Goal: Task Accomplishment & Management: Use online tool/utility

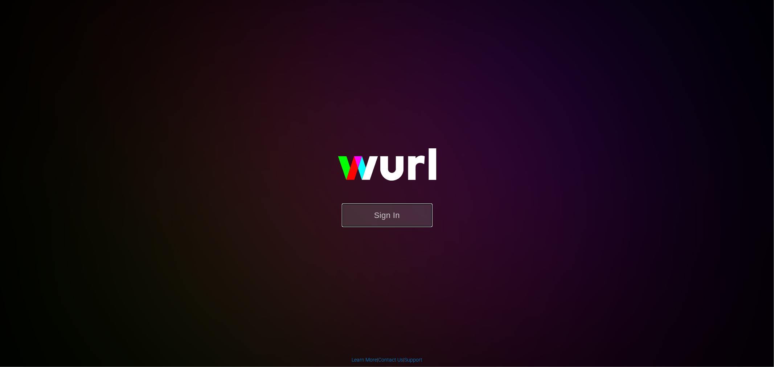
click at [397, 207] on button "Sign In" at bounding box center [387, 216] width 91 height 24
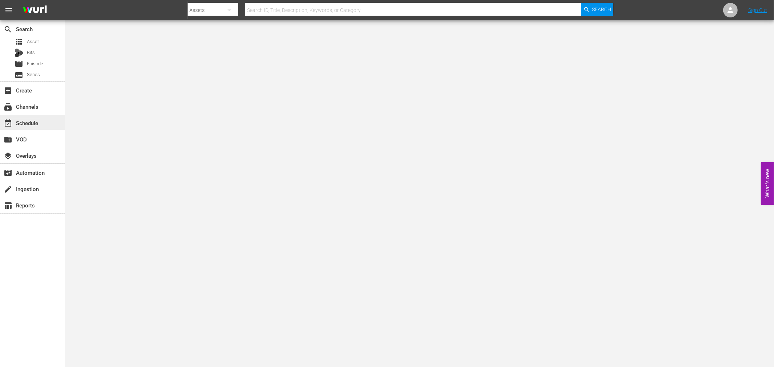
click at [20, 125] on div "event_available Schedule" at bounding box center [20, 122] width 41 height 7
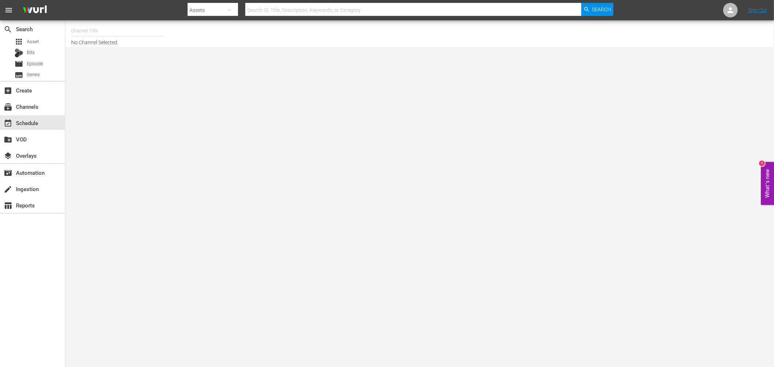
click at [77, 32] on input "text" at bounding box center [117, 30] width 93 height 17
click at [113, 48] on div "Deal Zone (1099 - aenetworks_dealzone_1)" at bounding box center [171, 50] width 188 height 17
type input "Deal Zone (1099 - aenetworks_dealzone_1)"
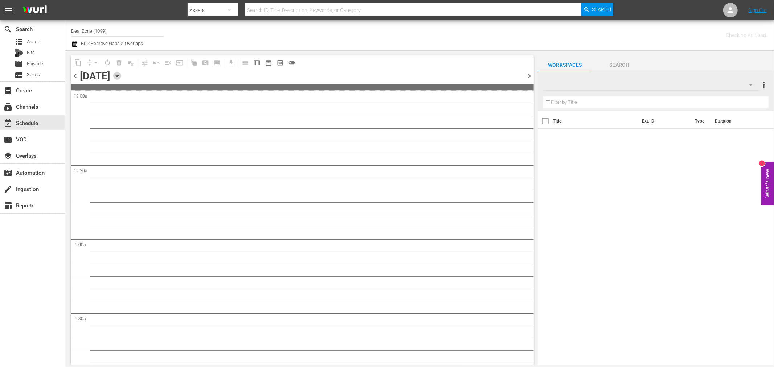
click at [121, 77] on icon "button" at bounding box center [117, 76] width 8 height 8
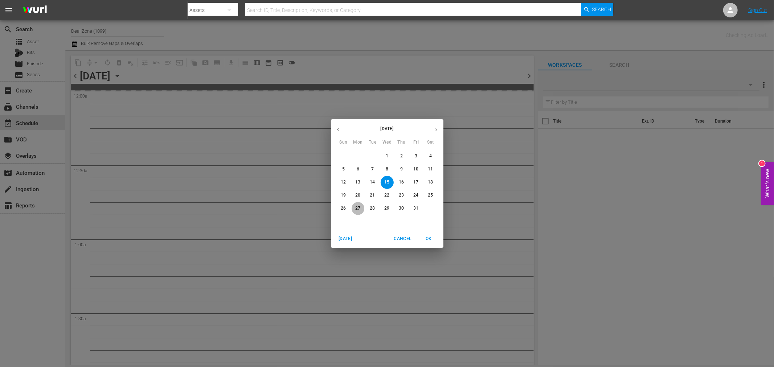
click at [356, 211] on p "27" at bounding box center [357, 208] width 5 height 6
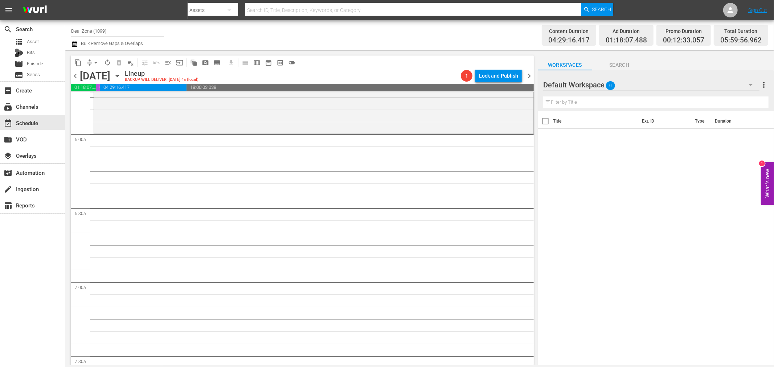
scroll to position [806, 0]
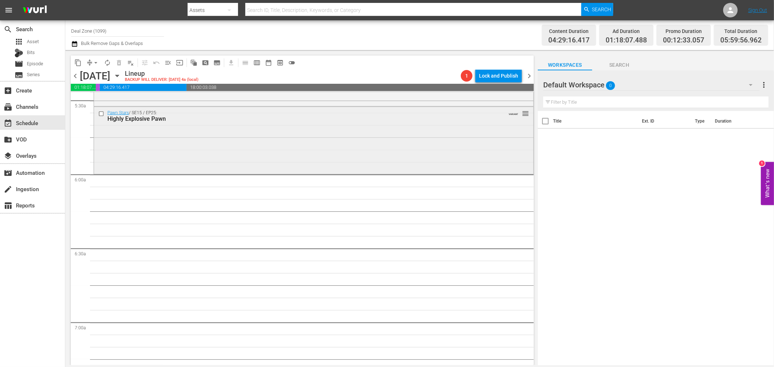
click at [304, 147] on div "Pawn Stars / SE15 / EP25: Highly Explosive Pawn VARIANT reorder" at bounding box center [314, 139] width 440 height 65
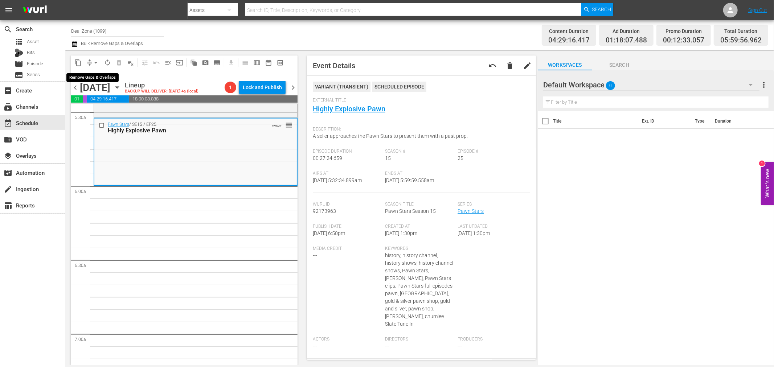
click at [94, 62] on span "arrow_drop_down" at bounding box center [95, 62] width 7 height 7
click at [96, 76] on li "Align to Midnight" at bounding box center [96, 77] width 76 height 12
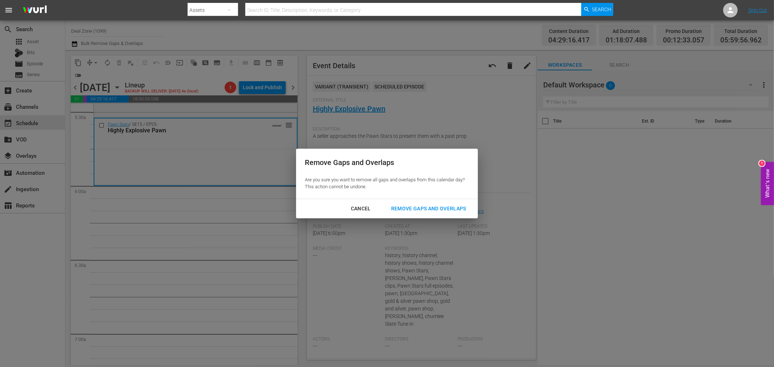
click at [434, 208] on div "Remove Gaps and Overlaps" at bounding box center [428, 208] width 87 height 9
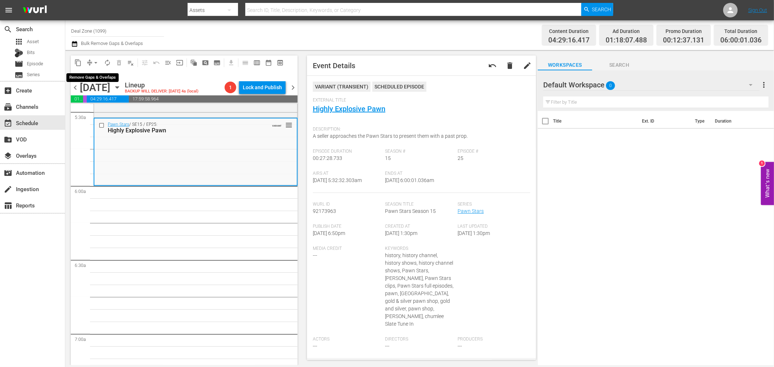
click at [96, 65] on span "arrow_drop_down" at bounding box center [95, 62] width 7 height 7
click at [95, 77] on li "Align to Midnight" at bounding box center [96, 77] width 76 height 12
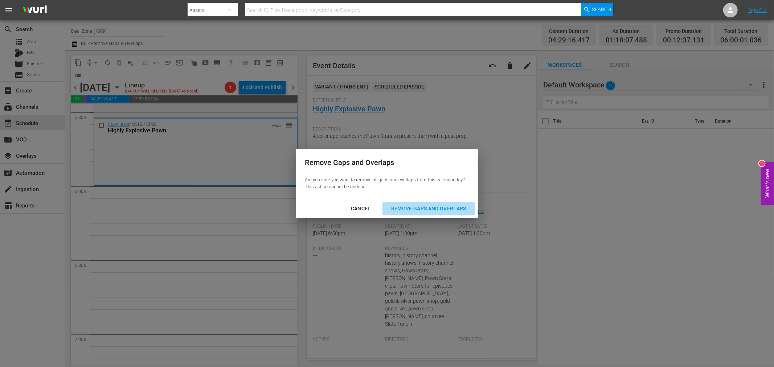
click at [426, 213] on button "Remove Gaps and Overlaps" at bounding box center [429, 208] width 93 height 13
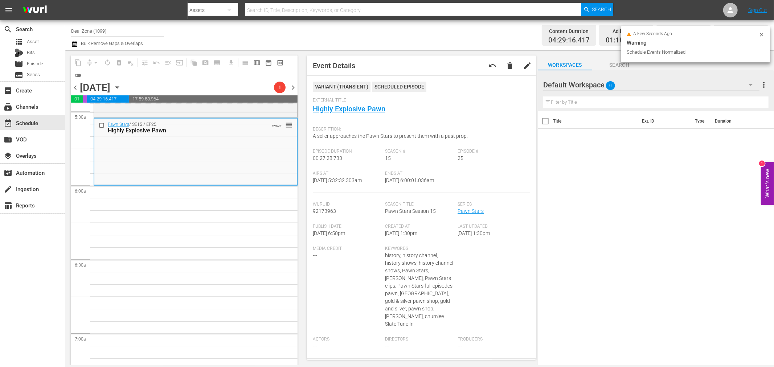
click at [760, 33] on icon at bounding box center [762, 35] width 6 height 6
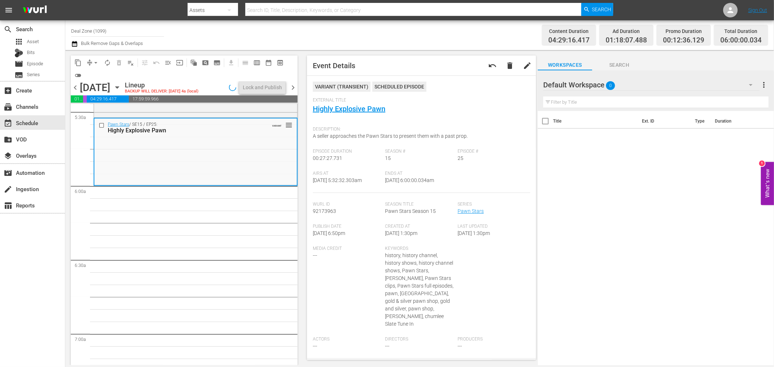
click at [111, 62] on span "autorenew_outlined" at bounding box center [107, 62] width 7 height 7
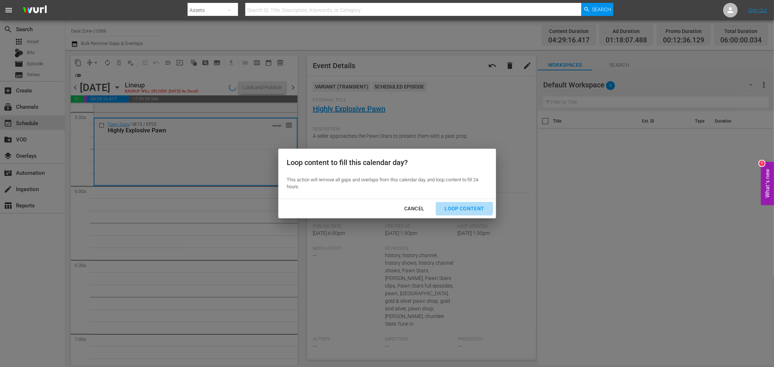
click at [457, 205] on div "Loop Content" at bounding box center [464, 208] width 51 height 9
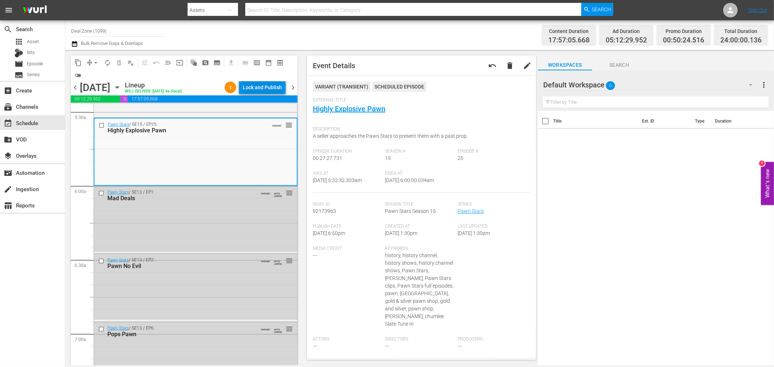
click at [255, 90] on div "Lock and Publish" at bounding box center [262, 87] width 39 height 13
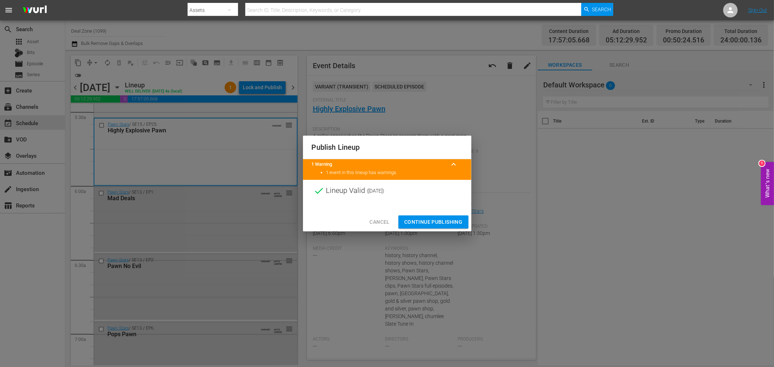
click at [436, 219] on span "Continue Publishing" at bounding box center [433, 222] width 58 height 9
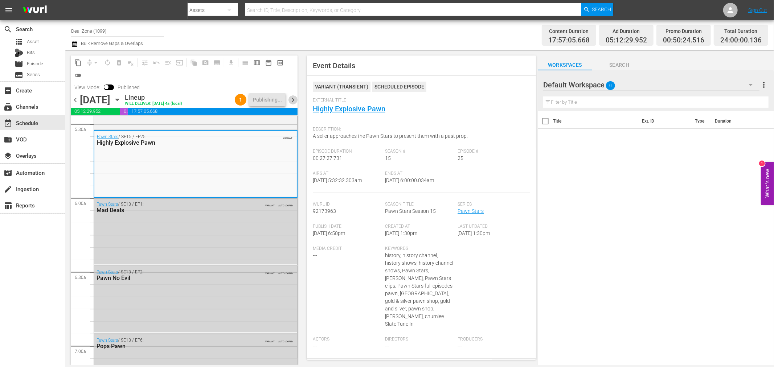
click at [292, 100] on span "chevron_right" at bounding box center [293, 99] width 9 height 9
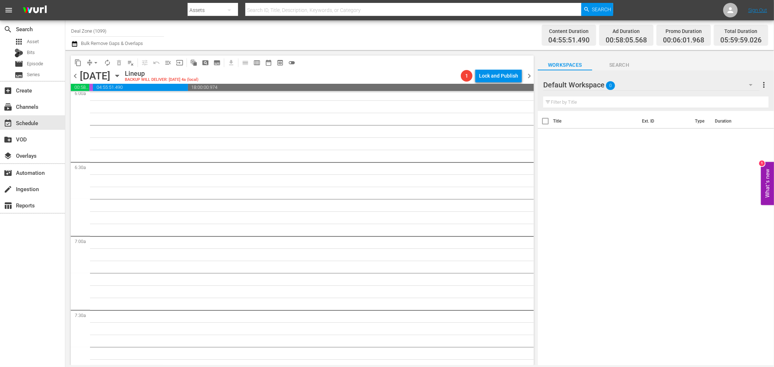
scroll to position [781, 0]
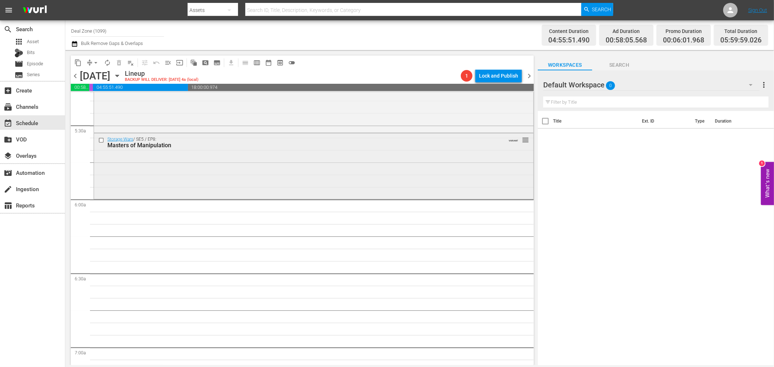
click at [392, 183] on div "Storage Wars / SE5 / EP8: Masters of Manipulation VARIANT reorder" at bounding box center [314, 166] width 440 height 64
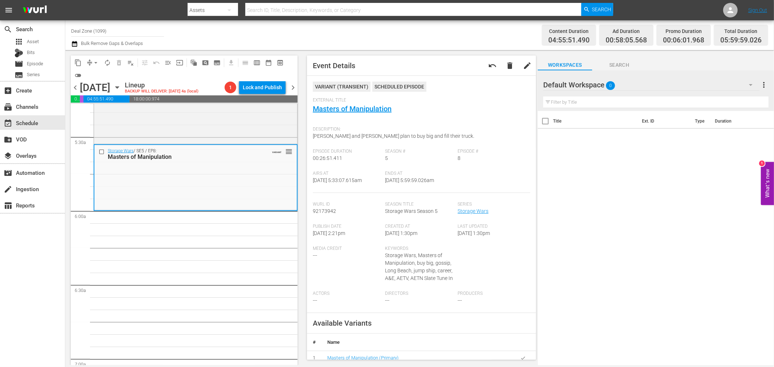
click at [100, 63] on button "arrow_drop_down" at bounding box center [96, 63] width 12 height 12
click at [97, 77] on li "Align to Midnight" at bounding box center [96, 77] width 60 height 12
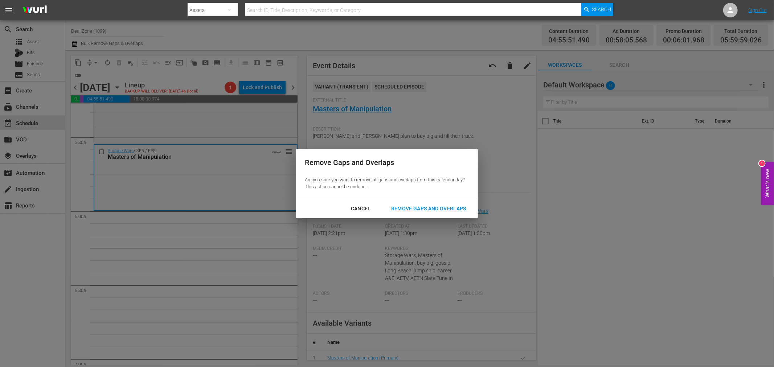
click at [413, 208] on div "Remove Gaps and Overlaps" at bounding box center [428, 208] width 87 height 9
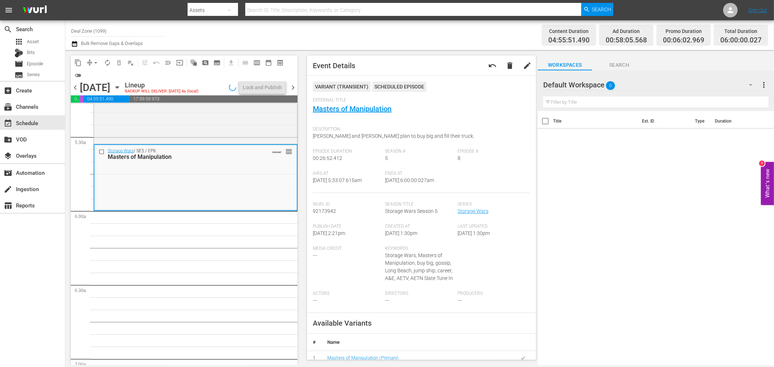
scroll to position [769, 0]
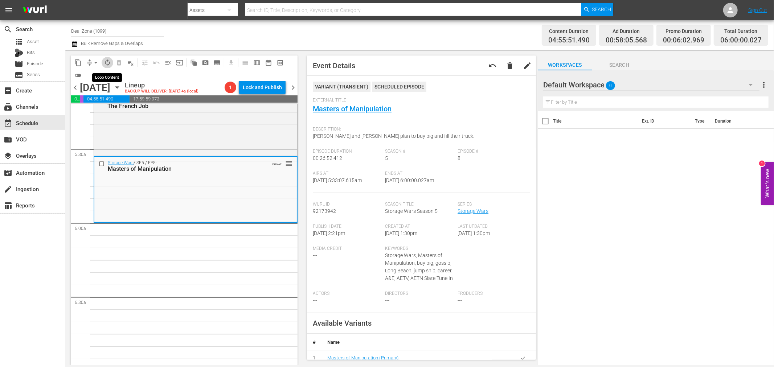
click at [110, 61] on span "autorenew_outlined" at bounding box center [107, 62] width 7 height 7
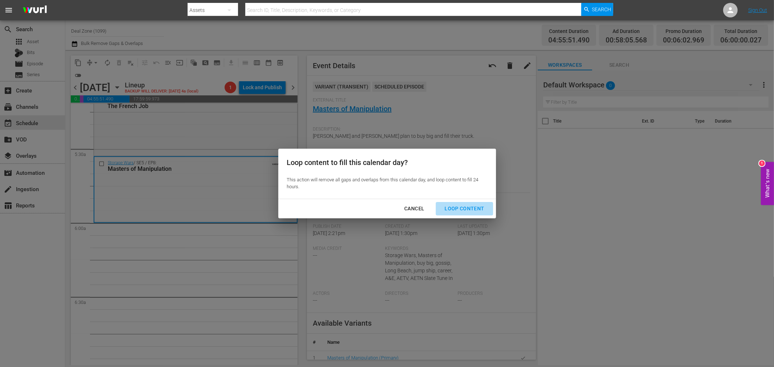
click at [481, 212] on div "Loop Content" at bounding box center [464, 208] width 51 height 9
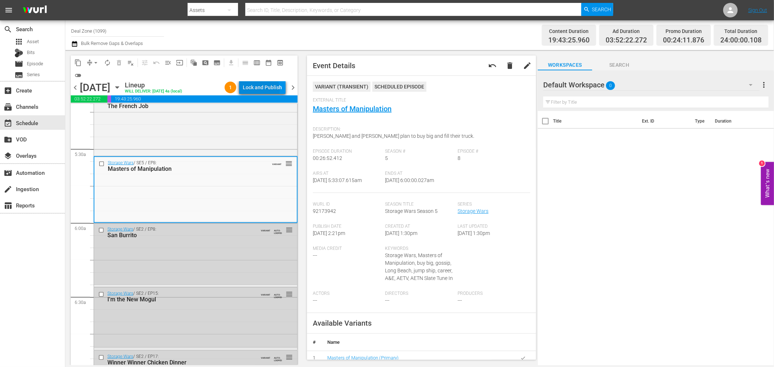
click at [258, 91] on div "Lock and Publish" at bounding box center [262, 87] width 39 height 13
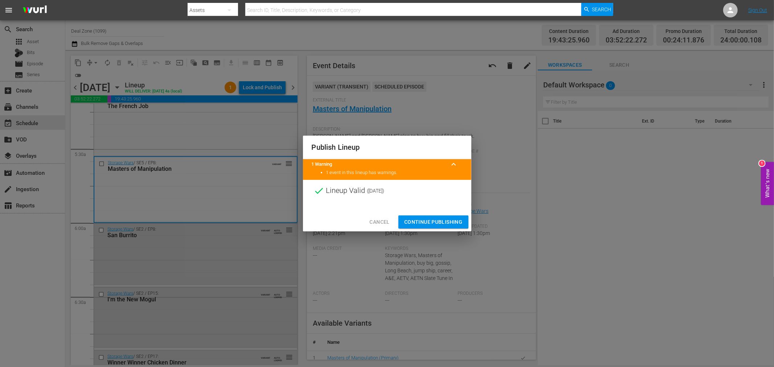
click at [428, 222] on span "Continue Publishing" at bounding box center [433, 222] width 58 height 9
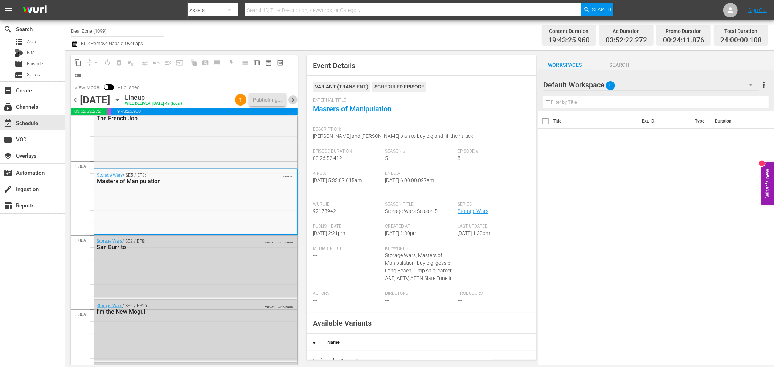
click at [293, 100] on span "chevron_right" at bounding box center [293, 99] width 9 height 9
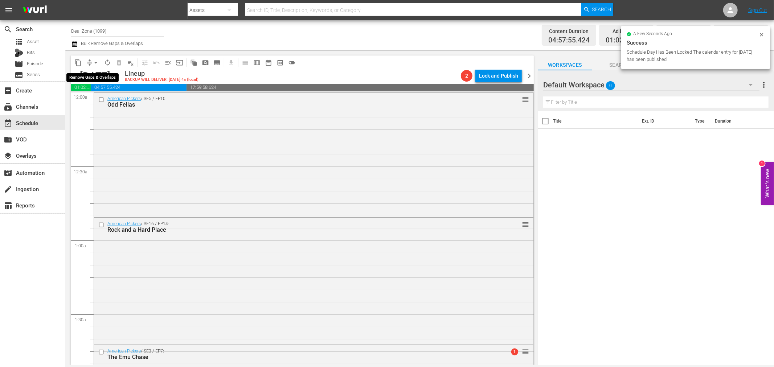
click at [93, 61] on span "arrow_drop_down" at bounding box center [95, 62] width 7 height 7
click at [81, 73] on li "Align to Midnight" at bounding box center [96, 77] width 60 height 12
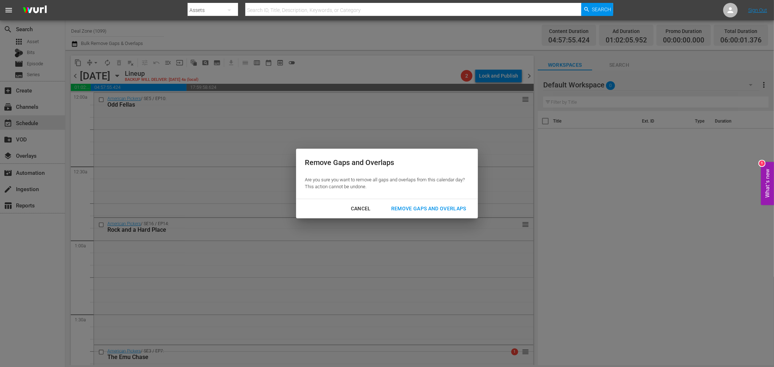
click at [451, 215] on button "Remove Gaps and Overlaps" at bounding box center [429, 208] width 93 height 13
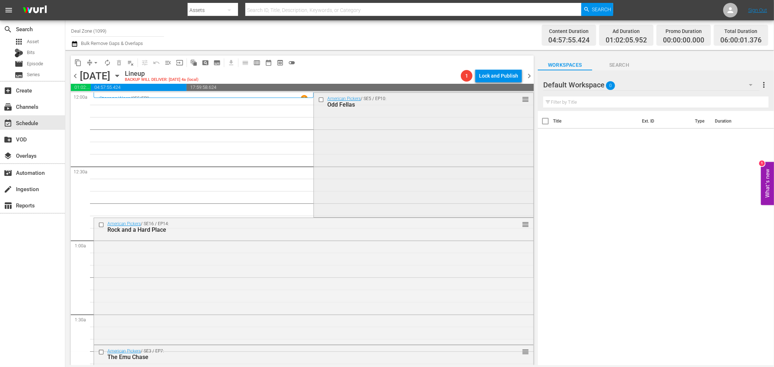
click at [410, 144] on div "American Pickers / SE5 / EP10: Odd Fellas reorder" at bounding box center [423, 154] width 219 height 123
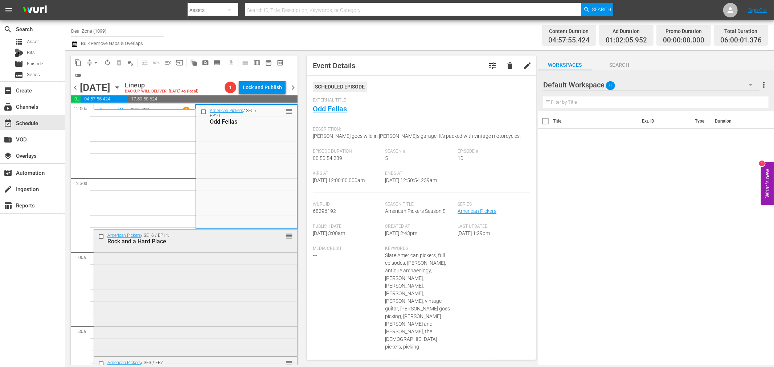
click at [203, 255] on div "American Pickers / SE16 / EP14: Rock and a Hard Place reorder" at bounding box center [195, 292] width 203 height 125
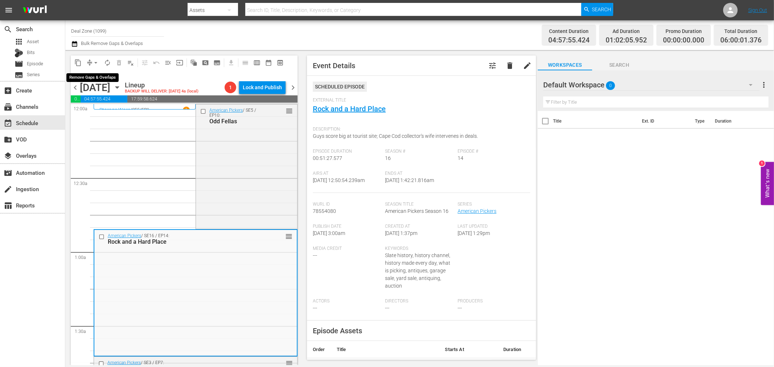
click at [92, 61] on span "arrow_drop_down" at bounding box center [95, 62] width 7 height 7
click at [94, 78] on li "Align to Midnight" at bounding box center [96, 77] width 76 height 12
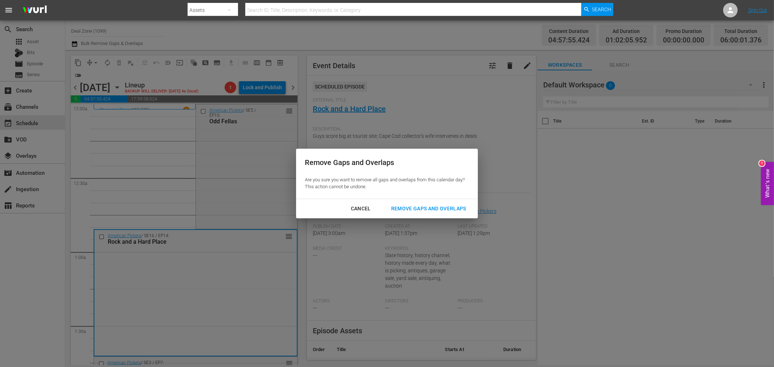
click at [423, 208] on div "Remove Gaps and Overlaps" at bounding box center [428, 208] width 87 height 9
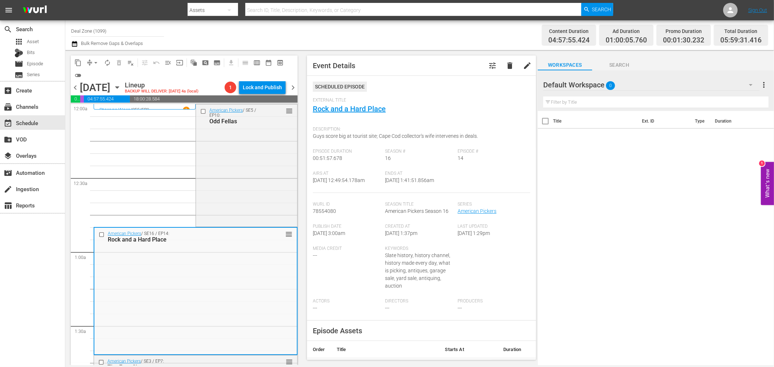
drag, startPoint x: 406, startPoint y: 205, endPoint x: 363, endPoint y: 210, distance: 42.7
click at [364, 210] on div "Wurl Id 78554080" at bounding box center [349, 213] width 73 height 22
click at [94, 63] on span "arrow_drop_down" at bounding box center [95, 62] width 7 height 7
click at [98, 80] on li "Align to Midnight" at bounding box center [96, 77] width 76 height 12
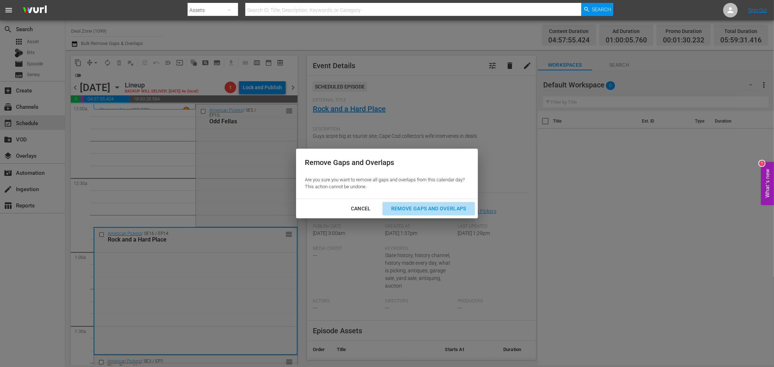
click at [443, 211] on div "Remove Gaps and Overlaps" at bounding box center [428, 208] width 87 height 9
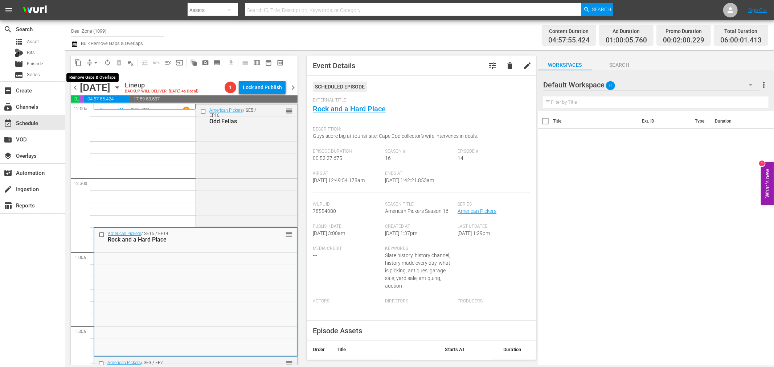
click at [97, 64] on span "arrow_drop_down" at bounding box center [95, 62] width 7 height 7
click at [93, 79] on li "Align to Midnight" at bounding box center [96, 77] width 76 height 12
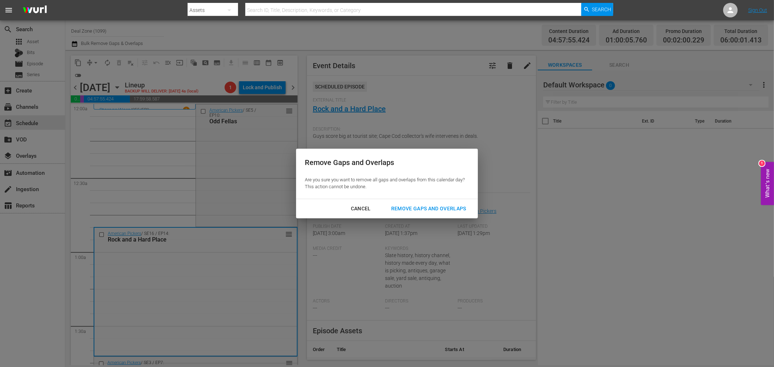
click at [415, 207] on div "Remove Gaps and Overlaps" at bounding box center [428, 208] width 87 height 9
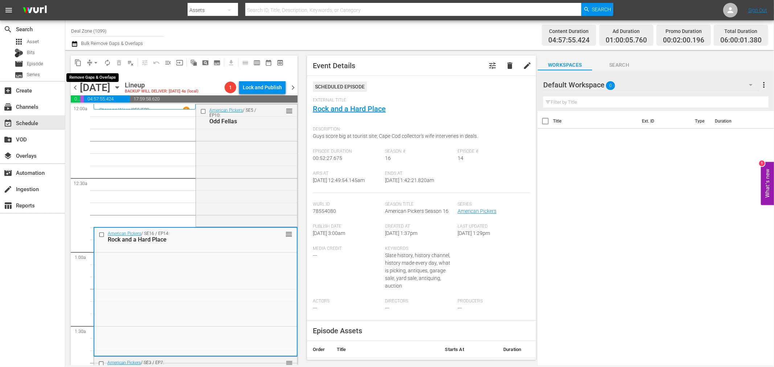
click at [92, 64] on span "arrow_drop_down" at bounding box center [95, 62] width 7 height 7
click at [97, 77] on li "Align to Midnight" at bounding box center [96, 77] width 76 height 12
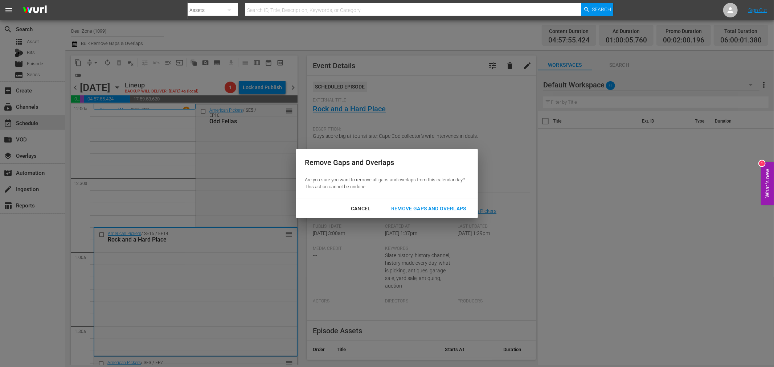
click at [416, 213] on button "Remove Gaps and Overlaps" at bounding box center [429, 208] width 93 height 13
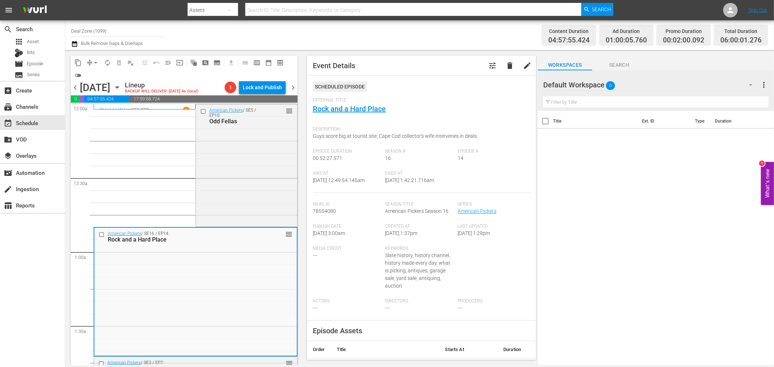
click at [110, 64] on span "autorenew_outlined" at bounding box center [107, 62] width 7 height 7
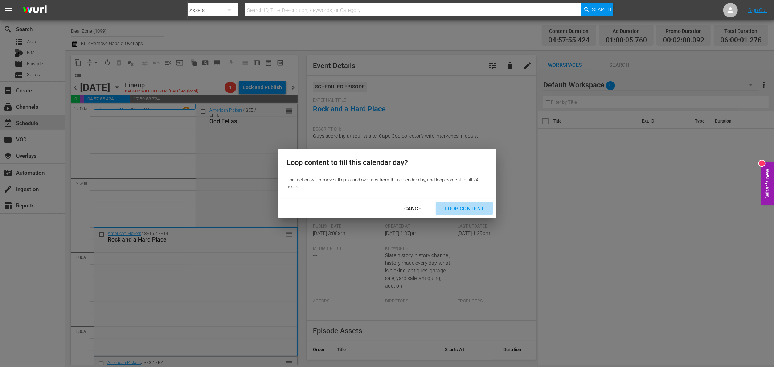
click at [463, 205] on div "Loop Content" at bounding box center [464, 208] width 51 height 9
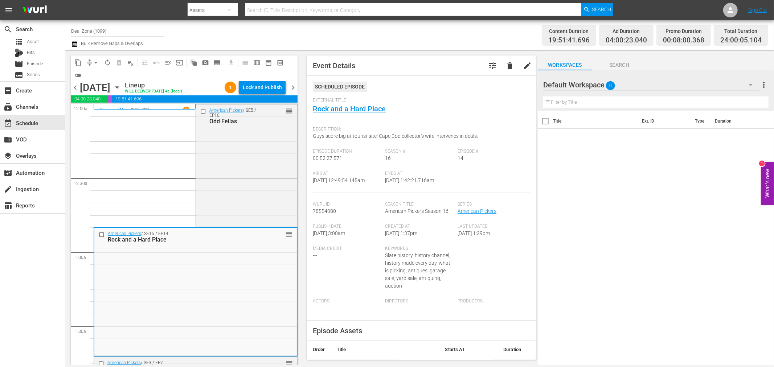
click at [265, 86] on div "Lock and Publish" at bounding box center [262, 87] width 39 height 13
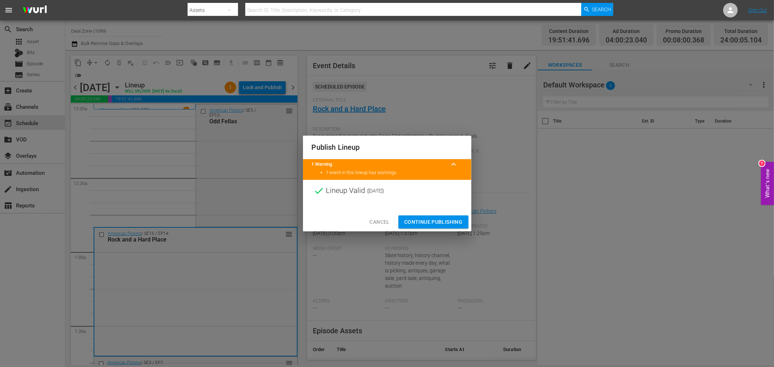
click at [431, 220] on span "Continue Publishing" at bounding box center [433, 222] width 58 height 9
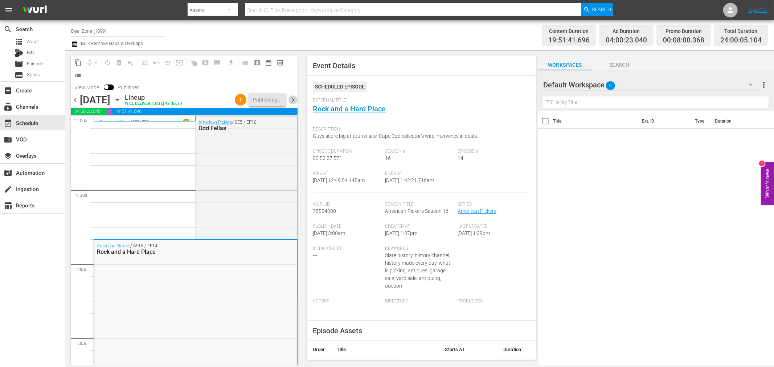
click at [290, 101] on span "chevron_right" at bounding box center [293, 99] width 9 height 9
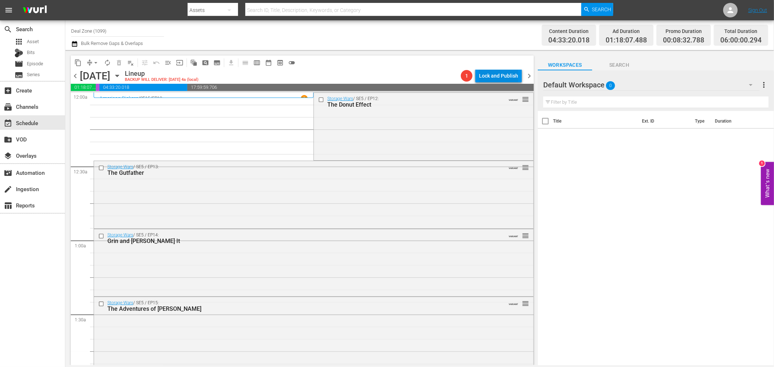
click at [495, 77] on div "Lock and Publish" at bounding box center [498, 75] width 39 height 13
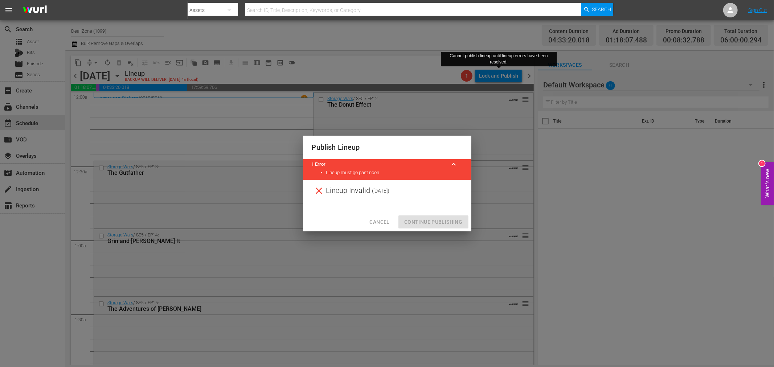
click at [379, 223] on span "Cancel" at bounding box center [379, 222] width 20 height 9
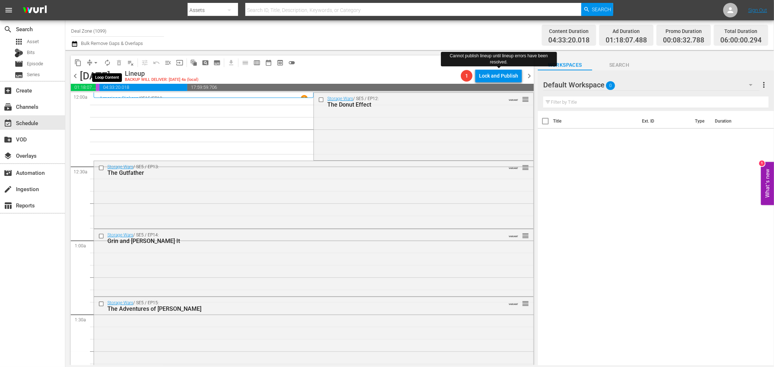
click at [108, 61] on span "autorenew_outlined" at bounding box center [107, 62] width 7 height 7
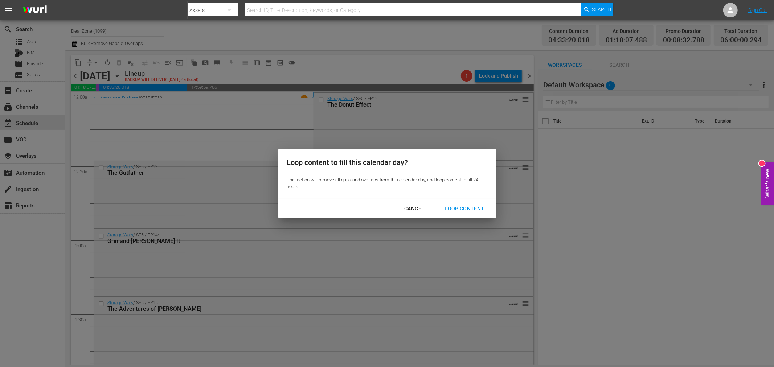
click at [493, 209] on div "Cancel Loop Content" at bounding box center [387, 208] width 218 height 19
click at [483, 209] on div "Loop Content" at bounding box center [464, 208] width 51 height 9
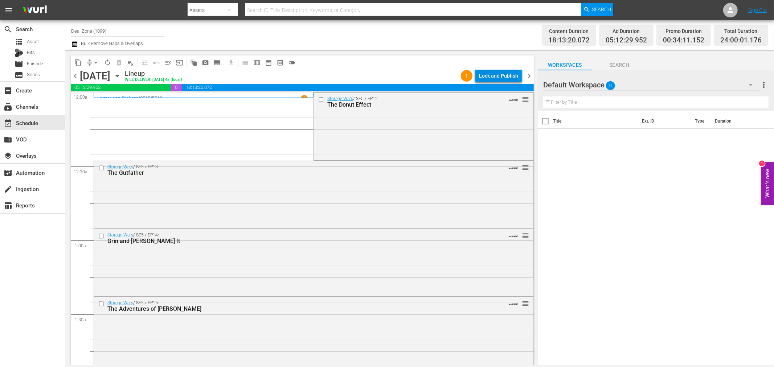
click at [486, 74] on div "Lock and Publish" at bounding box center [498, 75] width 39 height 13
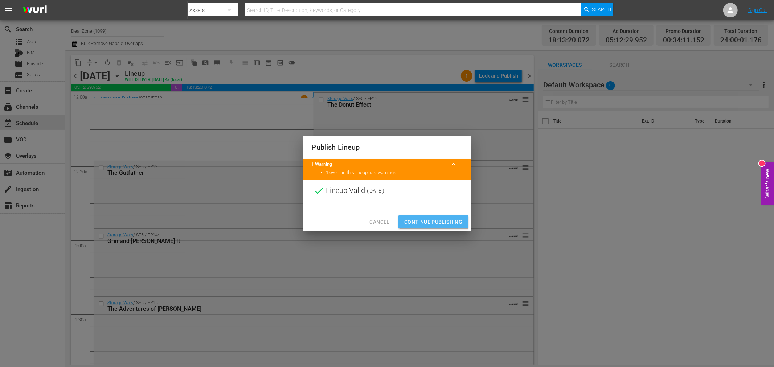
click at [445, 220] on span "Continue Publishing" at bounding box center [433, 222] width 58 height 9
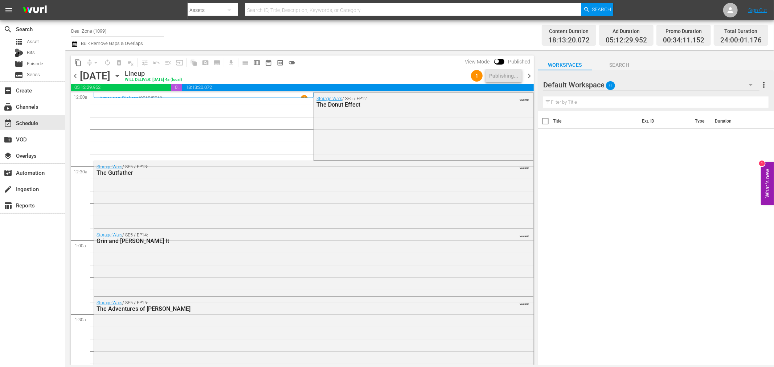
click at [531, 75] on span "chevron_right" at bounding box center [529, 76] width 9 height 9
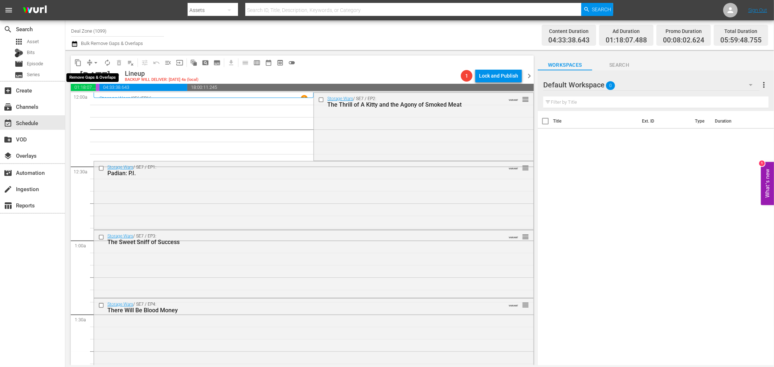
click at [93, 64] on span "arrow_drop_down" at bounding box center [95, 62] width 7 height 7
click at [98, 78] on li "Align to Midnight" at bounding box center [96, 77] width 76 height 12
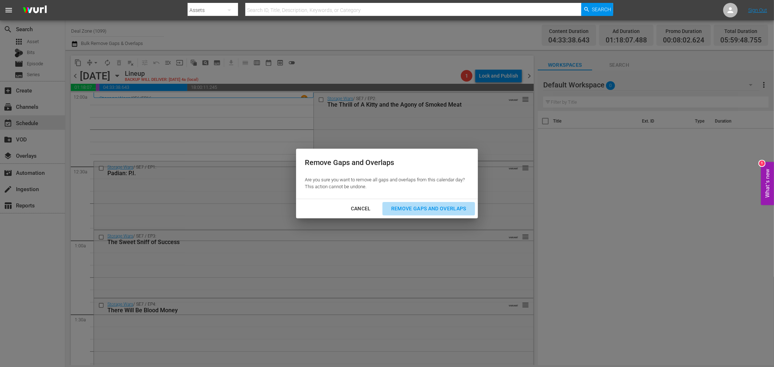
click at [426, 207] on div "Remove Gaps and Overlaps" at bounding box center [428, 208] width 87 height 9
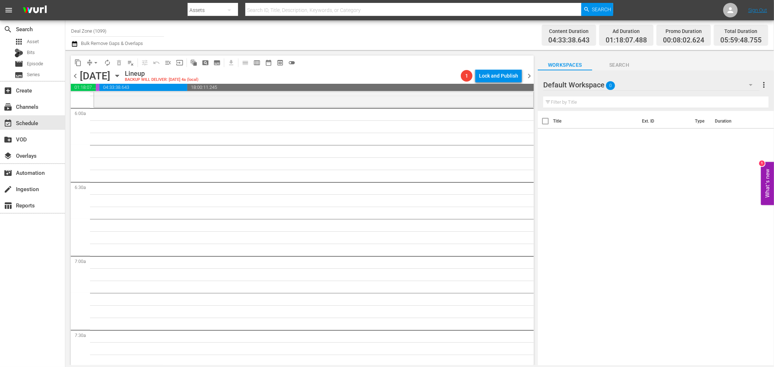
scroll to position [806, 0]
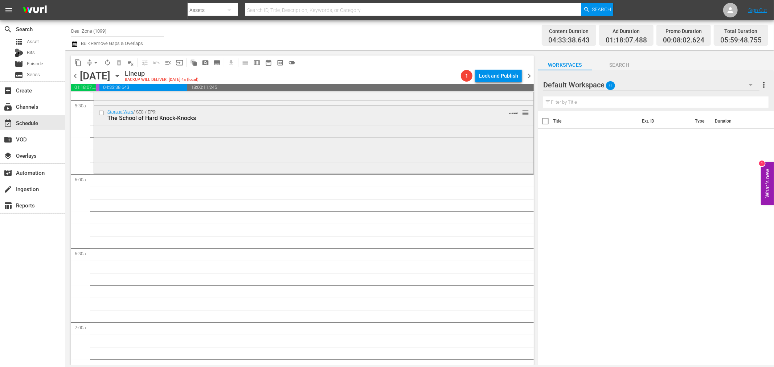
click at [371, 147] on div "Storage Wars / SE8 / EP9: The School of Hard Knock-Knocks VARIANT reorder" at bounding box center [314, 139] width 440 height 66
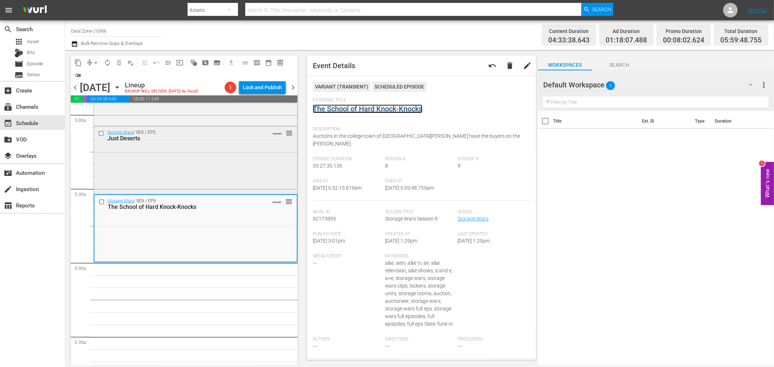
scroll to position [726, 0]
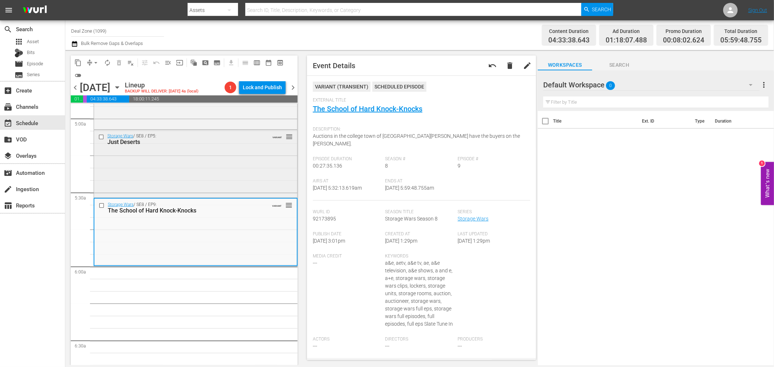
click at [215, 158] on div "Storage Wars / SE8 / EP5: Just Deserts VARIANT reorder" at bounding box center [195, 163] width 203 height 66
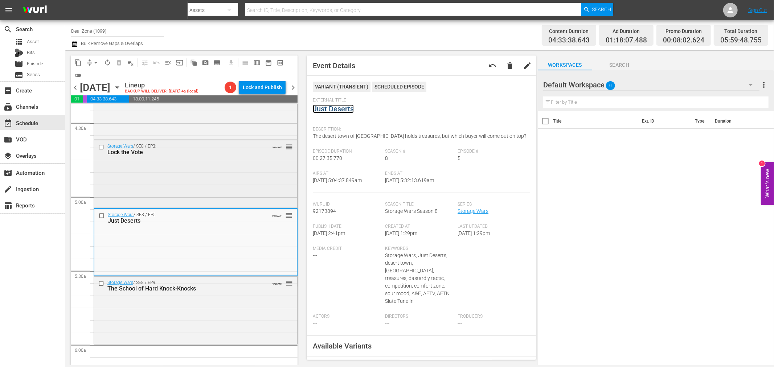
scroll to position [645, 0]
click at [221, 169] on div "Storage Wars / SE8 / EP3: Lock the Vote VARIANT reorder" at bounding box center [195, 176] width 203 height 66
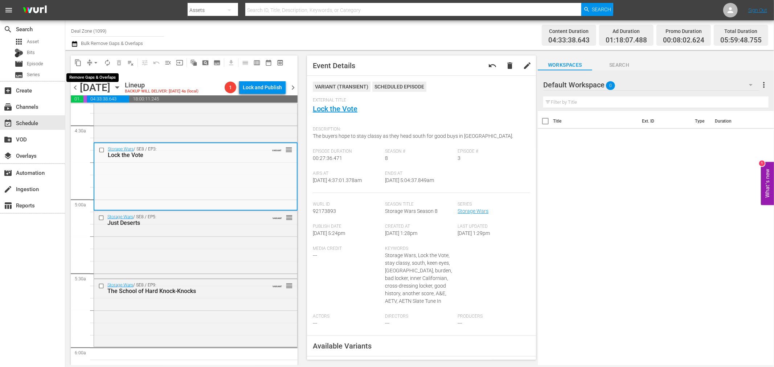
click at [95, 59] on span "arrow_drop_down" at bounding box center [95, 62] width 7 height 7
click at [99, 75] on li "Align to Midnight" at bounding box center [96, 77] width 76 height 12
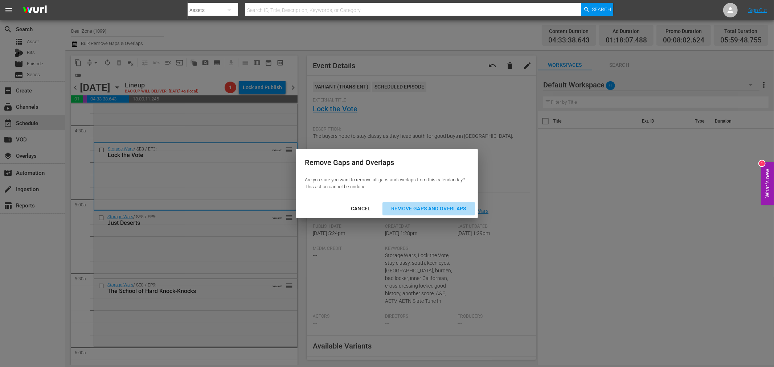
click at [423, 205] on div "Remove Gaps and Overlaps" at bounding box center [428, 208] width 87 height 9
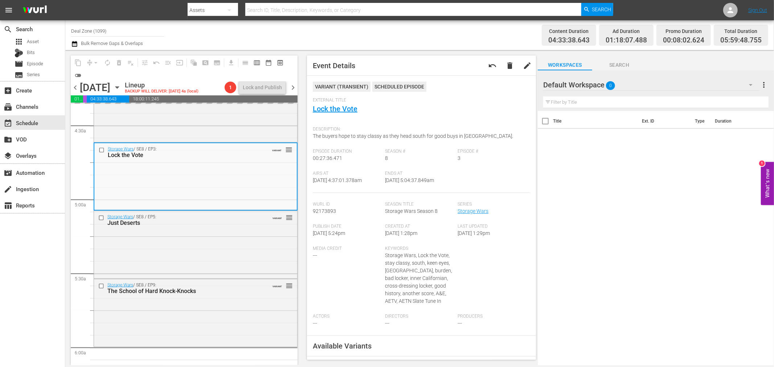
drag, startPoint x: 389, startPoint y: 196, endPoint x: 386, endPoint y: 193, distance: 3.9
drag, startPoint x: 386, startPoint y: 193, endPoint x: 707, endPoint y: 191, distance: 320.5
click at [707, 191] on div "Title Ext. ID Type Duration" at bounding box center [656, 239] width 236 height 256
click at [260, 87] on div "Lock and Publish" at bounding box center [262, 87] width 39 height 13
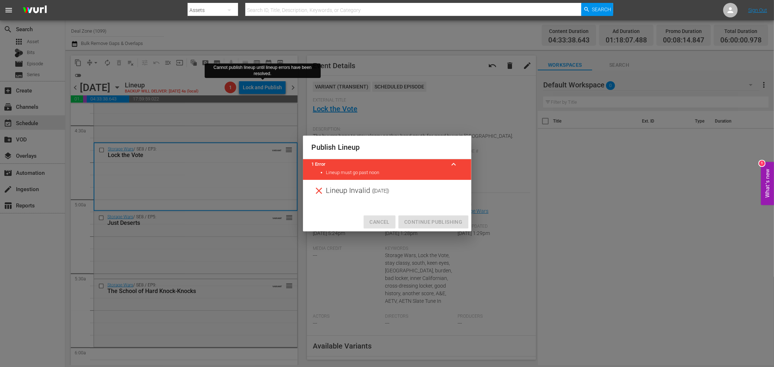
click at [385, 218] on span "Cancel" at bounding box center [379, 222] width 20 height 9
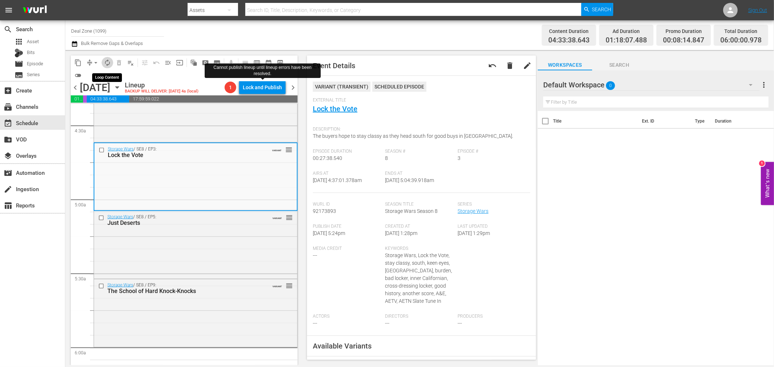
click at [107, 59] on span "autorenew_outlined" at bounding box center [107, 62] width 7 height 7
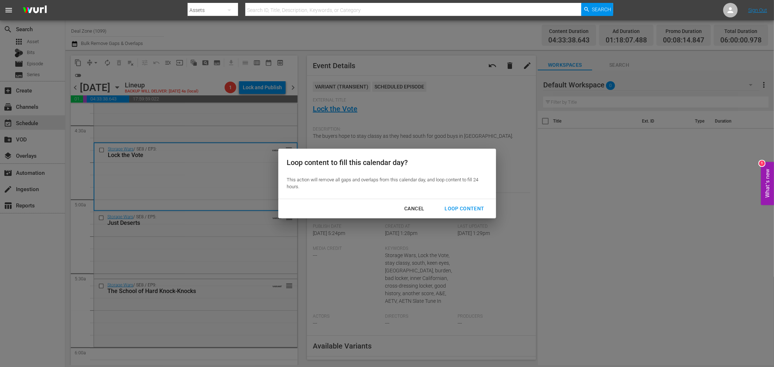
click at [469, 208] on div "Loop Content" at bounding box center [464, 208] width 51 height 9
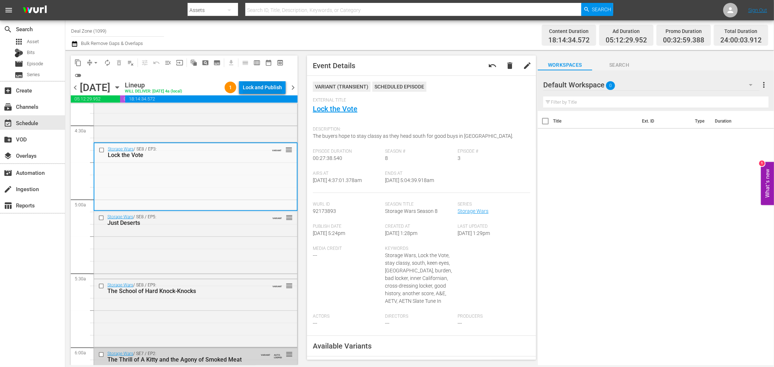
click at [258, 89] on div "Lock and Publish" at bounding box center [262, 87] width 39 height 13
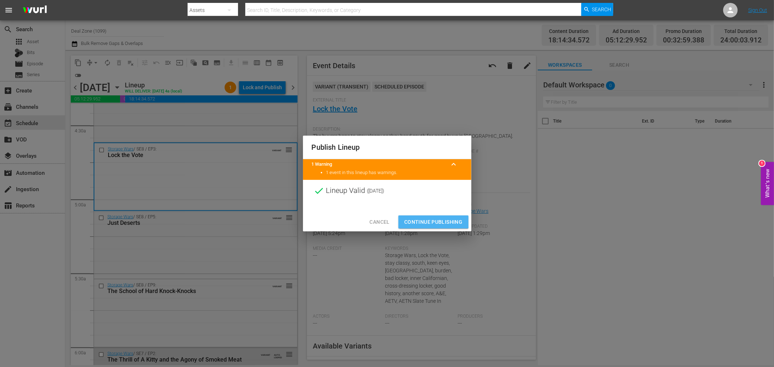
click at [432, 220] on span "Continue Publishing" at bounding box center [433, 222] width 58 height 9
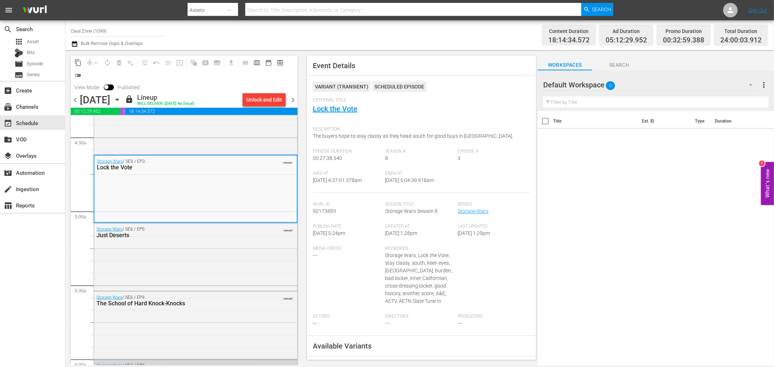
click at [290, 99] on span "chevron_right" at bounding box center [293, 99] width 9 height 9
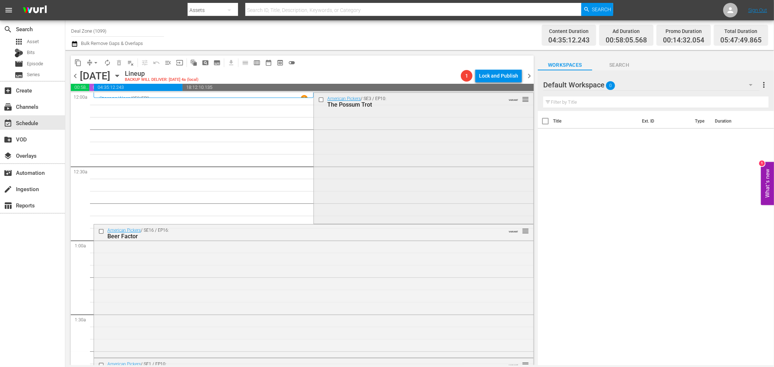
click at [373, 148] on div "American Pickers / SE3 / EP10: The Possum Trot VARIANT reorder" at bounding box center [423, 158] width 219 height 130
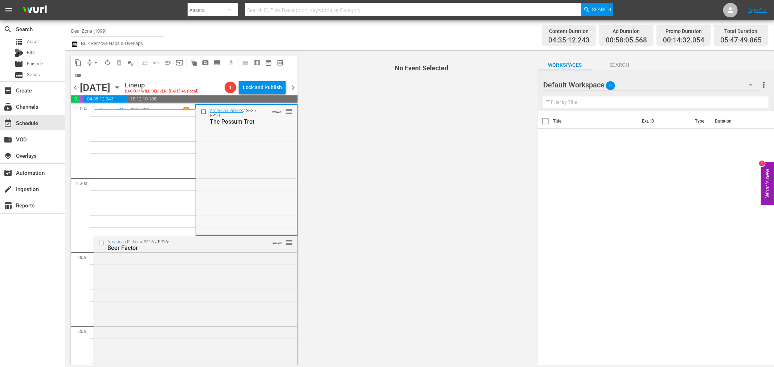
click at [275, 160] on div "American Pickers / SE3 / EP10: The Possum Trot VARIANT reorder" at bounding box center [246, 170] width 101 height 130
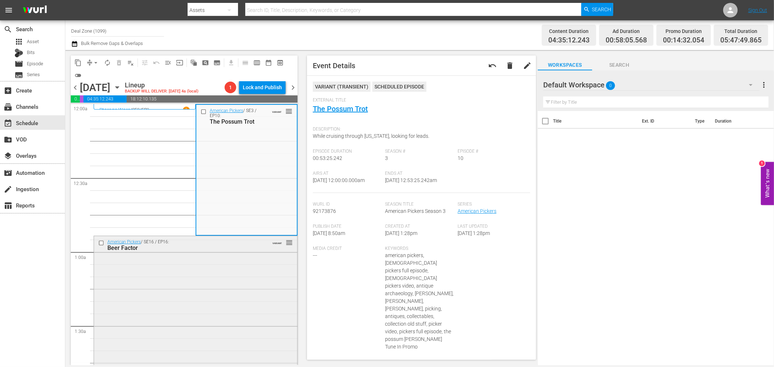
click at [189, 320] on div "American Pickers / SE16 / EP16: Beer Factor VARIANT reorder" at bounding box center [195, 302] width 203 height 132
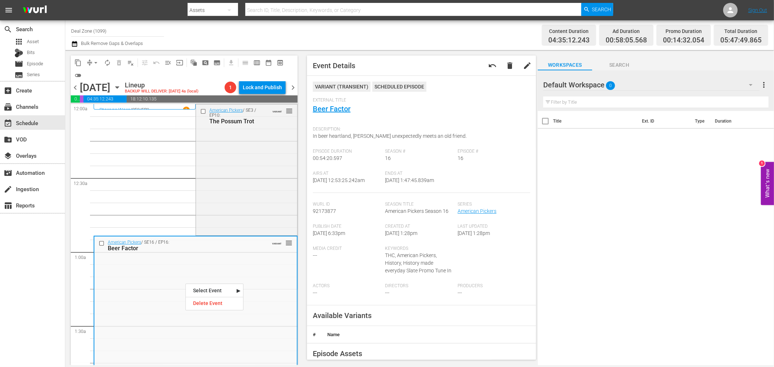
click at [93, 66] on button "arrow_drop_down" at bounding box center [96, 63] width 12 height 12
click at [93, 77] on li "Align to Midnight" at bounding box center [96, 77] width 76 height 12
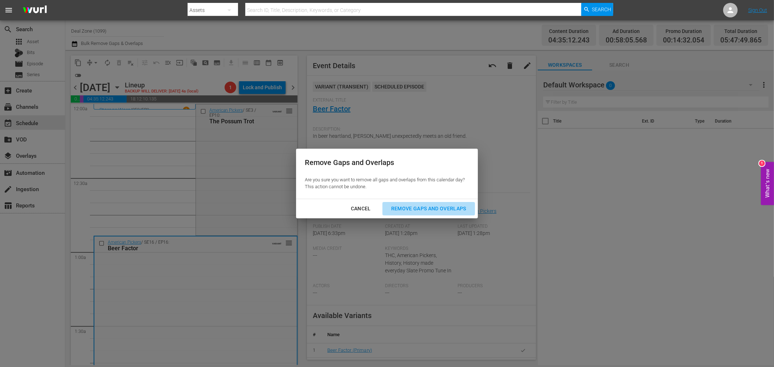
click at [411, 209] on div "Remove Gaps and Overlaps" at bounding box center [428, 208] width 87 height 9
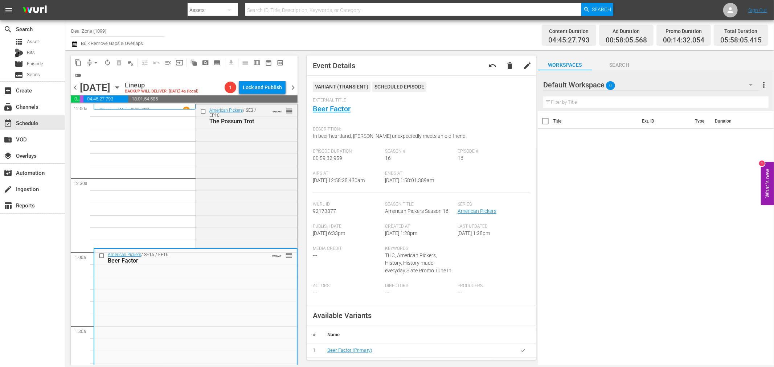
drag, startPoint x: 403, startPoint y: 209, endPoint x: 341, endPoint y: 272, distance: 88.3
click at [341, 272] on div "Media Credit ---" at bounding box center [349, 264] width 73 height 37
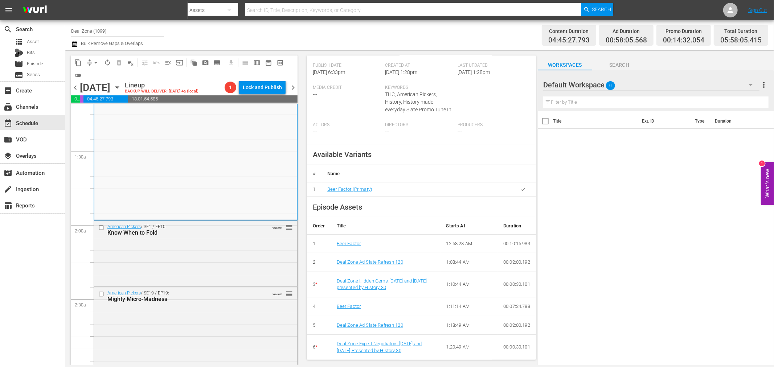
scroll to position [201, 0]
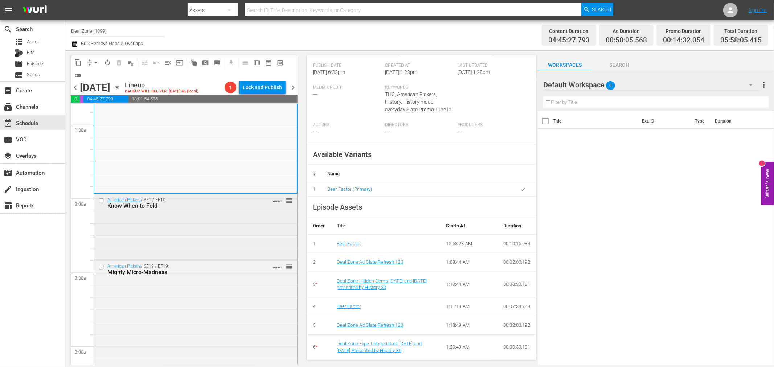
click at [222, 228] on div "American Pickers / SE1 / EP10: Know When to Fold VARIANT reorder" at bounding box center [195, 226] width 203 height 64
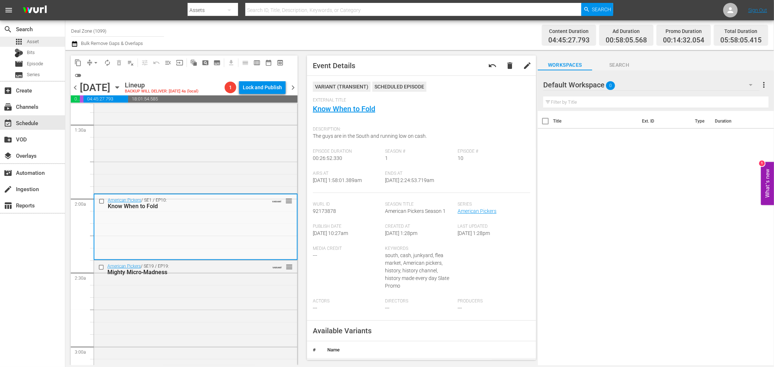
click at [35, 40] on span "Asset" at bounding box center [33, 41] width 12 height 7
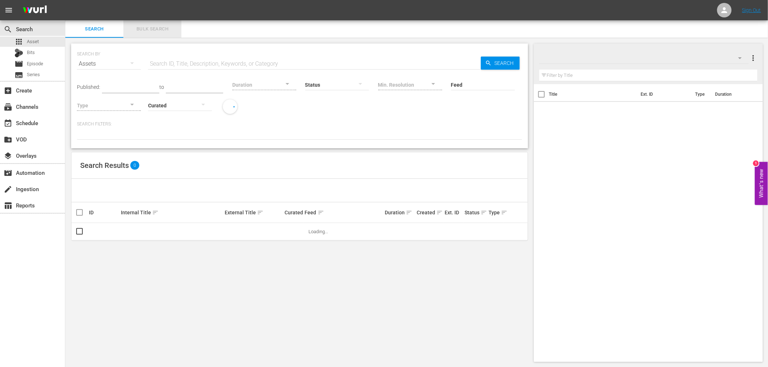
click at [148, 26] on span "Bulk Search" at bounding box center [152, 29] width 49 height 8
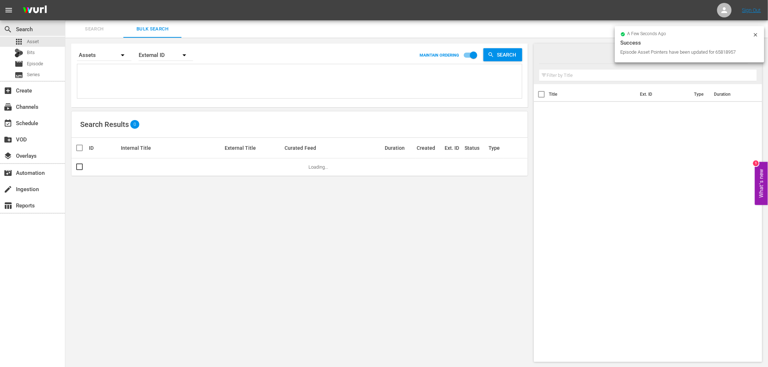
click at [155, 85] on textarea at bounding box center [300, 82] width 443 height 33
paste textarea "208465"
type textarea "208465"
click at [645, 53] on div "Default Workspace" at bounding box center [643, 58] width 209 height 20
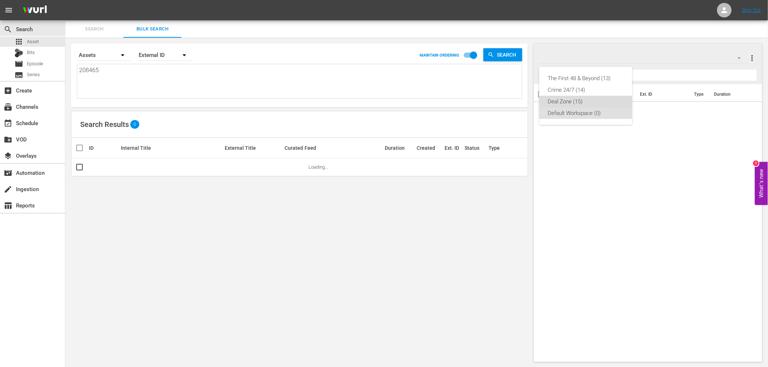
click at [596, 102] on div "Deal Zone (15)" at bounding box center [585, 102] width 75 height 12
click at [476, 54] on input "checkbox" at bounding box center [473, 57] width 41 height 14
checkbox input "false"
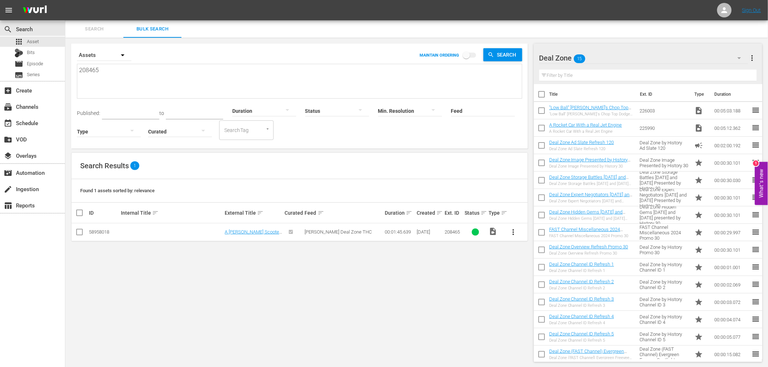
click at [77, 235] on input "checkbox" at bounding box center [79, 233] width 9 height 9
checkbox input "true"
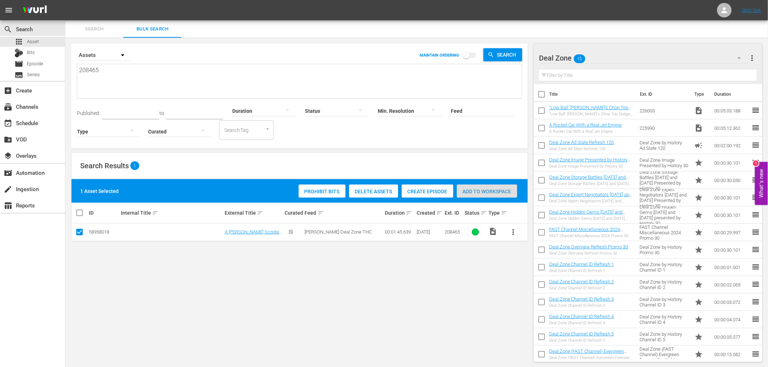
click at [470, 194] on div "Add to Workspace" at bounding box center [487, 192] width 60 height 14
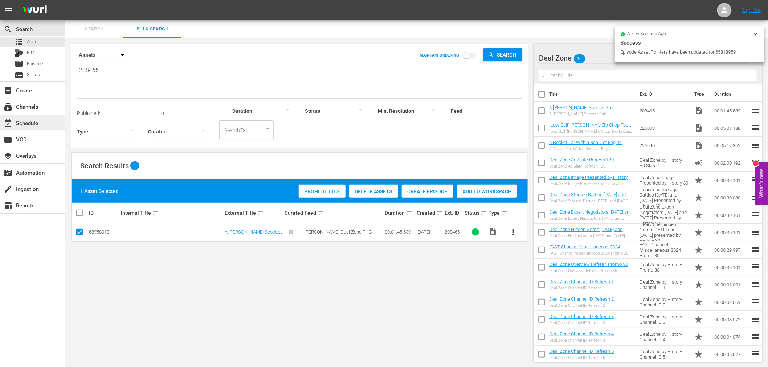
click at [28, 125] on div "event_available Schedule" at bounding box center [20, 122] width 41 height 7
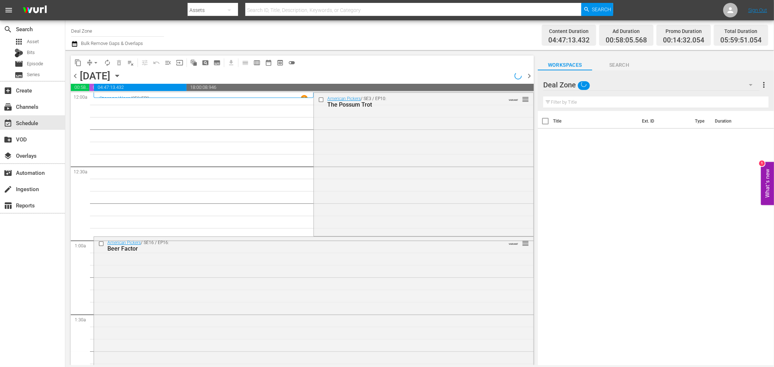
click at [121, 73] on icon "button" at bounding box center [117, 76] width 8 height 8
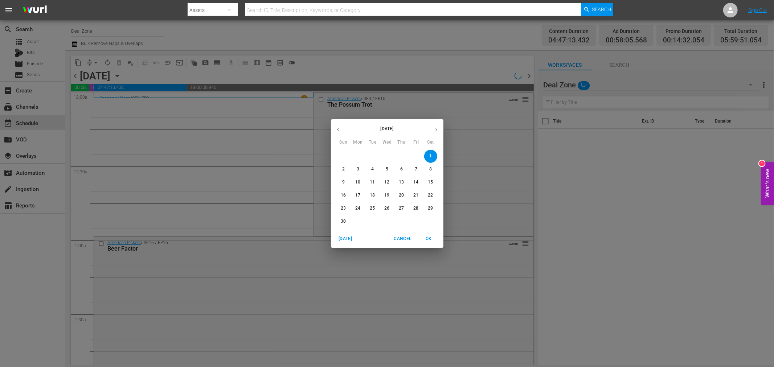
click at [367, 76] on div "November 2025 Sun Mon Tue Wed Thu Fri Sat 26 27 28 29 30 31 1 2 3 4 5 6 7 8 9 1…" at bounding box center [387, 183] width 774 height 367
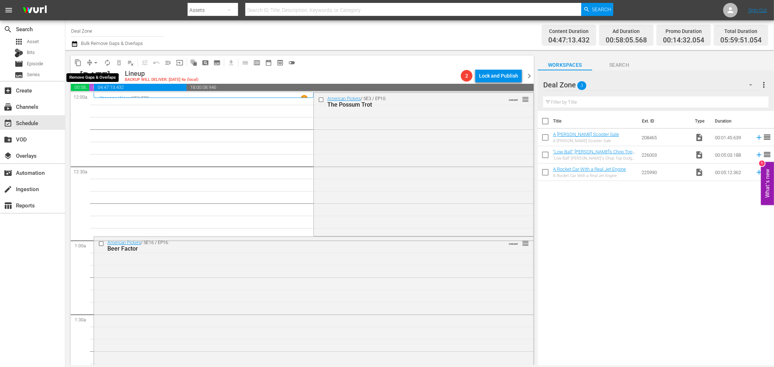
click at [98, 61] on span "arrow_drop_down" at bounding box center [95, 62] width 7 height 7
click at [105, 79] on li "Align to Midnight" at bounding box center [96, 77] width 76 height 12
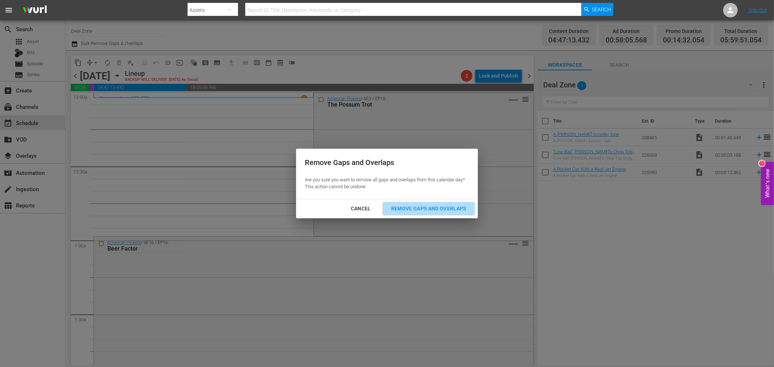
click at [441, 208] on div "Remove Gaps and Overlaps" at bounding box center [428, 208] width 87 height 9
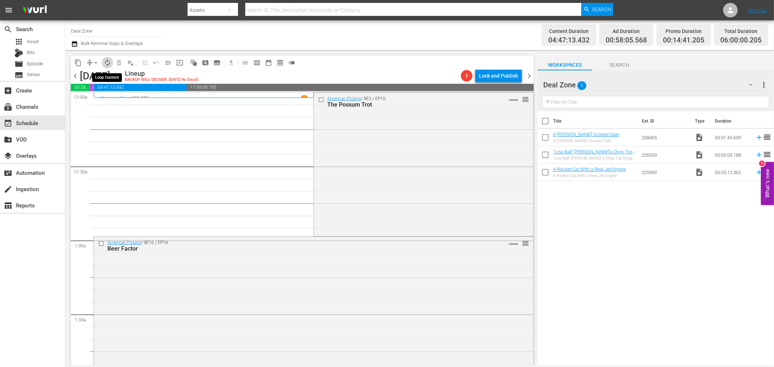
click at [107, 62] on span "autorenew_outlined" at bounding box center [107, 62] width 7 height 7
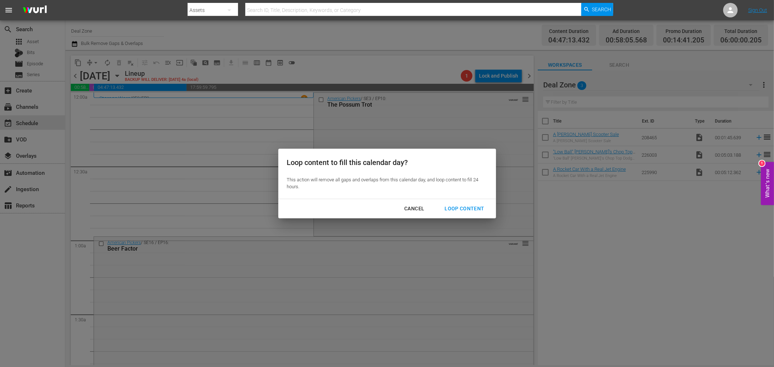
drag, startPoint x: 466, startPoint y: 211, endPoint x: 454, endPoint y: 210, distance: 11.3
click at [454, 210] on div "Loop Content" at bounding box center [464, 208] width 51 height 9
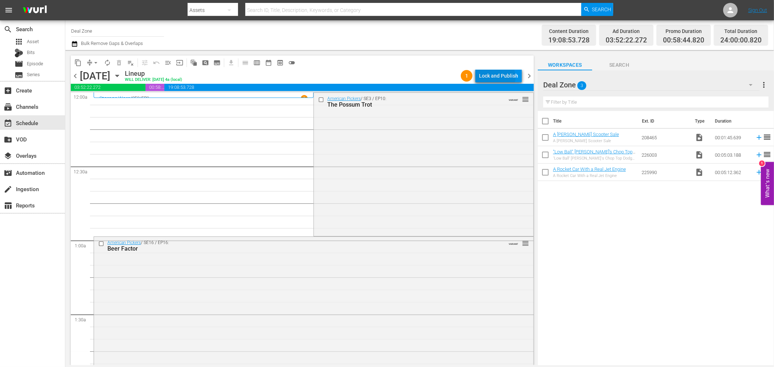
click at [497, 77] on div "Lock and Publish" at bounding box center [498, 75] width 39 height 13
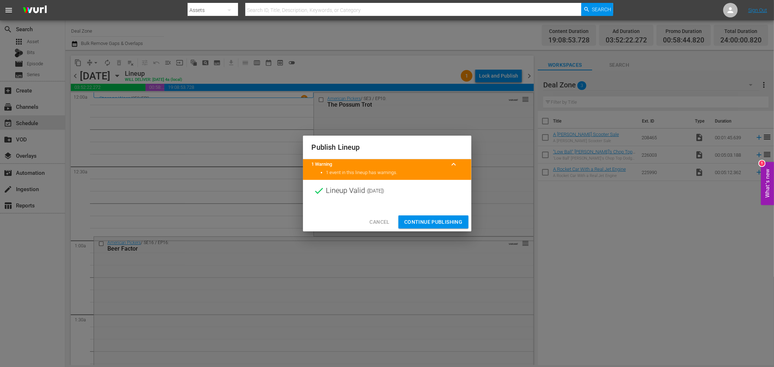
click at [433, 220] on span "Continue Publishing" at bounding box center [433, 222] width 58 height 9
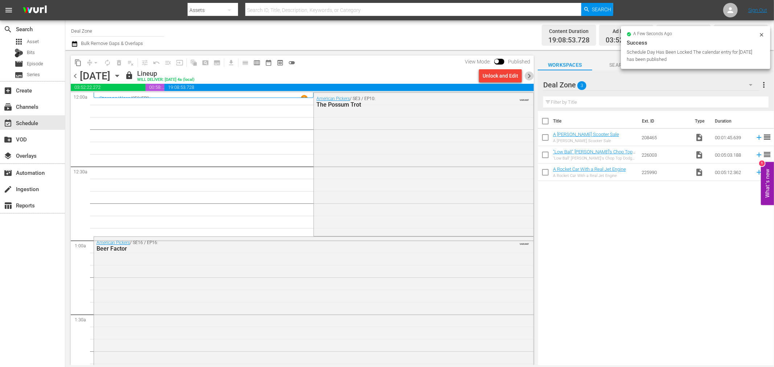
click at [530, 74] on span "chevron_right" at bounding box center [529, 76] width 9 height 9
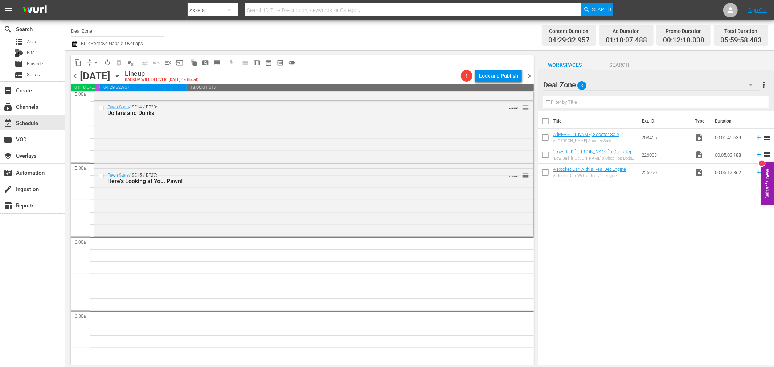
scroll to position [847, 0]
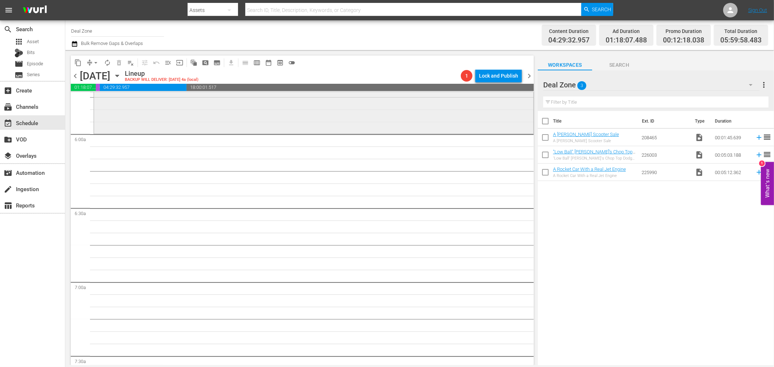
click at [251, 114] on div "Pawn Stars / SE15 / EP27: Here's Looking at You, Pawn! VARIANT reorder" at bounding box center [314, 100] width 440 height 66
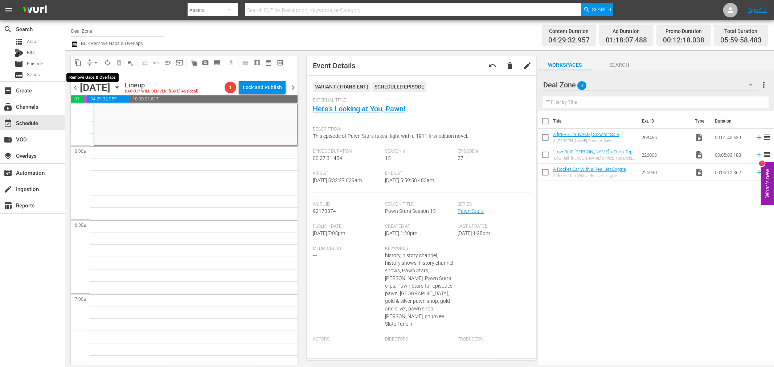
click at [91, 63] on button "arrow_drop_down" at bounding box center [96, 63] width 12 height 12
click at [95, 75] on li "Align to Midnight" at bounding box center [96, 77] width 76 height 12
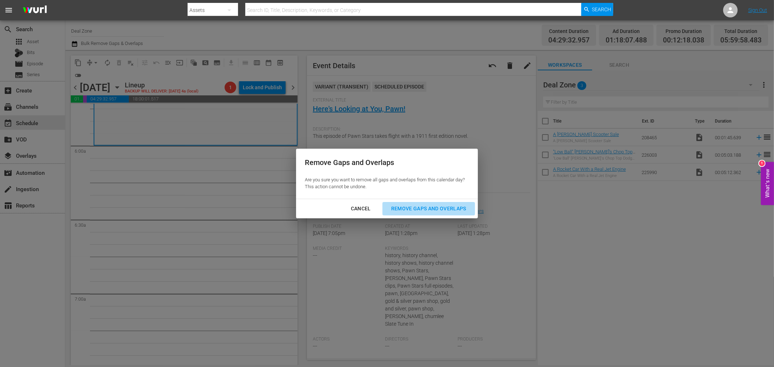
click at [404, 205] on div "Remove Gaps and Overlaps" at bounding box center [428, 208] width 87 height 9
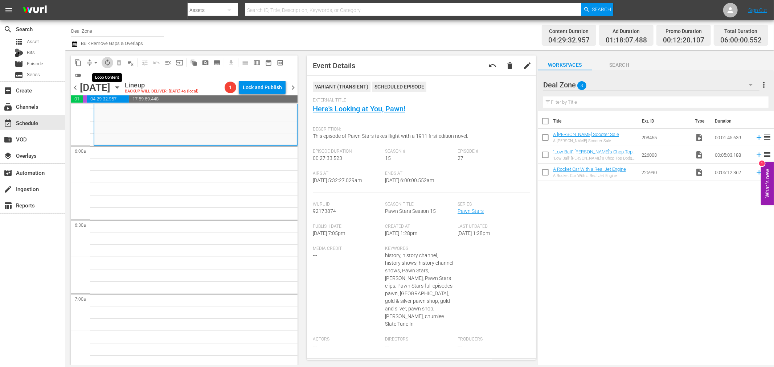
click at [107, 62] on span "autorenew_outlined" at bounding box center [107, 62] width 7 height 7
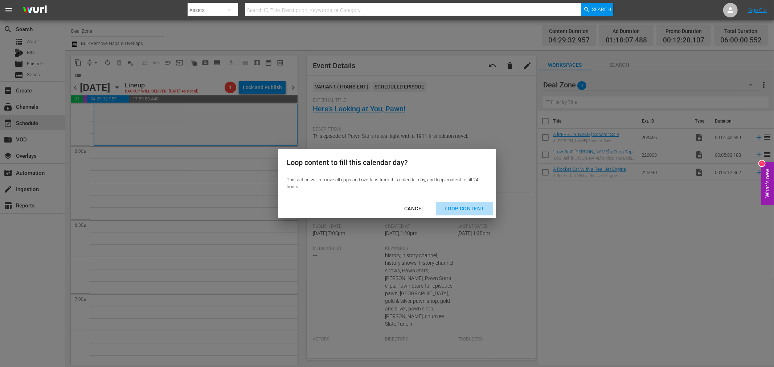
click at [483, 208] on div "Loop Content" at bounding box center [464, 208] width 51 height 9
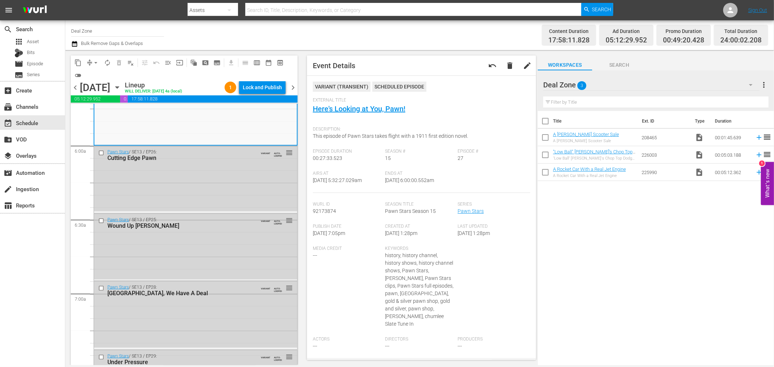
click at [262, 92] on div "Lock and Publish" at bounding box center [262, 87] width 39 height 13
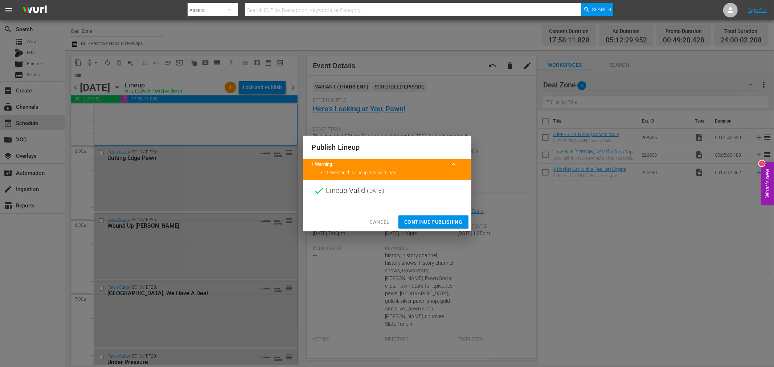
click at [440, 222] on span "Continue Publishing" at bounding box center [433, 222] width 58 height 9
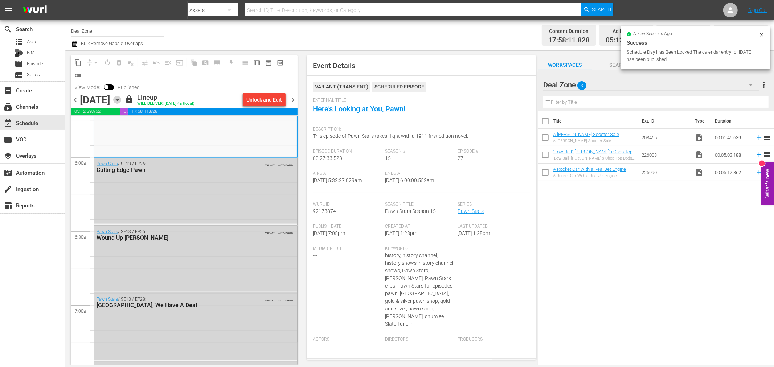
click at [121, 100] on icon "button" at bounding box center [117, 100] width 8 height 8
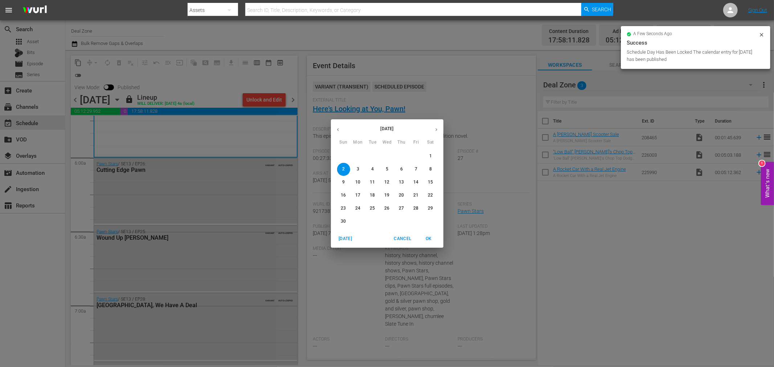
click at [341, 129] on button "button" at bounding box center [338, 130] width 14 height 14
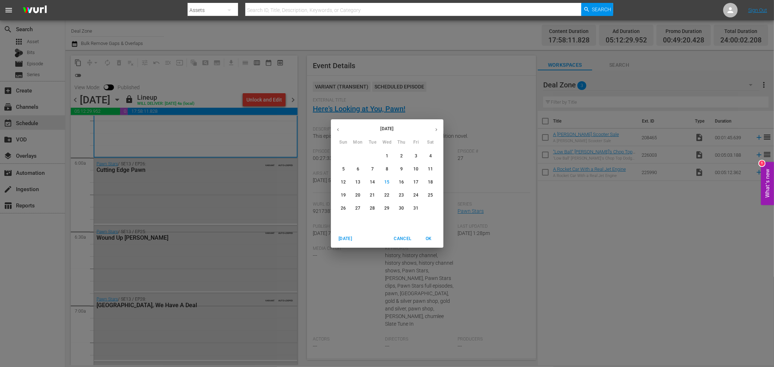
click at [358, 211] on p "27" at bounding box center [357, 208] width 5 height 6
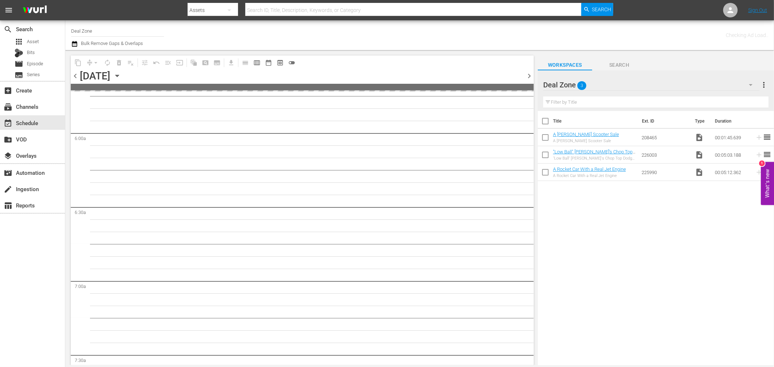
scroll to position [958, 0]
click at [119, 32] on input "Deal Zone" at bounding box center [117, 30] width 93 height 17
drag, startPoint x: 119, startPoint y: 32, endPoint x: 9, endPoint y: 17, distance: 111.4
click at [9, 17] on div "menu Search By Assets Search ID, Title, Description, Keywords, or Category Sear…" at bounding box center [387, 182] width 774 height 365
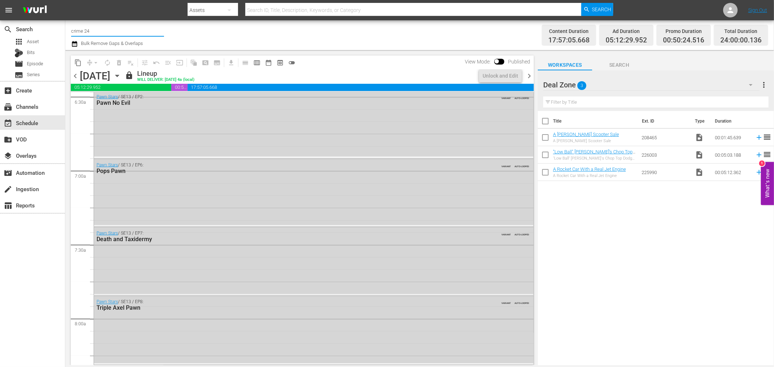
scroll to position [859, 0]
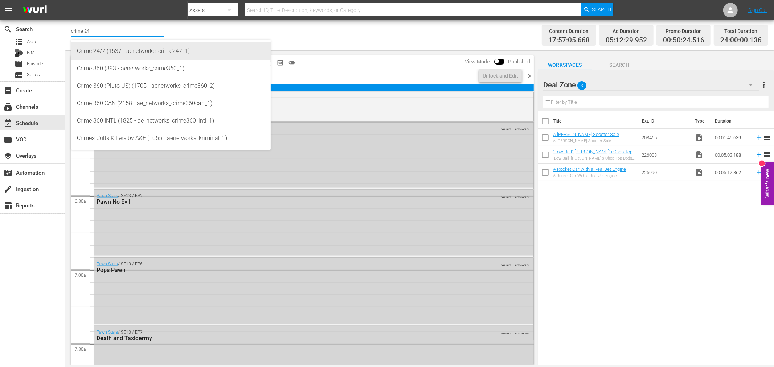
click at [146, 55] on div "Crime 24/7 (1637 - aenetworks_crime247_1)" at bounding box center [171, 50] width 188 height 17
type input "Crime 24/7 (1637 - aenetworks_crime247_1)"
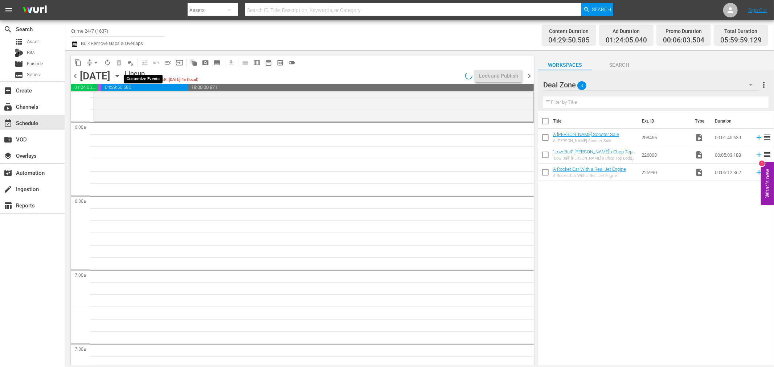
scroll to position [847, 0]
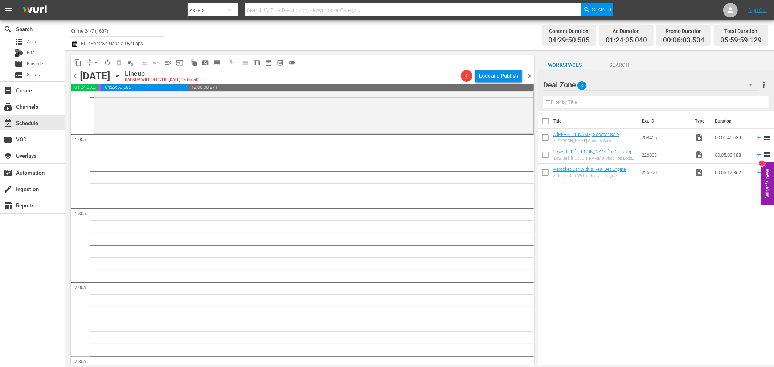
drag, startPoint x: 447, startPoint y: 121, endPoint x: 295, endPoint y: 111, distance: 152.4
click at [447, 121] on div "Live PD: Police Patrol / SE4 / EP15: Episode 75 VARIANT reorder" at bounding box center [314, 102] width 440 height 61
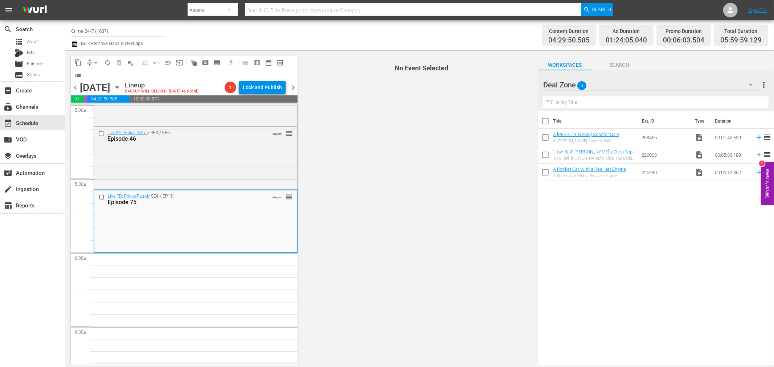
scroll to position [726, 0]
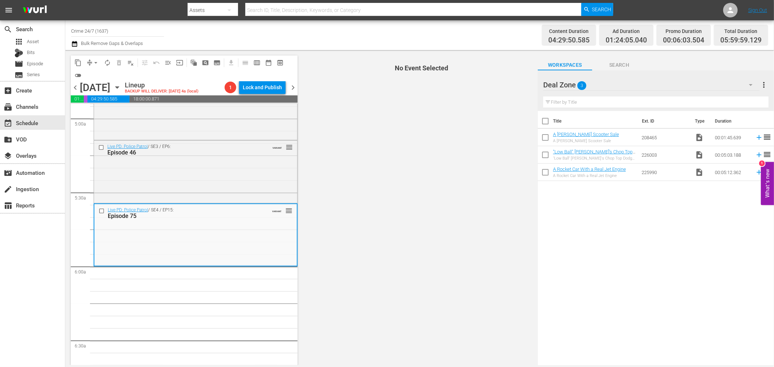
click at [616, 82] on div "Deal Zone 3" at bounding box center [651, 85] width 216 height 20
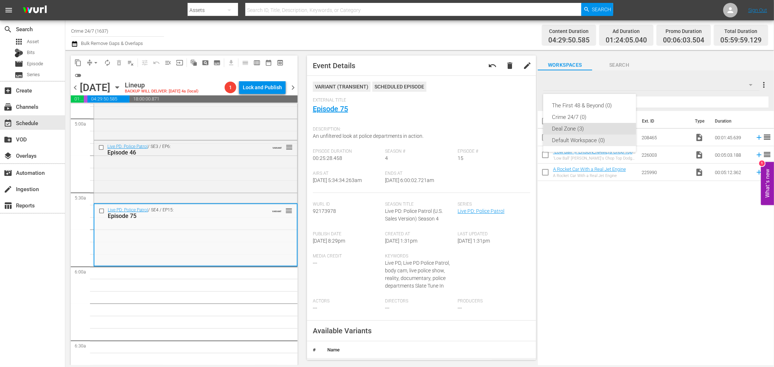
click at [593, 142] on div "Default Workspace (0)" at bounding box center [589, 141] width 75 height 12
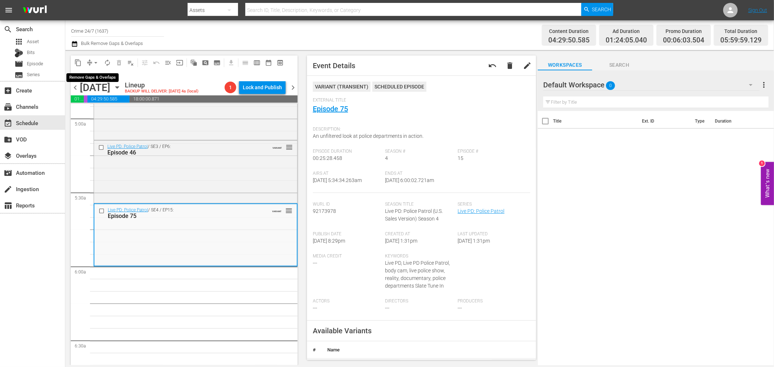
click at [96, 60] on span "arrow_drop_down" at bounding box center [95, 62] width 7 height 7
click at [94, 77] on li "Align to Midnight" at bounding box center [96, 77] width 76 height 12
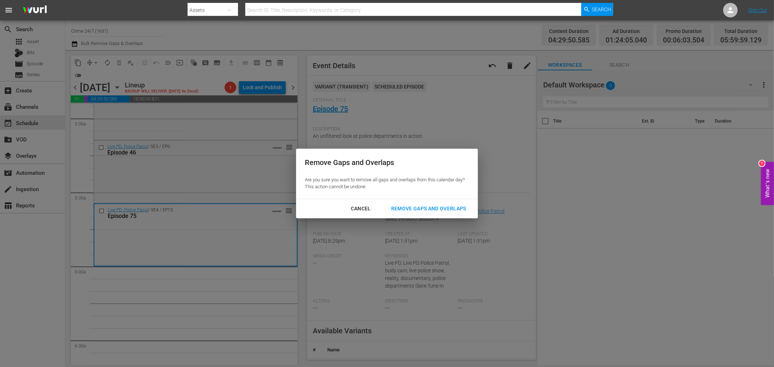
click at [411, 206] on div "Remove Gaps and Overlaps" at bounding box center [428, 208] width 87 height 9
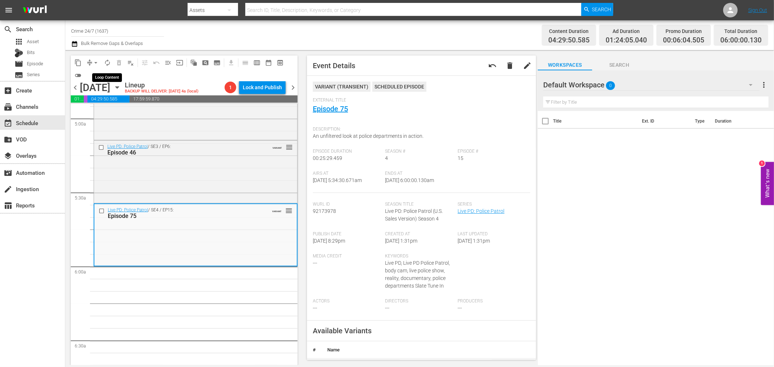
click at [106, 63] on span "autorenew_outlined" at bounding box center [107, 62] width 7 height 7
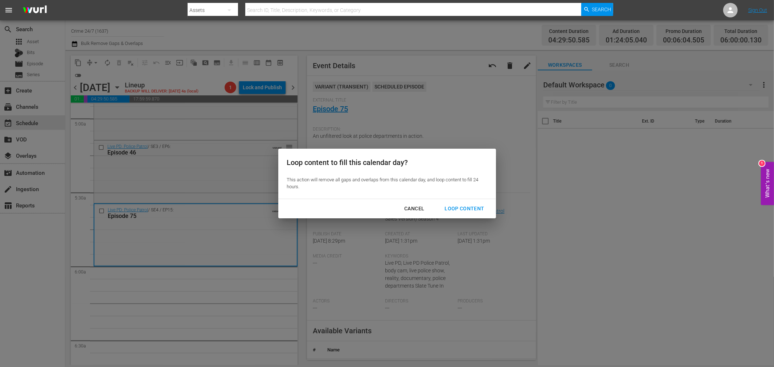
click at [479, 214] on button "Loop Content" at bounding box center [464, 208] width 57 height 13
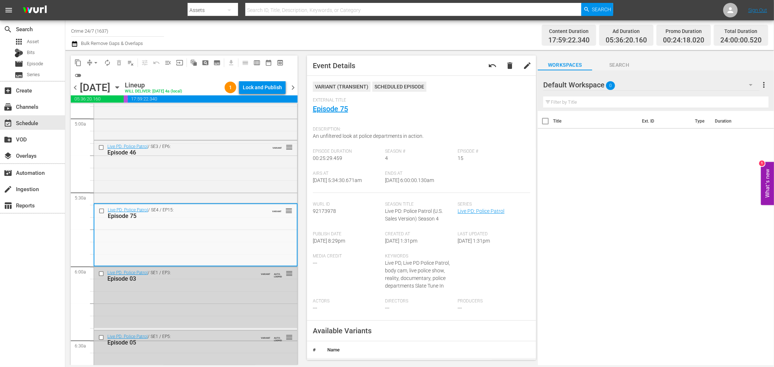
click at [287, 81] on div "1 Lock and Publish" at bounding box center [255, 87] width 67 height 12
click at [277, 86] on div "Lock and Publish" at bounding box center [262, 87] width 39 height 13
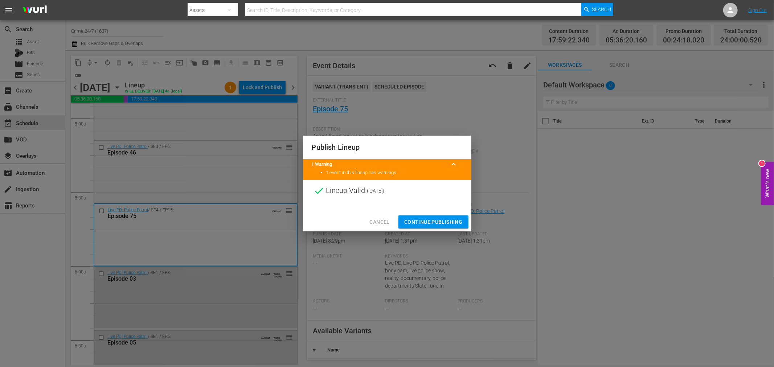
click at [438, 221] on span "Continue Publishing" at bounding box center [433, 222] width 58 height 9
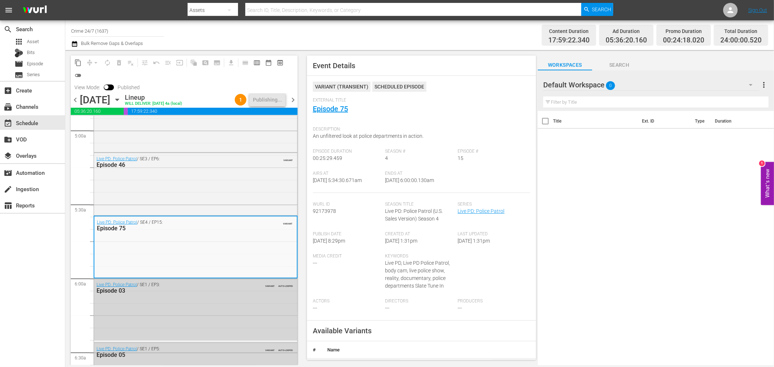
click at [294, 100] on span "chevron_right" at bounding box center [293, 99] width 9 height 9
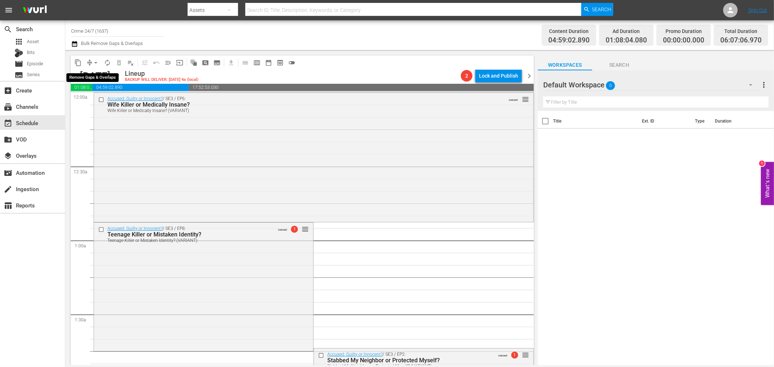
click at [91, 65] on button "arrow_drop_down" at bounding box center [96, 63] width 12 height 12
click at [91, 73] on li "Align to Midnight" at bounding box center [96, 77] width 60 height 12
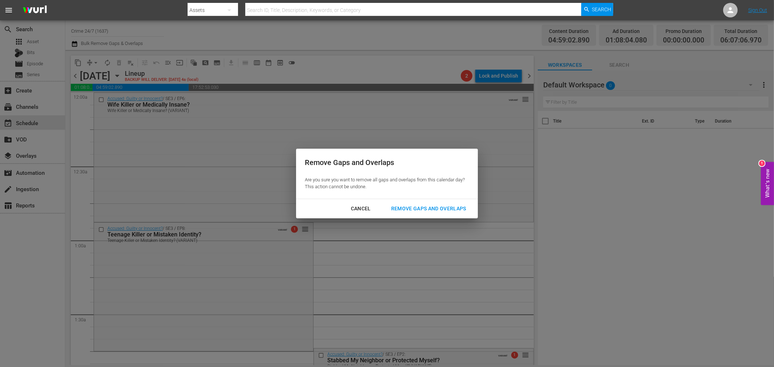
click at [412, 209] on div "Remove Gaps and Overlaps" at bounding box center [428, 208] width 87 height 9
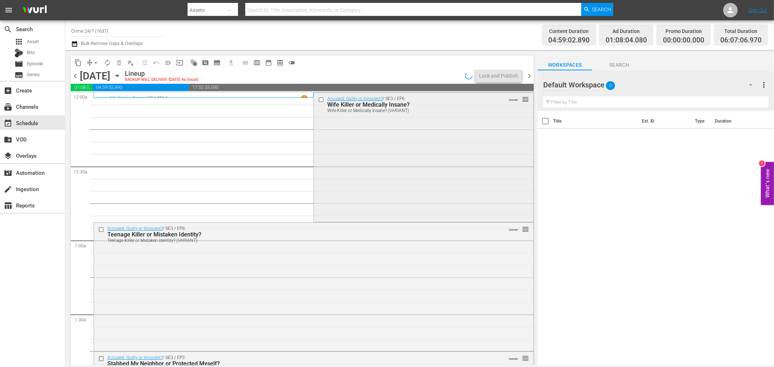
click at [383, 136] on div "Accused: Guilty or Innocent? / SE3 / EP6: Wife Killer or Medically Insane? Wife…" at bounding box center [423, 157] width 219 height 128
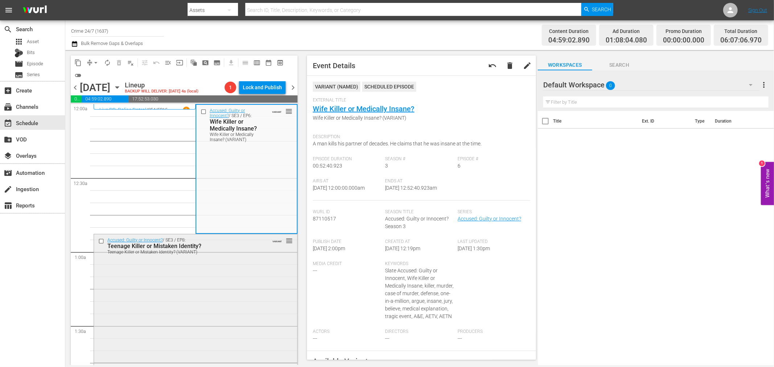
click at [224, 283] on div "Accused: Guilty or Innocent? / SE3 / EP8: Teenage Killer or Mistaken Identity? …" at bounding box center [195, 297] width 203 height 127
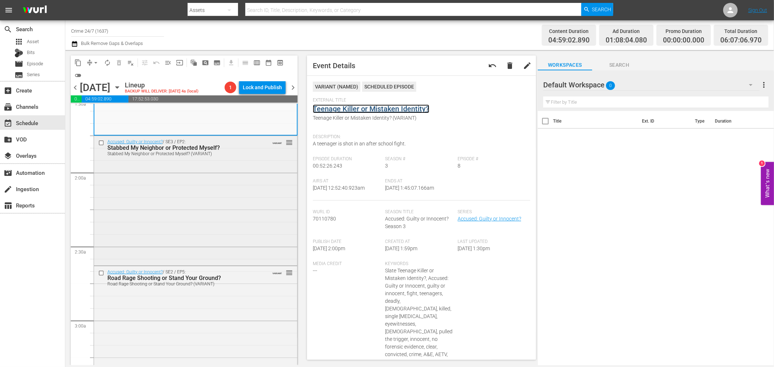
scroll to position [242, 0]
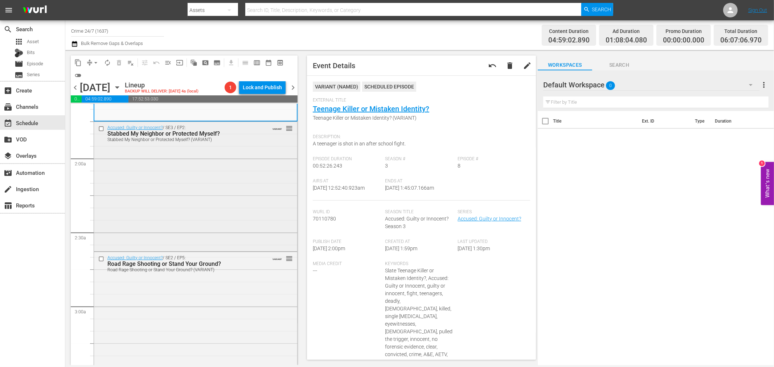
click at [185, 185] on div "Accused: Guilty or Innocent? / SE3 / EP2: Stabbed My Neighbor or Protected Myse…" at bounding box center [195, 186] width 203 height 128
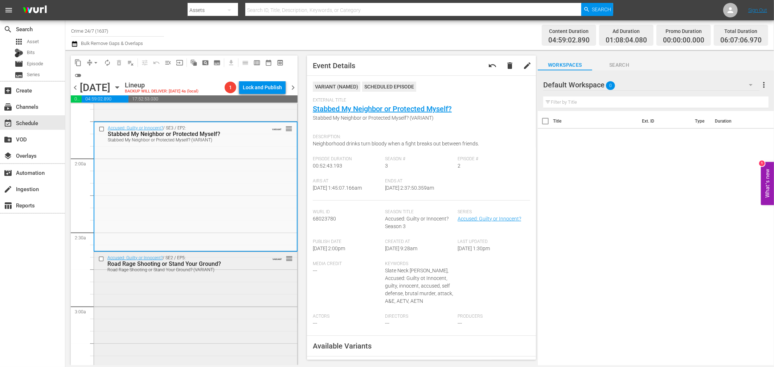
click at [172, 299] on div "Accused: Guilty or Innocent? / SE2 / EP5: Road Rage Shooting or Stand Your Grou…" at bounding box center [195, 316] width 203 height 128
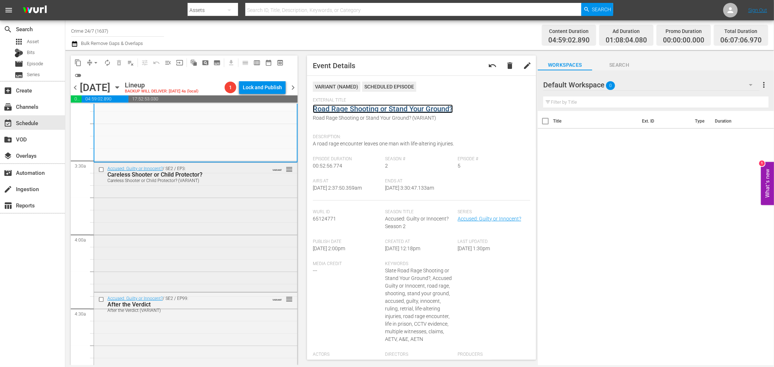
scroll to position [484, 0]
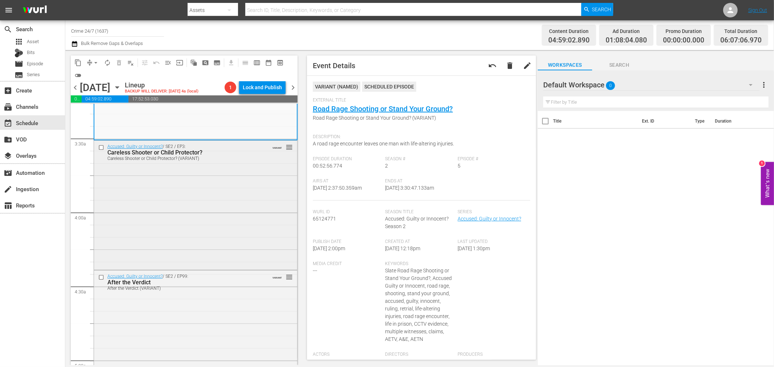
click at [206, 231] on div "Accused: Guilty or Innocent? / SE2 / EP3: Careless Shooter or Child Protector? …" at bounding box center [195, 205] width 203 height 128
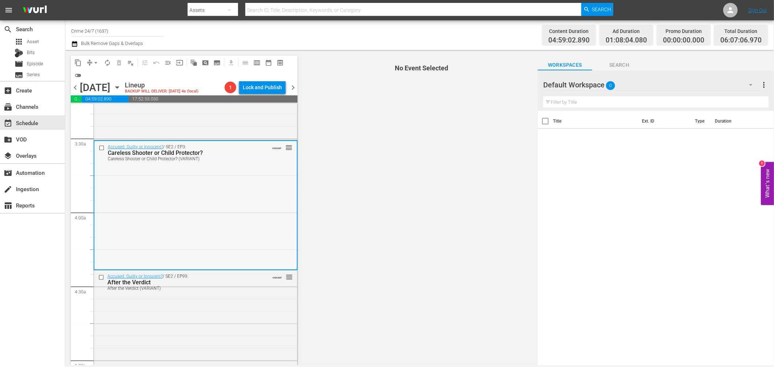
click at [274, 157] on div "Accused: Guilty or Innocent? / SE2 / EP3: Careless Shooter or Child Protector? …" at bounding box center [195, 152] width 203 height 23
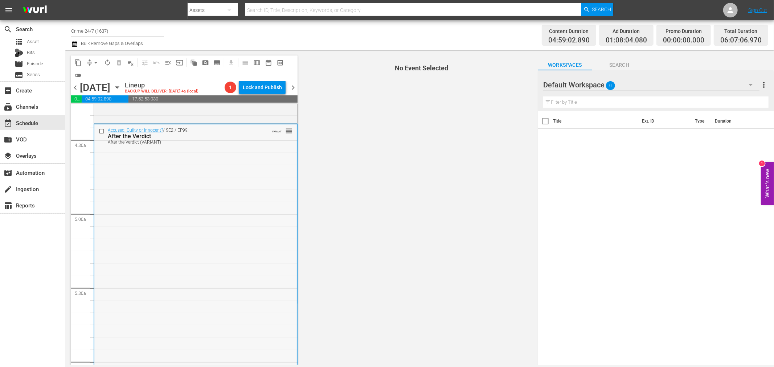
scroll to position [645, 0]
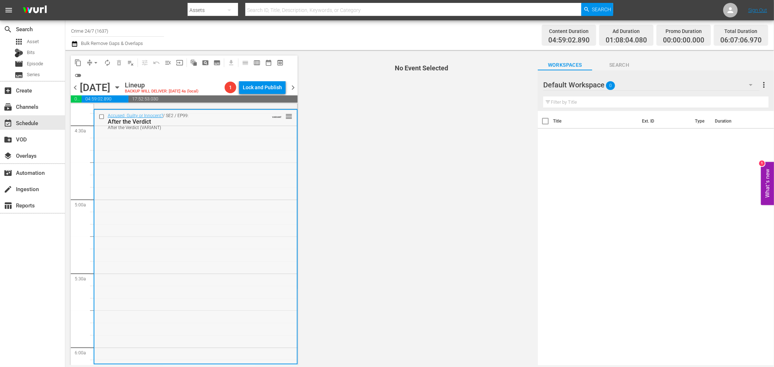
click at [264, 192] on div "Accused: Guilty or Innocent? / SE2 / EP99: After the Verdict After the Verdict …" at bounding box center [195, 236] width 203 height 253
click at [265, 184] on div "Accused: Guilty or Innocent? / SE2 / EP99: After the Verdict After the Verdict …" at bounding box center [195, 236] width 203 height 253
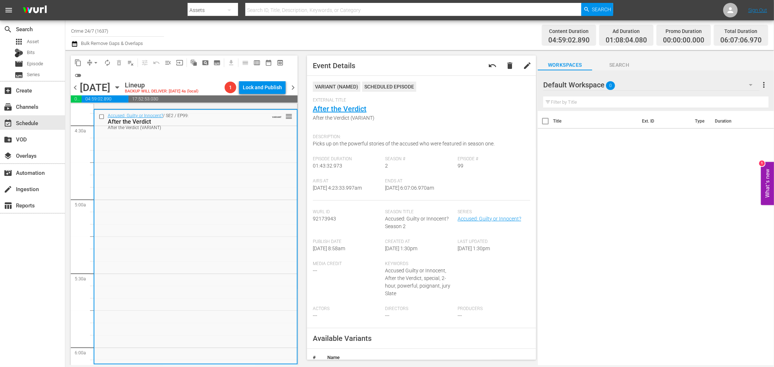
click at [94, 66] on span "arrow_drop_down" at bounding box center [95, 62] width 7 height 7
click at [94, 77] on li "Align to Midnight" at bounding box center [96, 77] width 76 height 12
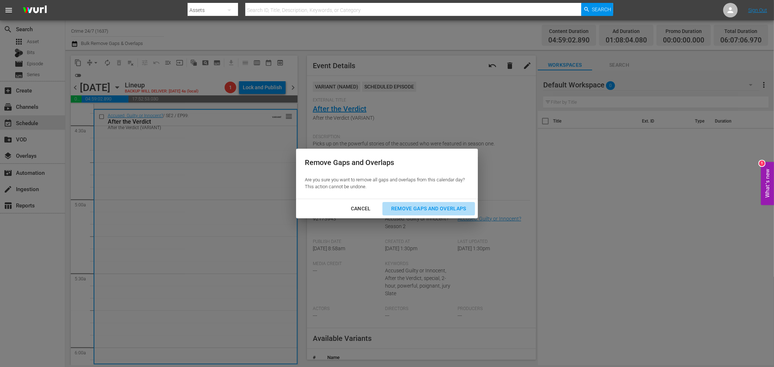
click at [414, 204] on div "Remove Gaps and Overlaps" at bounding box center [428, 208] width 87 height 9
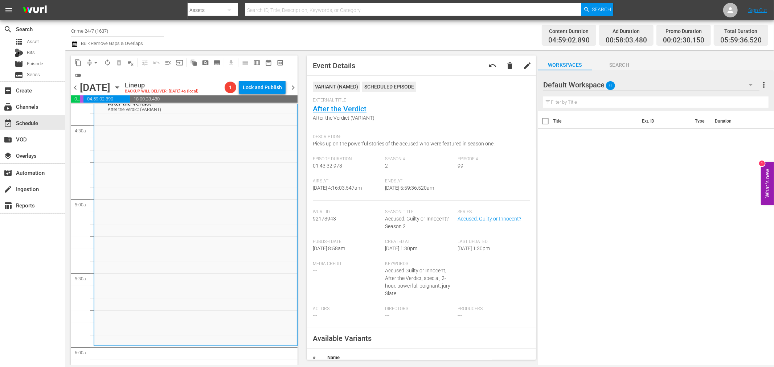
click at [98, 64] on span "arrow_drop_down" at bounding box center [95, 62] width 7 height 7
click at [99, 79] on li "Align to Midnight" at bounding box center [96, 77] width 76 height 12
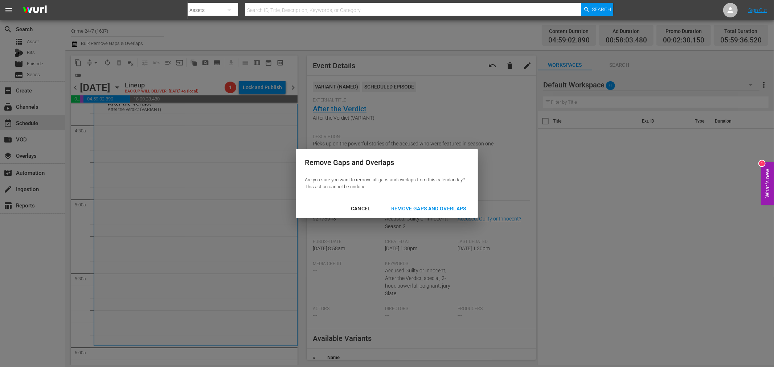
click at [404, 204] on div "Remove Gaps and Overlaps" at bounding box center [428, 208] width 87 height 9
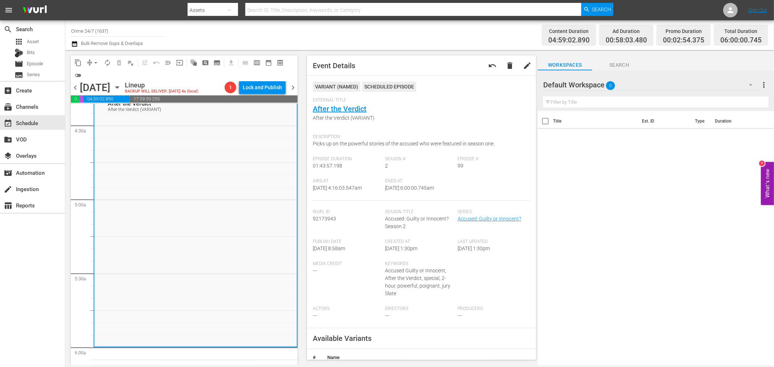
click at [109, 61] on span "autorenew_outlined" at bounding box center [107, 62] width 7 height 7
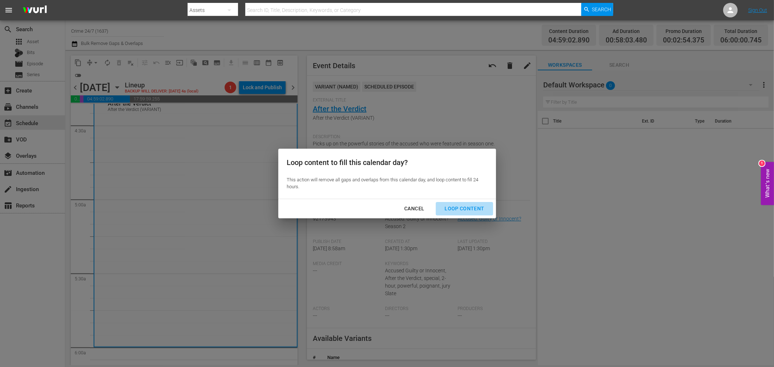
click at [483, 213] on div "Loop Content" at bounding box center [464, 208] width 51 height 9
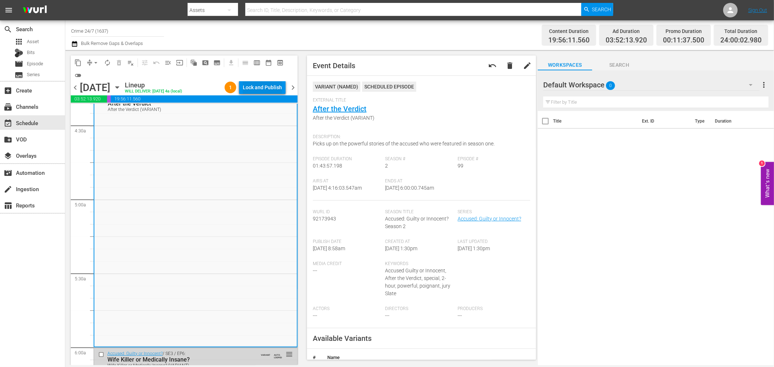
click at [265, 85] on div "Lock and Publish" at bounding box center [262, 87] width 39 height 13
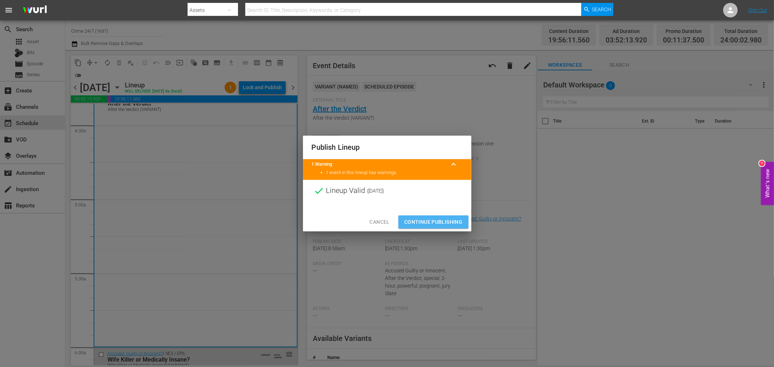
click at [433, 224] on span "Continue Publishing" at bounding box center [433, 222] width 58 height 9
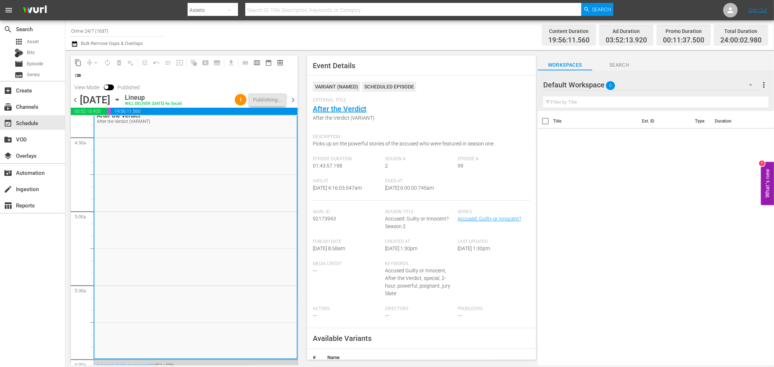
click at [294, 103] on span "chevron_right" at bounding box center [293, 99] width 9 height 9
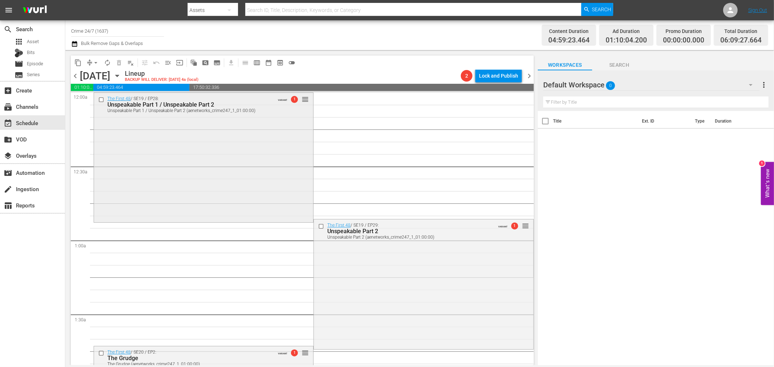
click at [251, 161] on div "The First 48 / SE19 / EP28: Unspeakable Part 1 / Unspeakable Part 2 Unspeakable…" at bounding box center [203, 157] width 219 height 128
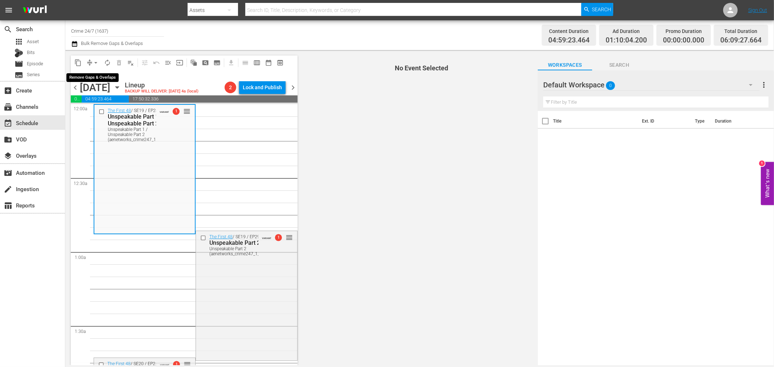
click at [98, 64] on span "arrow_drop_down" at bounding box center [95, 62] width 7 height 7
click at [95, 79] on li "Align to Midnight" at bounding box center [96, 77] width 60 height 12
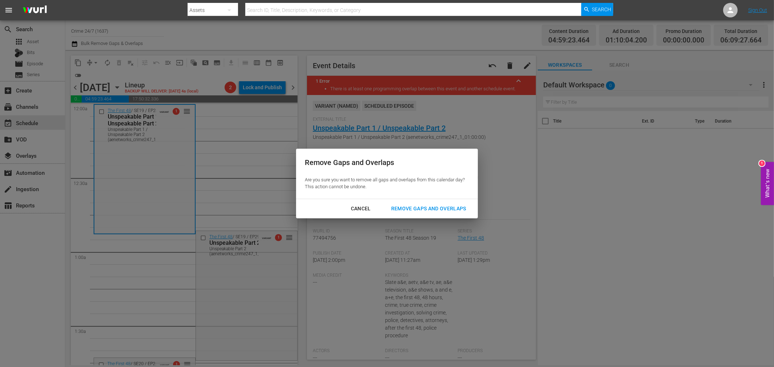
click at [426, 211] on div "Remove Gaps and Overlaps" at bounding box center [428, 208] width 87 height 9
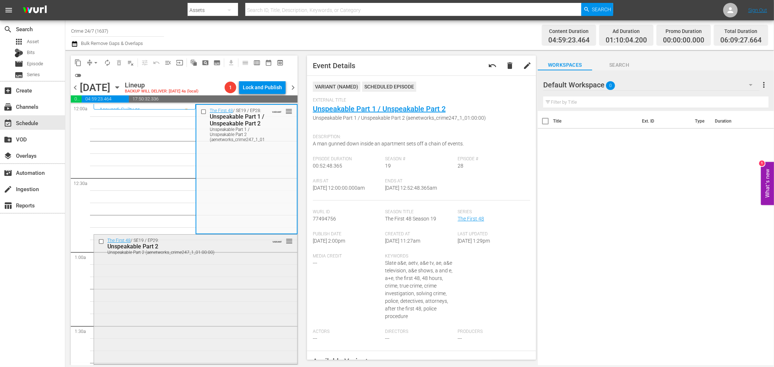
click at [207, 274] on div "The First 48 / SE19 / EP29: Unspeakable Part 2 Unspeakable Part 2 (aenetworks_c…" at bounding box center [195, 299] width 203 height 128
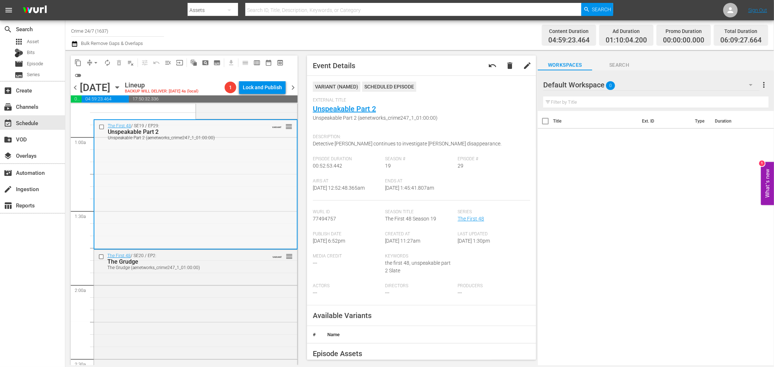
scroll to position [121, 0]
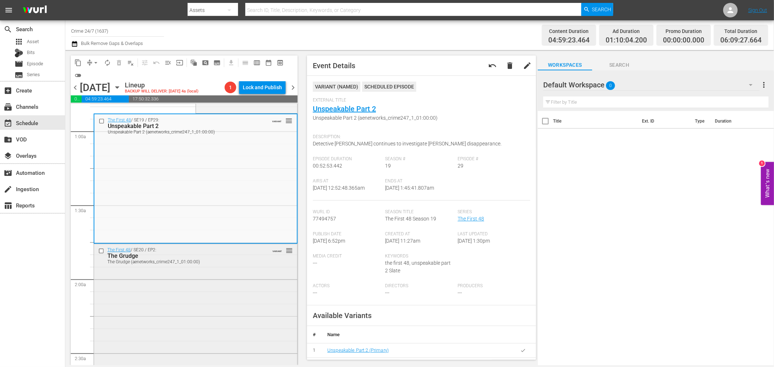
click at [231, 335] on div "The First 48 / SE20 / EP2: The Grudge The Grudge (aenetworks_crime247_1_01:00:0…" at bounding box center [195, 308] width 203 height 128
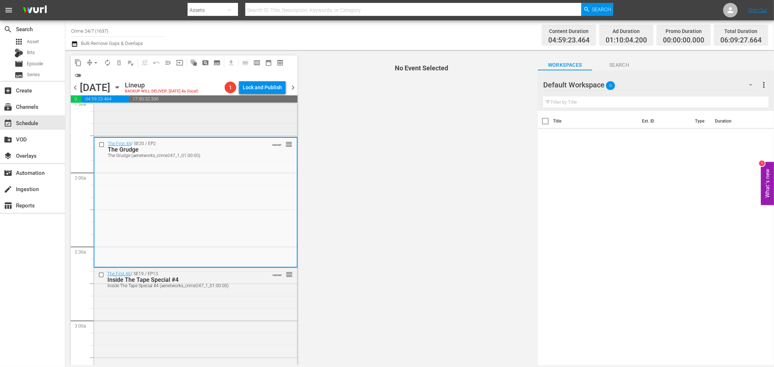
scroll to position [242, 0]
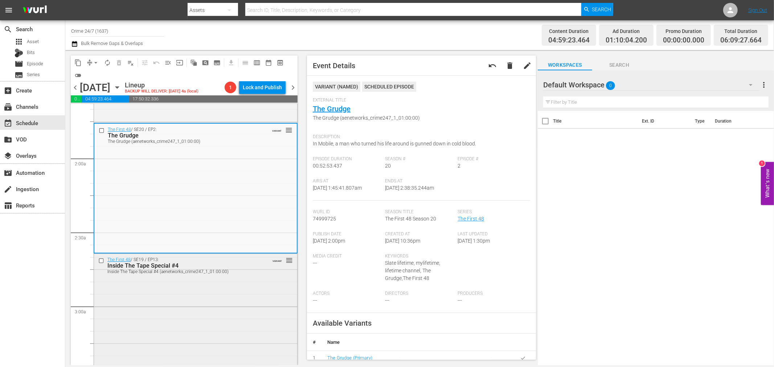
click at [229, 295] on div "The First 48 / SE19 / EP13: Inside The Tape Special #4 Inside The Tape Special …" at bounding box center [195, 317] width 203 height 127
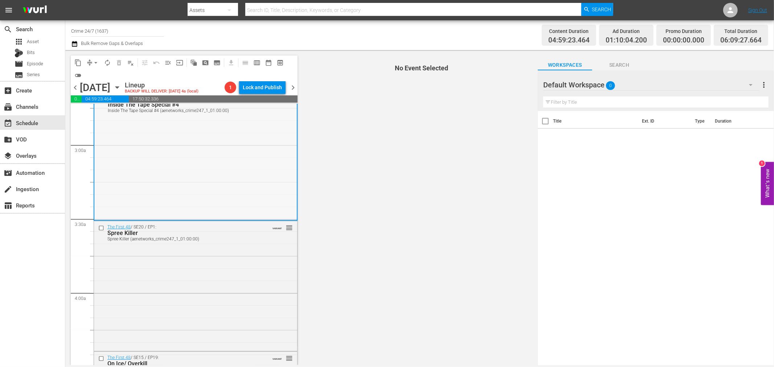
scroll to position [363, 0]
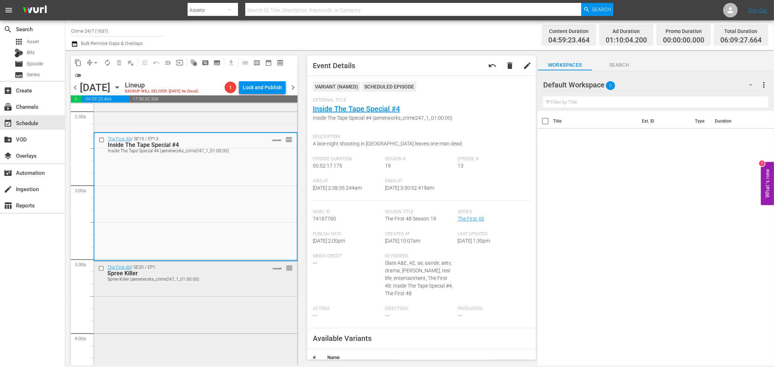
click at [225, 316] on div "The First 48 / SE20 / EP1: Spree Killer Spree Killer (aenetworks_crime247_1_01:…" at bounding box center [195, 326] width 203 height 128
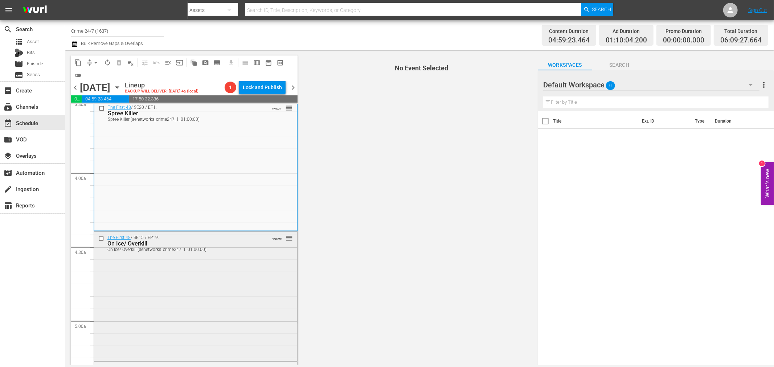
scroll to position [524, 0]
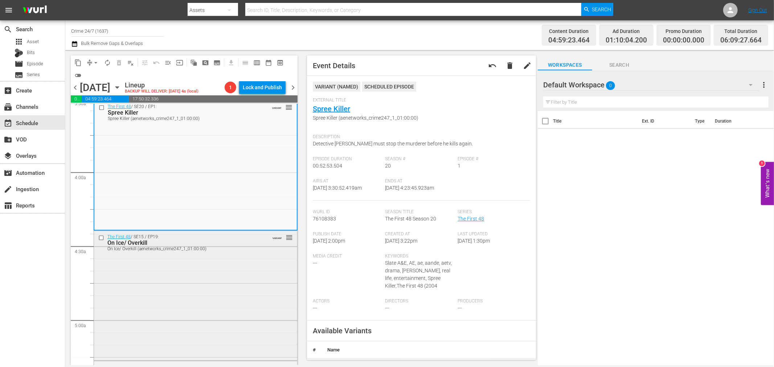
click at [232, 289] on div "The First 48 / SE15 / EP19: On Ice/ Overkill On Ice/ Overkill (aenetworks_crime…" at bounding box center [195, 295] width 203 height 128
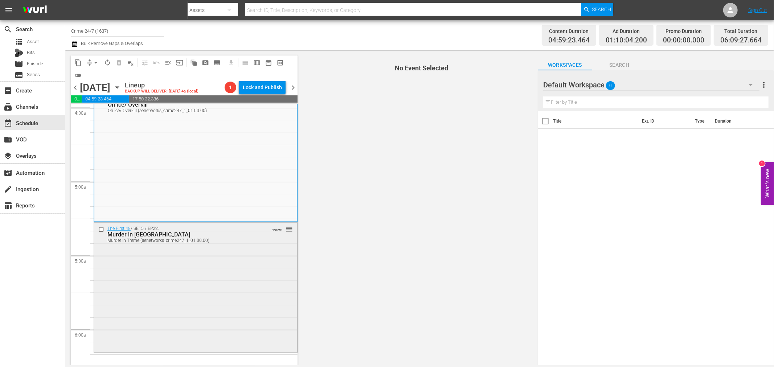
scroll to position [645, 0]
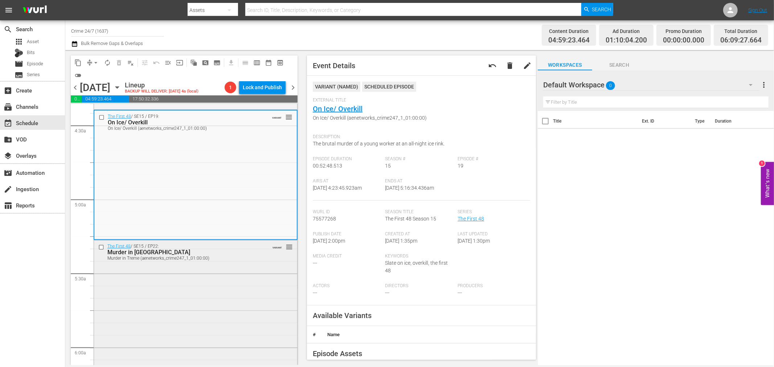
click at [267, 273] on div "The First 48 / SE15 / EP22: Murder in Treme Murder in Treme (aenetworks_crime24…" at bounding box center [195, 305] width 203 height 128
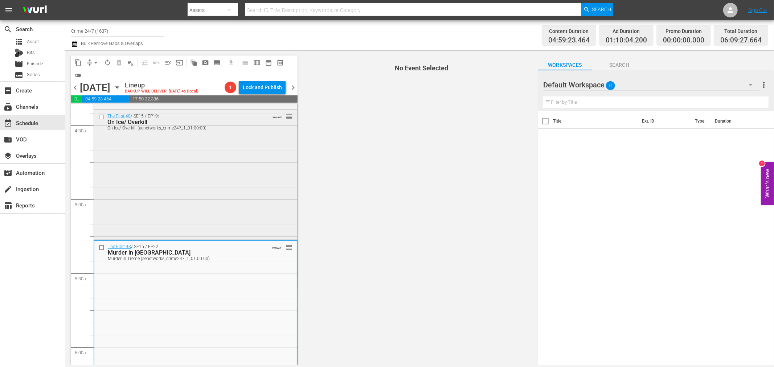
scroll to position [685, 0]
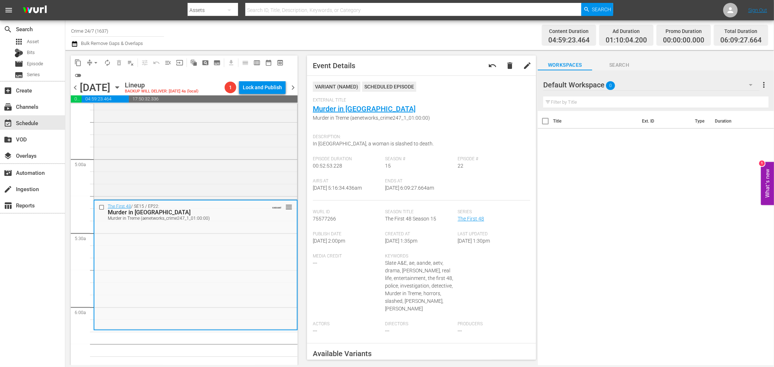
click at [236, 266] on div "The First 48 / SE15 / EP22: Murder in Treme Murder in Treme (aenetworks_crime24…" at bounding box center [195, 265] width 203 height 128
click at [91, 61] on button "arrow_drop_down" at bounding box center [96, 63] width 12 height 12
click at [87, 75] on li "Align to Midnight" at bounding box center [96, 77] width 76 height 12
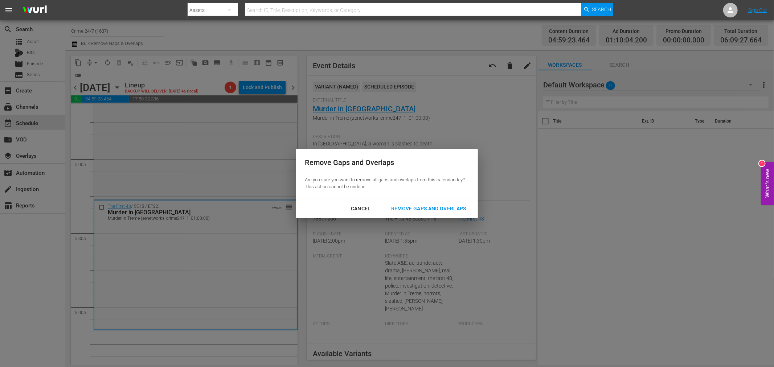
click at [405, 207] on div "Remove Gaps and Overlaps" at bounding box center [428, 208] width 87 height 9
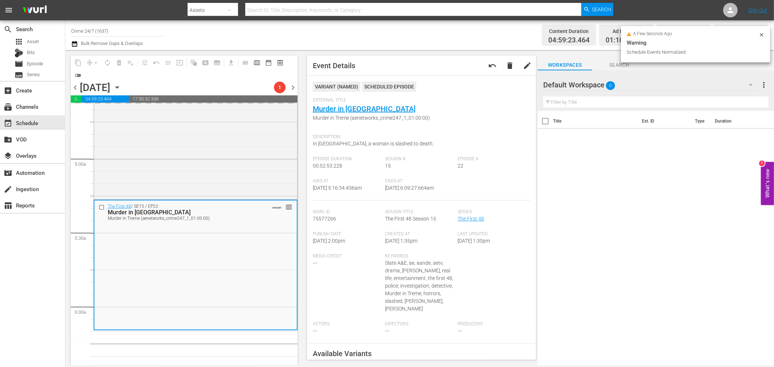
click at [761, 35] on icon at bounding box center [761, 34] width 3 height 3
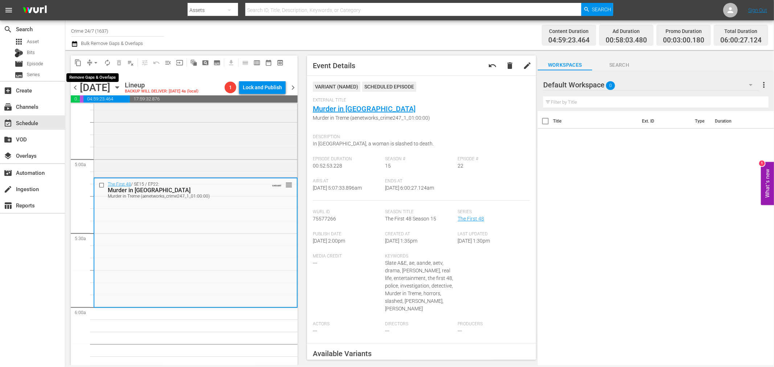
click at [91, 63] on button "arrow_drop_down" at bounding box center [96, 63] width 12 height 12
click at [91, 74] on li "Align to Midnight" at bounding box center [96, 77] width 76 height 12
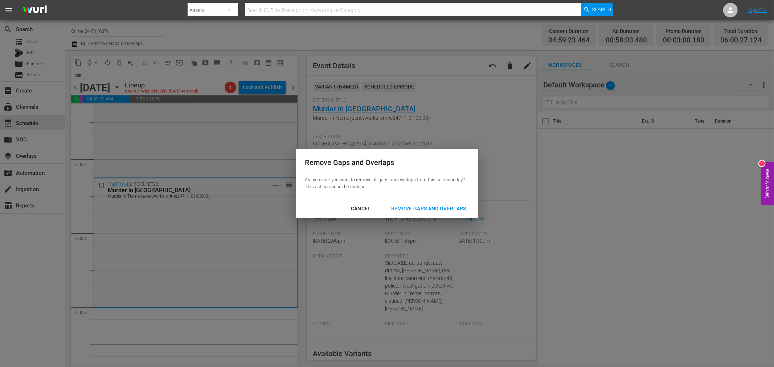
click at [419, 204] on div "Remove Gaps and Overlaps" at bounding box center [428, 208] width 87 height 9
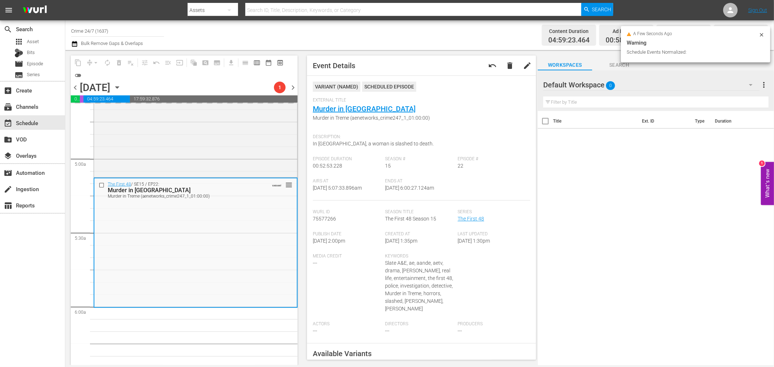
click at [763, 34] on icon at bounding box center [761, 34] width 3 height 3
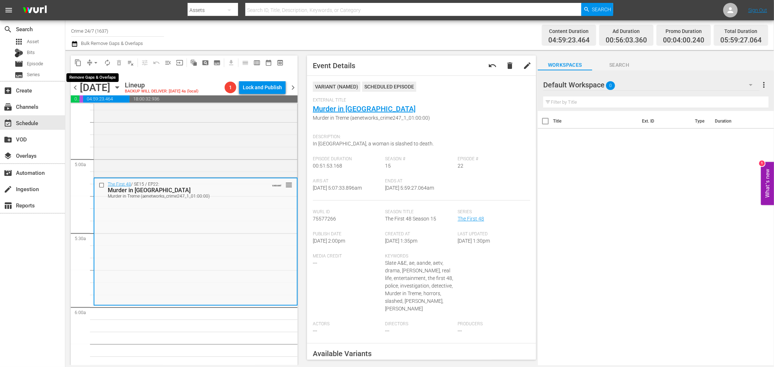
click at [93, 62] on span "arrow_drop_down" at bounding box center [95, 62] width 7 height 7
click at [94, 78] on li "Align to Midnight" at bounding box center [96, 77] width 76 height 12
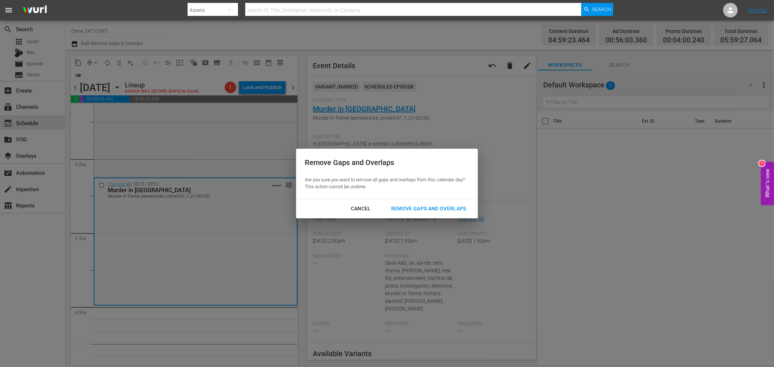
click at [427, 209] on div "Remove Gaps and Overlaps" at bounding box center [428, 208] width 87 height 9
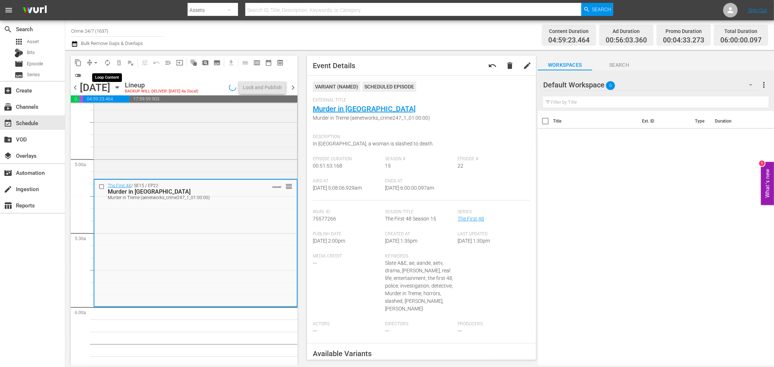
click at [109, 61] on span "autorenew_outlined" at bounding box center [107, 62] width 7 height 7
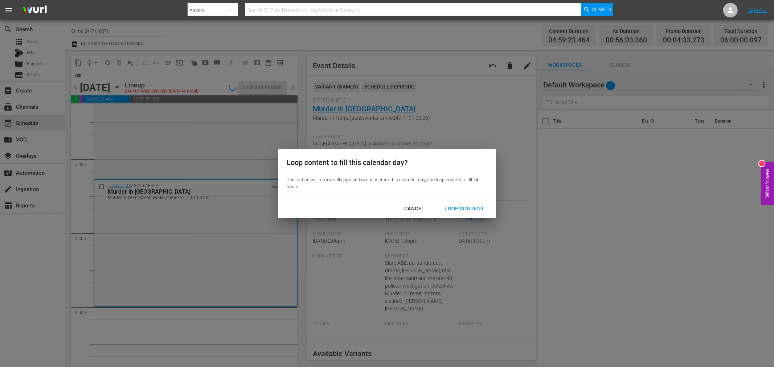
click at [463, 205] on div "Loop Content" at bounding box center [464, 208] width 51 height 9
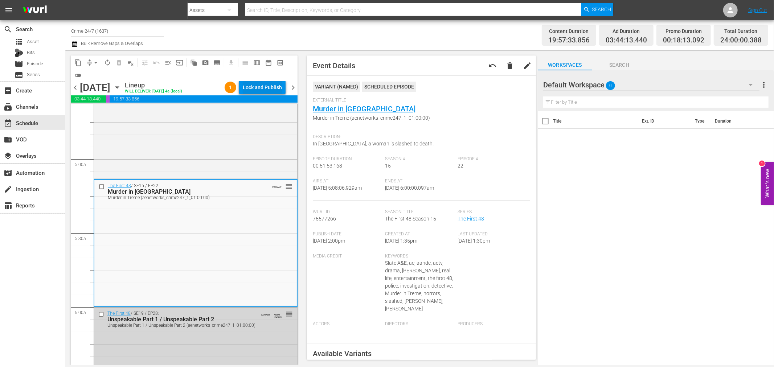
click at [269, 86] on div "Lock and Publish" at bounding box center [262, 87] width 39 height 13
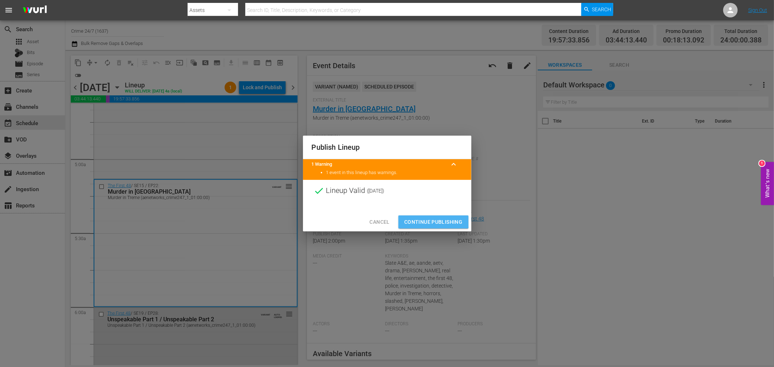
click at [422, 219] on span "Continue Publishing" at bounding box center [433, 222] width 58 height 9
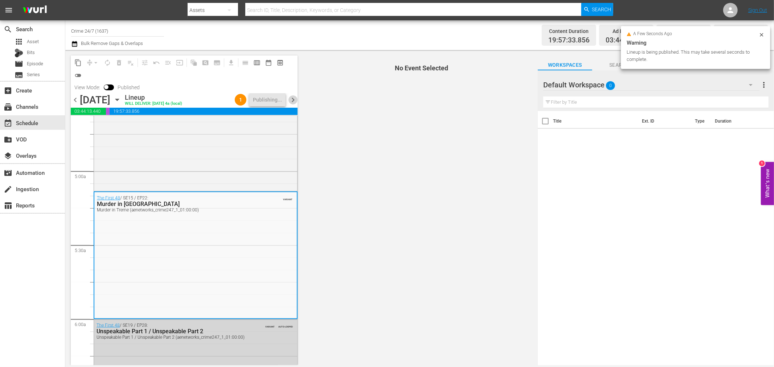
click at [294, 99] on span "chevron_right" at bounding box center [293, 99] width 9 height 9
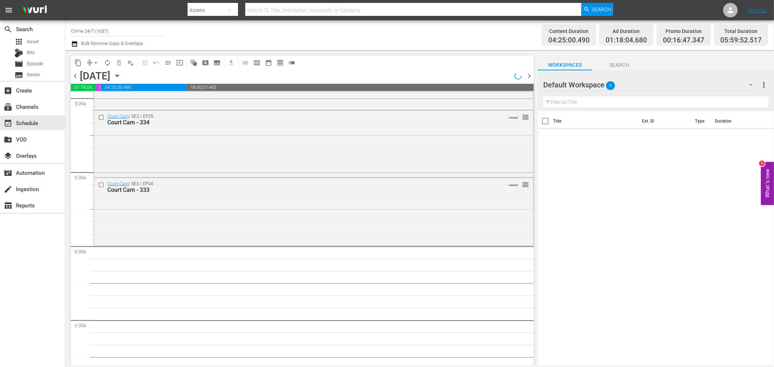
scroll to position [673, 0]
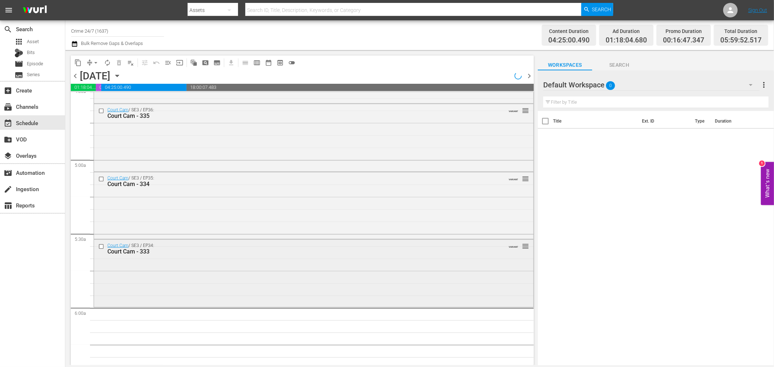
click at [422, 259] on div "Court Cam / SE3 / EP34: Court Cam - 333 VARIANT reorder" at bounding box center [314, 273] width 440 height 66
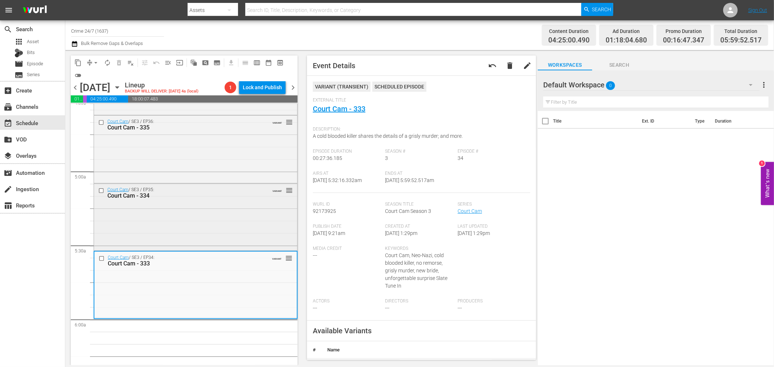
click at [264, 218] on div "Court Cam / SE3 / EP35: Court Cam - 334 VARIANT reorder" at bounding box center [195, 216] width 203 height 65
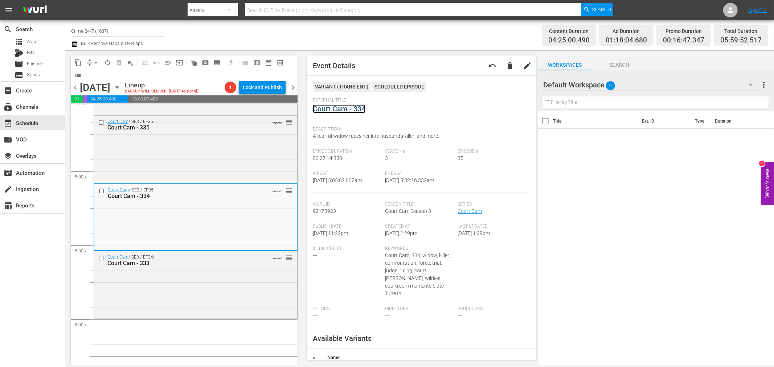
drag, startPoint x: 346, startPoint y: 112, endPoint x: 350, endPoint y: 113, distance: 4.2
click at [96, 66] on span "arrow_drop_down" at bounding box center [95, 62] width 7 height 7
click at [103, 78] on li "Align to Midnight" at bounding box center [96, 77] width 60 height 12
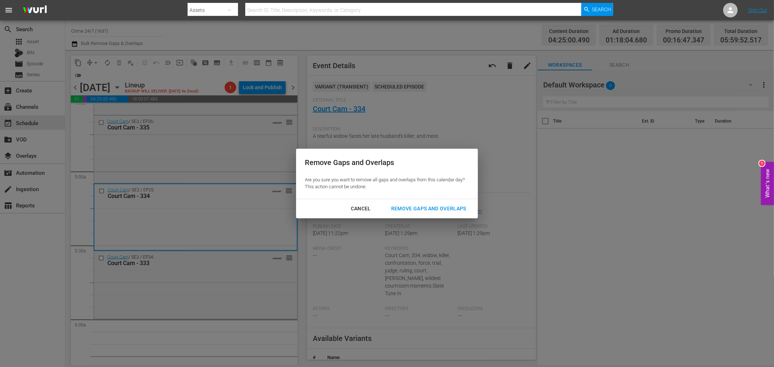
click at [447, 214] on button "Remove Gaps and Overlaps" at bounding box center [429, 208] width 93 height 13
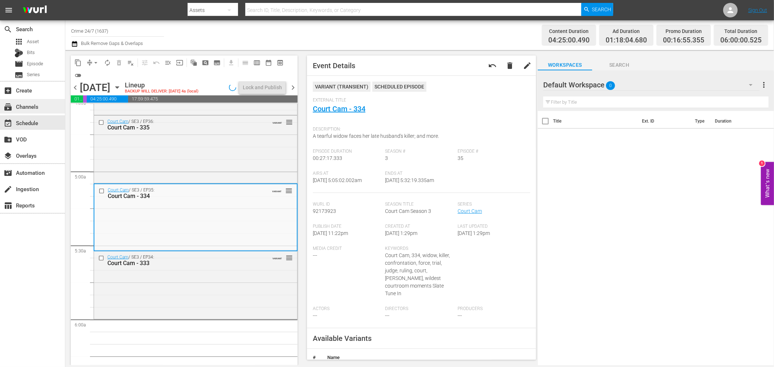
scroll to position [661, 0]
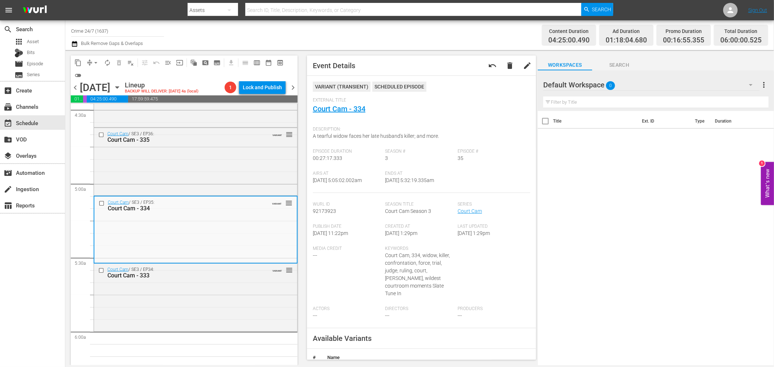
click at [109, 64] on span "autorenew_outlined" at bounding box center [107, 62] width 7 height 7
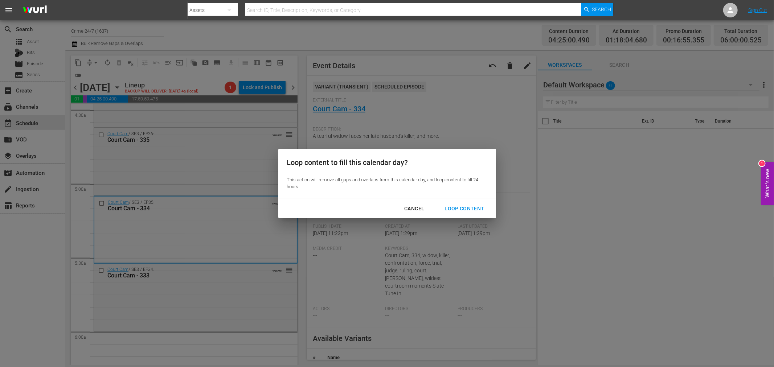
click at [444, 207] on div "Loop Content" at bounding box center [464, 208] width 51 height 9
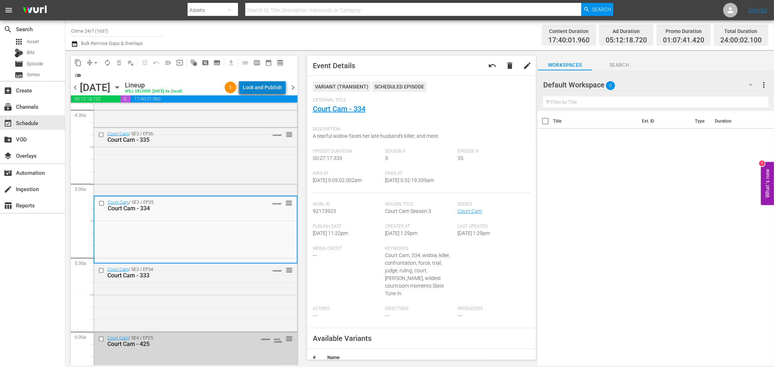
click at [273, 88] on div "Lock and Publish" at bounding box center [262, 87] width 39 height 13
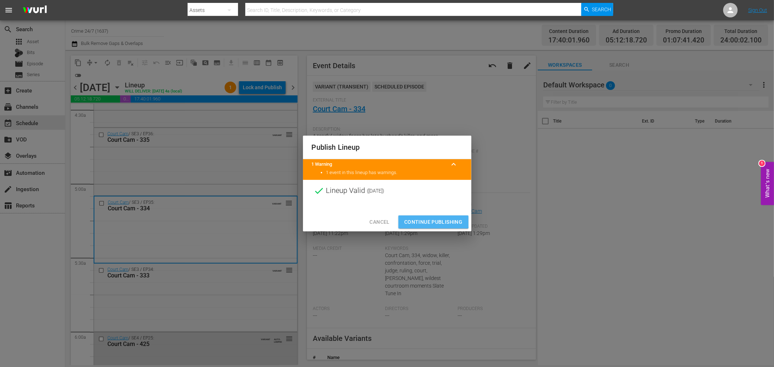
click at [429, 216] on button "Continue Publishing" at bounding box center [434, 222] width 70 height 13
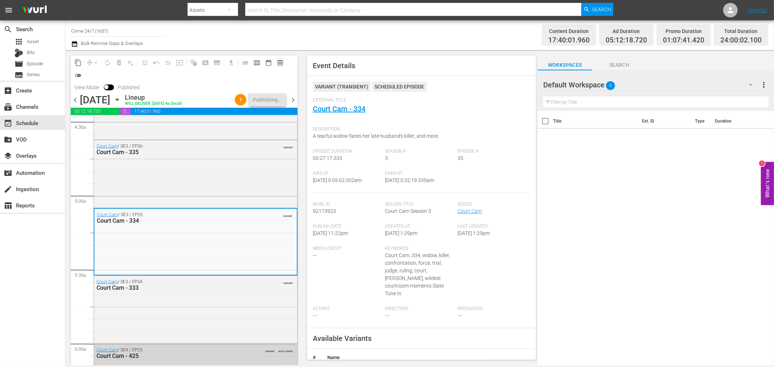
click at [293, 99] on span "chevron_right" at bounding box center [293, 99] width 9 height 9
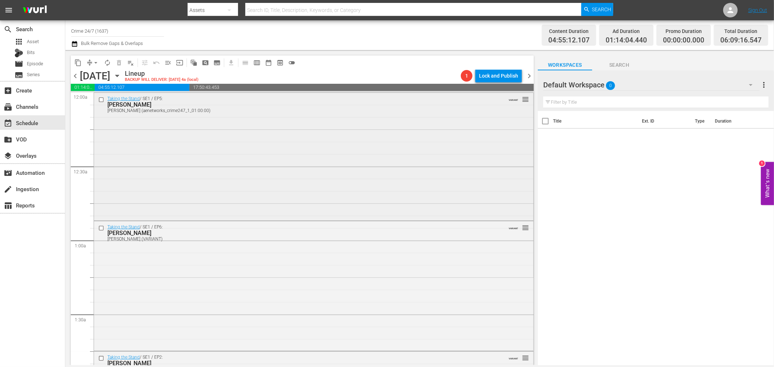
click at [342, 144] on div "Taking the Stand / SE1 / EP5: Eric Campbell Eric Campbell (aenetworks_crime247_…" at bounding box center [314, 156] width 440 height 126
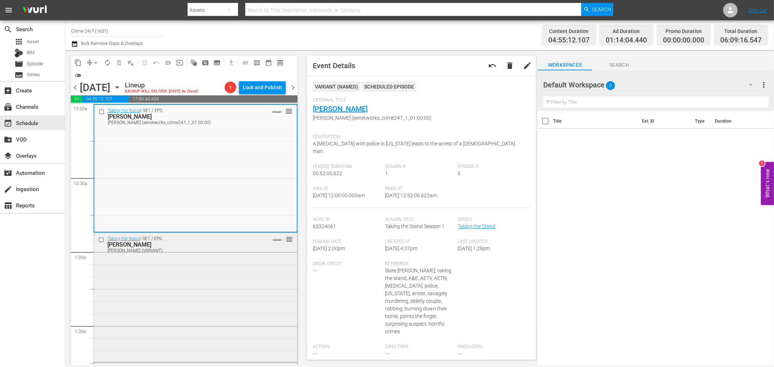
click at [212, 276] on div "Taking the Stand / SE1 / EP6: Leon Jacob Leon Jacob (VARIANT) VARIANT reorder" at bounding box center [195, 297] width 203 height 128
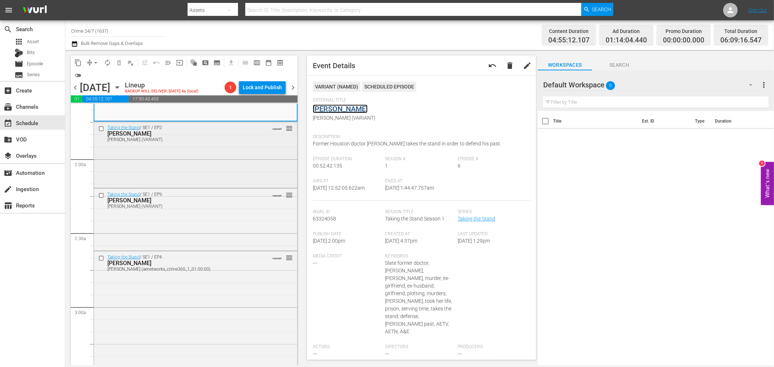
scroll to position [242, 0]
click at [195, 153] on div "Taking the Stand / SE1 / EP2: Amber Guyger Amber Guyger (VARIANT) VARIANT reord…" at bounding box center [195, 153] width 203 height 65
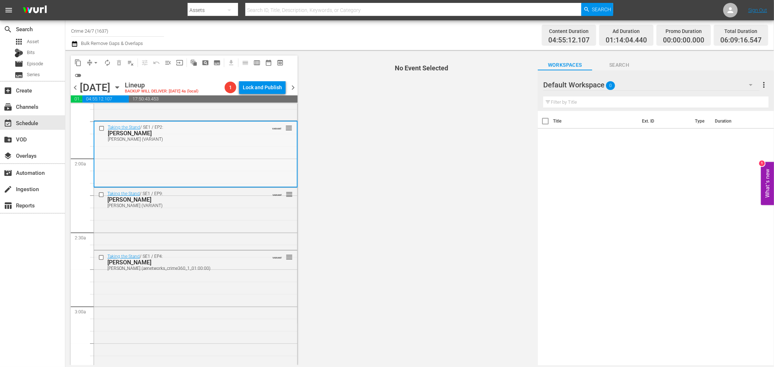
click at [252, 148] on div "Taking the Stand / SE1 / EP2: Amber Guyger Amber Guyger (VARIANT) VARIANT reord…" at bounding box center [195, 154] width 203 height 65
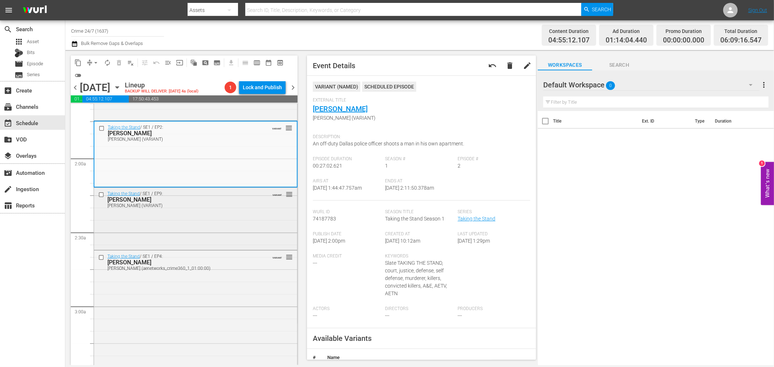
click at [262, 220] on div "Taking the Stand / SE1 / EP9: LUKE VANHEMERT LUKE VANHEMERT (VARIANT) VARIANT r…" at bounding box center [195, 218] width 203 height 61
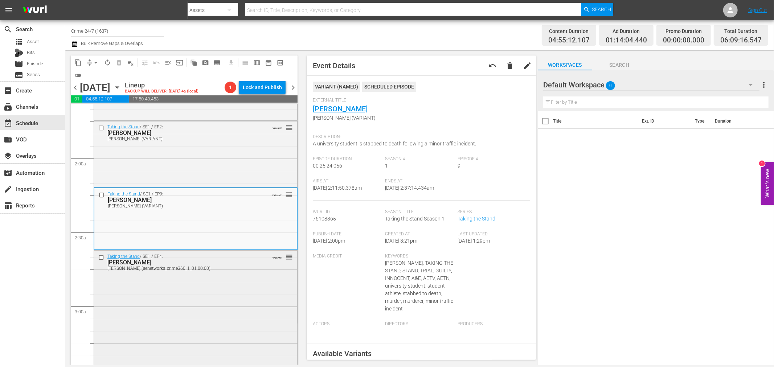
click at [259, 302] on div "Taking the Stand / SE1 / EP4: Shayna Hubers Shayna Hubers (aenetworks_crime360_…" at bounding box center [195, 315] width 203 height 128
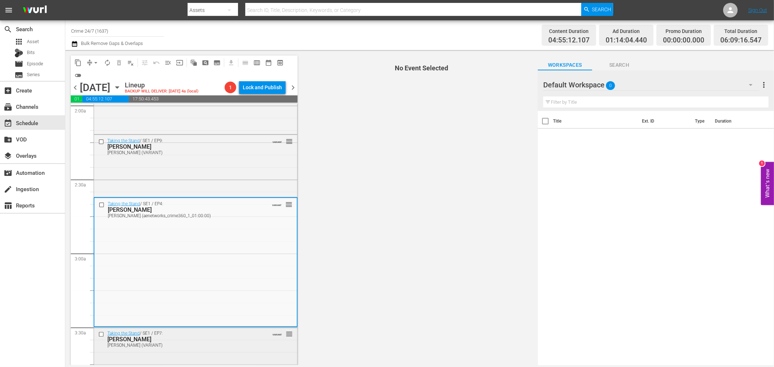
scroll to position [363, 0]
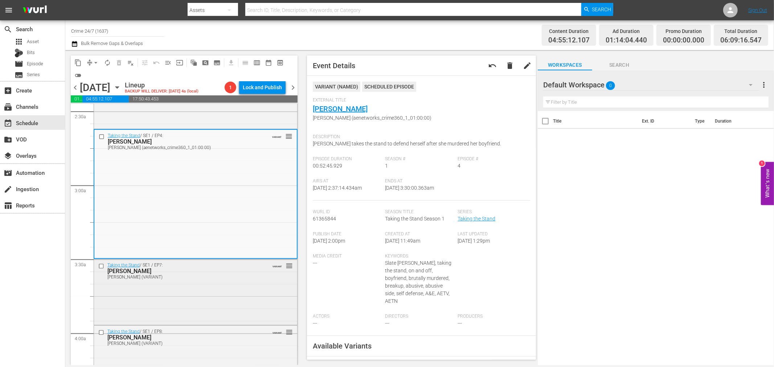
click at [245, 274] on div "SEAN FOLEY" at bounding box center [183, 271] width 152 height 7
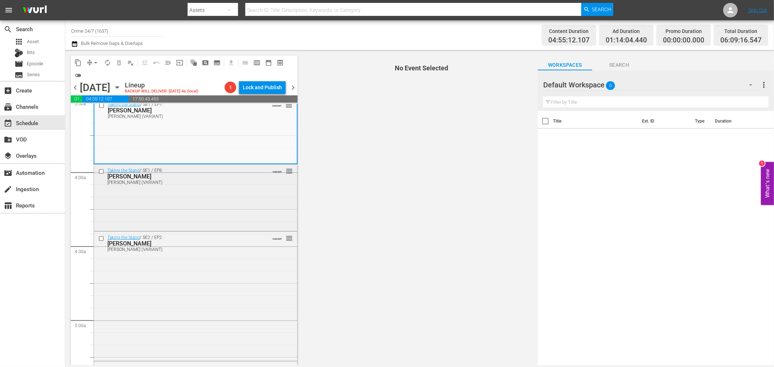
scroll to position [484, 0]
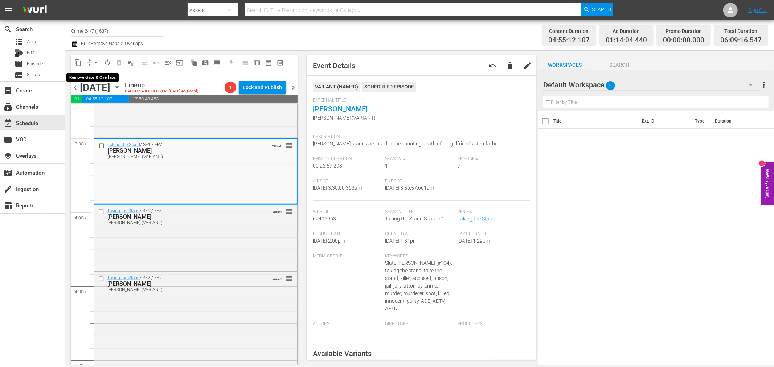
click at [93, 62] on span "arrow_drop_down" at bounding box center [95, 62] width 7 height 7
click at [89, 73] on li "Align to Midnight" at bounding box center [96, 77] width 60 height 12
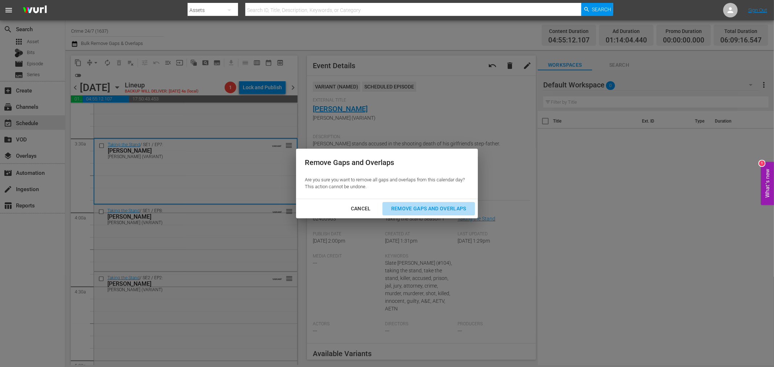
click at [408, 205] on div "Remove Gaps and Overlaps" at bounding box center [428, 208] width 87 height 9
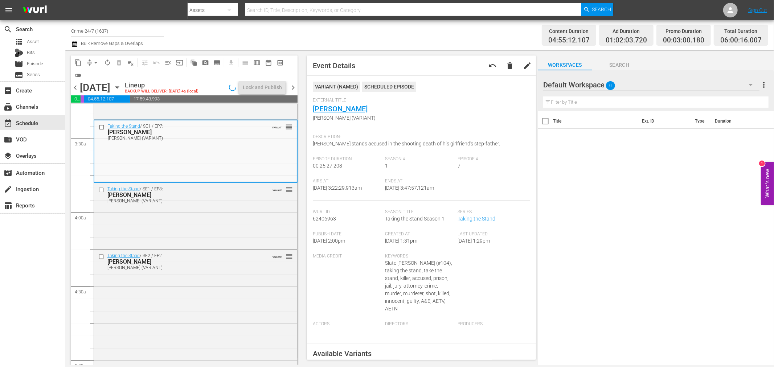
scroll to position [472, 0]
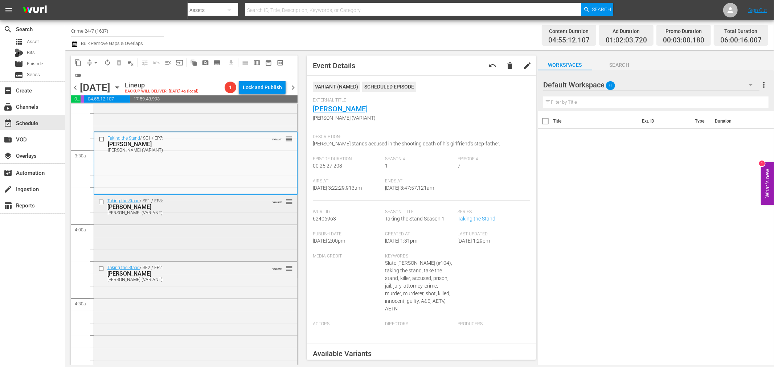
click at [222, 213] on div "LIMON (VARIANT)" at bounding box center [183, 213] width 152 height 5
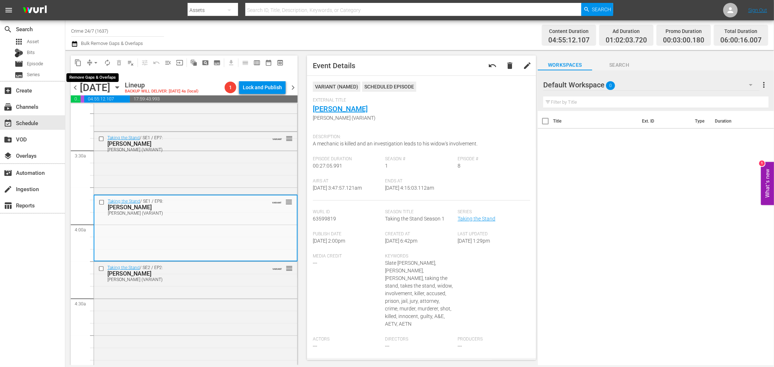
click at [95, 62] on span "arrow_drop_down" at bounding box center [95, 62] width 7 height 7
click at [93, 76] on li "Align to Midnight" at bounding box center [96, 77] width 76 height 12
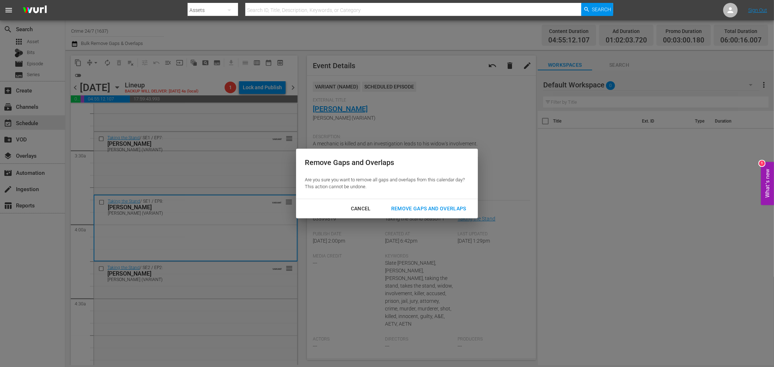
click at [433, 209] on div "Remove Gaps and Overlaps" at bounding box center [428, 208] width 87 height 9
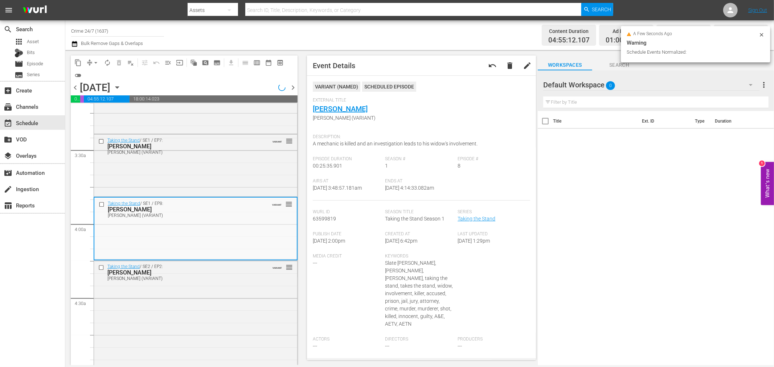
scroll to position [459, 0]
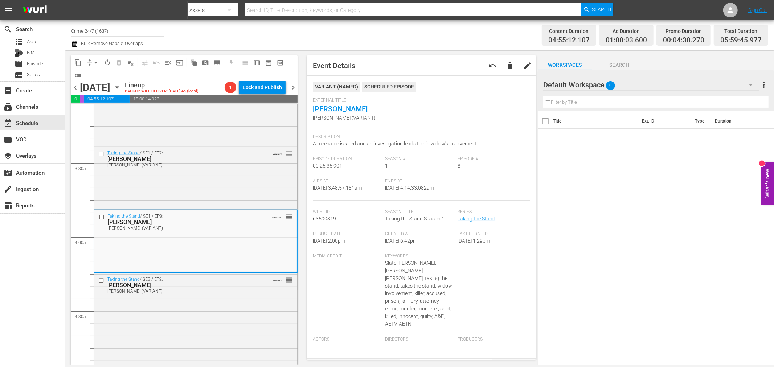
click at [97, 62] on span "arrow_drop_down" at bounding box center [95, 62] width 7 height 7
click at [99, 73] on li "Align to Midnight" at bounding box center [96, 77] width 76 height 12
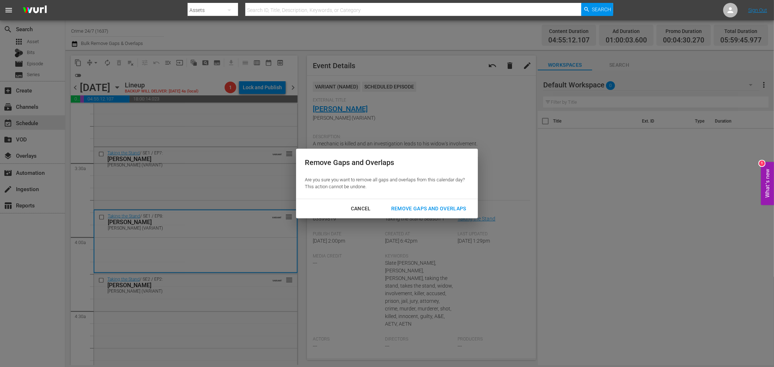
click at [444, 205] on div "Remove Gaps and Overlaps" at bounding box center [428, 208] width 87 height 9
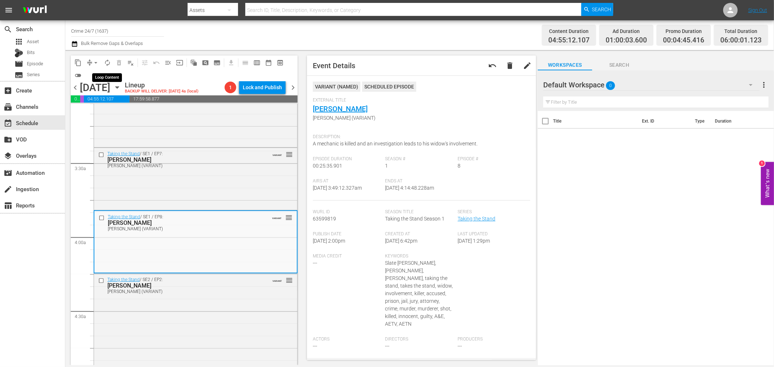
click at [108, 66] on span "autorenew_outlined" at bounding box center [107, 62] width 7 height 7
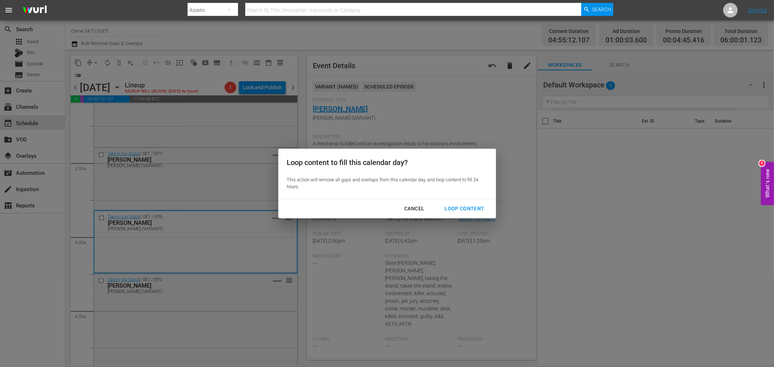
click at [489, 205] on div "Loop Content" at bounding box center [464, 208] width 51 height 9
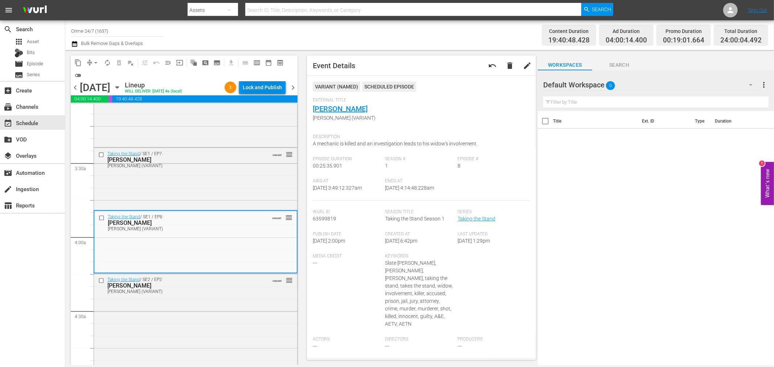
click at [263, 85] on div "Lock and Publish" at bounding box center [262, 87] width 39 height 13
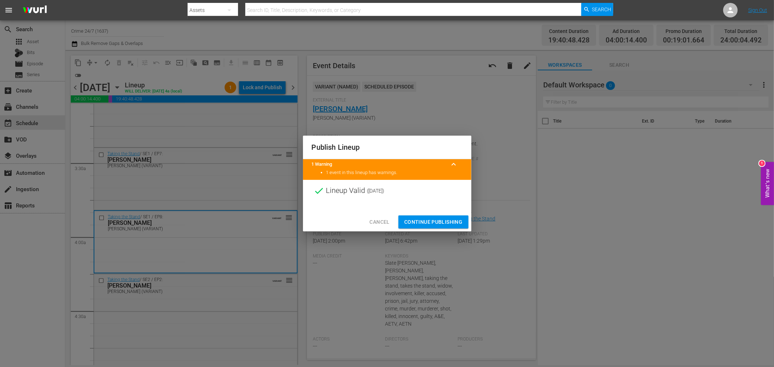
click at [447, 219] on span "Continue Publishing" at bounding box center [433, 222] width 58 height 9
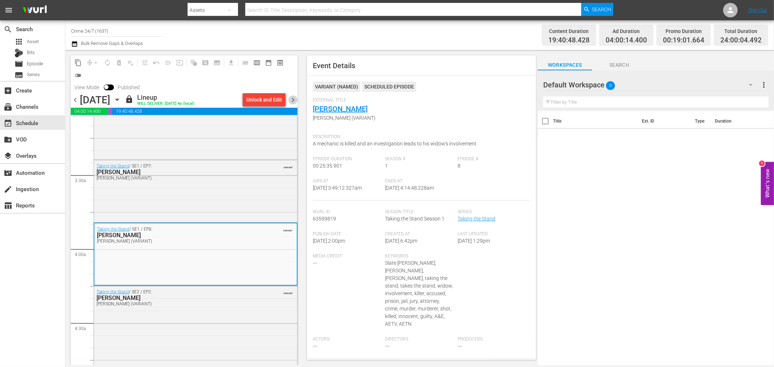
click at [293, 99] on span "chevron_right" at bounding box center [293, 99] width 9 height 9
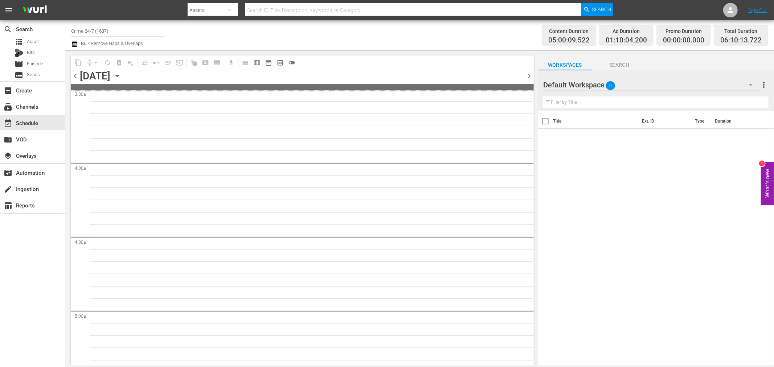
scroll to position [496, 0]
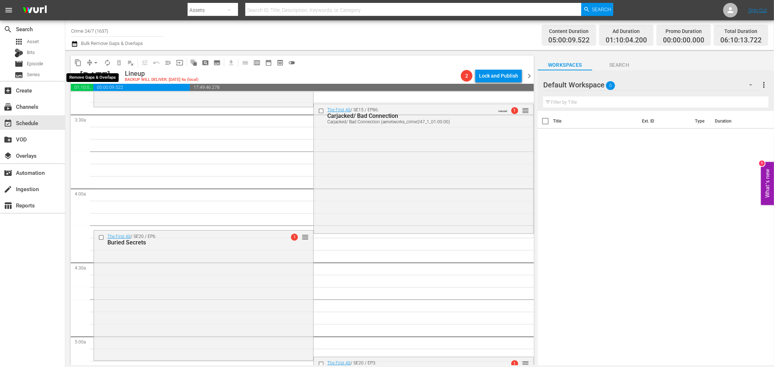
click at [94, 60] on span "arrow_drop_down" at bounding box center [95, 62] width 7 height 7
click at [95, 74] on li "Align to Midnight" at bounding box center [96, 77] width 76 height 12
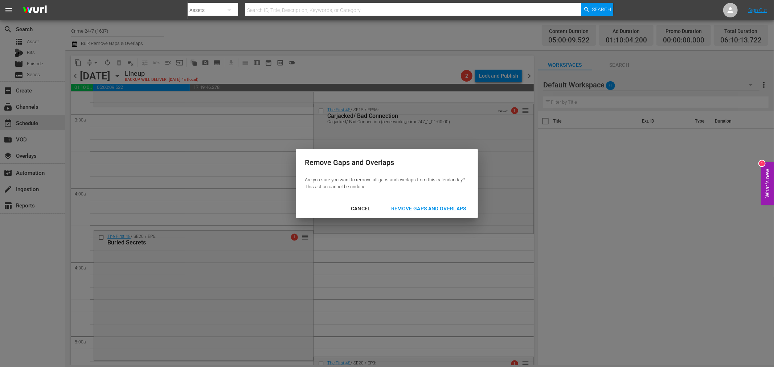
click at [451, 205] on div "Remove Gaps and Overlaps" at bounding box center [428, 208] width 87 height 9
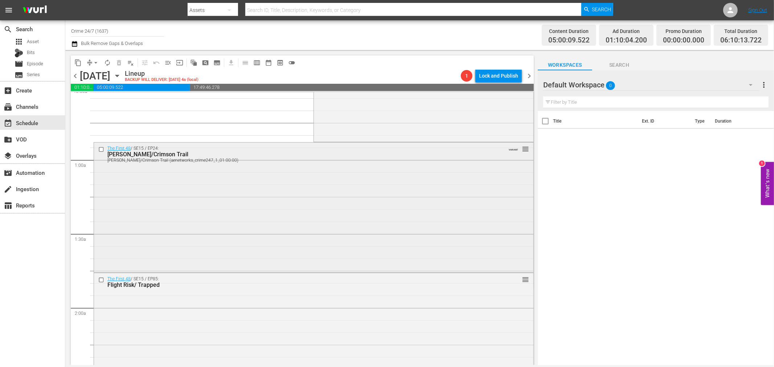
scroll to position [0, 0]
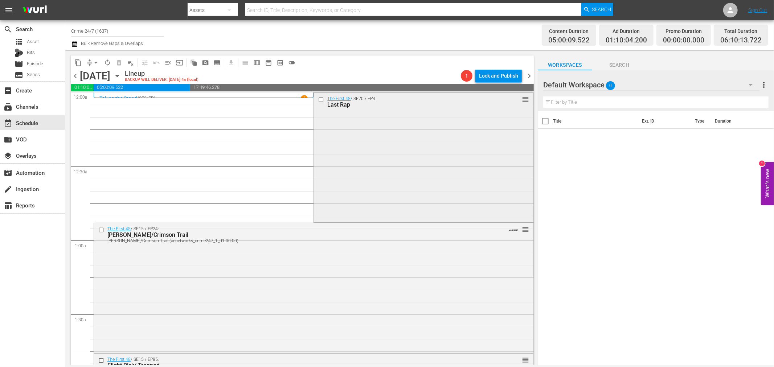
click at [386, 154] on div "The First 48 / SE20 / EP4: Last Rap reorder" at bounding box center [423, 157] width 219 height 128
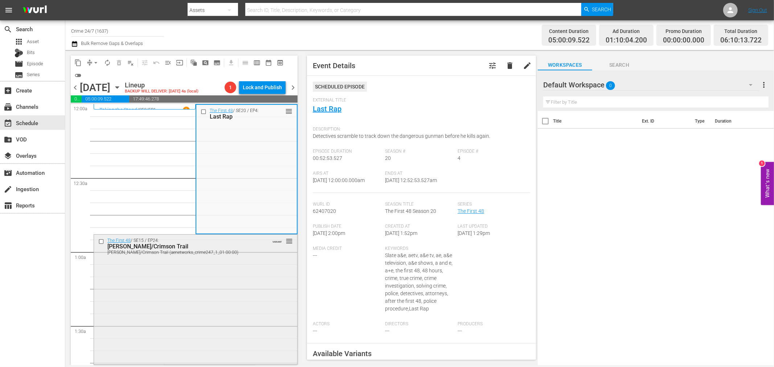
click at [252, 262] on div "The First 48 / SE15 / EP24: Johnny Black/Crimson Trail Johnny Black/Crimson Tra…" at bounding box center [195, 299] width 203 height 128
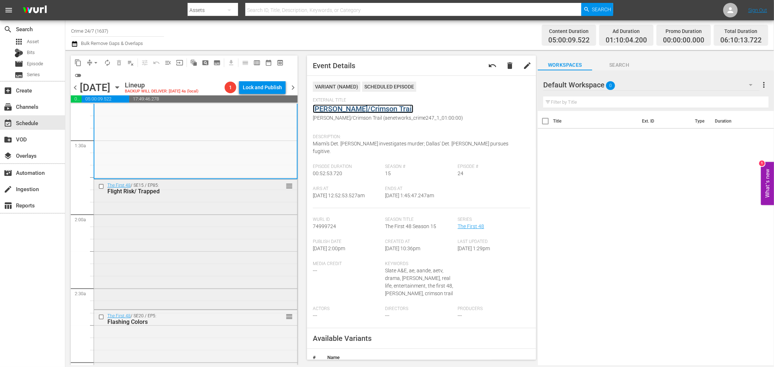
scroll to position [201, 0]
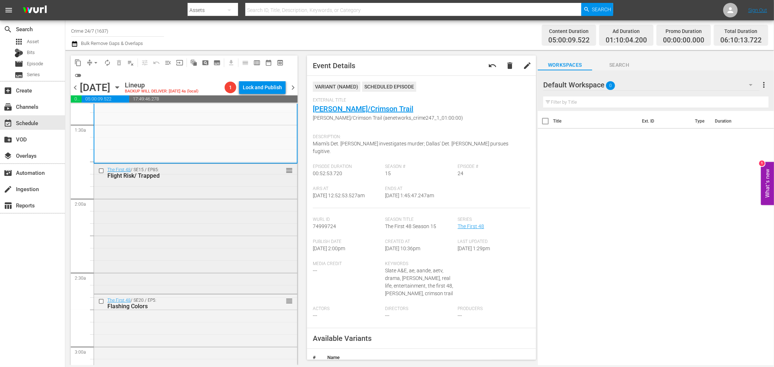
click at [230, 247] on div "The First 48 / SE15 / EP85: Flight Risk/ Trapped reorder" at bounding box center [195, 228] width 203 height 128
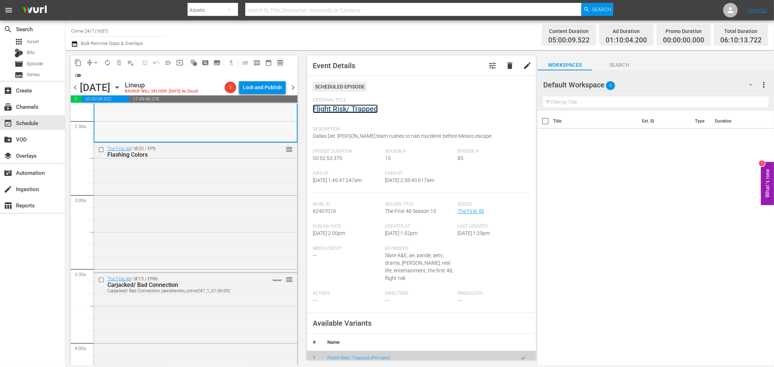
scroll to position [403, 0]
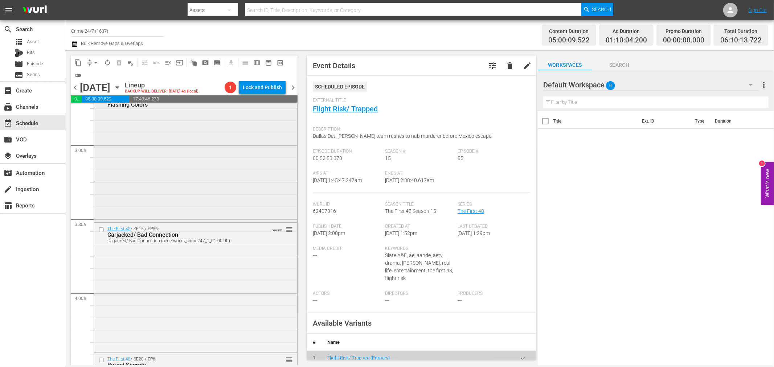
click at [166, 199] on div "The First 48 / SE20 / EP5: Flashing Colors reorder" at bounding box center [195, 157] width 203 height 128
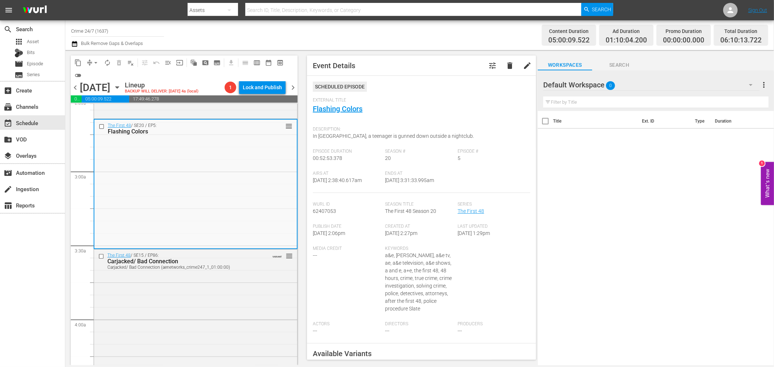
scroll to position [363, 0]
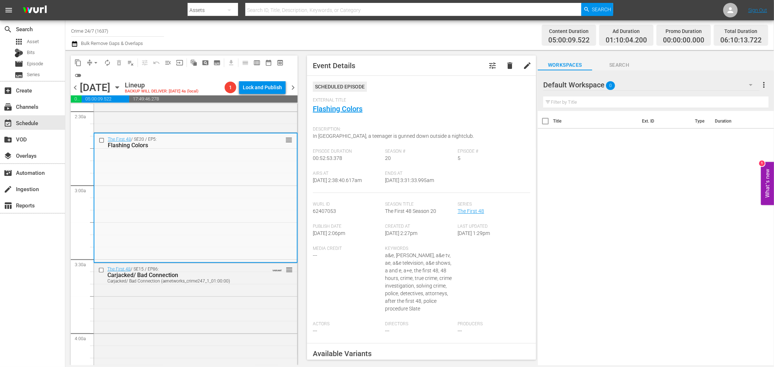
click at [244, 278] on div "Carjacked/ Bad Connection" at bounding box center [183, 275] width 152 height 7
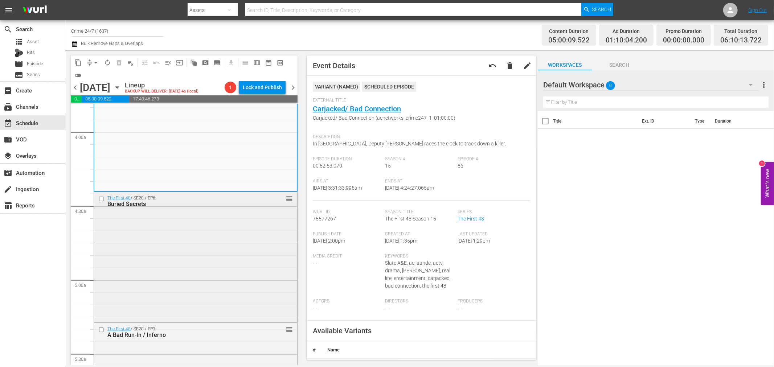
click at [193, 253] on div "The First 48 / SE20 / EP6: Buried Secrets reorder" at bounding box center [195, 256] width 203 height 128
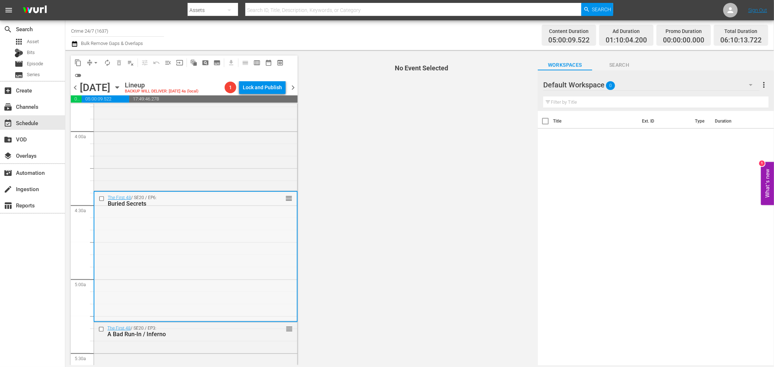
scroll to position [564, 0]
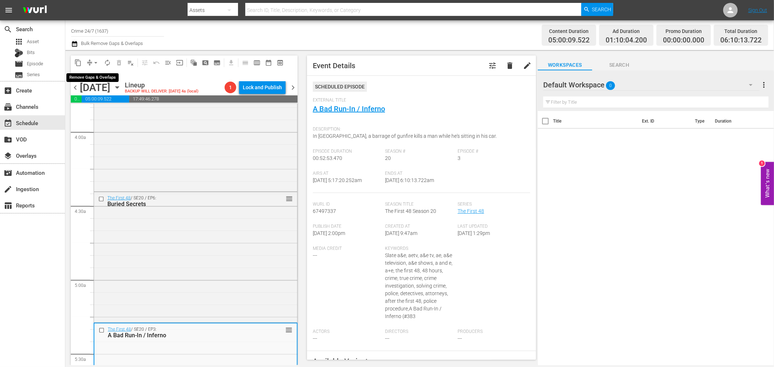
click at [96, 63] on span "arrow_drop_down" at bounding box center [95, 62] width 7 height 7
click at [96, 82] on li "Align to Midnight" at bounding box center [96, 77] width 76 height 12
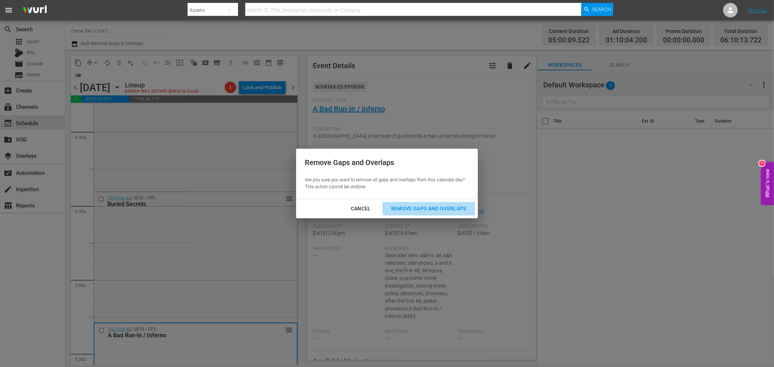
click at [445, 212] on div "Remove Gaps and Overlaps" at bounding box center [428, 208] width 87 height 9
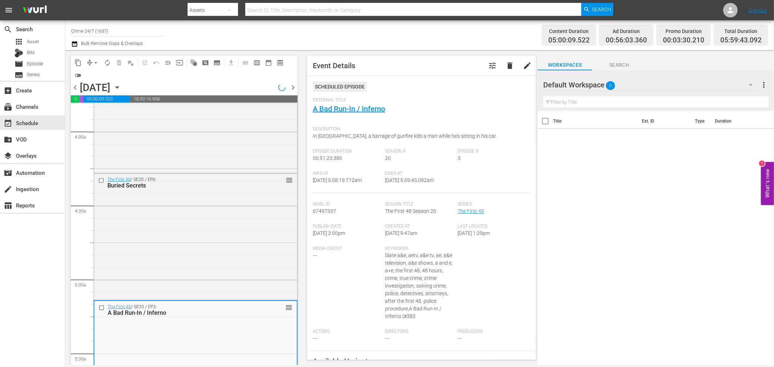
scroll to position [576, 0]
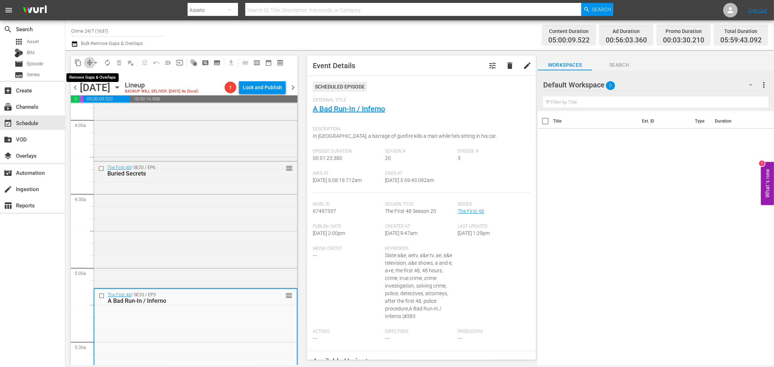
click at [89, 60] on span "compress" at bounding box center [89, 62] width 7 height 7
click at [102, 77] on div "content_copy compress arrow_drop_down autorenew_outlined delete_forever_outline…" at bounding box center [184, 69] width 227 height 26
click at [98, 62] on span "arrow_drop_down" at bounding box center [95, 62] width 7 height 7
click at [102, 73] on li "Align to Midnight" at bounding box center [96, 77] width 76 height 12
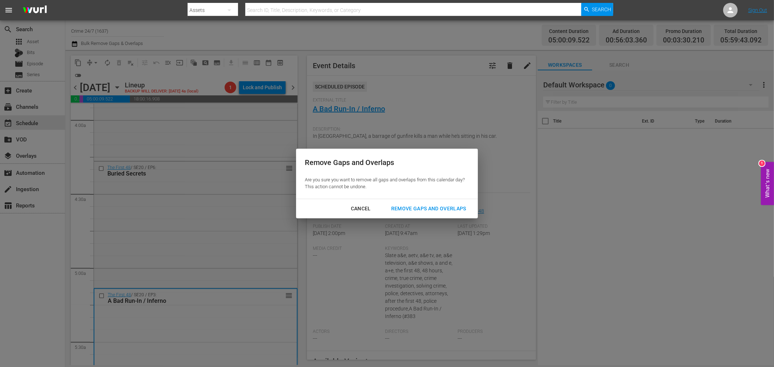
click at [433, 205] on div "Remove Gaps and Overlaps" at bounding box center [428, 208] width 87 height 9
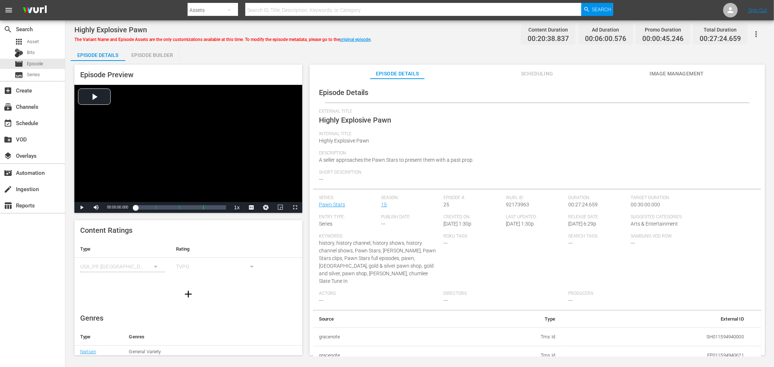
click at [137, 54] on div "Episode Builder" at bounding box center [152, 54] width 54 height 17
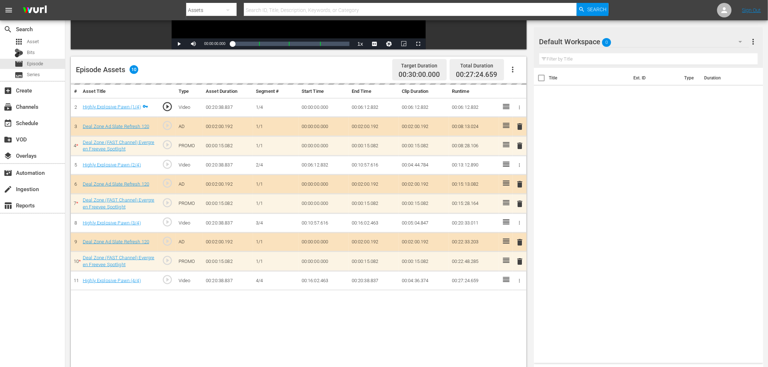
scroll to position [161, 0]
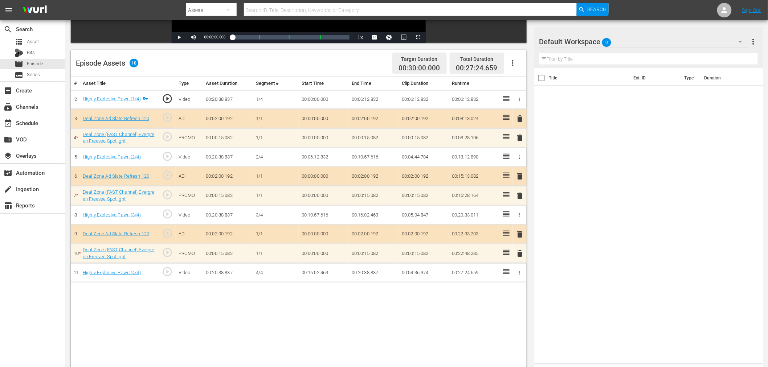
click at [640, 43] on div "Default Workspace 0" at bounding box center [644, 42] width 210 height 20
click at [587, 82] on div "Deal Zone (15)" at bounding box center [585, 85] width 75 height 12
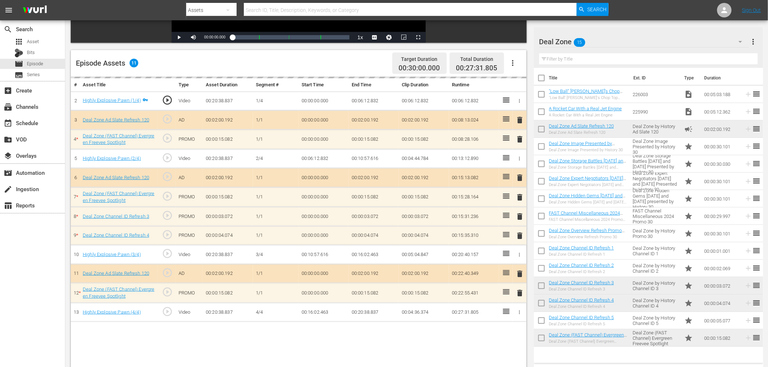
click at [521, 234] on div "delete" at bounding box center [520, 235] width 8 height 11
click at [523, 236] on span "delete" at bounding box center [520, 234] width 9 height 9
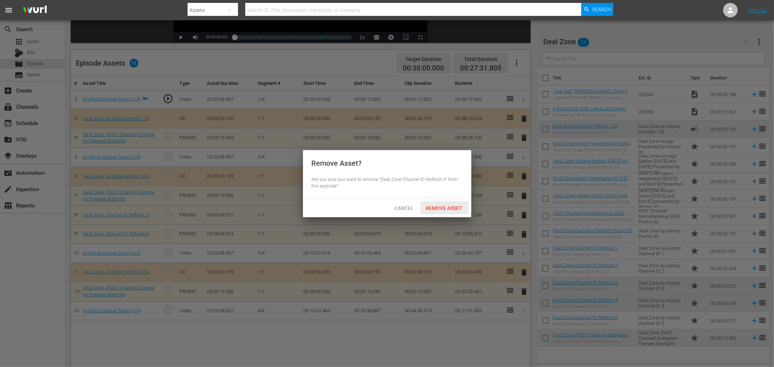
click at [451, 208] on span "Remove Asset" at bounding box center [444, 208] width 48 height 6
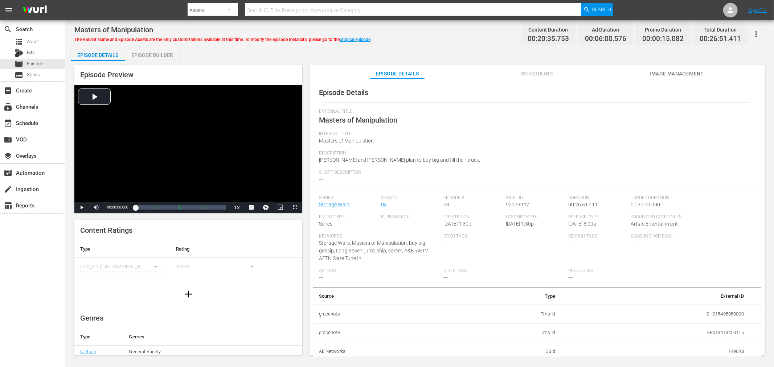
click at [147, 56] on div "Episode Builder" at bounding box center [152, 54] width 54 height 17
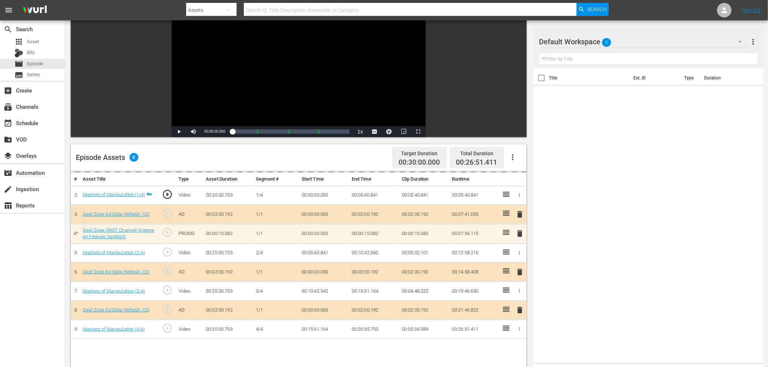
scroll to position [189, 0]
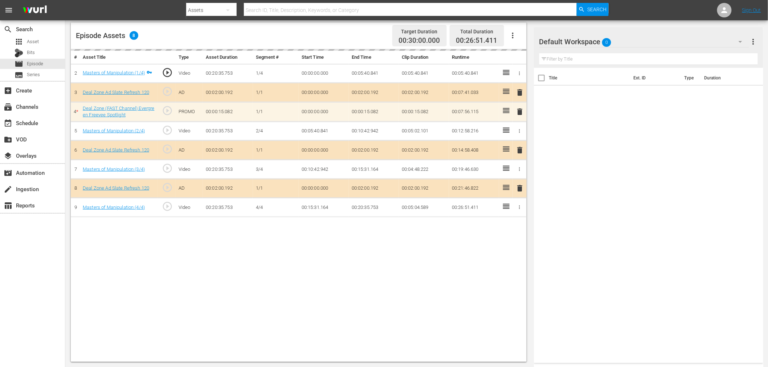
click at [669, 35] on div "Default Workspace 0" at bounding box center [644, 42] width 210 height 20
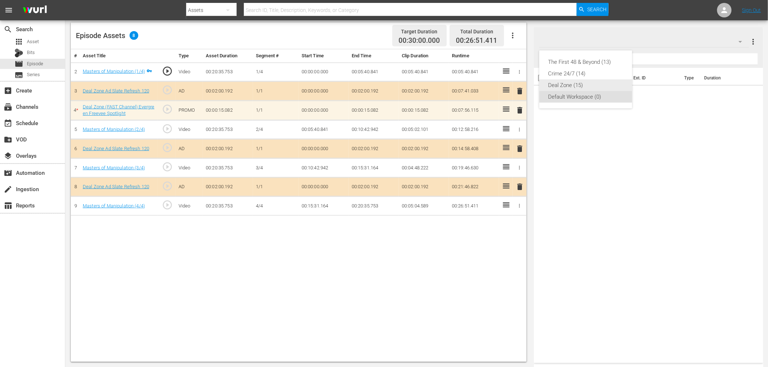
click at [564, 85] on div "Deal Zone (15)" at bounding box center [585, 85] width 75 height 12
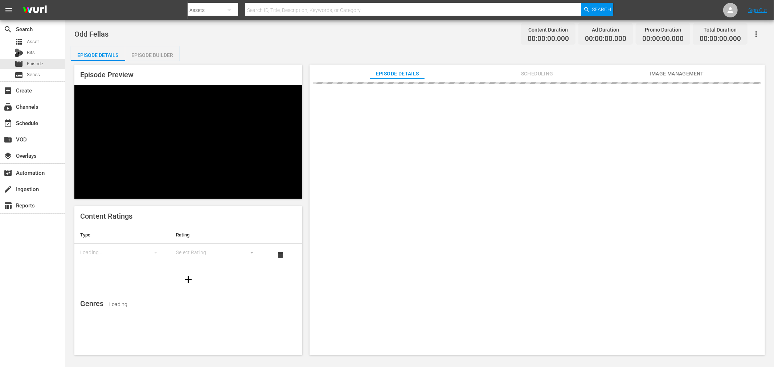
click at [162, 51] on div "Episode Builder" at bounding box center [152, 54] width 54 height 17
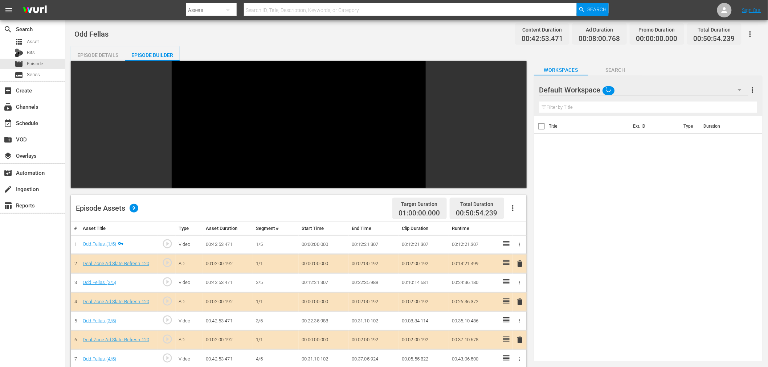
click at [641, 87] on div "Default Workspace" at bounding box center [643, 90] width 209 height 20
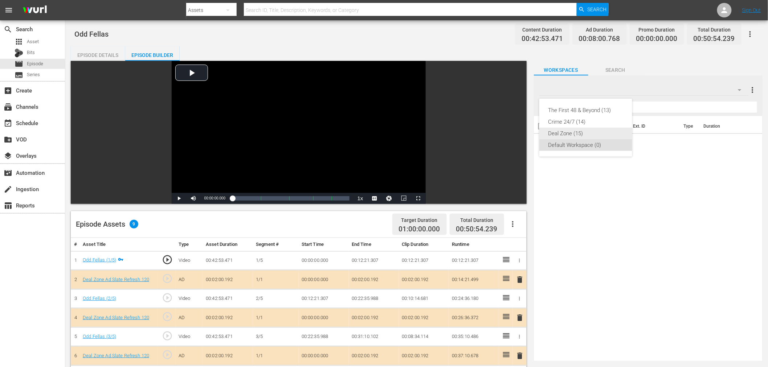
click at [577, 132] on div "Deal Zone (15)" at bounding box center [585, 134] width 75 height 12
click at [519, 316] on span "delete" at bounding box center [520, 318] width 9 height 9
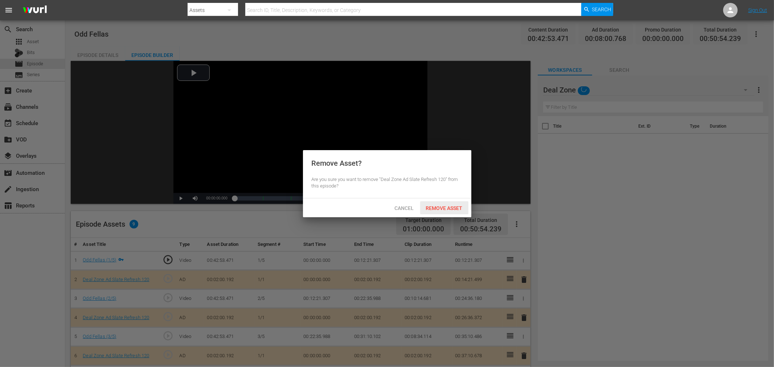
click at [449, 205] on span "Remove Asset" at bounding box center [444, 208] width 48 height 6
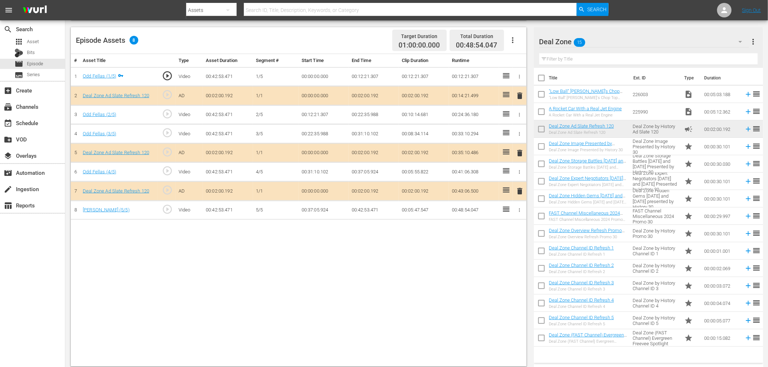
scroll to position [189, 0]
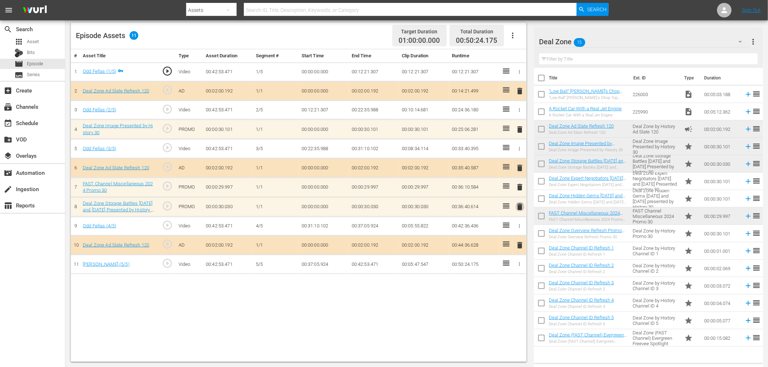
click at [520, 206] on span "delete" at bounding box center [520, 207] width 9 height 9
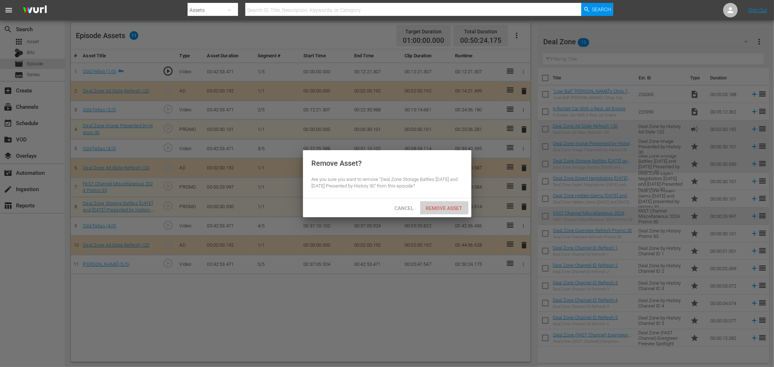
click at [436, 208] on span "Remove Asset" at bounding box center [444, 208] width 48 height 6
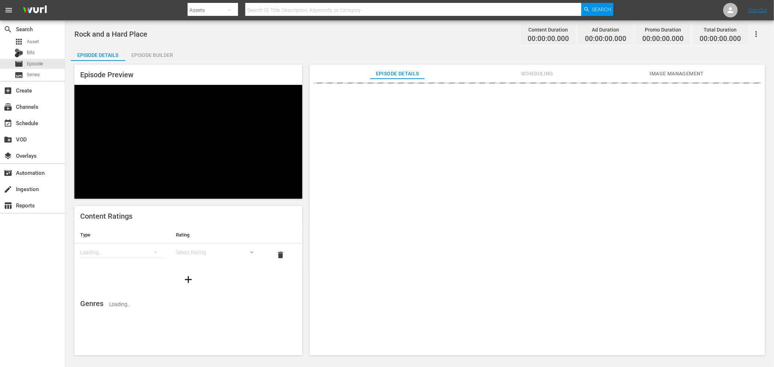
click at [148, 49] on div "Episode Builder" at bounding box center [152, 54] width 54 height 17
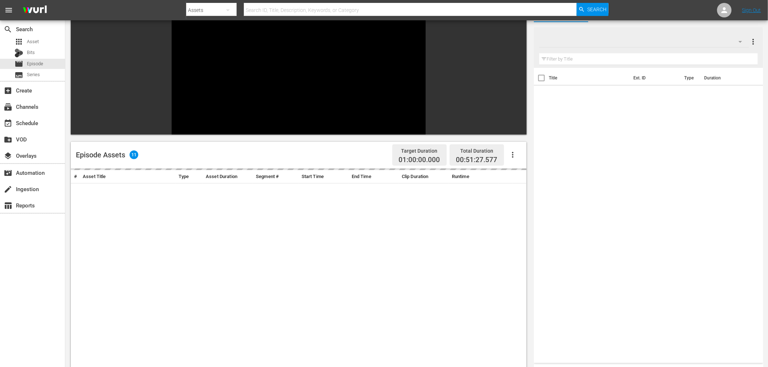
scroll to position [100, 0]
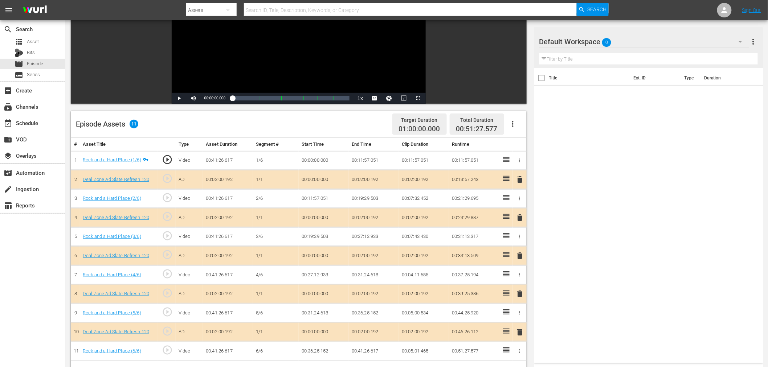
click at [630, 44] on div "Default Workspace 0" at bounding box center [644, 42] width 210 height 20
click at [571, 85] on div "Deal Zone (15)" at bounding box center [585, 85] width 75 height 12
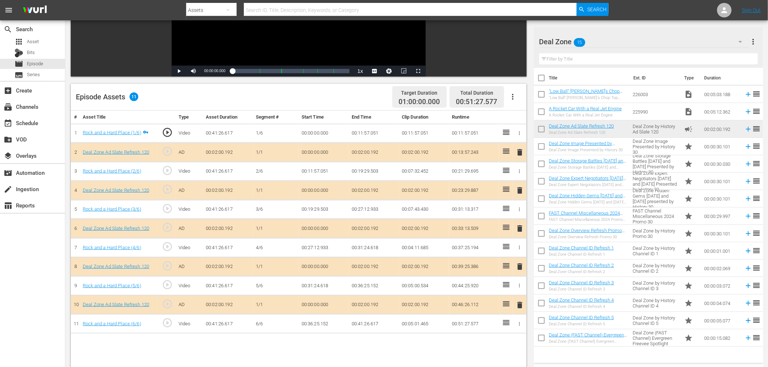
scroll to position [140, 0]
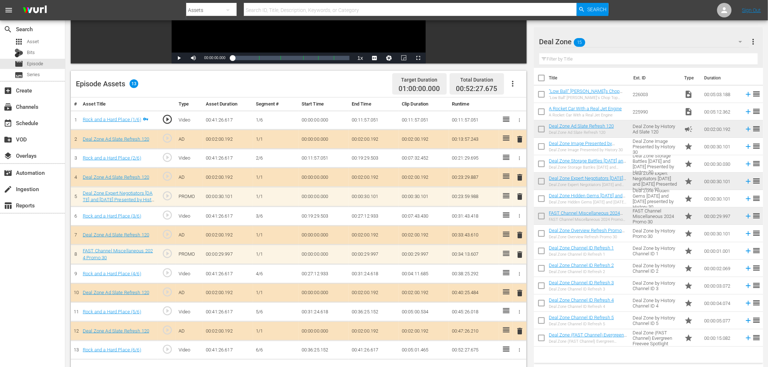
click at [523, 196] on span "delete" at bounding box center [520, 196] width 9 height 9
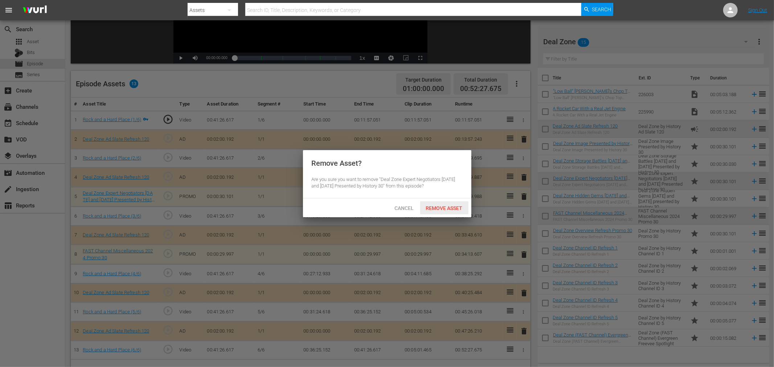
click at [449, 209] on span "Remove Asset" at bounding box center [444, 208] width 48 height 6
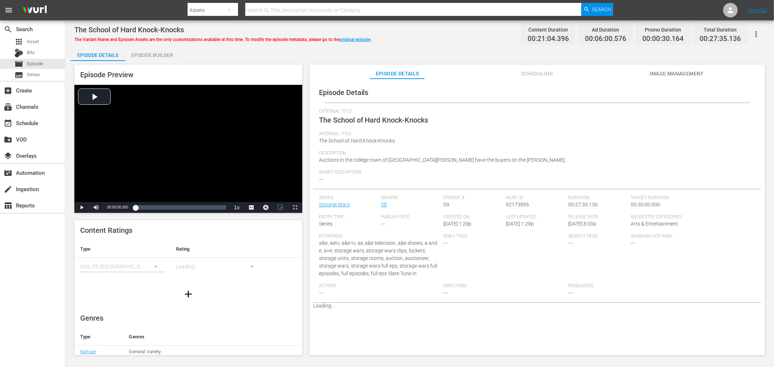
click at [149, 62] on div "Episode Preview Video Player is loading. Play Video Play Mute Current Time 00:0…" at bounding box center [420, 211] width 698 height 301
click at [149, 59] on div "Episode Builder" at bounding box center [152, 54] width 54 height 17
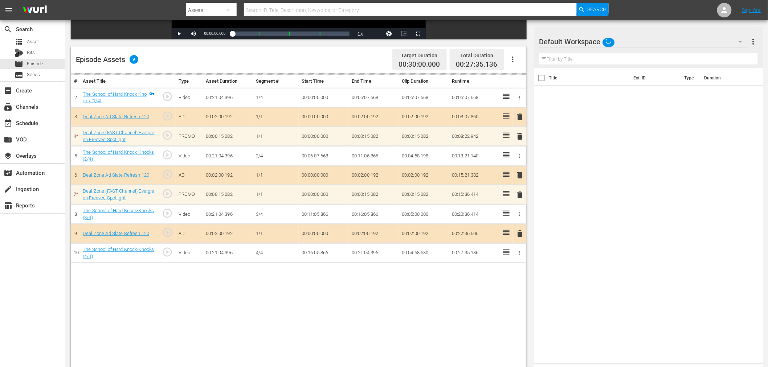
scroll to position [189, 0]
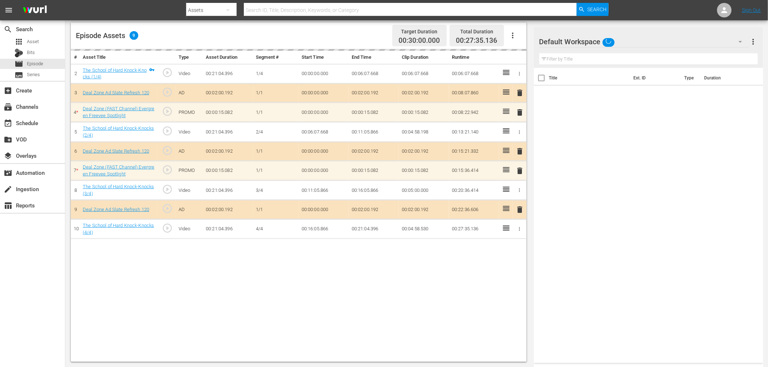
click at [672, 46] on div "Default Workspace" at bounding box center [644, 42] width 210 height 20
click at [575, 82] on div "Deal Zone (15)" at bounding box center [585, 85] width 75 height 12
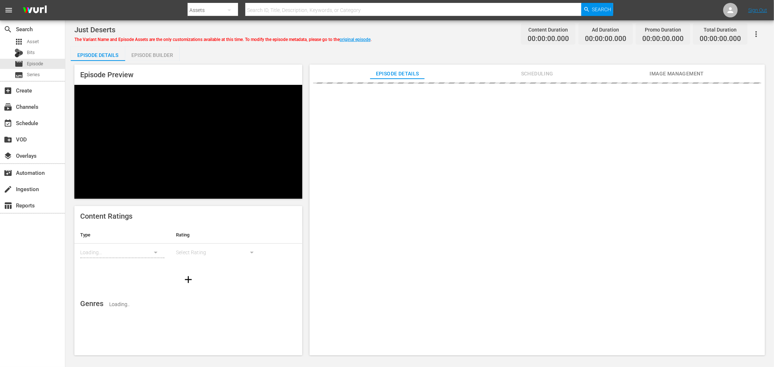
click at [143, 53] on div "Episode Builder" at bounding box center [152, 54] width 54 height 17
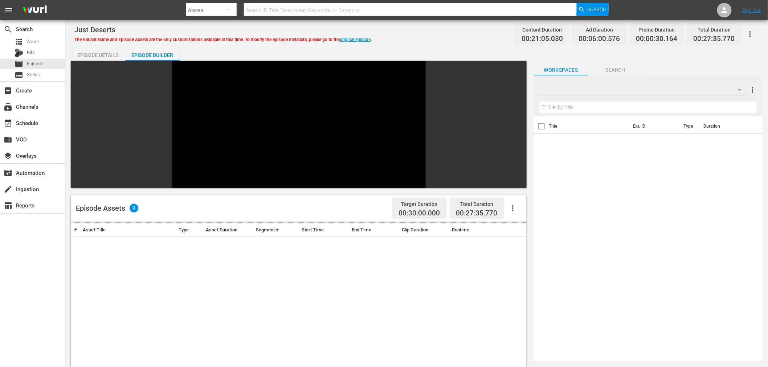
click at [662, 90] on div at bounding box center [643, 90] width 209 height 20
click at [669, 94] on div at bounding box center [384, 183] width 768 height 367
click at [669, 82] on div at bounding box center [384, 183] width 768 height 367
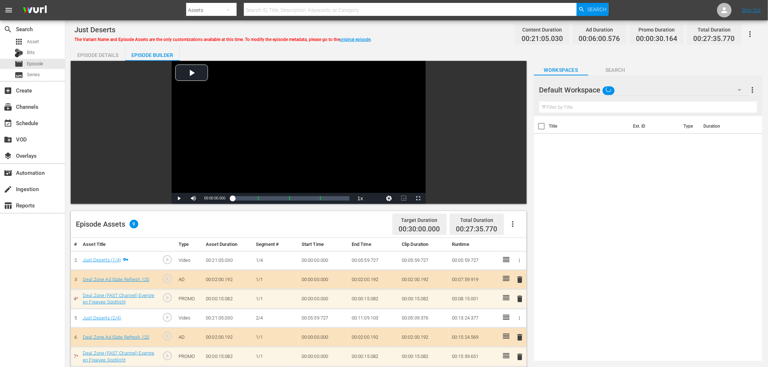
click at [642, 88] on div "Default Workspace" at bounding box center [643, 90] width 209 height 20
click at [577, 132] on div "Deal Zone (15)" at bounding box center [585, 134] width 75 height 12
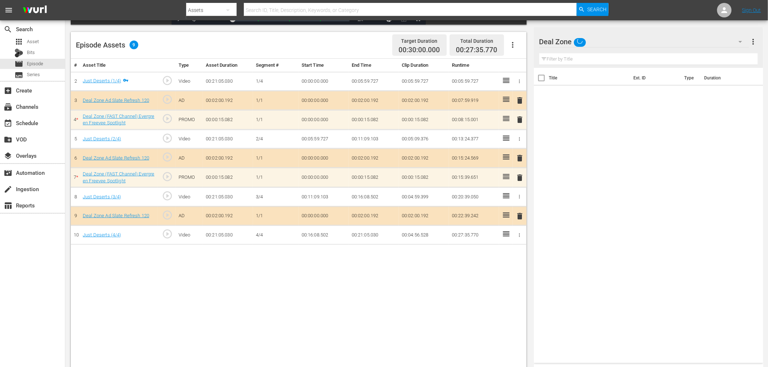
scroll to position [189, 0]
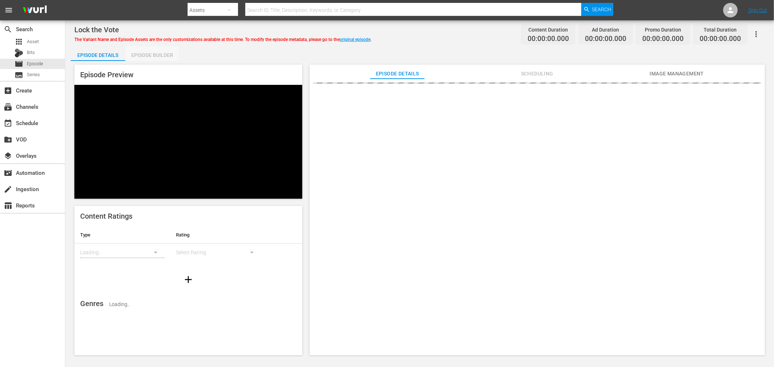
click at [160, 60] on div "Episode Builder" at bounding box center [152, 54] width 54 height 17
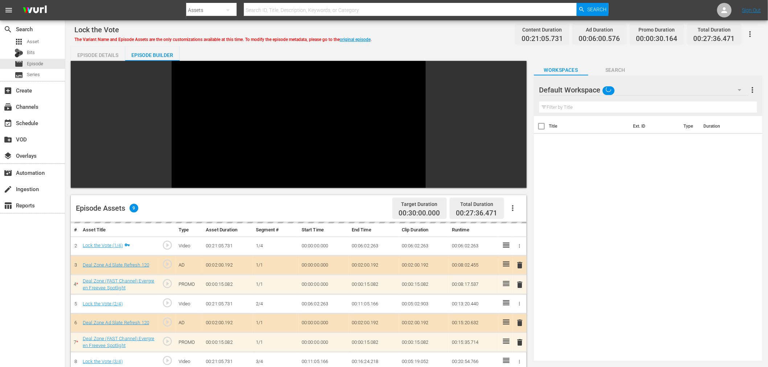
click at [642, 87] on div "Episode Assets 9 Target Duration 00:30:00.000 Total Duration 00:27:36.471 # Ass…" at bounding box center [417, 298] width 692 height 474
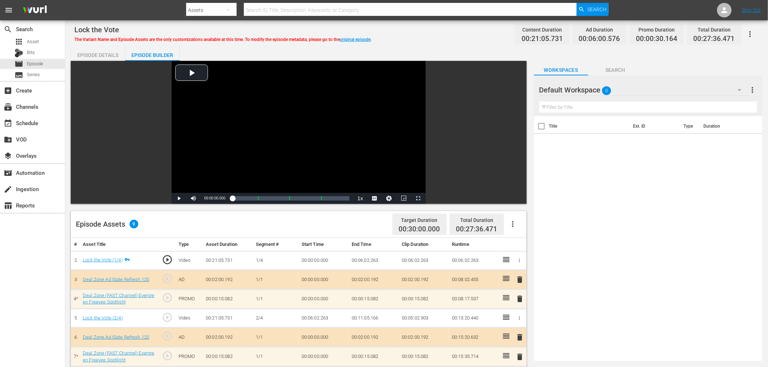
click at [640, 92] on div "Default Workspace 0" at bounding box center [643, 90] width 209 height 20
click at [568, 134] on div "Deal Zone (15)" at bounding box center [585, 134] width 75 height 12
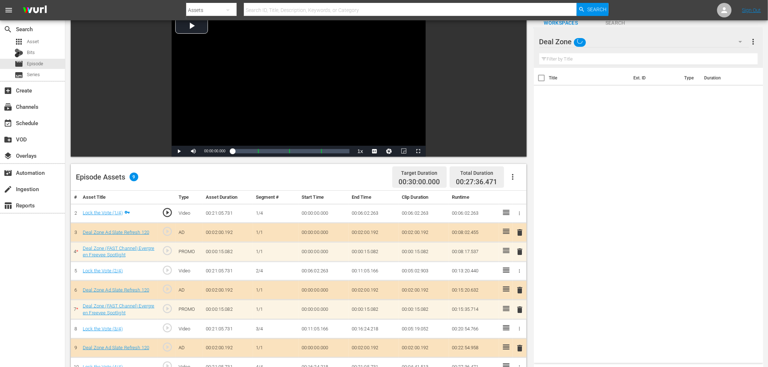
scroll to position [189, 0]
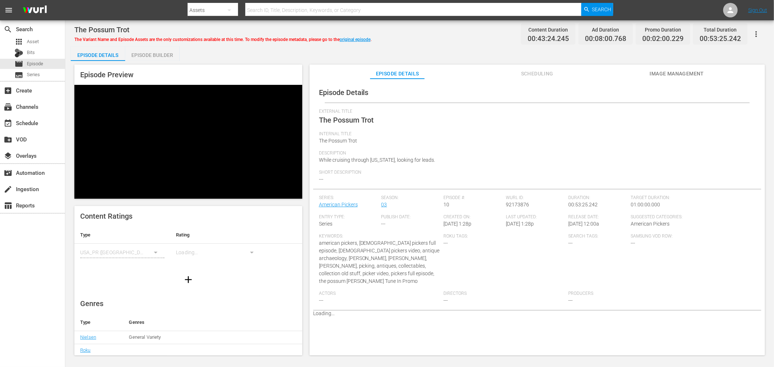
click at [143, 55] on div "Episode Builder" at bounding box center [152, 54] width 54 height 17
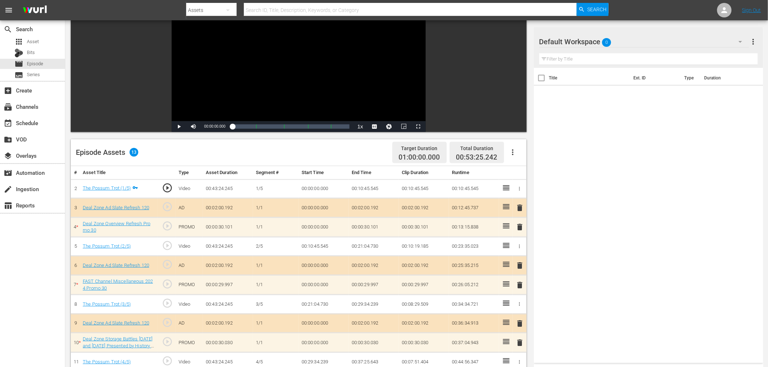
scroll to position [68, 0]
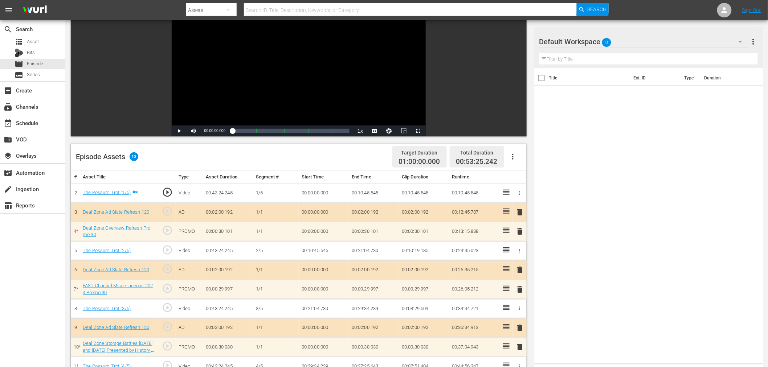
click at [640, 32] on div "Default Workspace 0" at bounding box center [644, 42] width 210 height 20
click at [573, 84] on div "Deal Zone (15)" at bounding box center [585, 85] width 75 height 12
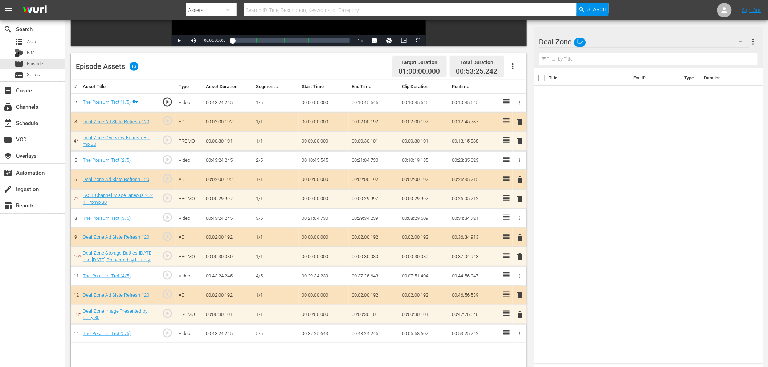
scroll to position [189, 0]
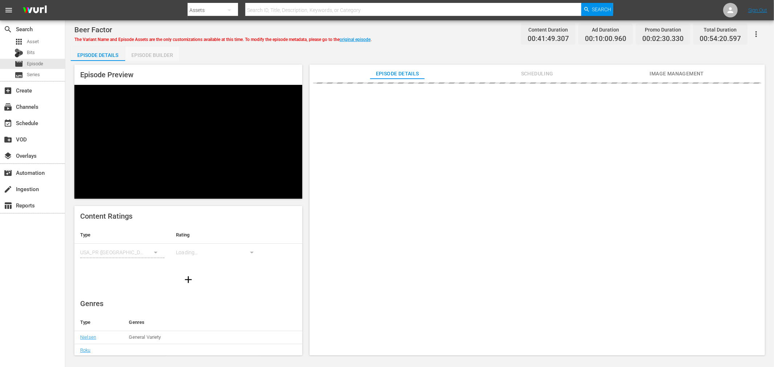
click at [160, 58] on div "Episode Builder" at bounding box center [152, 54] width 54 height 17
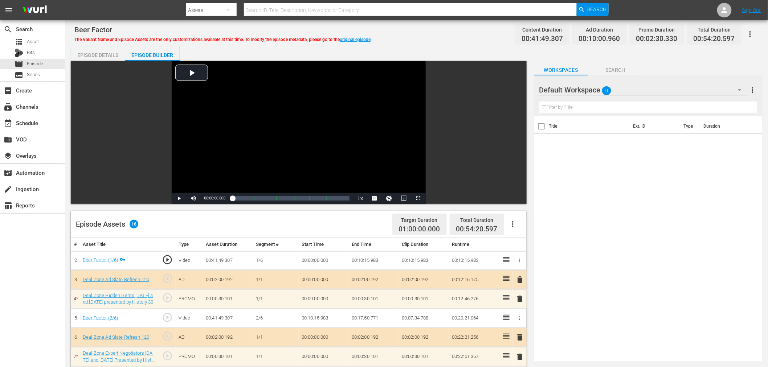
click at [655, 90] on div "Default Workspace 0" at bounding box center [643, 90] width 209 height 20
click at [575, 135] on div "Deal Zone (15)" at bounding box center [585, 134] width 75 height 12
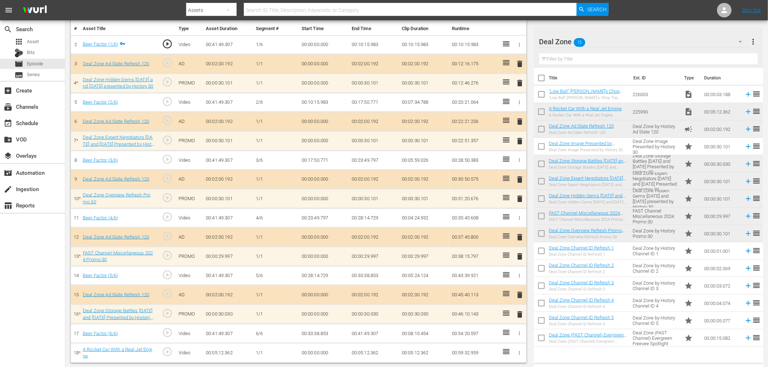
scroll to position [216, 0]
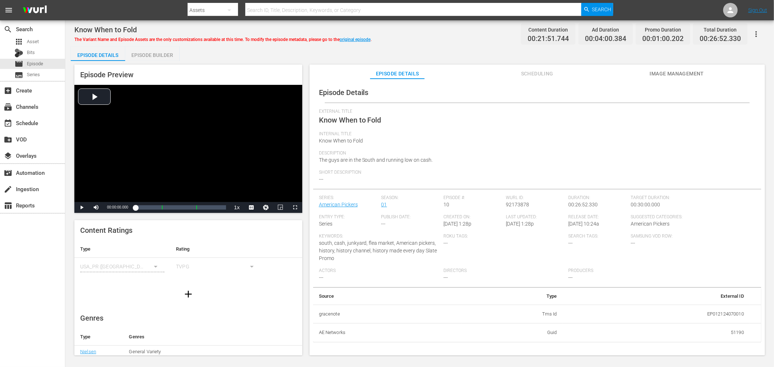
click at [147, 56] on div "Episode Builder" at bounding box center [152, 54] width 54 height 17
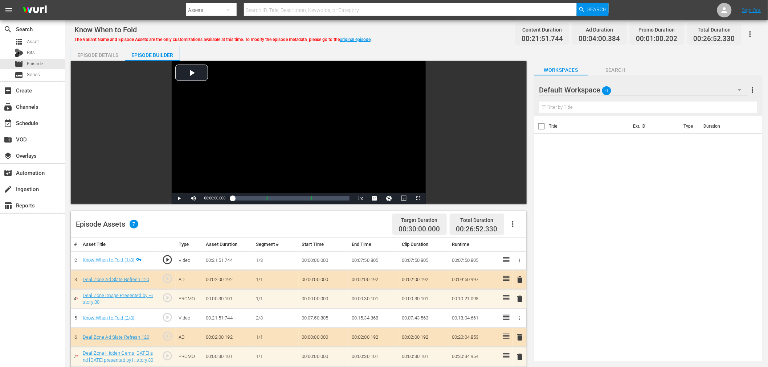
click at [661, 88] on div "Default Workspace 0" at bounding box center [643, 90] width 209 height 20
click at [584, 135] on div "Deal Zone (15)" at bounding box center [585, 134] width 75 height 12
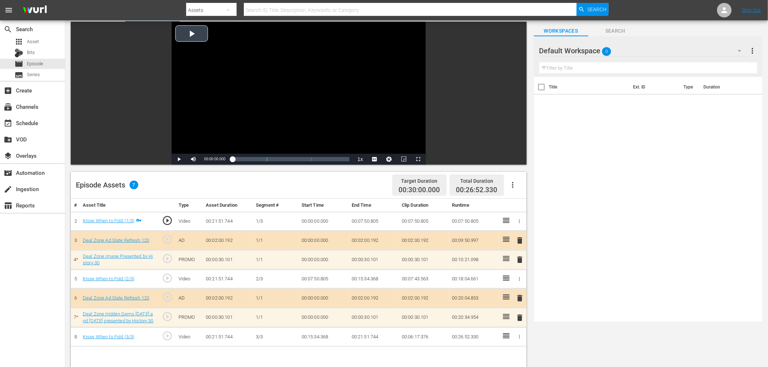
scroll to position [81, 0]
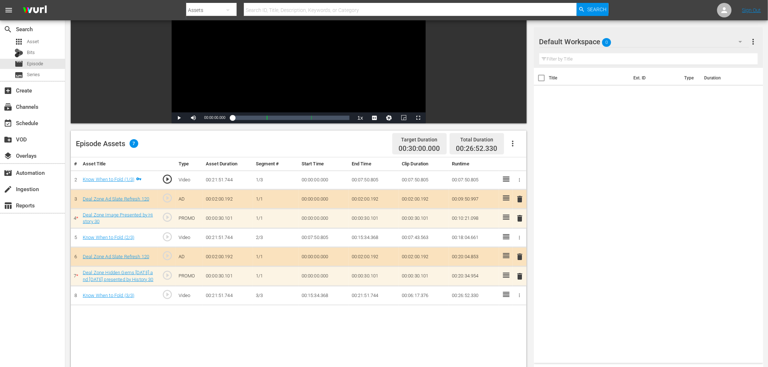
click at [641, 37] on div "Default Workspace 0" at bounding box center [644, 42] width 210 height 20
click at [580, 86] on div "Deal Zone (16)" at bounding box center [585, 85] width 75 height 12
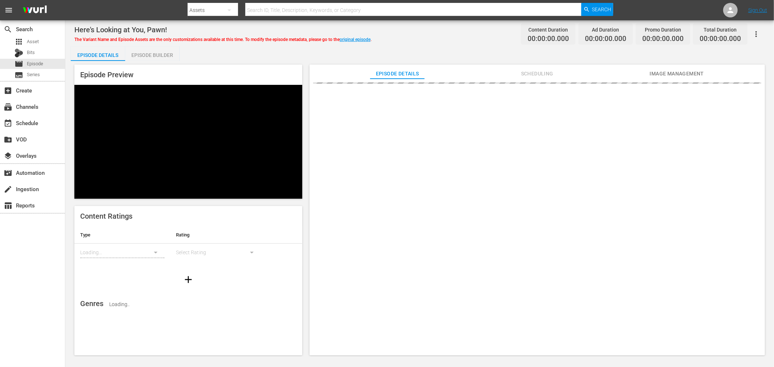
click at [145, 51] on div "Episode Builder" at bounding box center [152, 54] width 54 height 17
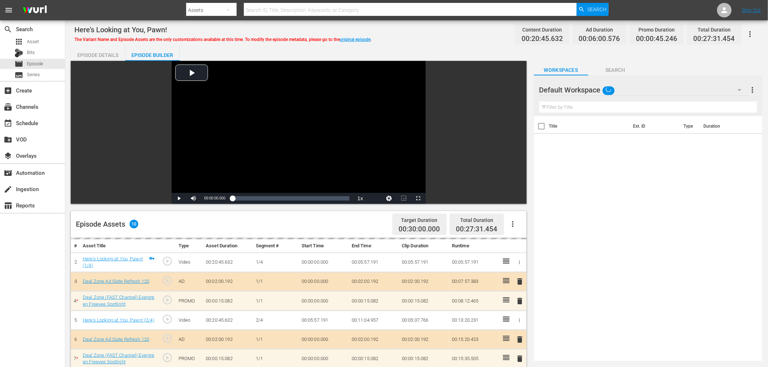
click at [659, 89] on div "Default Workspace" at bounding box center [643, 90] width 209 height 20
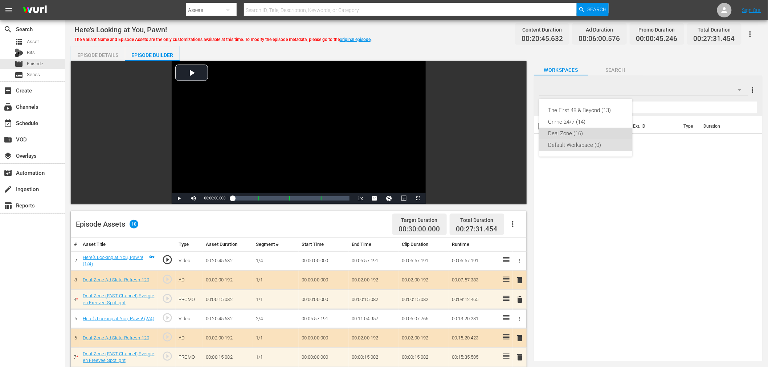
click at [578, 135] on div "Deal Zone (16)" at bounding box center [585, 134] width 75 height 12
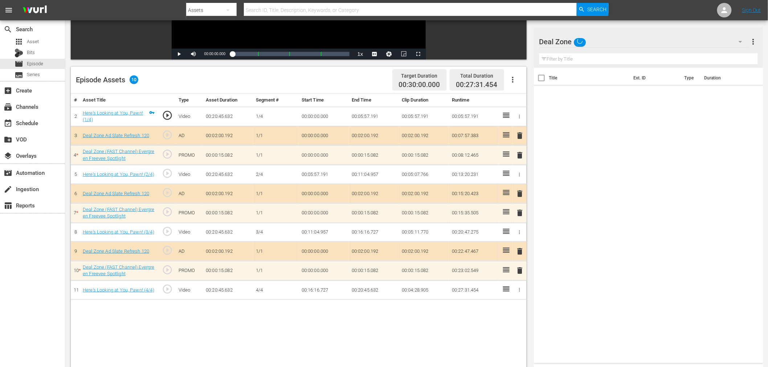
scroll to position [189, 0]
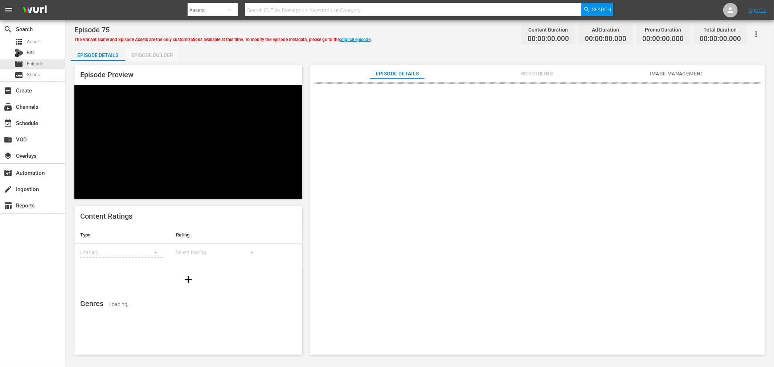
click at [152, 57] on div "Episode Builder" at bounding box center [152, 54] width 54 height 17
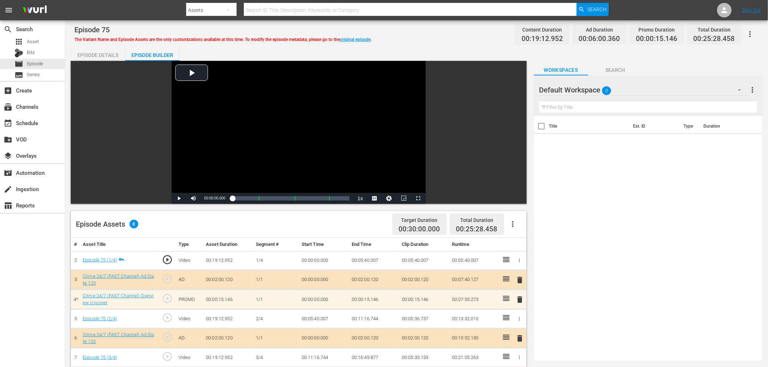
click at [694, 87] on div "Default Workspace 0" at bounding box center [643, 90] width 209 height 20
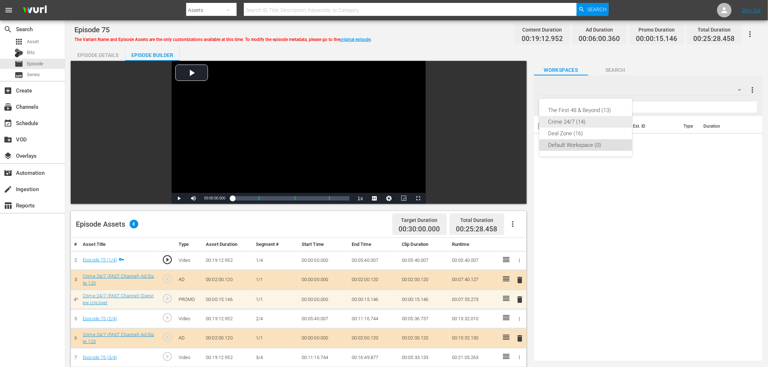
click at [591, 123] on div "Crime 24/7 (14)" at bounding box center [585, 122] width 75 height 12
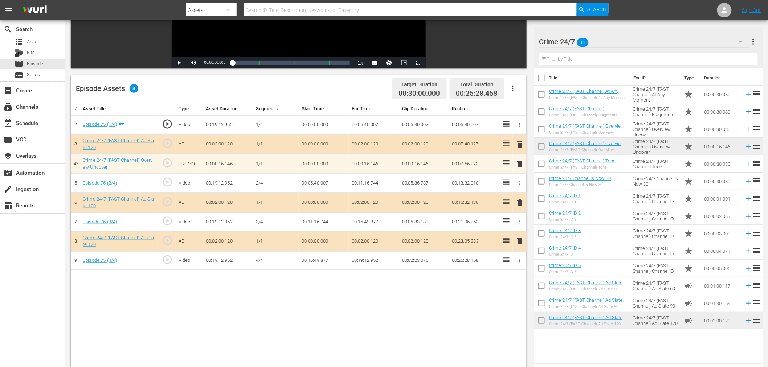
scroll to position [189, 0]
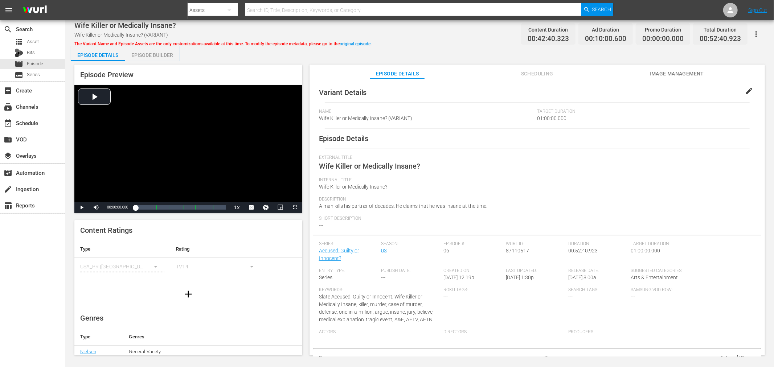
click at [154, 55] on div "Episode Builder" at bounding box center [152, 54] width 54 height 17
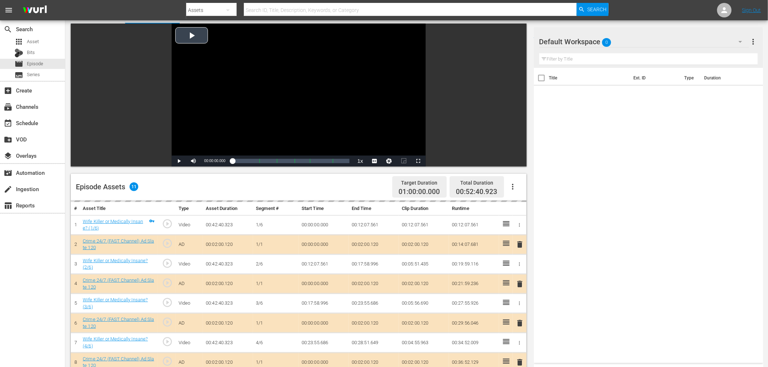
scroll to position [161, 0]
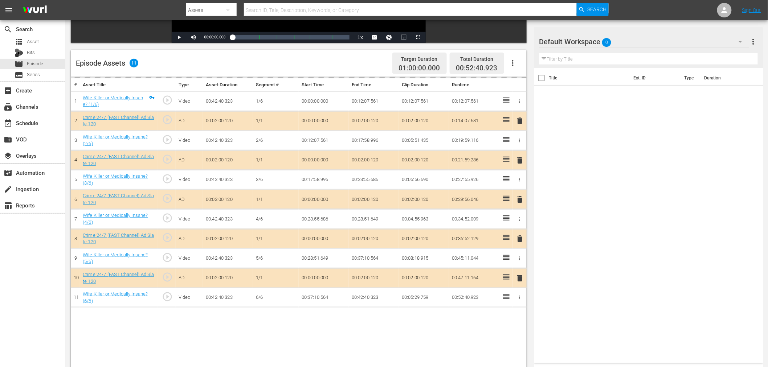
click at [633, 37] on div "Default Workspace 0" at bounding box center [644, 42] width 210 height 20
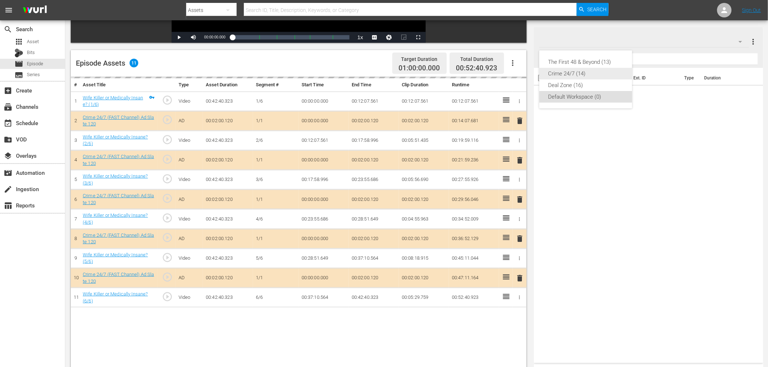
click at [566, 72] on div "Crime 24/7 (14)" at bounding box center [585, 74] width 75 height 12
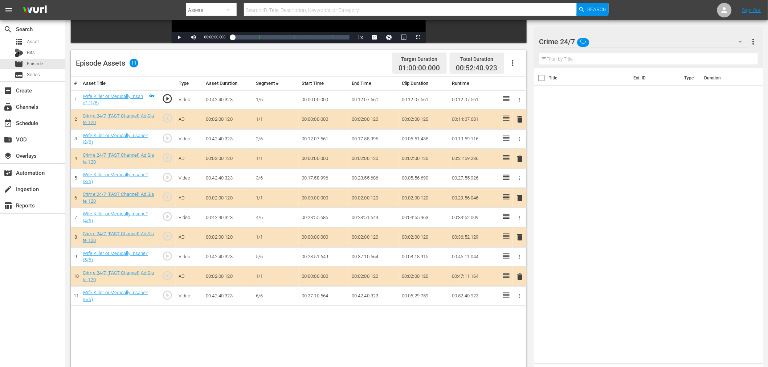
click at [518, 160] on span "delete" at bounding box center [520, 159] width 9 height 9
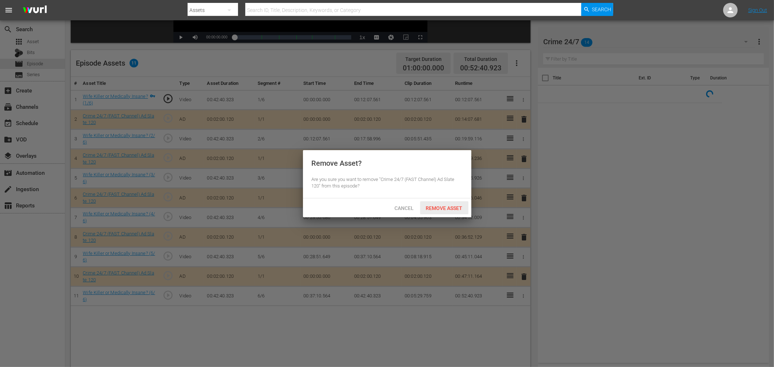
click at [459, 206] on span "Remove Asset" at bounding box center [444, 208] width 48 height 6
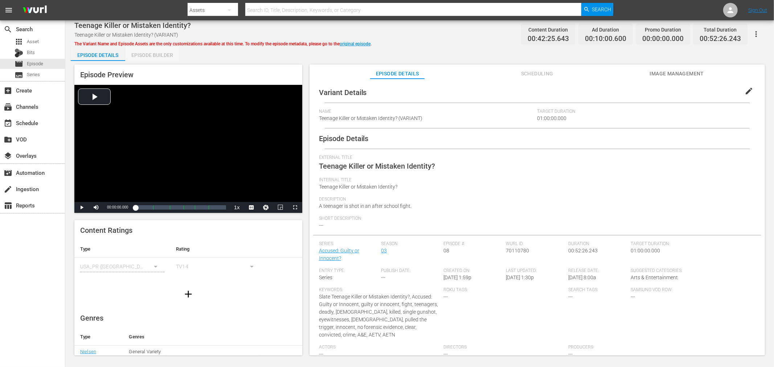
click at [161, 55] on div "Episode Builder" at bounding box center [152, 54] width 54 height 17
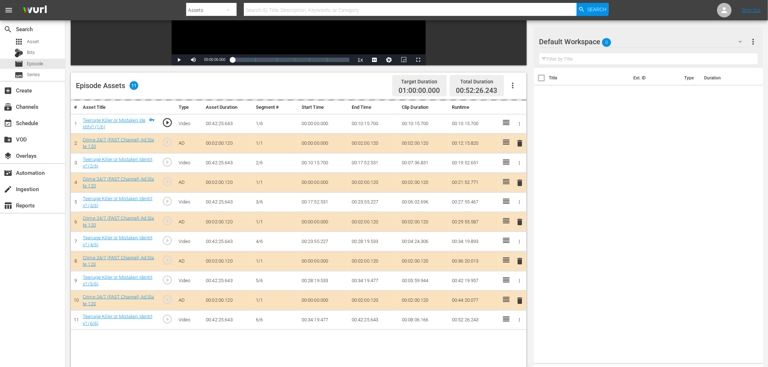
scroll to position [161, 0]
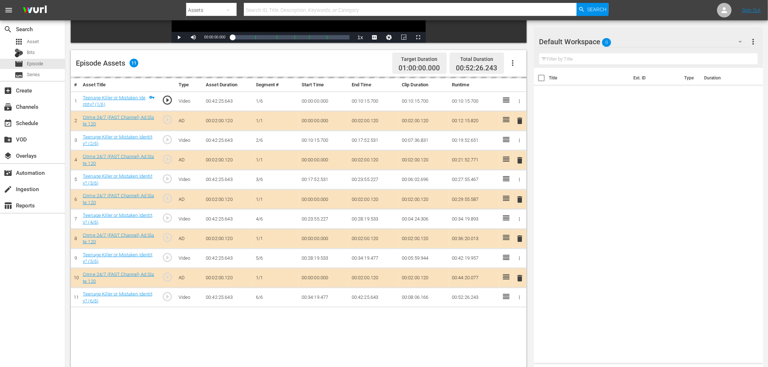
click at [633, 42] on div "Default Workspace 0" at bounding box center [644, 42] width 210 height 20
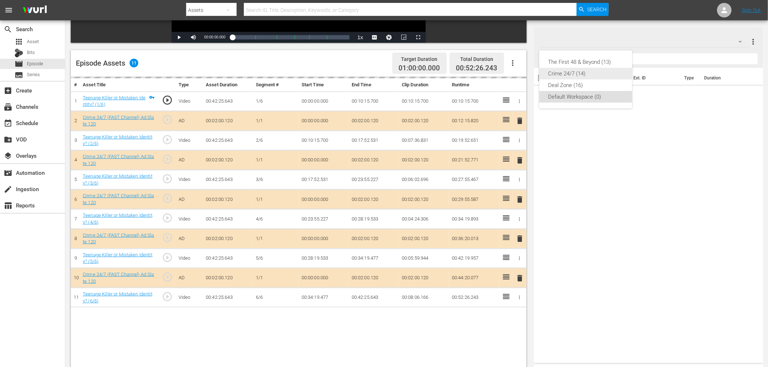
click at [565, 73] on div "Crime 24/7 (14)" at bounding box center [585, 74] width 75 height 12
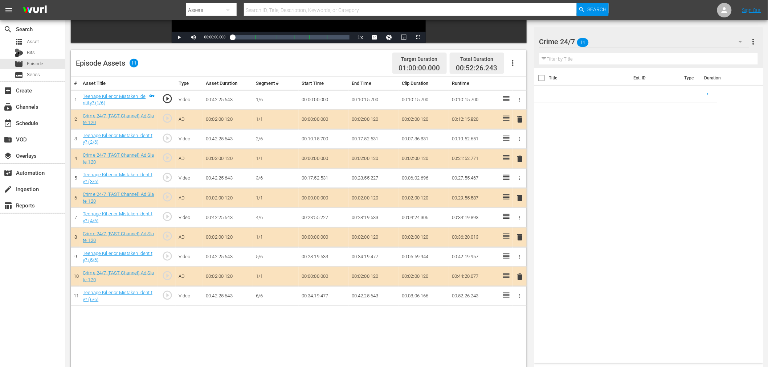
click at [522, 159] on span "delete" at bounding box center [520, 159] width 9 height 9
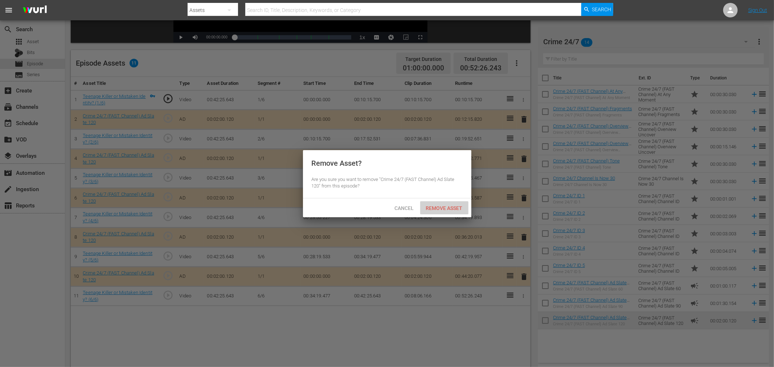
click at [454, 203] on div "Remove Asset" at bounding box center [444, 207] width 48 height 13
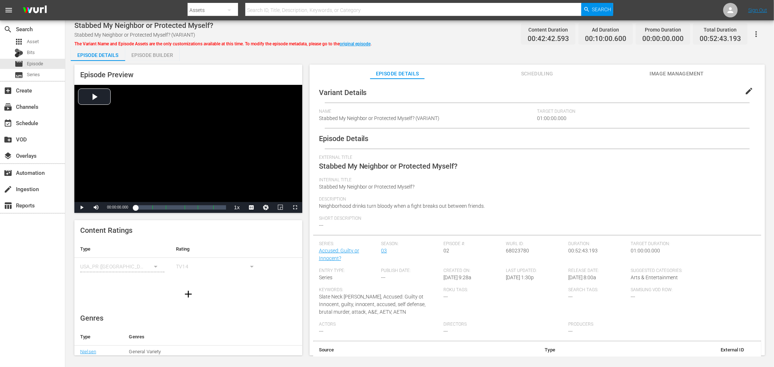
click at [145, 59] on div "Episode Builder" at bounding box center [152, 54] width 54 height 17
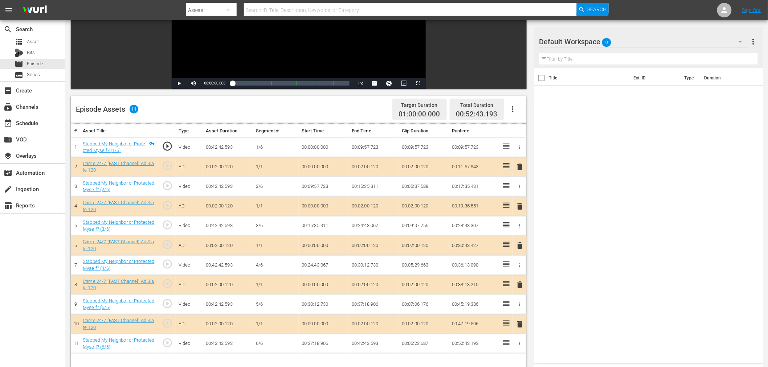
scroll to position [161, 0]
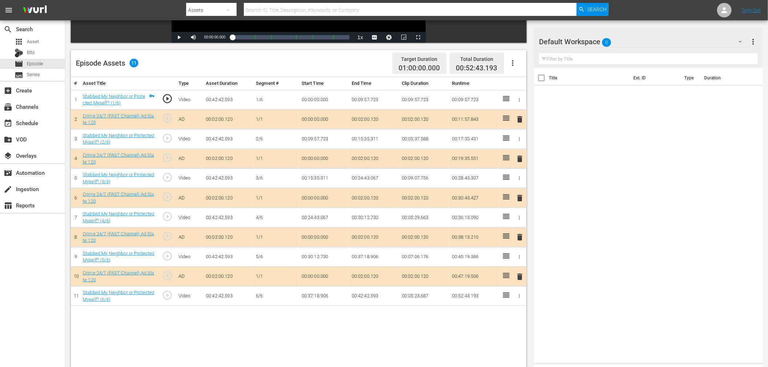
click at [522, 159] on span "delete" at bounding box center [520, 159] width 9 height 9
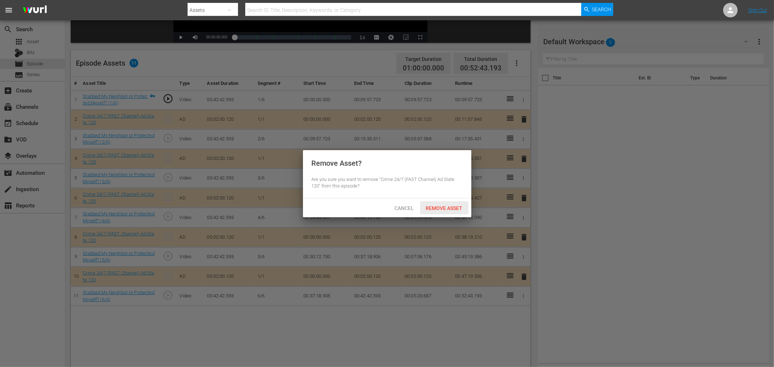
click at [452, 207] on span "Remove Asset" at bounding box center [444, 208] width 48 height 6
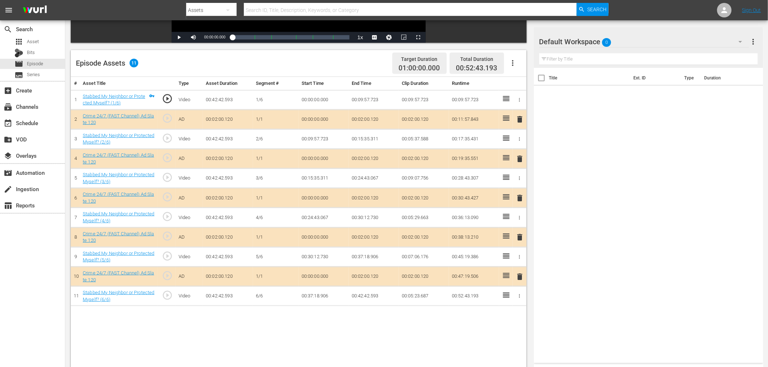
click at [632, 38] on div "Default Workspace 0" at bounding box center [644, 42] width 210 height 20
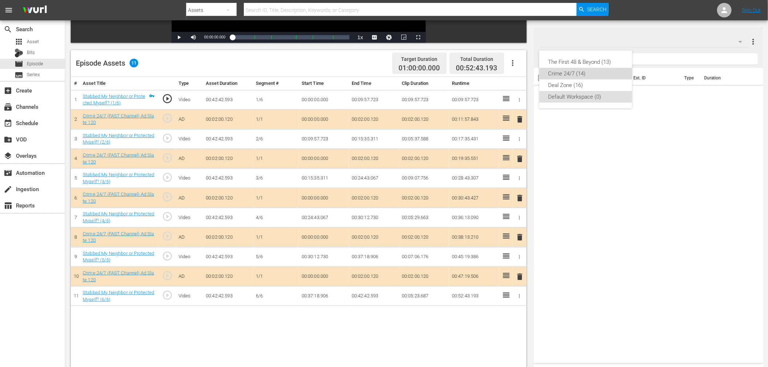
click at [571, 73] on div "Crime 24/7 (14)" at bounding box center [585, 74] width 75 height 12
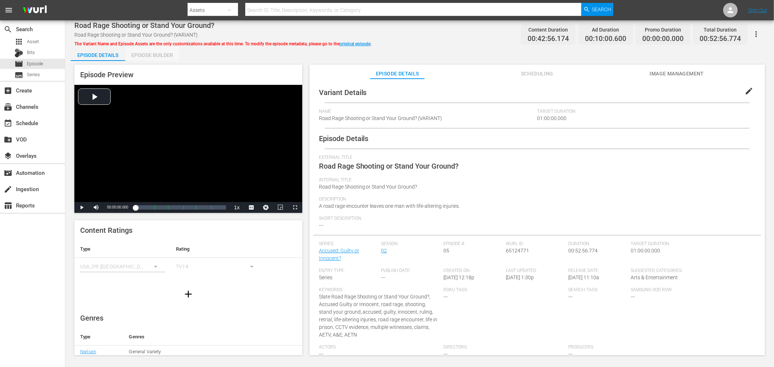
click at [149, 50] on div "Episode Builder" at bounding box center [152, 54] width 54 height 17
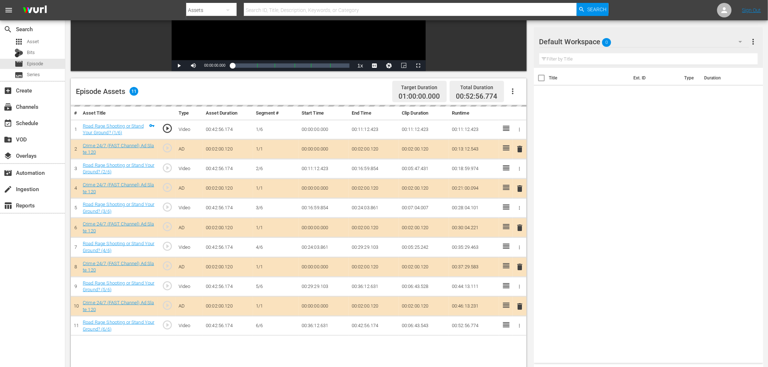
scroll to position [161, 0]
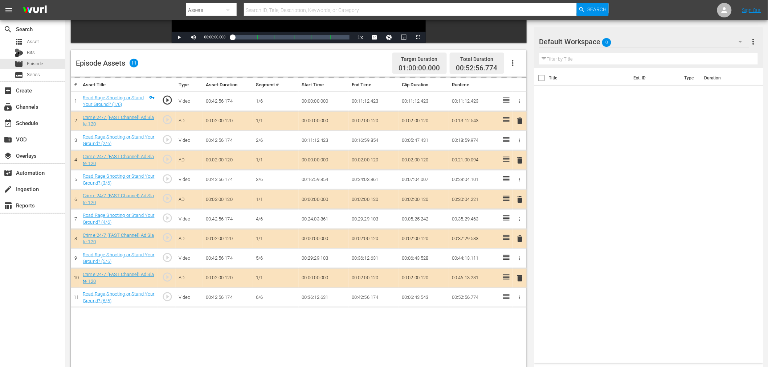
click at [663, 40] on div "Default Workspace 0" at bounding box center [644, 42] width 210 height 20
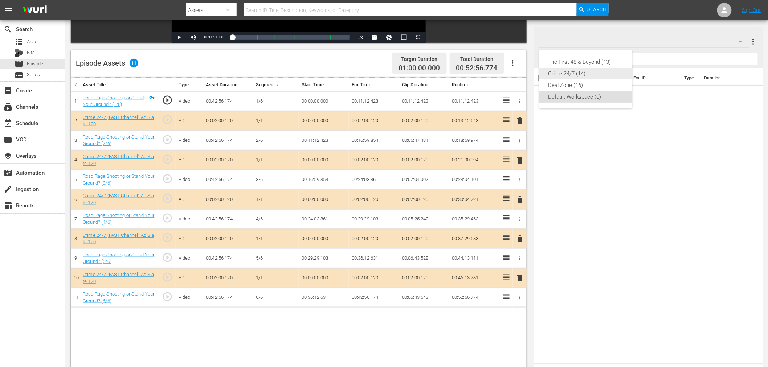
click at [568, 72] on div "Crime 24/7 (14)" at bounding box center [585, 74] width 75 height 12
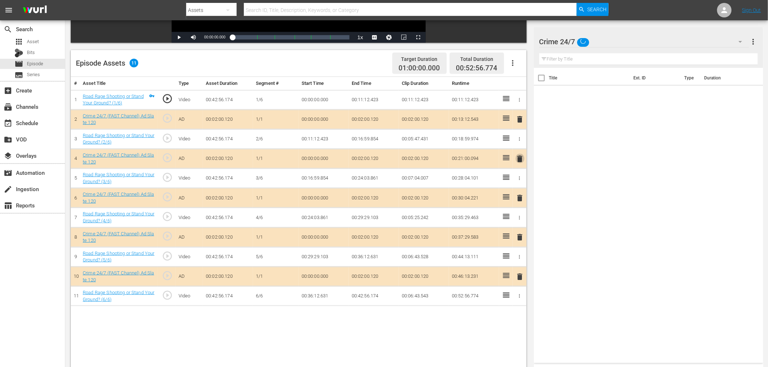
click at [520, 158] on span "delete" at bounding box center [520, 159] width 9 height 9
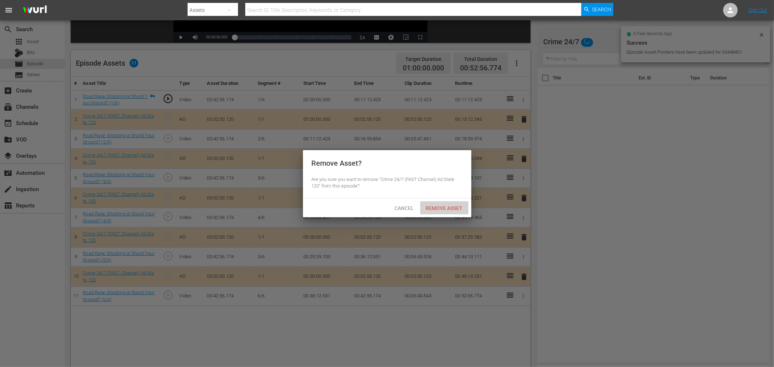
click at [458, 207] on span "Remove Asset" at bounding box center [444, 208] width 48 height 6
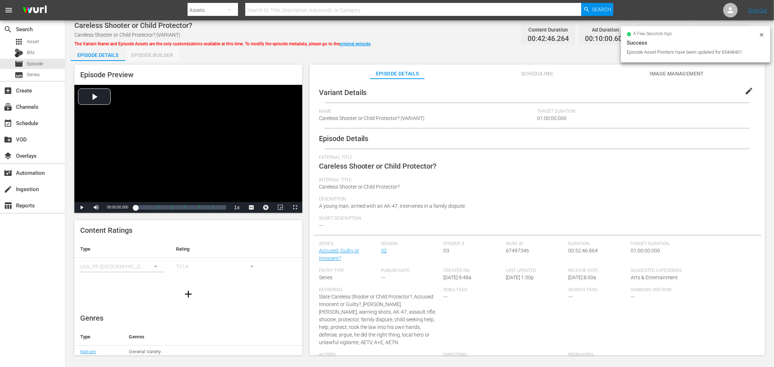
click at [136, 57] on div "Episode Builder" at bounding box center [152, 54] width 54 height 17
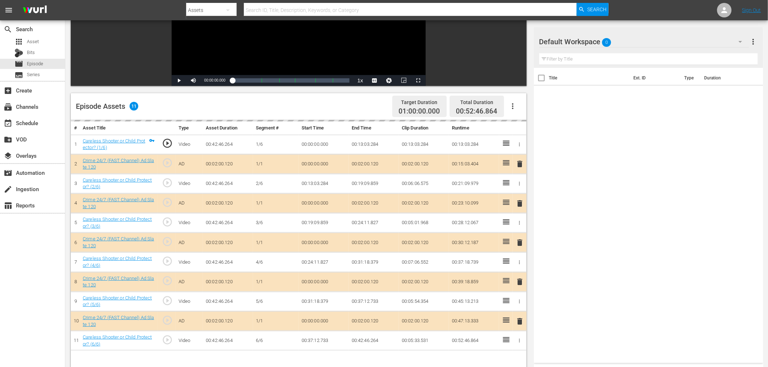
scroll to position [161, 0]
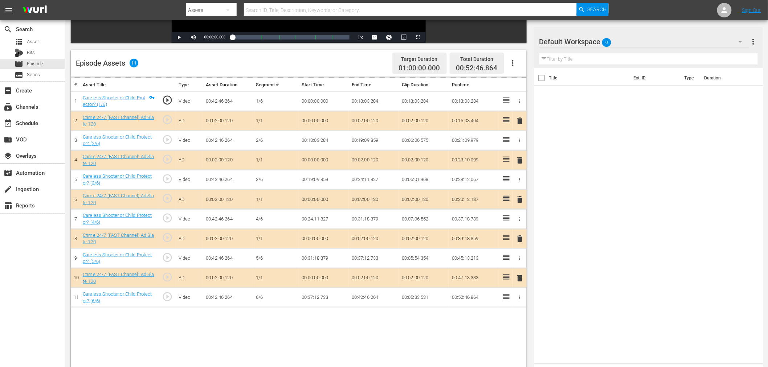
click at [665, 42] on div "Default Workspace 0" at bounding box center [644, 42] width 210 height 20
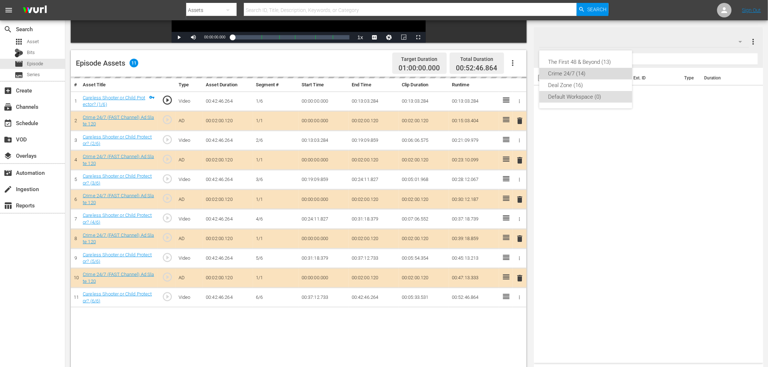
click at [594, 73] on div "Crime 24/7 (14)" at bounding box center [585, 74] width 75 height 12
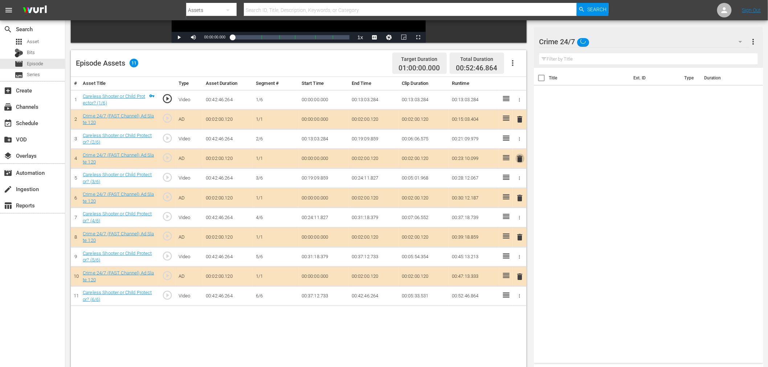
click at [520, 160] on span "delete" at bounding box center [520, 159] width 9 height 9
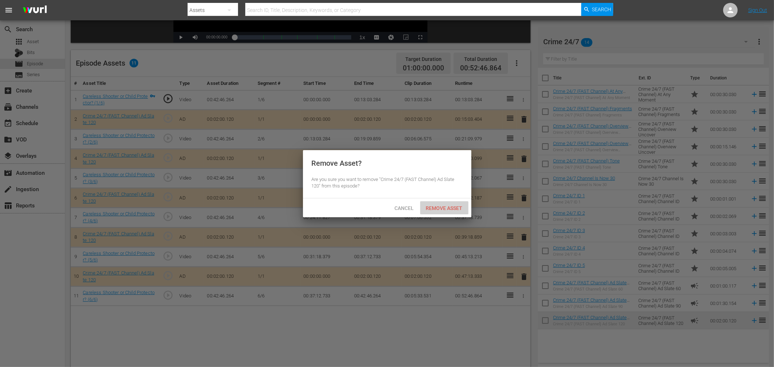
click at [444, 207] on span "Remove Asset" at bounding box center [444, 208] width 48 height 6
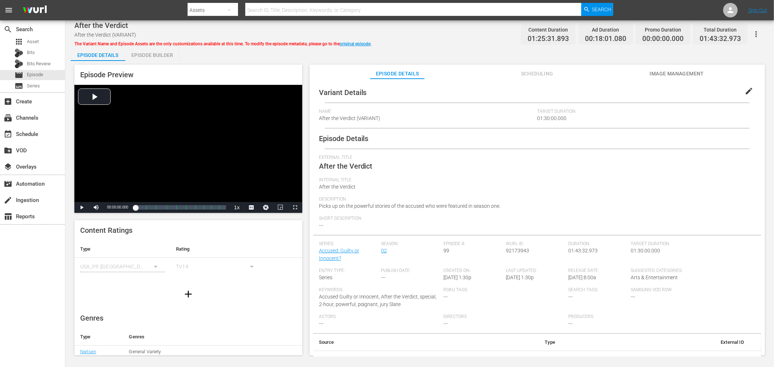
click at [151, 54] on div "Episode Builder" at bounding box center [152, 54] width 54 height 17
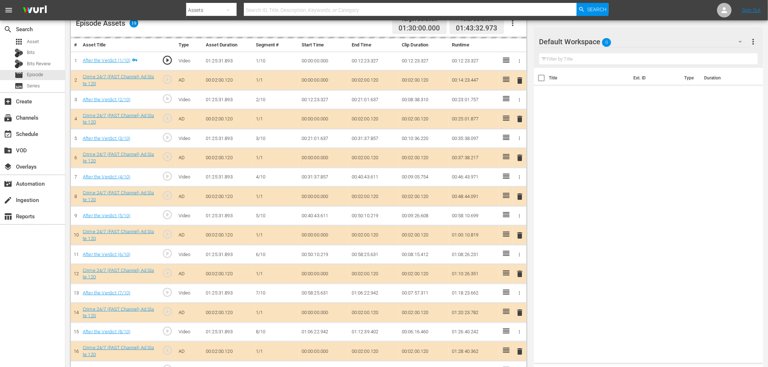
scroll to position [201, 0]
click at [666, 34] on div "Default Workspace 0" at bounding box center [644, 42] width 210 height 20
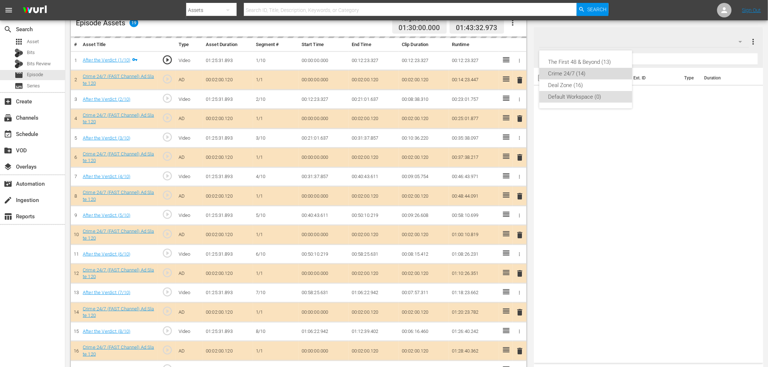
click at [581, 75] on div "Crime 24/7 (14)" at bounding box center [585, 74] width 75 height 12
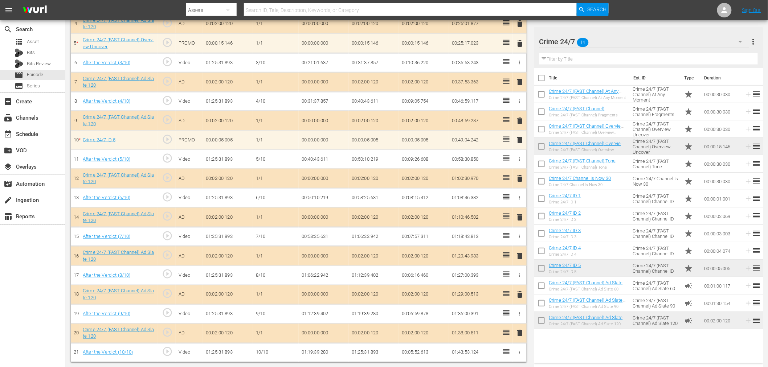
scroll to position [295, 0]
click at [697, 249] on td "00:00:04.074" at bounding box center [722, 250] width 40 height 17
drag, startPoint x: 717, startPoint y: 249, endPoint x: 429, endPoint y: 224, distance: 288.9
click at [429, 224] on div "Video Player is loading. Play Video Play Mute Current Time 00:00:00.000 / Durat…" at bounding box center [417, 64] width 692 height 597
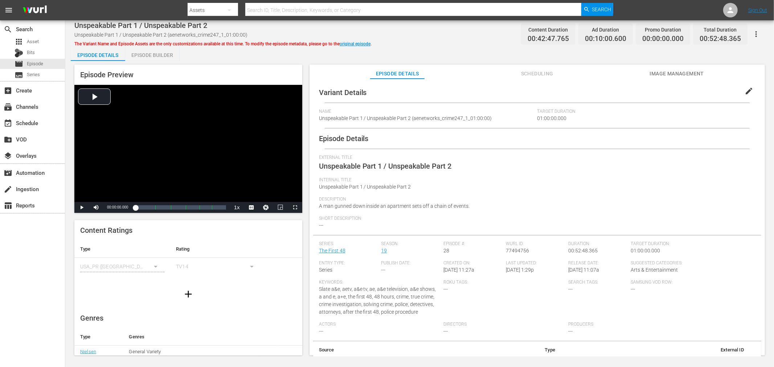
click at [156, 55] on div "Episode Builder" at bounding box center [152, 54] width 54 height 17
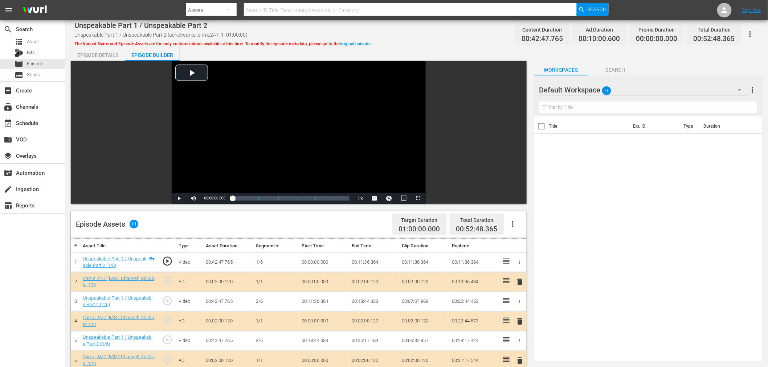
click at [646, 92] on div "Default Workspace 0" at bounding box center [643, 90] width 209 height 20
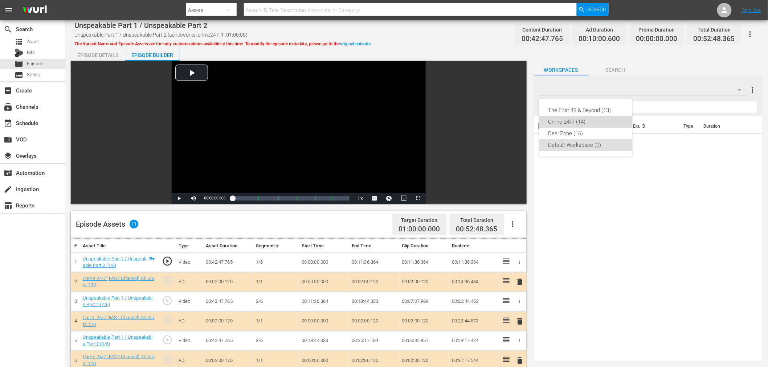
click at [584, 124] on div "Crime 24/7 (14)" at bounding box center [585, 122] width 75 height 12
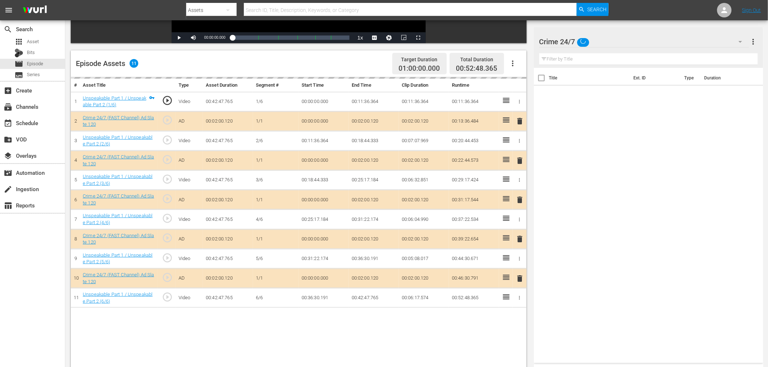
scroll to position [161, 0]
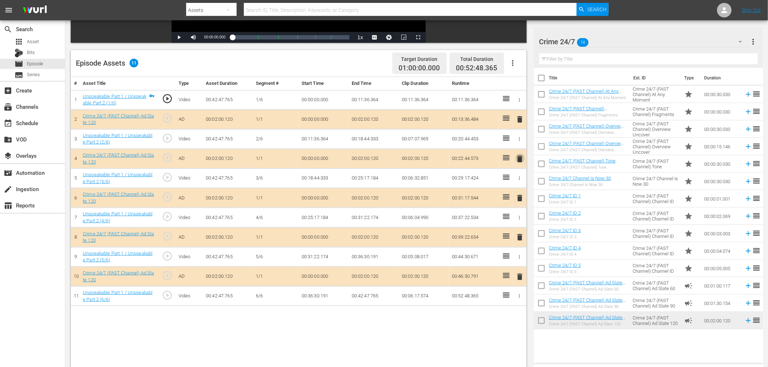
click at [519, 158] on span "delete" at bounding box center [520, 159] width 9 height 9
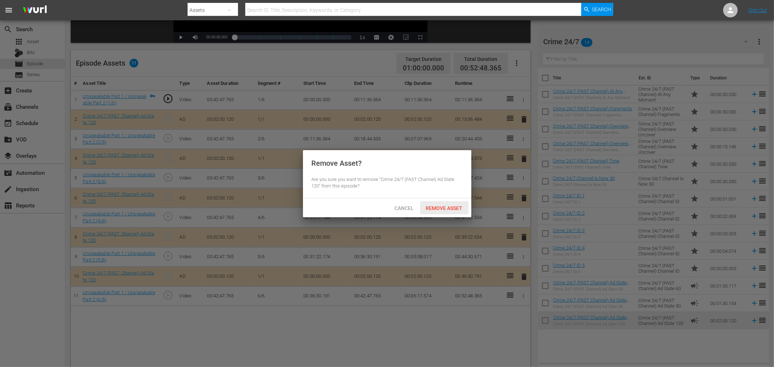
click at [452, 206] on span "Remove Asset" at bounding box center [444, 208] width 48 height 6
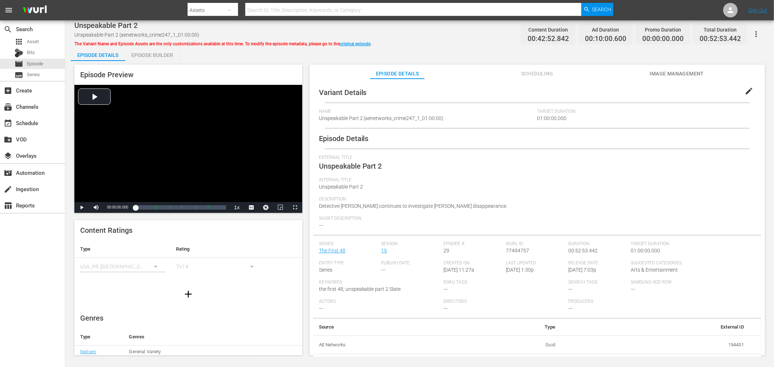
click at [156, 56] on div "Episode Builder" at bounding box center [152, 54] width 54 height 17
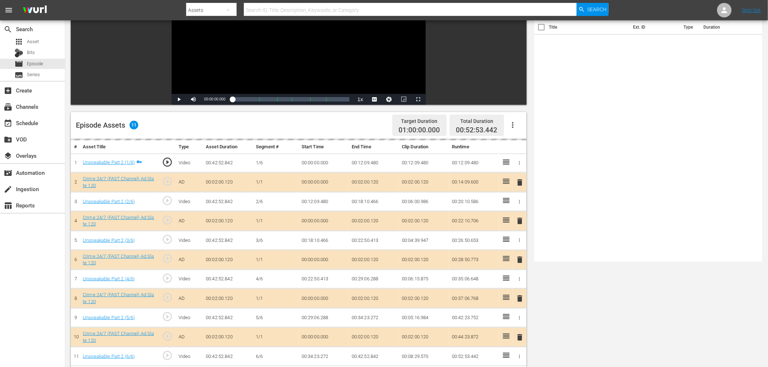
scroll to position [121, 0]
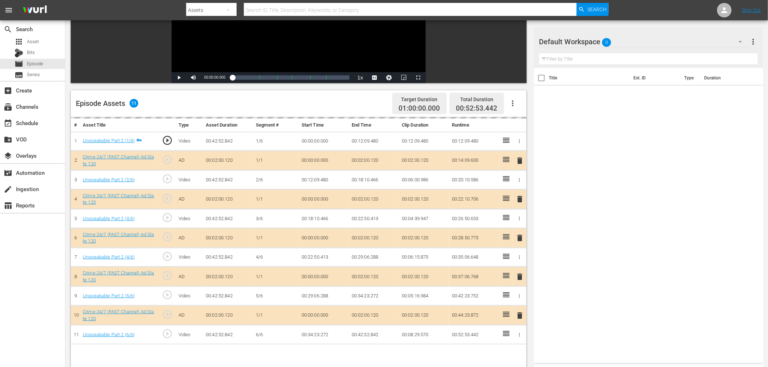
click at [667, 37] on div "Default Workspace 0" at bounding box center [644, 42] width 210 height 20
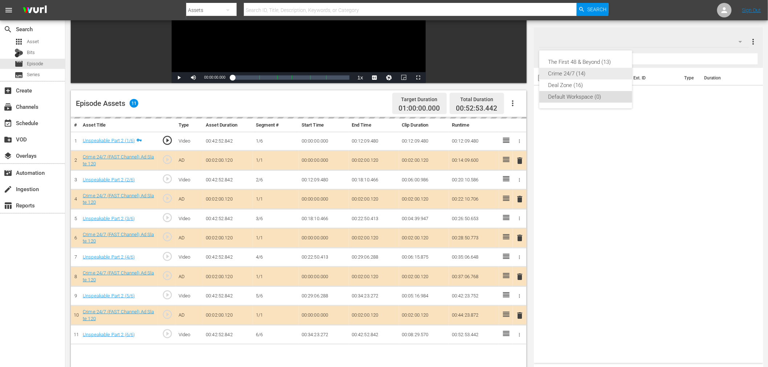
click at [556, 73] on div "Crime 24/7 (14)" at bounding box center [585, 74] width 75 height 12
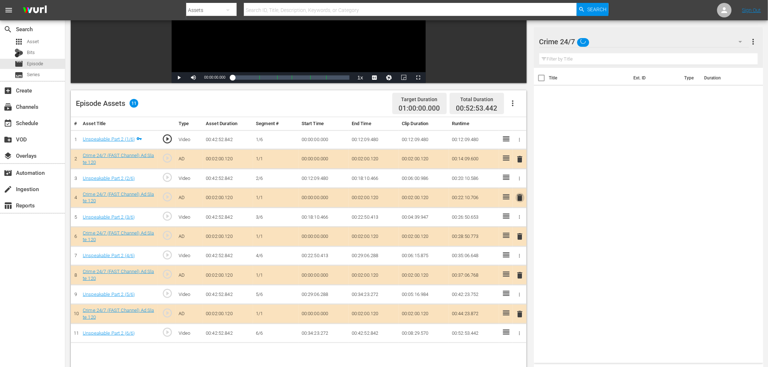
click at [520, 199] on span "delete" at bounding box center [520, 197] width 9 height 9
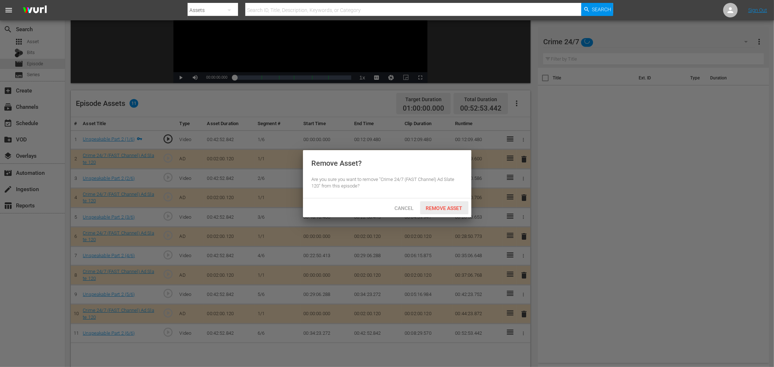
click at [452, 211] on span "Remove Asset" at bounding box center [444, 208] width 48 height 6
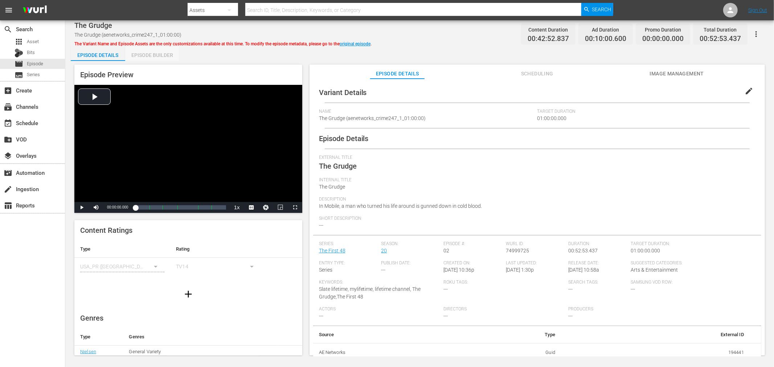
click at [161, 60] on div "Episode Builder" at bounding box center [152, 54] width 54 height 17
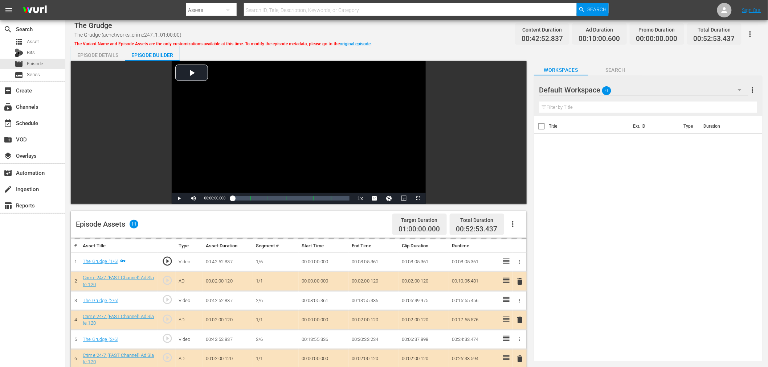
click at [650, 86] on div "Default Workspace 0" at bounding box center [643, 90] width 209 height 20
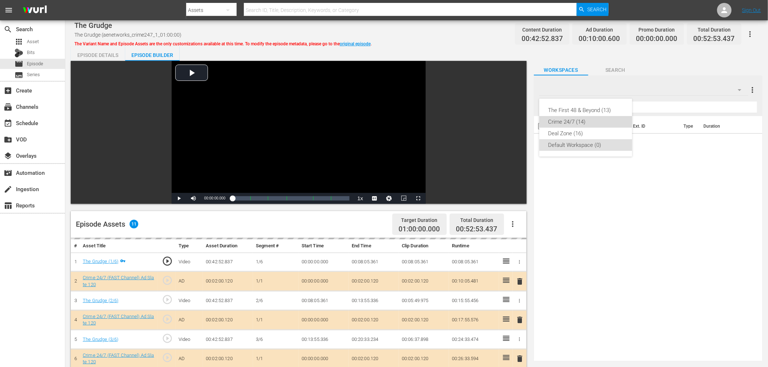
click at [596, 120] on div "Crime 24/7 (14)" at bounding box center [585, 122] width 75 height 12
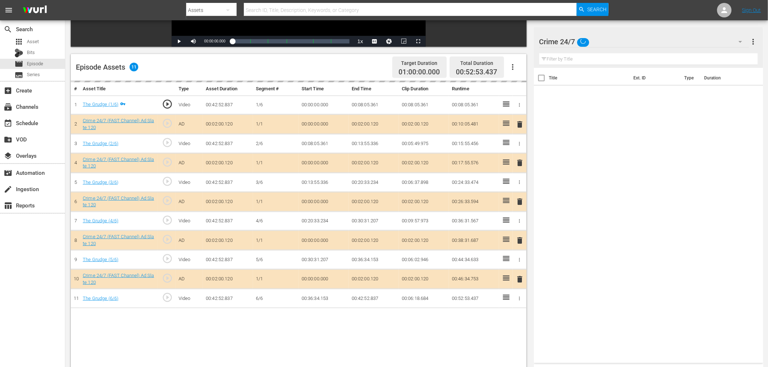
scroll to position [161, 0]
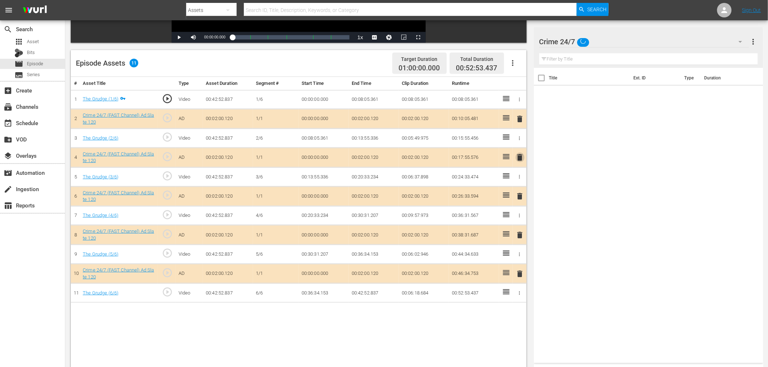
click at [520, 160] on span "delete" at bounding box center [520, 157] width 9 height 9
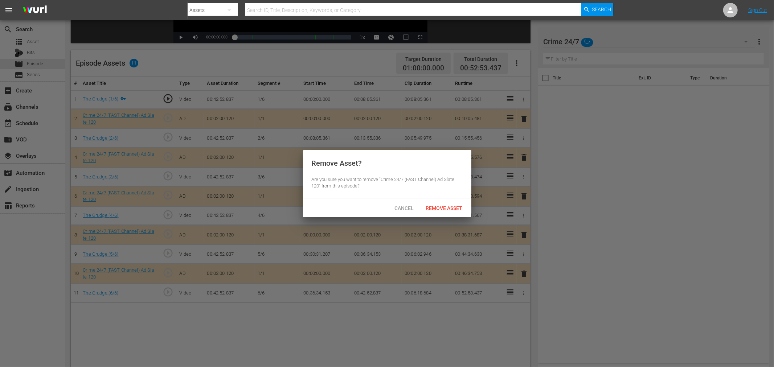
click at [446, 205] on span "Remove Asset" at bounding box center [444, 208] width 48 height 6
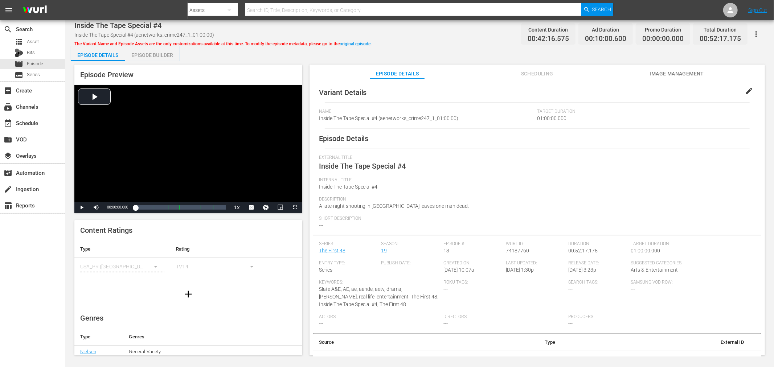
click at [149, 54] on div "Episode Builder" at bounding box center [152, 54] width 54 height 17
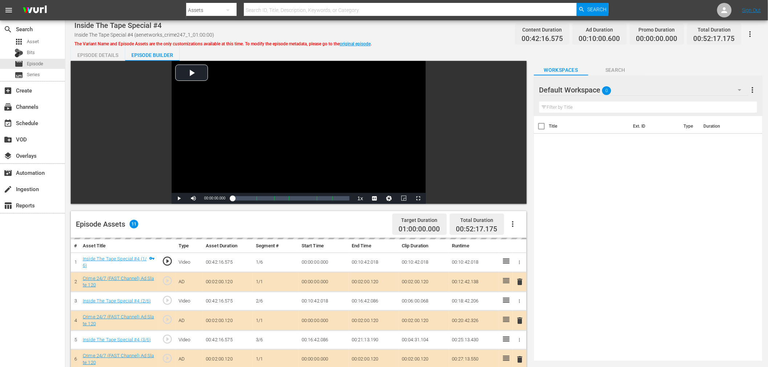
click at [641, 89] on div "Default Workspace 0" at bounding box center [643, 90] width 209 height 20
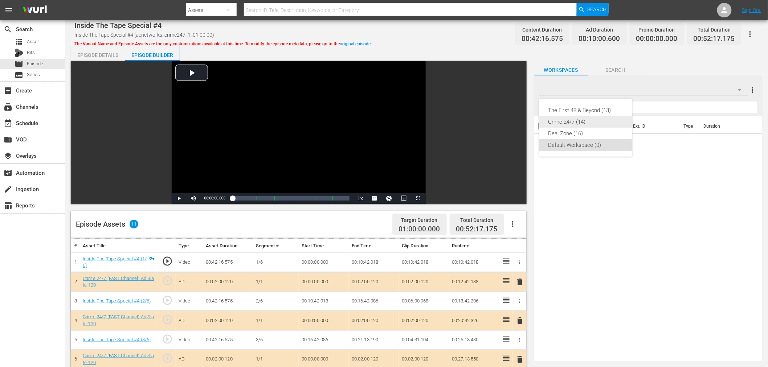
drag, startPoint x: 588, startPoint y: 122, endPoint x: 578, endPoint y: 127, distance: 11.5
click at [588, 122] on div "Crime 24/7 (14)" at bounding box center [585, 122] width 75 height 12
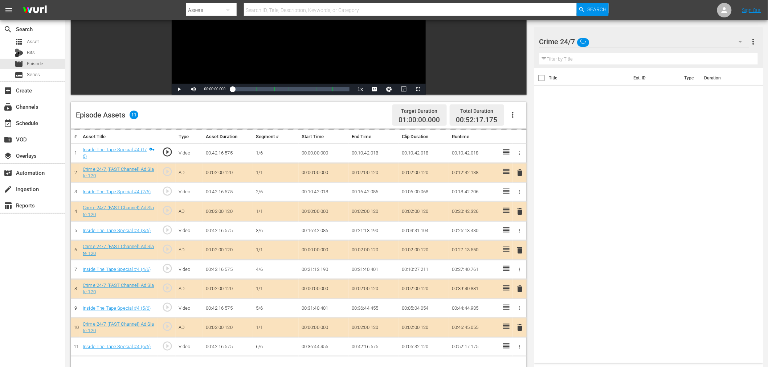
scroll to position [161, 0]
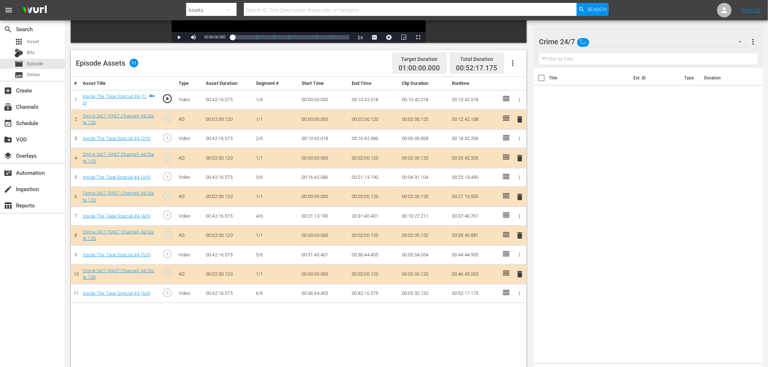
click at [519, 157] on span "delete" at bounding box center [520, 158] width 9 height 9
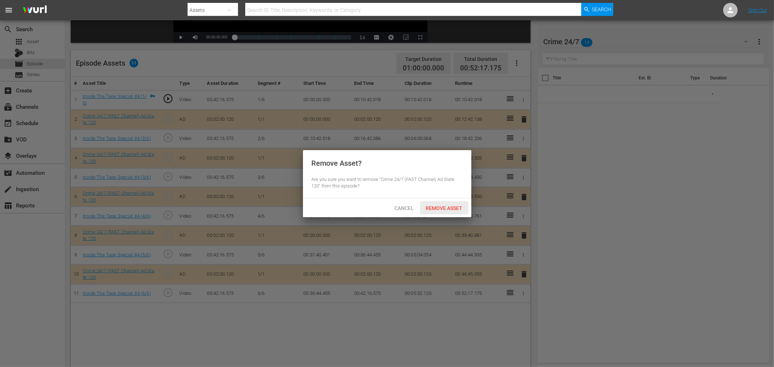
click at [453, 208] on span "Remove Asset" at bounding box center [444, 208] width 48 height 6
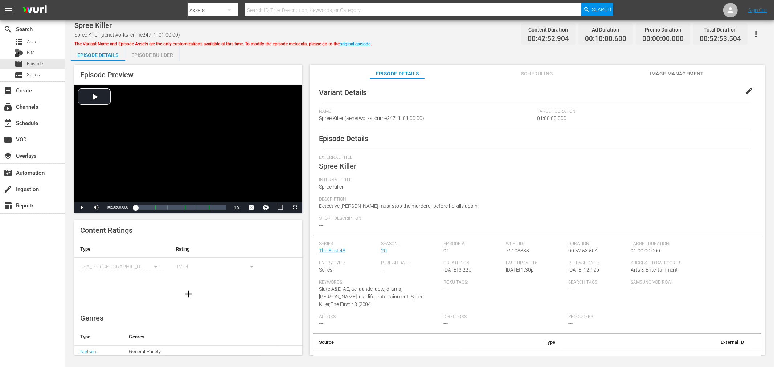
drag, startPoint x: 158, startPoint y: 48, endPoint x: 162, endPoint y: 49, distance: 4.1
click at [158, 48] on div "Episode Builder" at bounding box center [152, 54] width 54 height 17
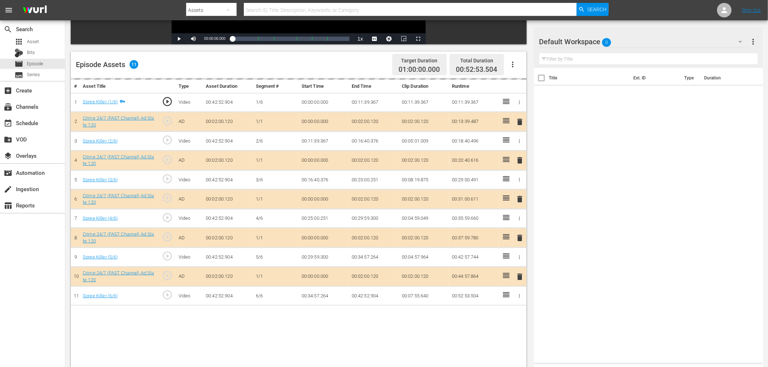
scroll to position [161, 0]
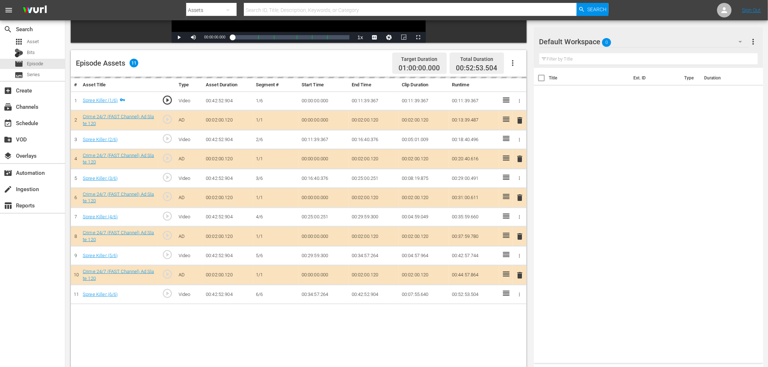
click at [629, 37] on div "Default Workspace 0" at bounding box center [644, 42] width 210 height 20
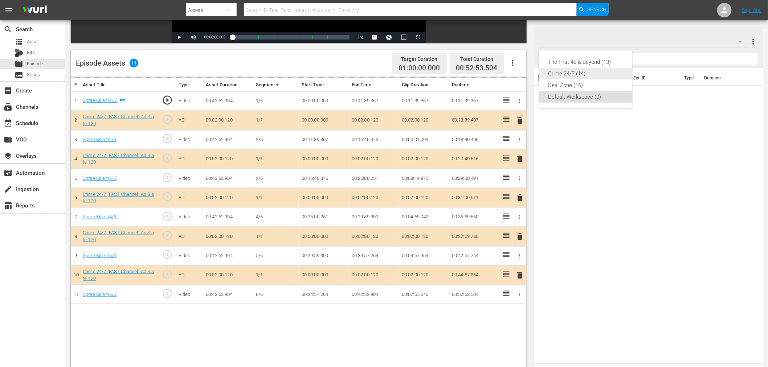
click at [575, 77] on div "Crime 24/7 (14)" at bounding box center [585, 74] width 75 height 12
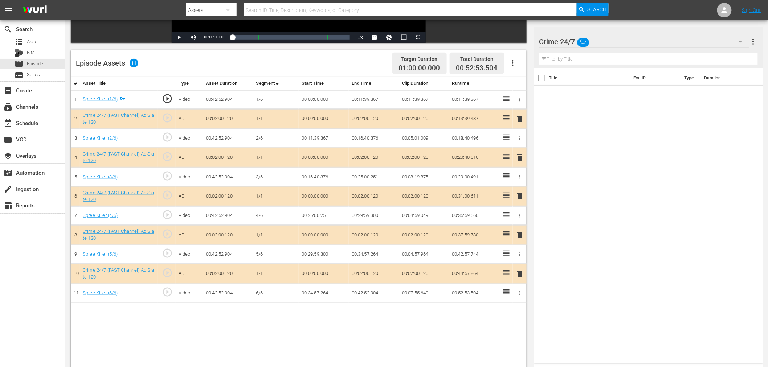
click at [520, 155] on span "delete" at bounding box center [520, 157] width 9 height 9
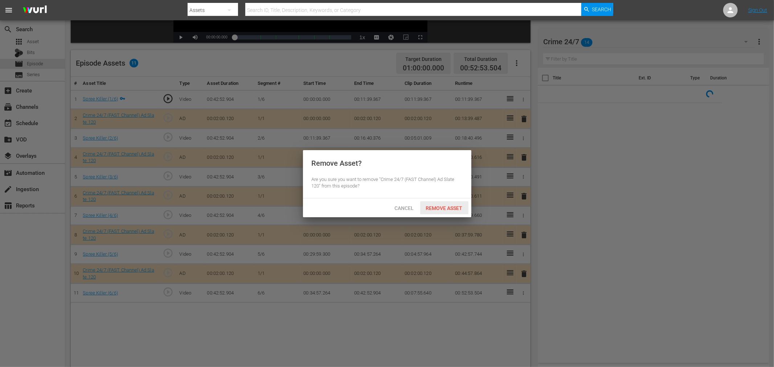
click at [446, 205] on span "Remove Asset" at bounding box center [444, 208] width 48 height 6
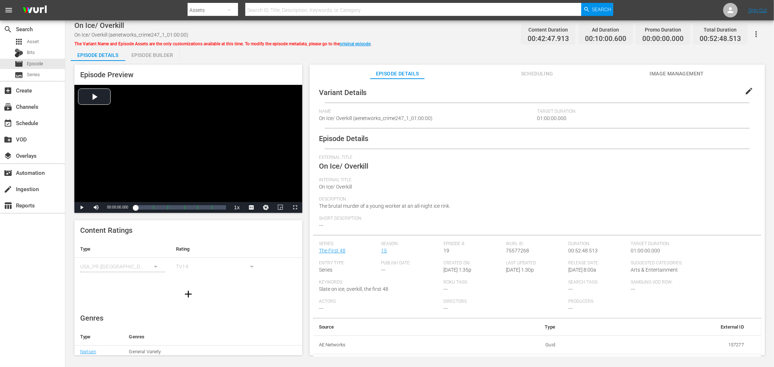
click at [161, 55] on div "Episode Builder" at bounding box center [152, 54] width 54 height 17
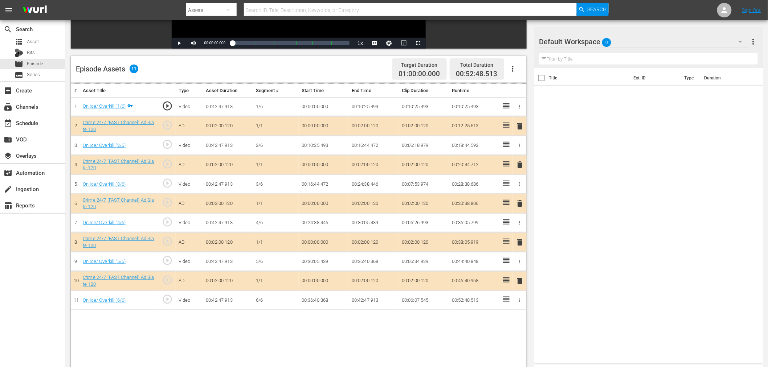
scroll to position [161, 0]
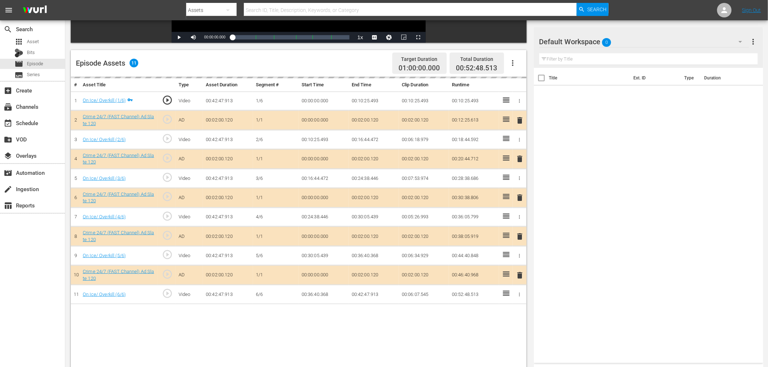
click at [519, 159] on div "delete" at bounding box center [520, 159] width 8 height 11
click at [618, 41] on div "Default Workspace 0" at bounding box center [644, 42] width 210 height 20
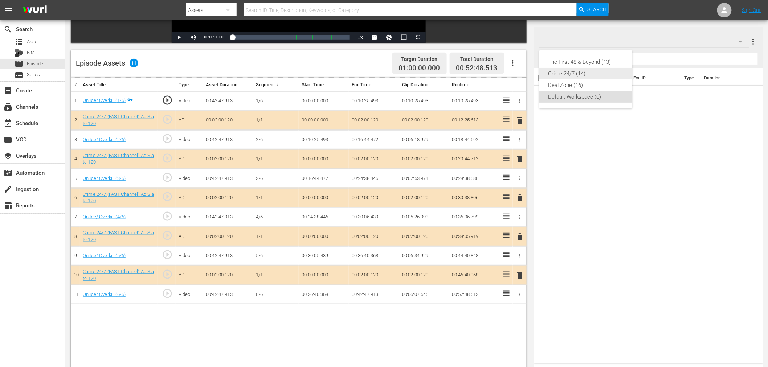
click at [574, 73] on div "Crime 24/7 (14)" at bounding box center [585, 74] width 75 height 12
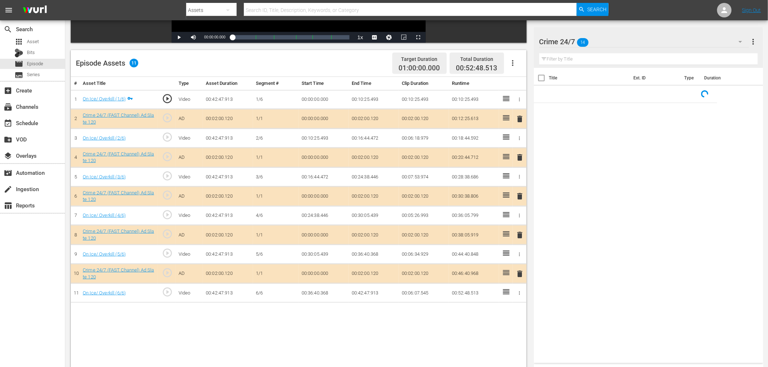
click at [520, 160] on span "delete" at bounding box center [520, 157] width 9 height 9
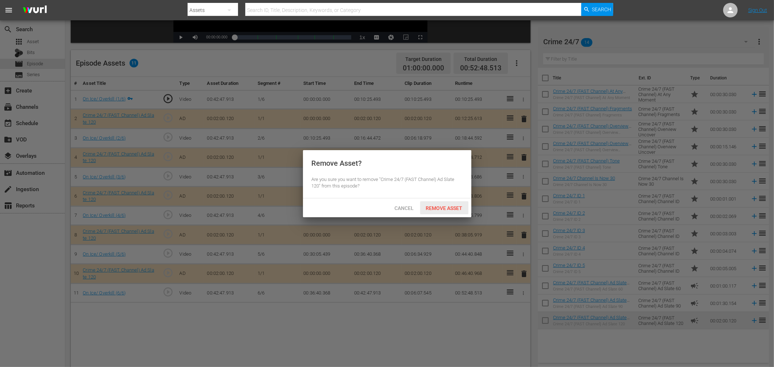
click at [453, 211] on span "Remove Asset" at bounding box center [444, 208] width 48 height 6
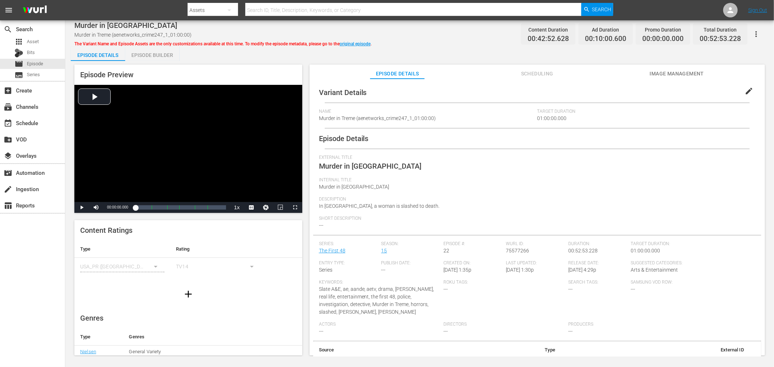
click at [159, 52] on div "Episode Builder" at bounding box center [152, 54] width 54 height 17
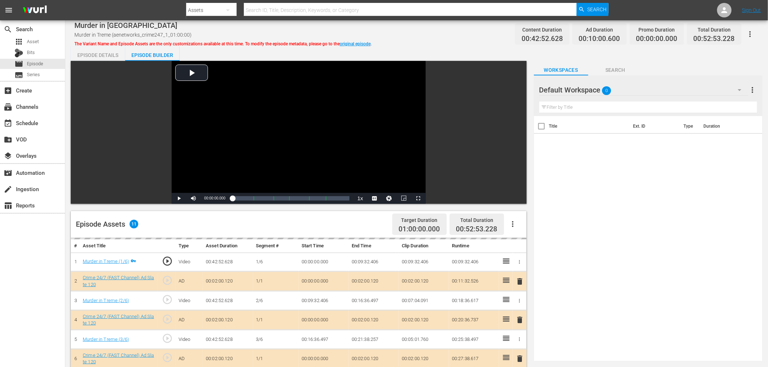
click at [644, 90] on div "Default Workspace 0" at bounding box center [643, 90] width 209 height 20
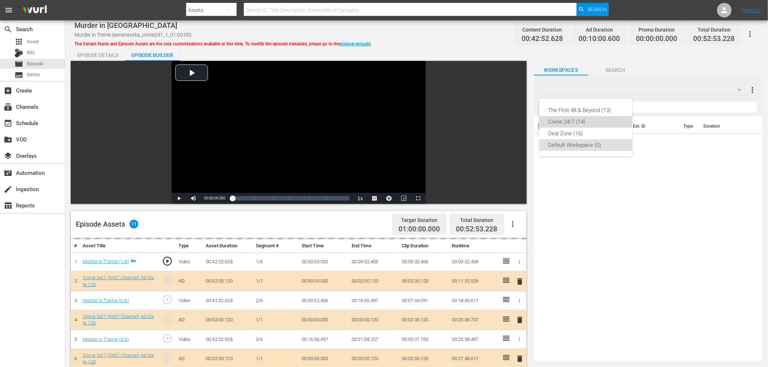
click at [576, 117] on div "Crime 24/7 (14)" at bounding box center [585, 122] width 75 height 12
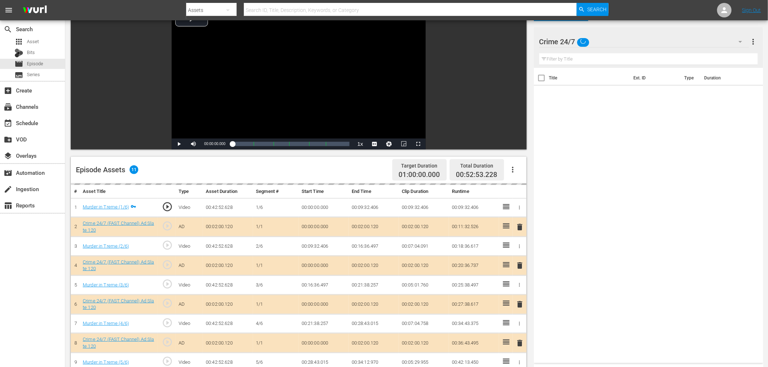
scroll to position [121, 0]
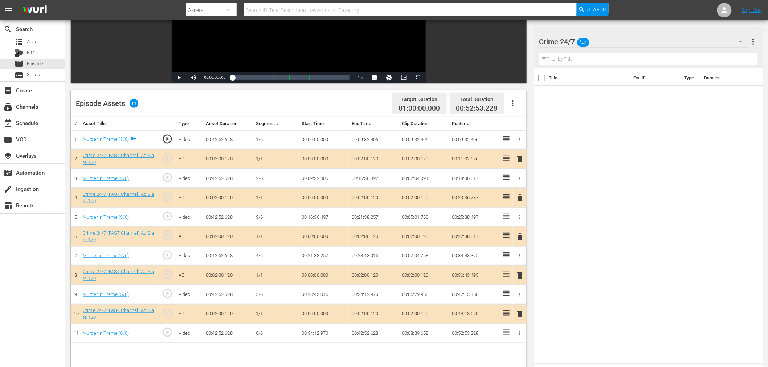
click at [519, 197] on span "delete" at bounding box center [520, 197] width 9 height 9
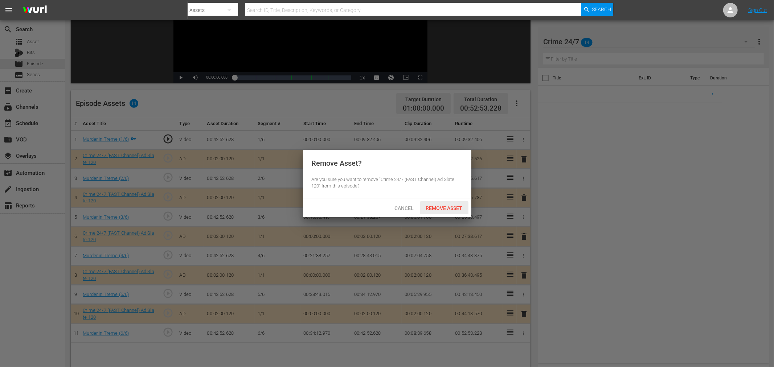
click at [449, 205] on span "Remove Asset" at bounding box center [444, 208] width 48 height 6
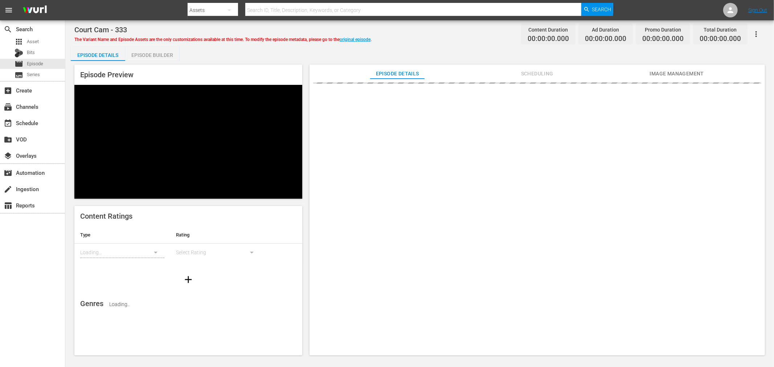
click at [155, 49] on div "Episode Builder" at bounding box center [152, 54] width 54 height 17
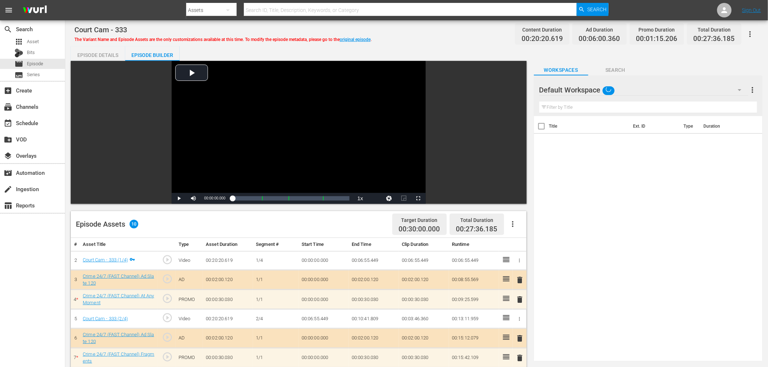
click at [654, 91] on div "Default Workspace" at bounding box center [643, 90] width 209 height 20
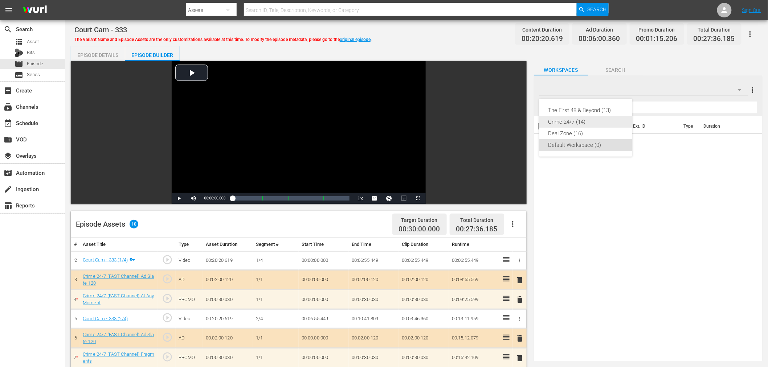
click at [587, 125] on div "Crime 24/7 (14)" at bounding box center [585, 122] width 75 height 12
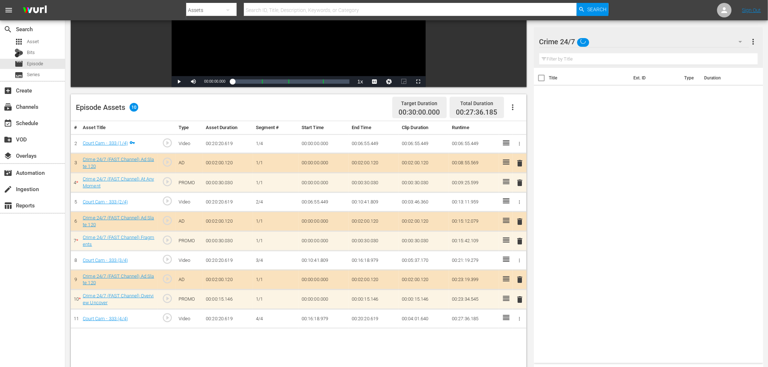
scroll to position [189, 0]
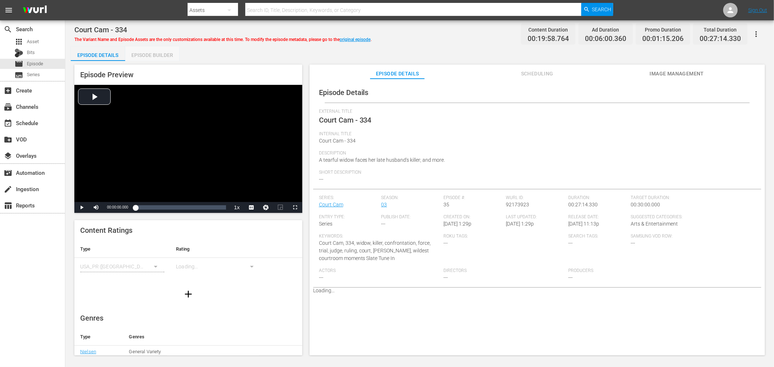
click at [167, 53] on div "Episode Builder" at bounding box center [152, 54] width 54 height 17
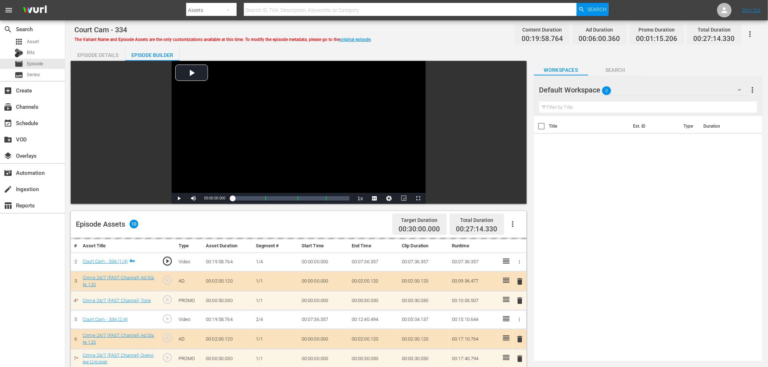
click at [659, 80] on div "Default Workspace 0" at bounding box center [643, 90] width 209 height 20
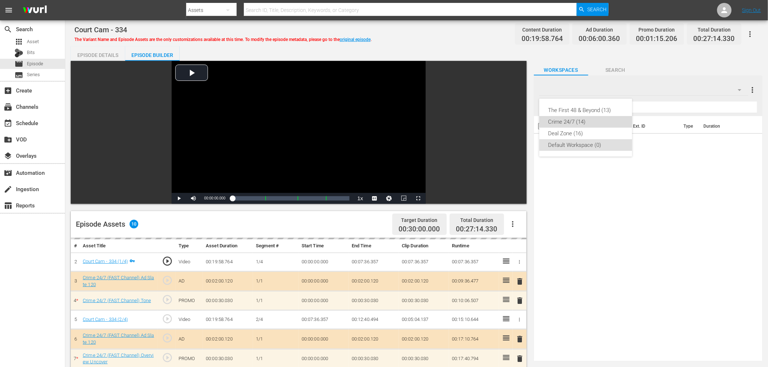
click at [580, 123] on div "Crime 24/7 (14)" at bounding box center [585, 122] width 75 height 12
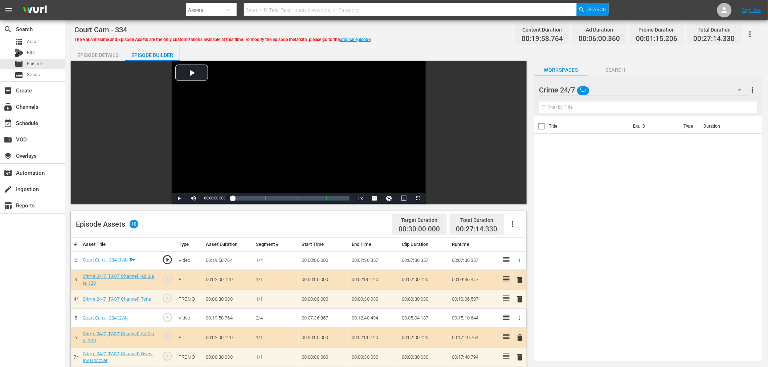
scroll to position [189, 0]
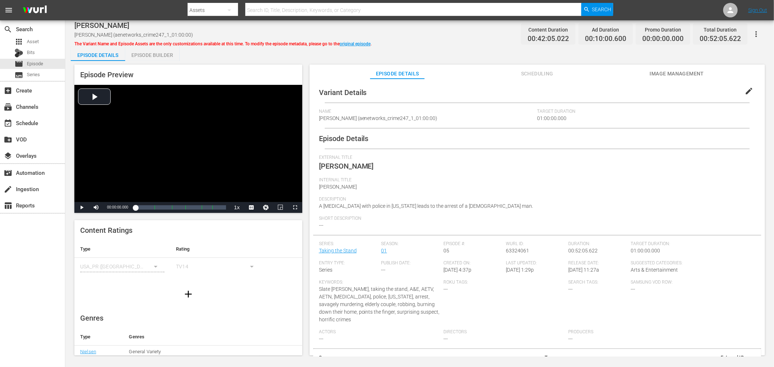
click at [155, 54] on div "Episode Builder" at bounding box center [152, 54] width 54 height 17
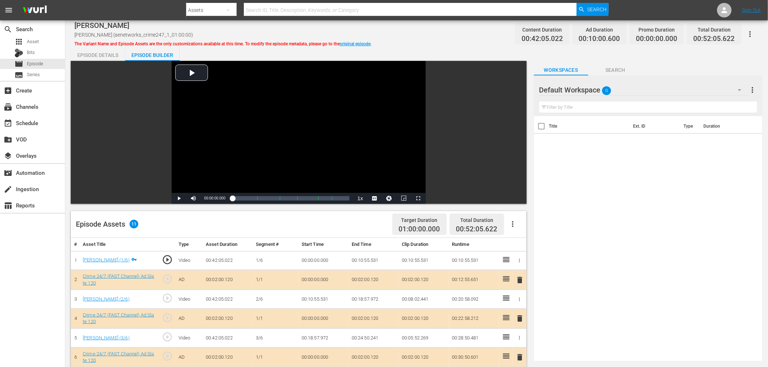
click at [632, 87] on div "Default Workspace 0" at bounding box center [643, 90] width 209 height 20
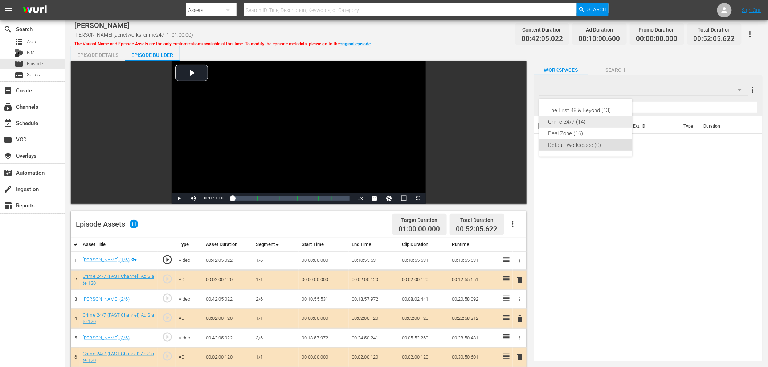
click at [585, 124] on div "Crime 24/7 (14)" at bounding box center [585, 122] width 75 height 12
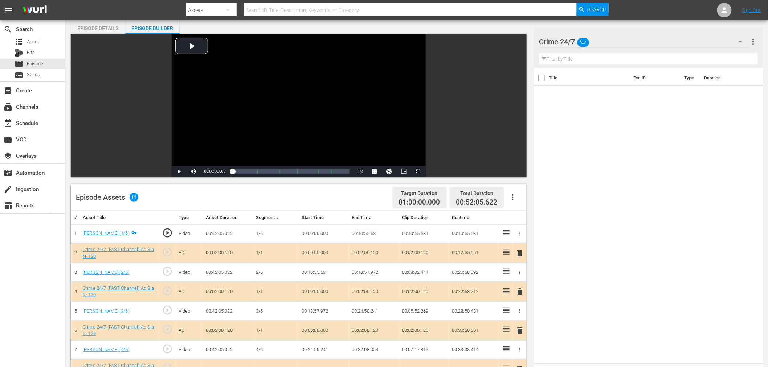
scroll to position [121, 0]
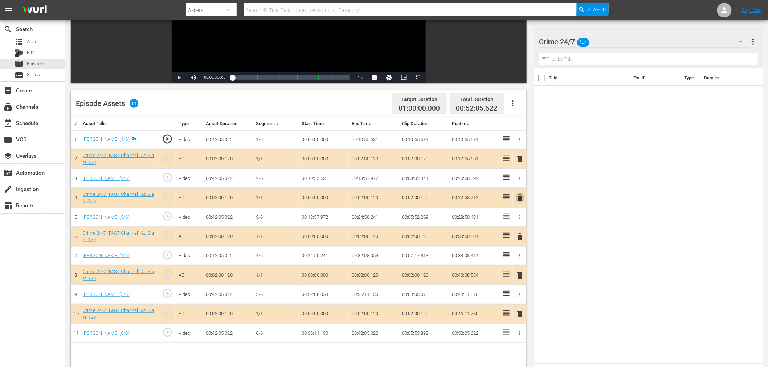
click at [520, 195] on span "delete" at bounding box center [520, 197] width 9 height 9
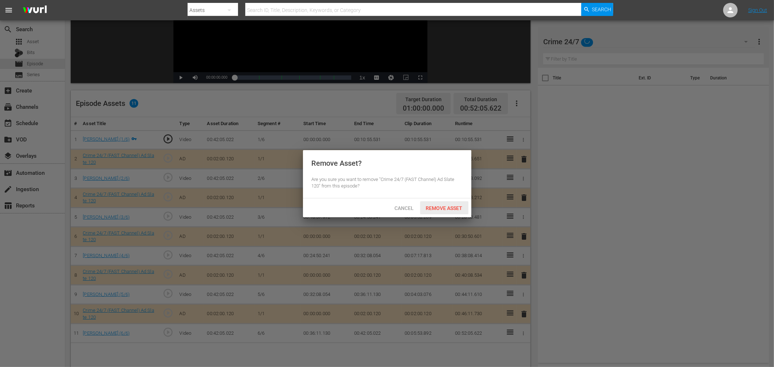
click at [433, 205] on span "Remove Asset" at bounding box center [444, 208] width 48 height 6
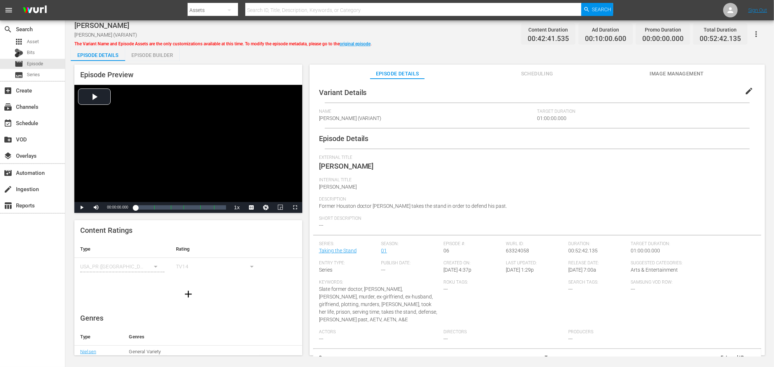
drag, startPoint x: 135, startPoint y: 55, endPoint x: 183, endPoint y: 17, distance: 61.7
click at [135, 55] on div "Episode Builder" at bounding box center [152, 54] width 54 height 17
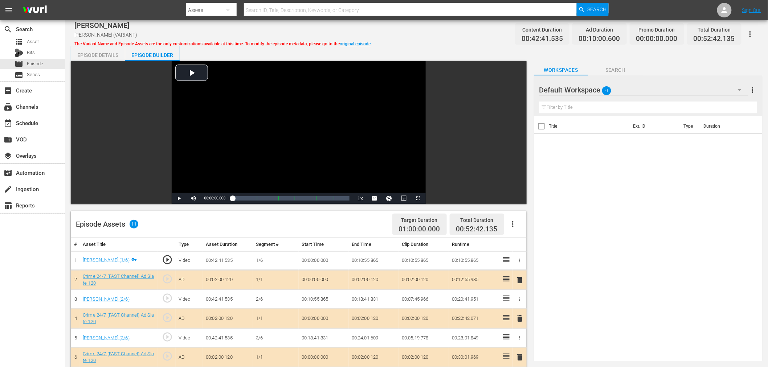
click at [697, 84] on div "Default Workspace 0" at bounding box center [643, 90] width 209 height 20
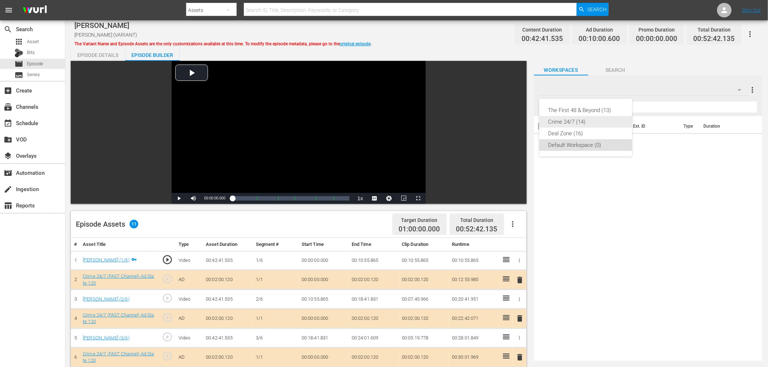
click at [573, 122] on div "Crime 24/7 (14)" at bounding box center [585, 122] width 75 height 12
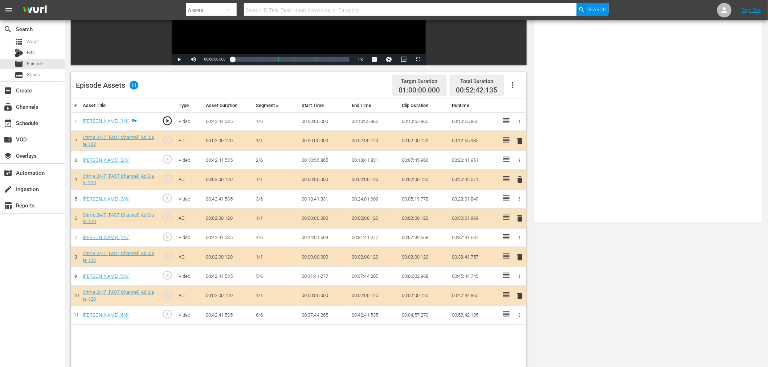
scroll to position [161, 0]
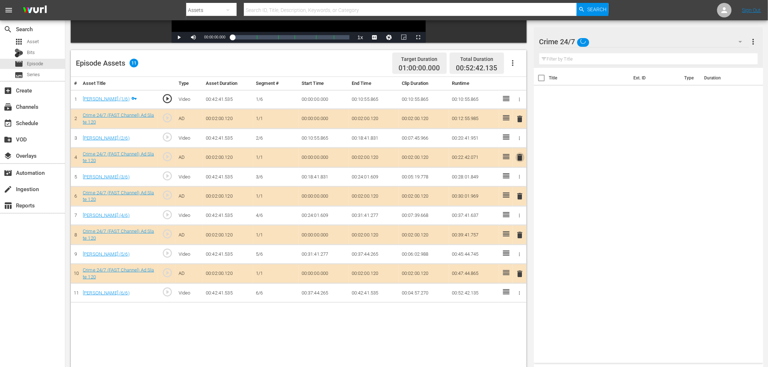
click at [523, 159] on span "delete" at bounding box center [520, 157] width 9 height 9
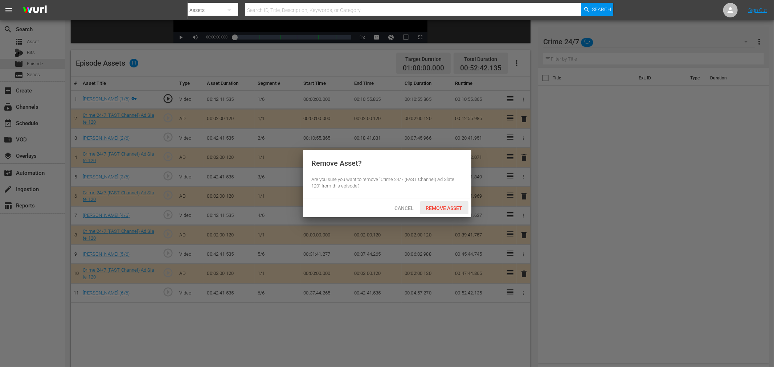
click at [445, 204] on div "Remove Asset" at bounding box center [444, 207] width 48 height 13
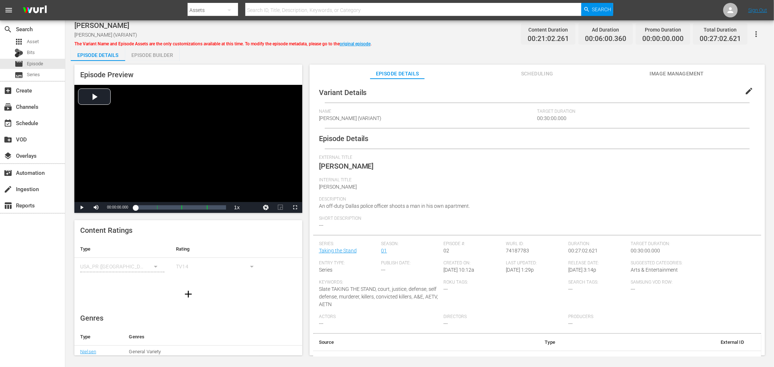
click at [147, 59] on div "Episode Builder" at bounding box center [152, 54] width 54 height 17
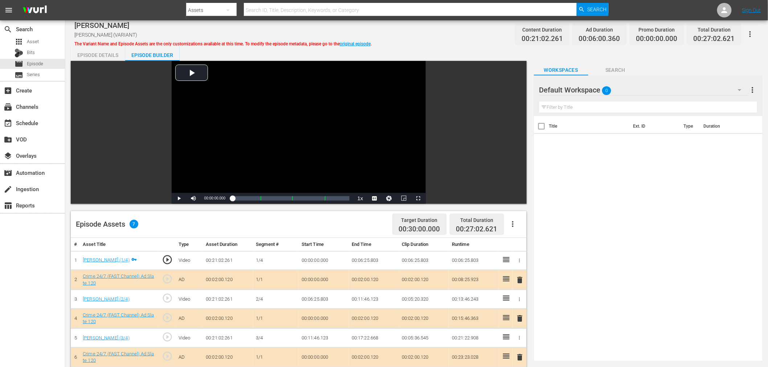
click at [681, 82] on div "Default Workspace 0" at bounding box center [643, 90] width 209 height 20
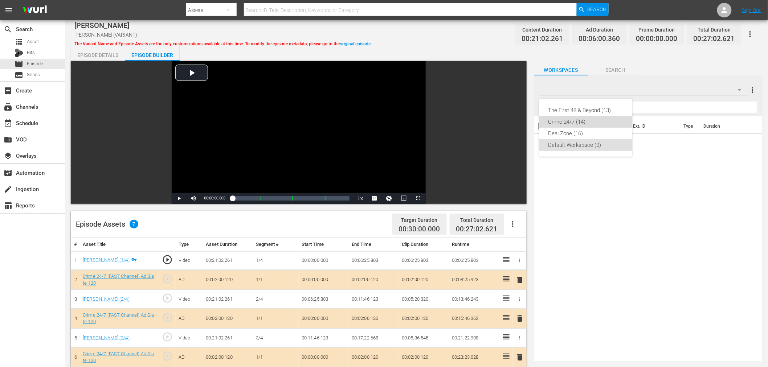
click at [587, 122] on div "Crime 24/7 (14)" at bounding box center [585, 122] width 75 height 12
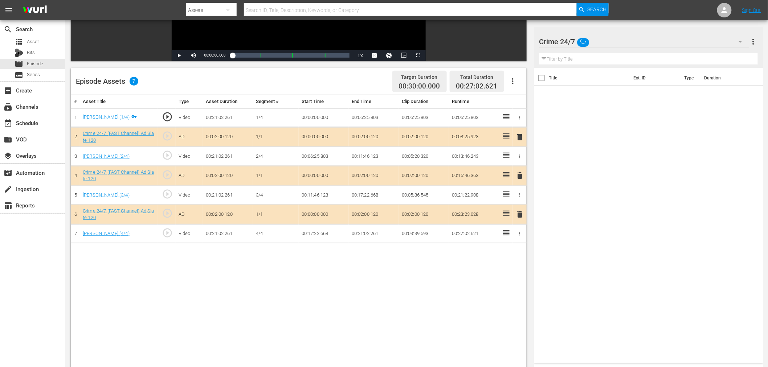
scroll to position [189, 0]
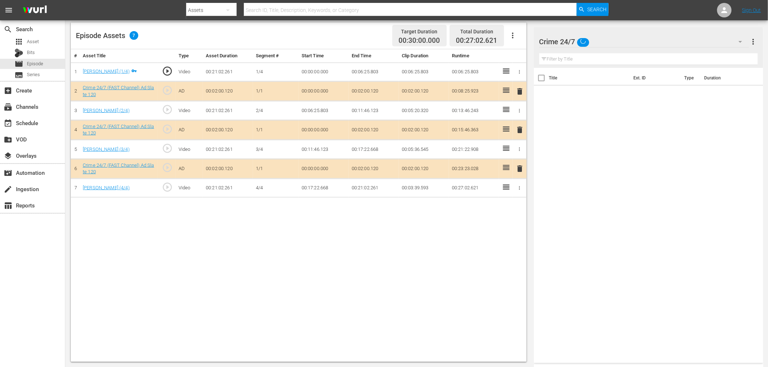
click at [522, 129] on span "delete" at bounding box center [520, 130] width 9 height 9
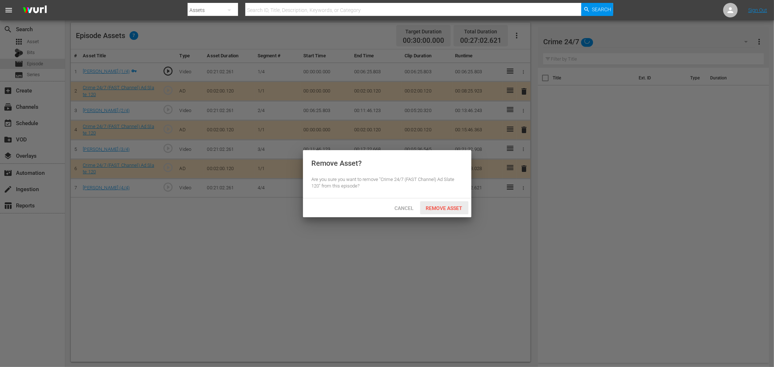
click at [445, 205] on span "Remove Asset" at bounding box center [444, 208] width 48 height 6
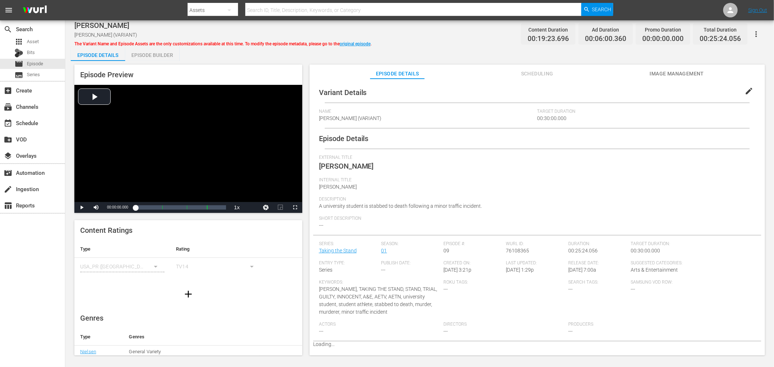
click at [153, 56] on div "Episode Builder" at bounding box center [152, 54] width 54 height 17
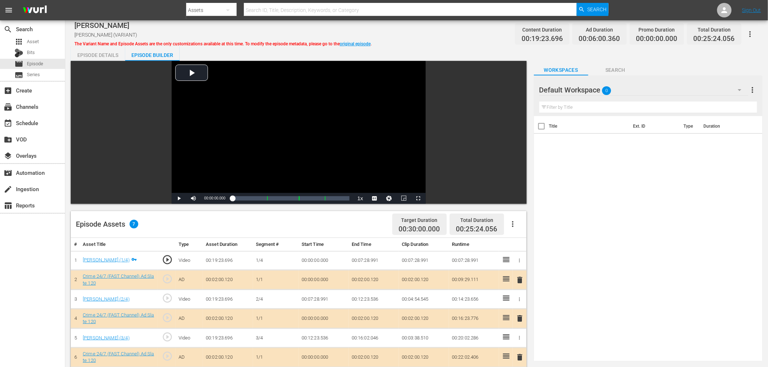
click at [628, 87] on div "Default Workspace 0" at bounding box center [643, 90] width 209 height 20
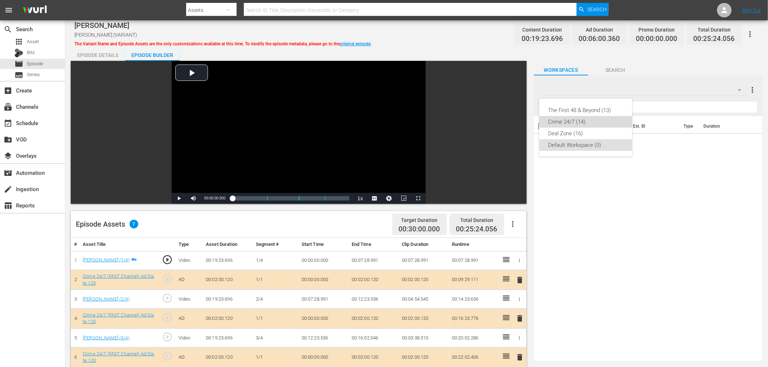
click at [591, 122] on div "Crime 24/7 (14)" at bounding box center [585, 122] width 75 height 12
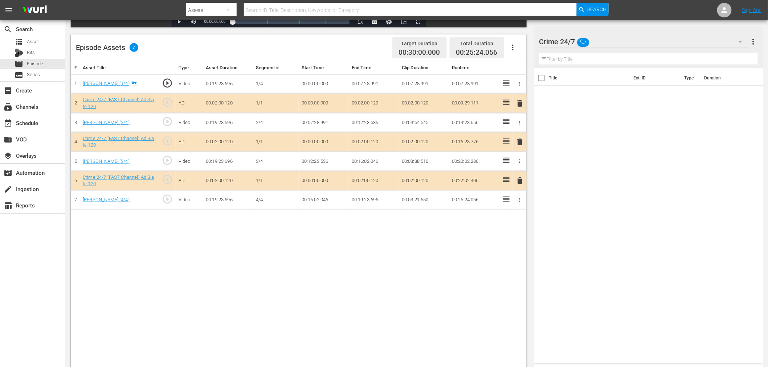
scroll to position [189, 0]
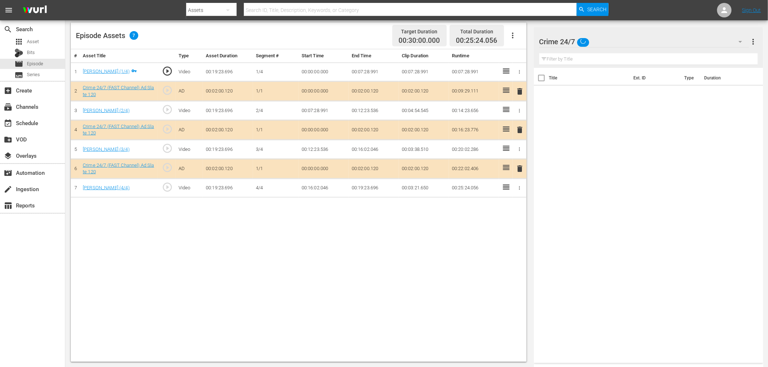
click at [518, 133] on span "delete" at bounding box center [520, 130] width 9 height 9
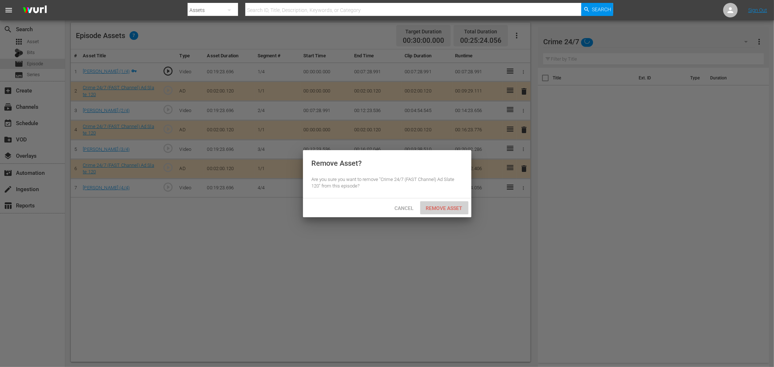
click at [450, 205] on span "Remove Asset" at bounding box center [444, 208] width 48 height 6
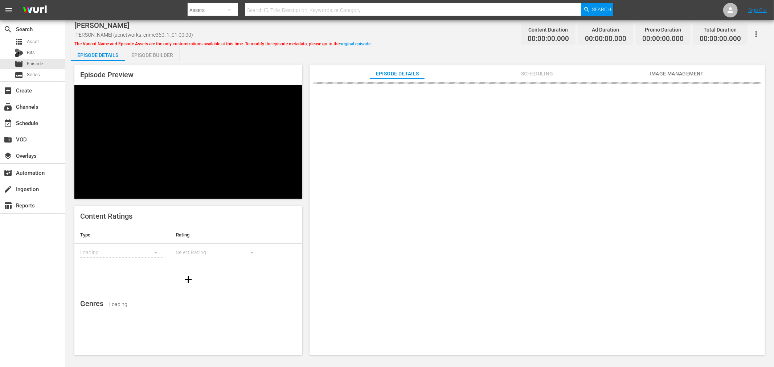
click at [166, 55] on div "Episode Builder" at bounding box center [152, 54] width 54 height 17
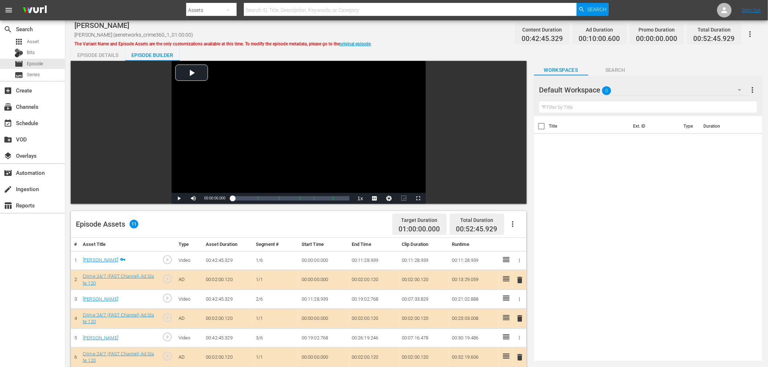
click at [680, 86] on div "Default Workspace 0" at bounding box center [643, 90] width 209 height 20
click at [572, 122] on div "Crime 24/7 (14)" at bounding box center [585, 122] width 75 height 12
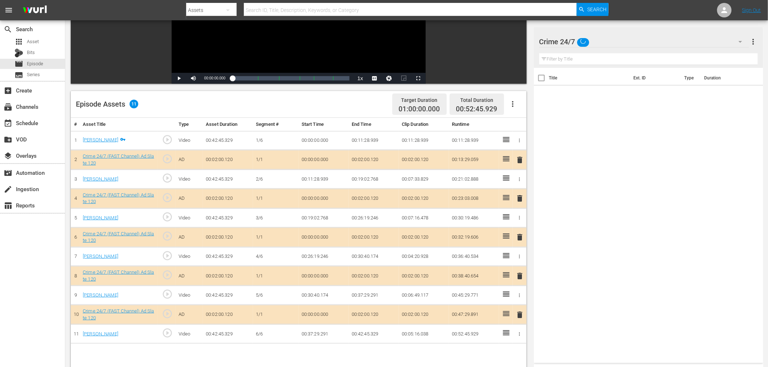
scroll to position [161, 0]
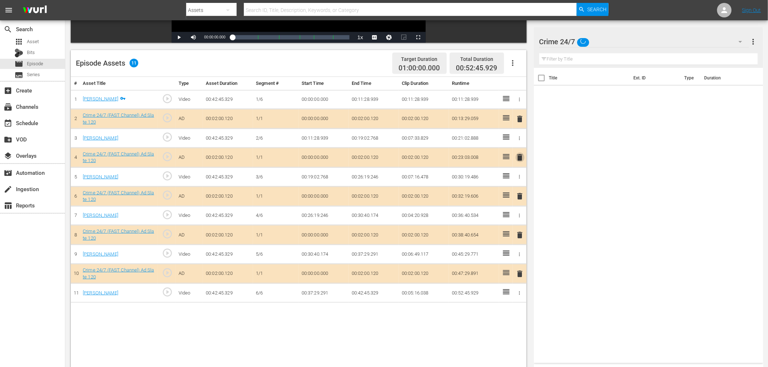
click at [518, 158] on span "delete" at bounding box center [520, 157] width 9 height 9
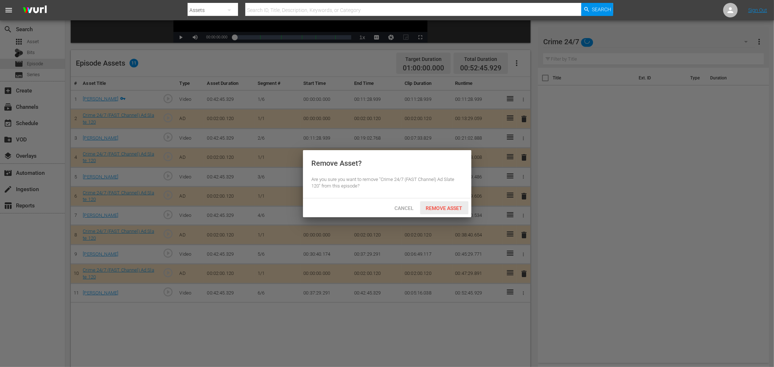
click at [452, 207] on span "Remove Asset" at bounding box center [444, 208] width 48 height 6
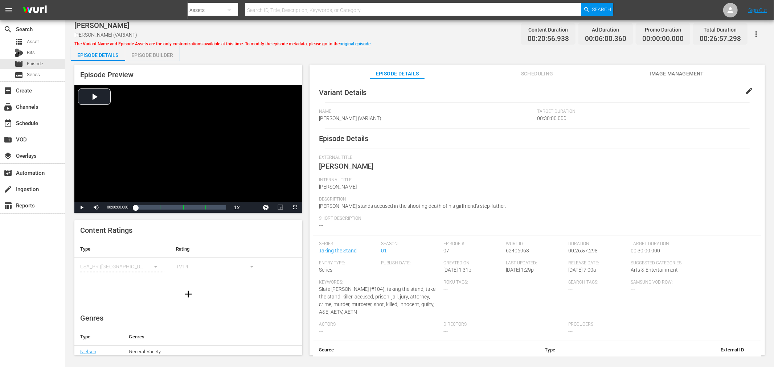
click at [155, 39] on div "The Variant Name and Episode Assets are the only customizations available at th…" at bounding box center [222, 42] width 297 height 9
drag, startPoint x: 157, startPoint y: 51, endPoint x: 176, endPoint y: 53, distance: 19.3
click at [157, 52] on div "Episode Builder" at bounding box center [152, 54] width 54 height 17
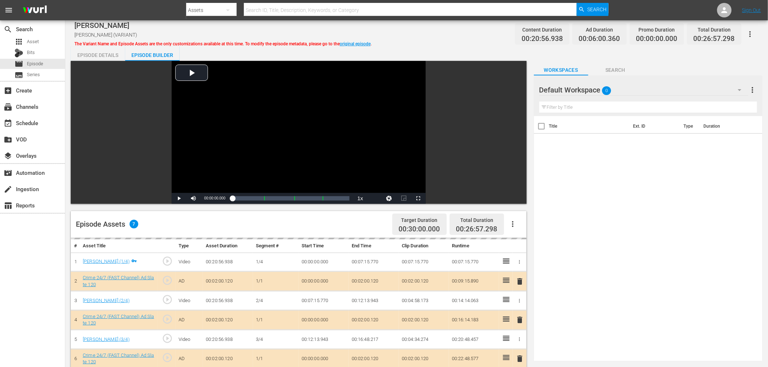
click at [638, 88] on div "Default Workspace 0" at bounding box center [643, 90] width 209 height 20
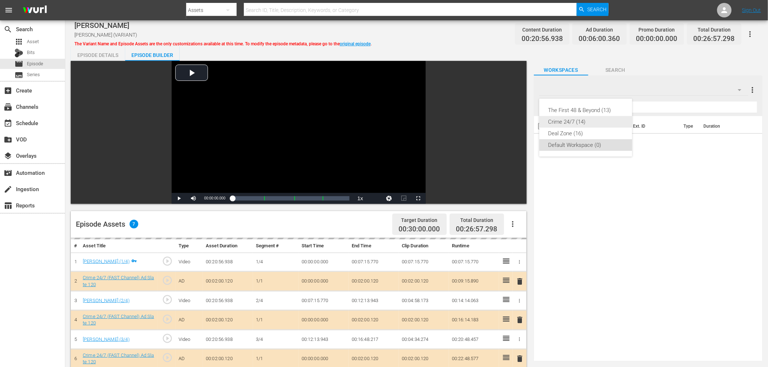
click at [572, 122] on div "Crime 24/7 (14)" at bounding box center [585, 122] width 75 height 12
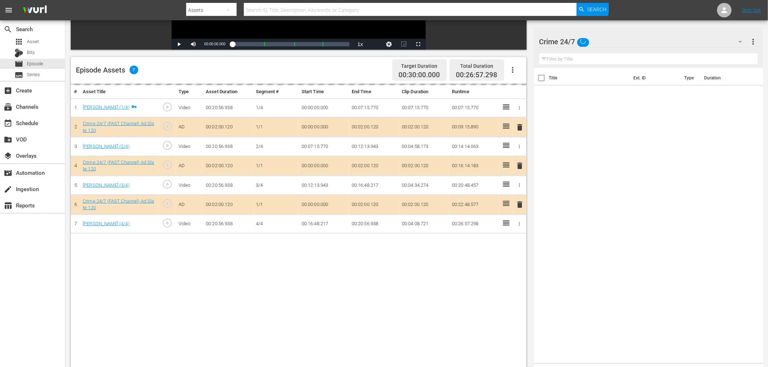
scroll to position [161, 0]
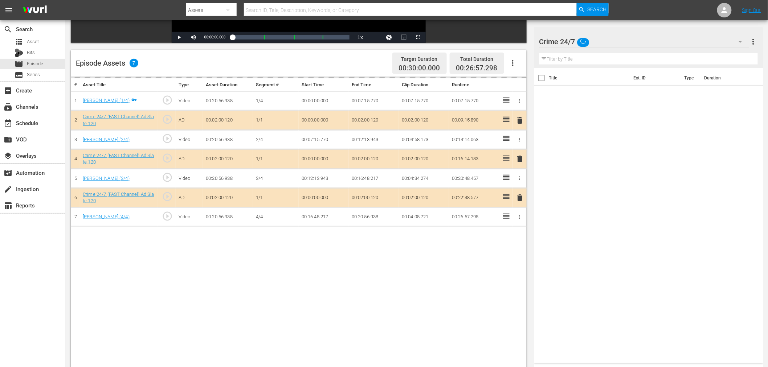
click at [522, 158] on div "delete" at bounding box center [520, 159] width 8 height 11
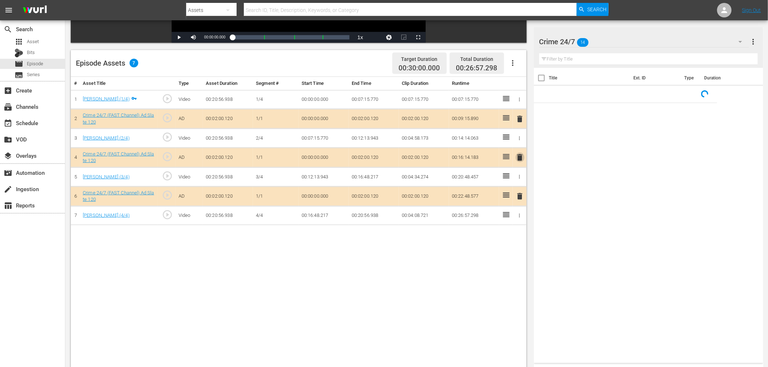
click at [521, 159] on span "delete" at bounding box center [520, 157] width 9 height 9
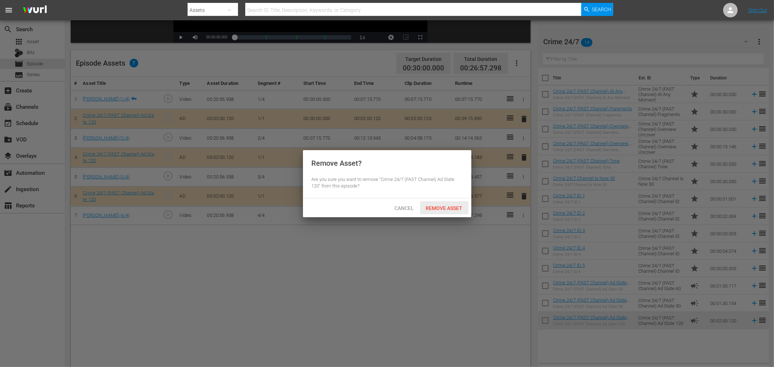
click at [447, 208] on span "Remove Asset" at bounding box center [444, 208] width 48 height 6
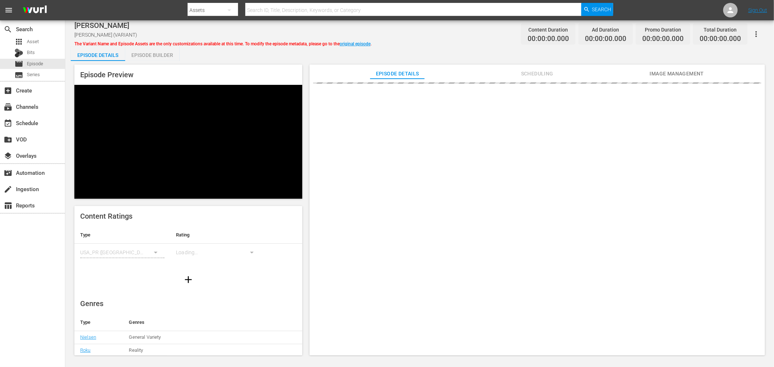
click at [136, 52] on div "Episode Builder" at bounding box center [152, 54] width 54 height 17
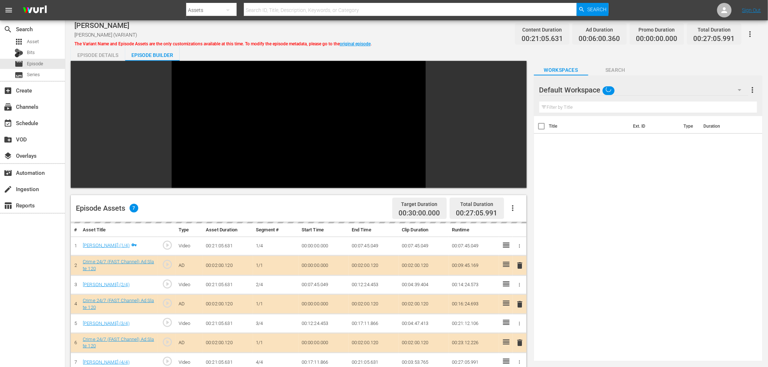
click at [671, 91] on div "Default Workspace" at bounding box center [643, 90] width 209 height 20
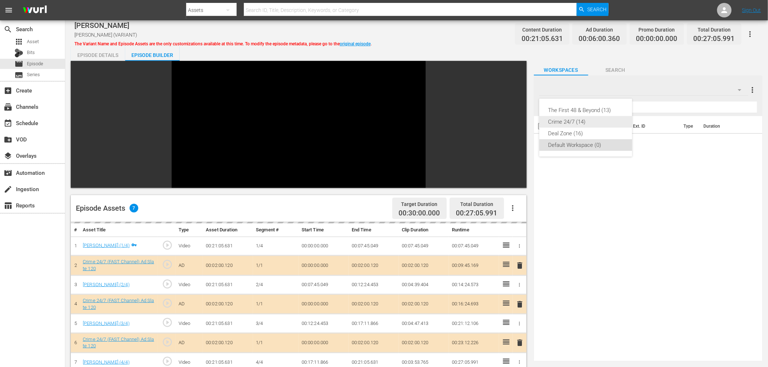
click at [567, 121] on div "Crime 24/7 (14)" at bounding box center [585, 122] width 75 height 12
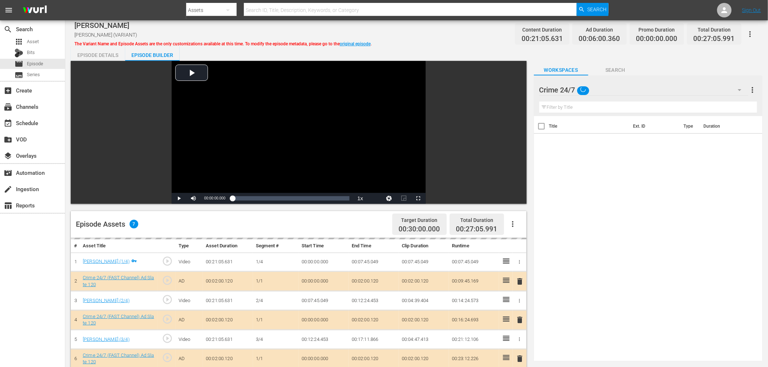
click at [520, 320] on div "delete" at bounding box center [520, 320] width 8 height 11
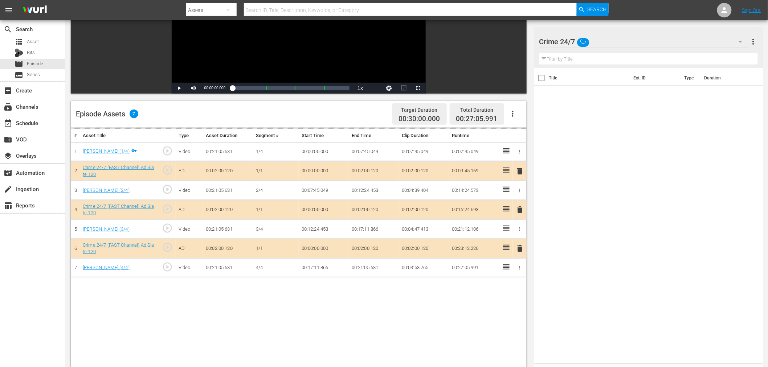
scroll to position [121, 0]
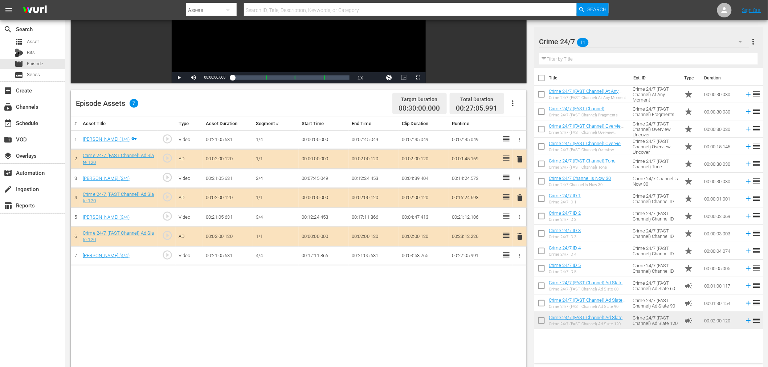
click at [519, 195] on span "delete" at bounding box center [520, 197] width 9 height 9
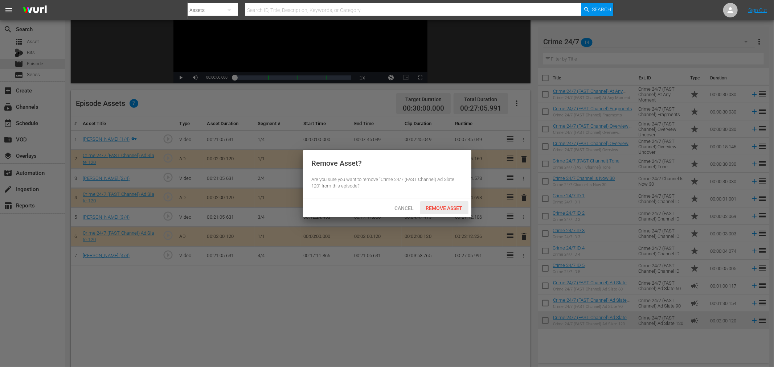
click at [455, 209] on span "Remove Asset" at bounding box center [444, 208] width 48 height 6
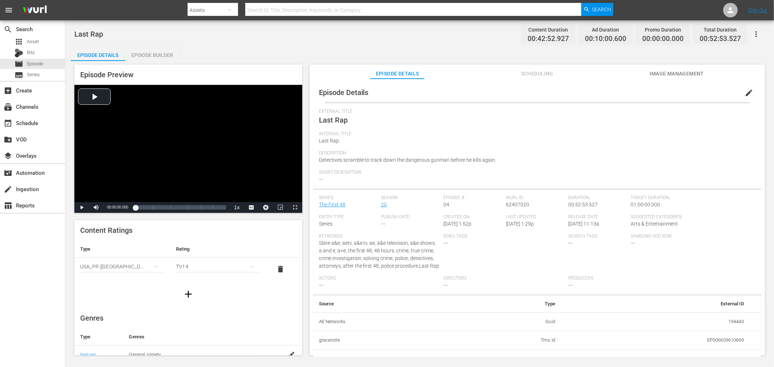
click at [155, 52] on div "Episode Builder" at bounding box center [152, 54] width 54 height 17
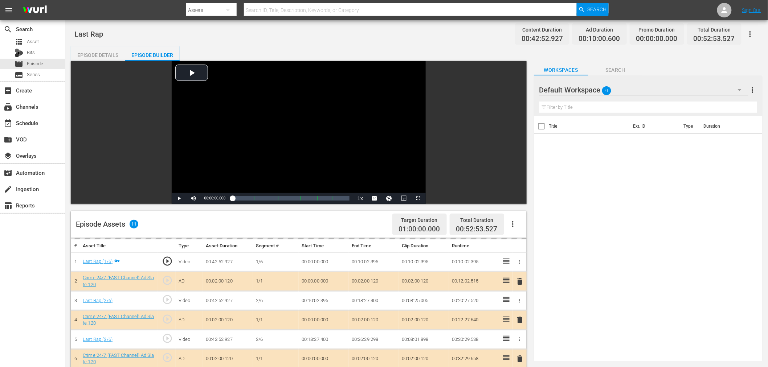
click at [640, 81] on div "Default Workspace 0" at bounding box center [643, 90] width 209 height 20
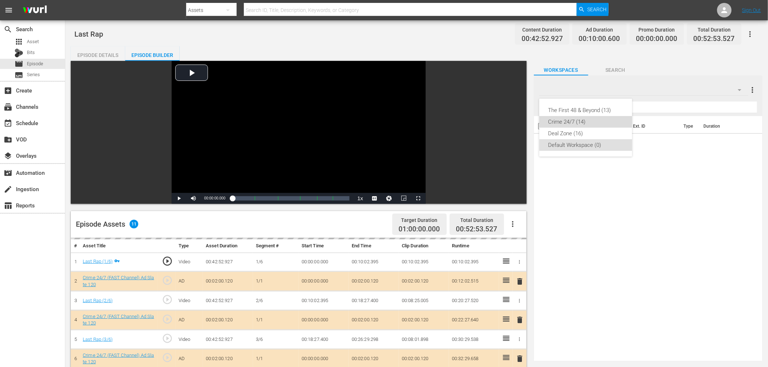
click at [596, 119] on div "Crime 24/7 (14)" at bounding box center [585, 122] width 75 height 12
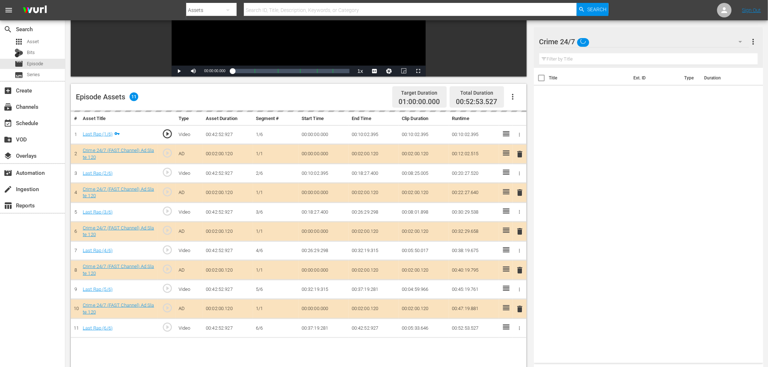
scroll to position [161, 0]
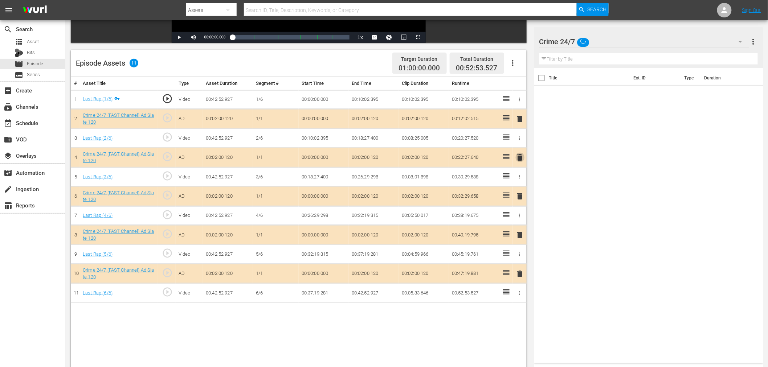
click at [518, 154] on span "delete" at bounding box center [520, 157] width 9 height 9
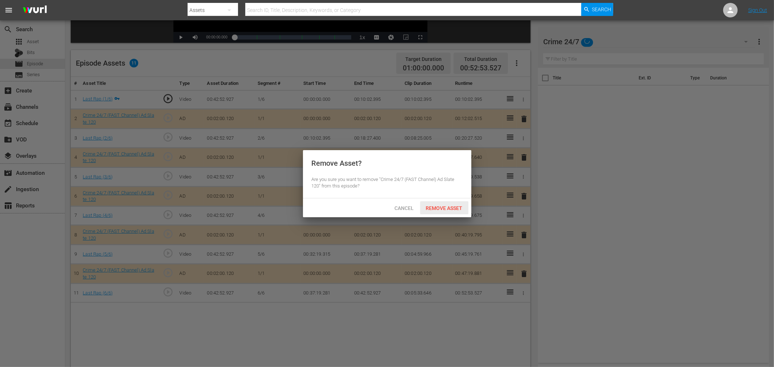
click at [446, 211] on span "Remove Asset" at bounding box center [444, 208] width 48 height 6
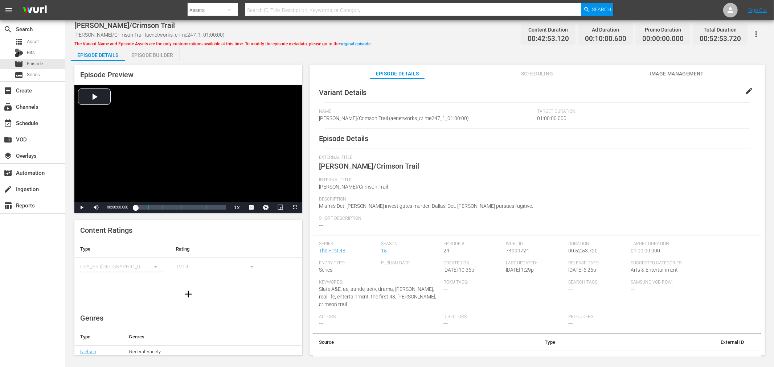
click at [158, 59] on div "Episode Builder" at bounding box center [152, 54] width 54 height 17
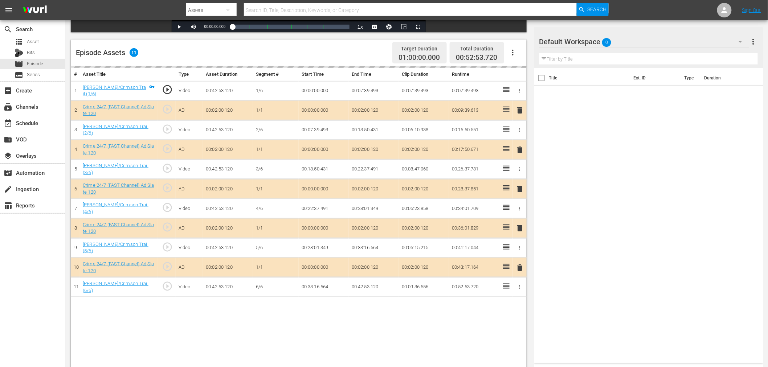
scroll to position [189, 0]
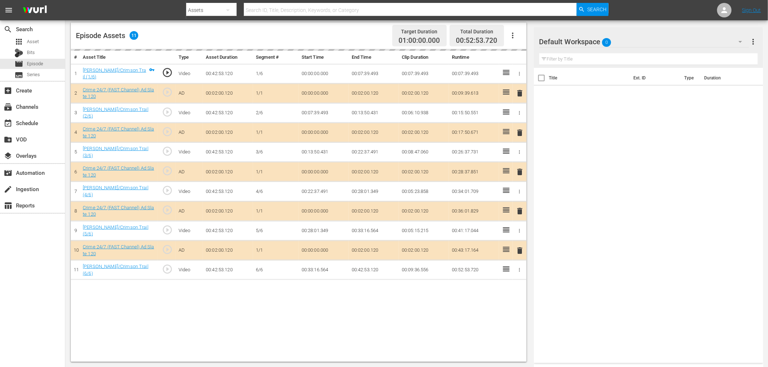
click at [695, 33] on div "Default Workspace 0" at bounding box center [644, 42] width 210 height 20
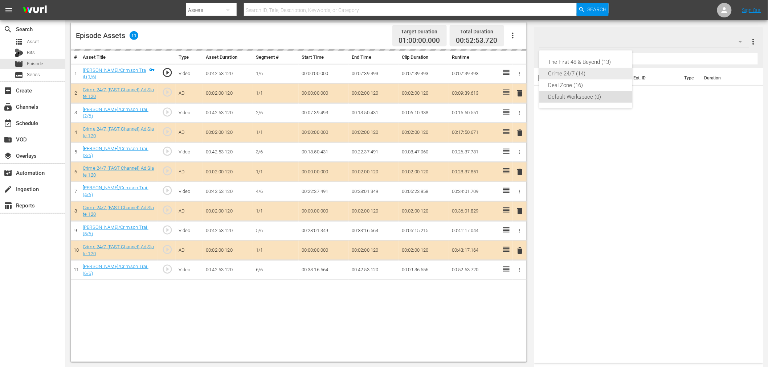
click at [590, 71] on div "Crime 24/7 (14)" at bounding box center [585, 74] width 75 height 12
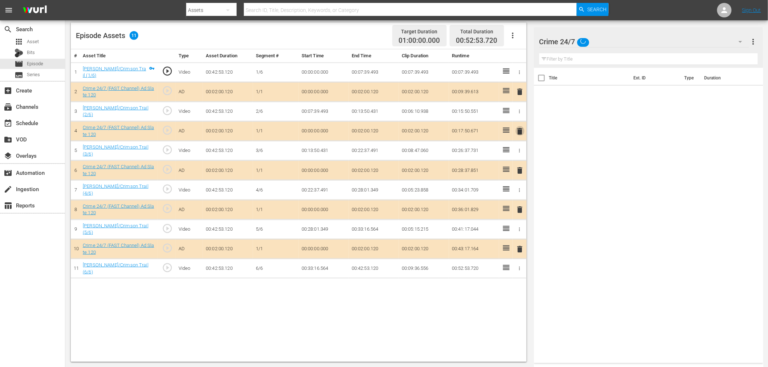
click at [521, 130] on span "delete" at bounding box center [520, 131] width 9 height 9
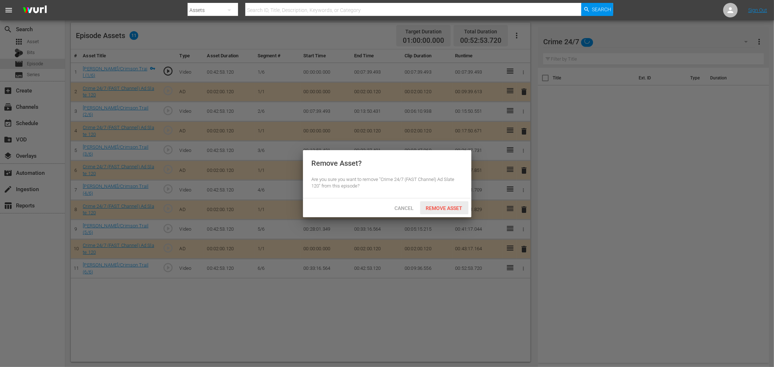
click at [436, 206] on span "Remove Asset" at bounding box center [444, 208] width 48 height 6
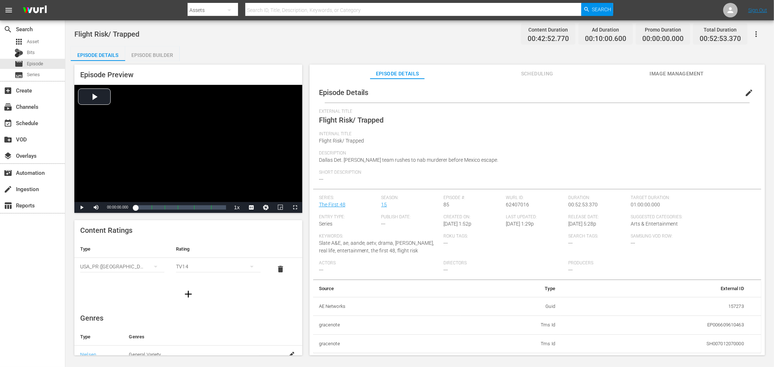
click at [164, 55] on div "Episode Builder" at bounding box center [152, 54] width 54 height 17
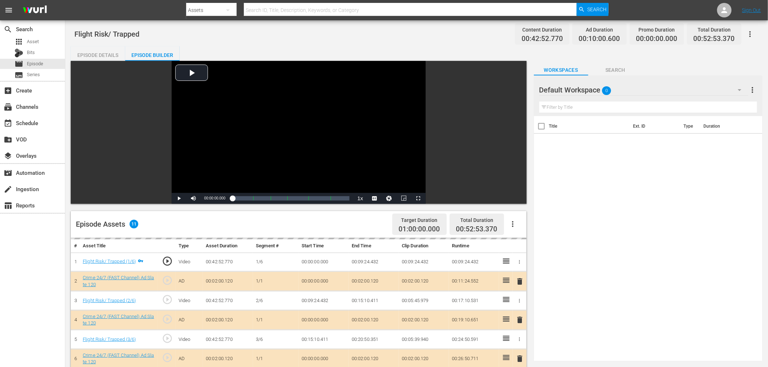
click at [651, 83] on div "Default Workspace 0" at bounding box center [643, 90] width 209 height 20
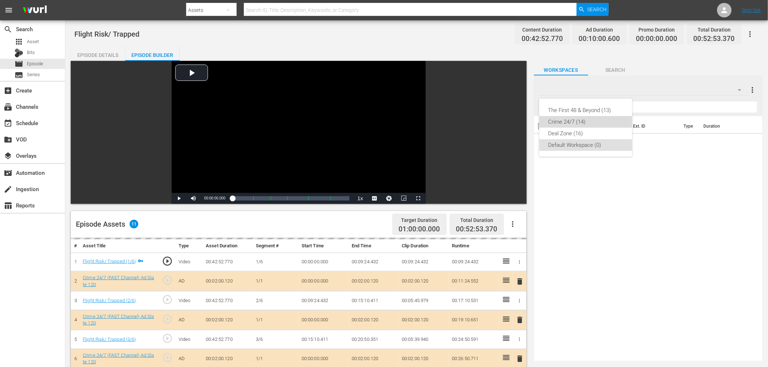
click at [575, 121] on div "Crime 24/7 (14)" at bounding box center [585, 122] width 75 height 12
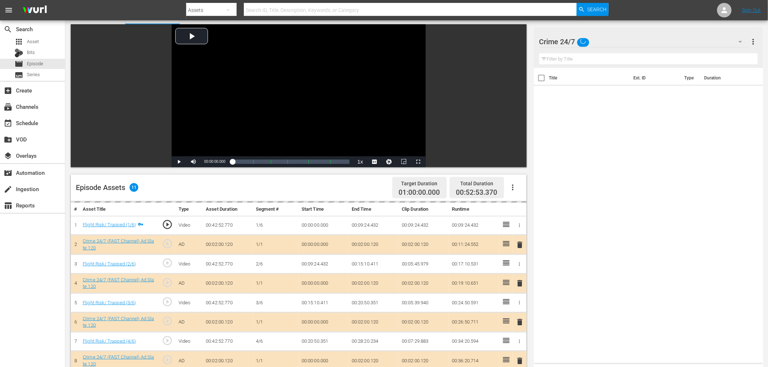
scroll to position [189, 0]
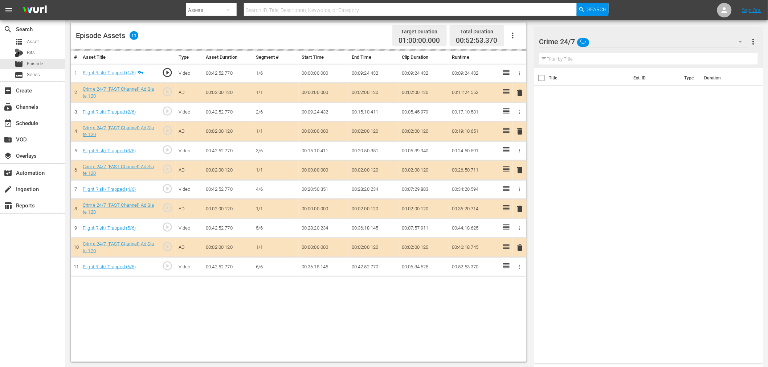
click at [520, 129] on div "delete" at bounding box center [520, 131] width 8 height 11
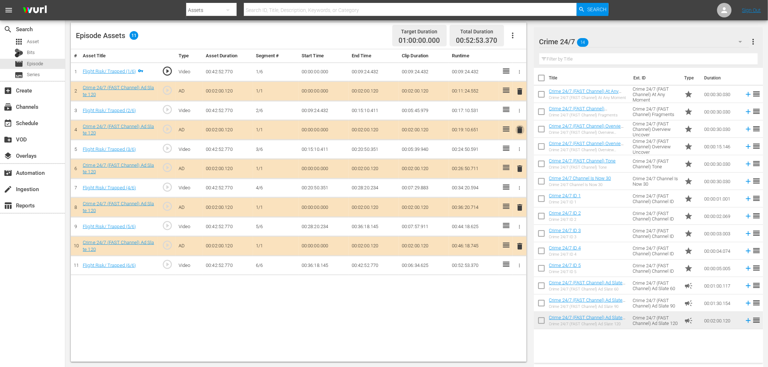
click at [519, 126] on span "delete" at bounding box center [520, 130] width 9 height 9
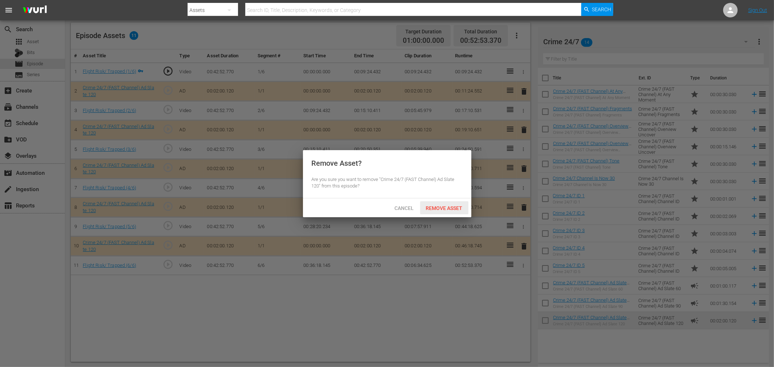
click at [448, 204] on div "Remove Asset" at bounding box center [444, 207] width 48 height 13
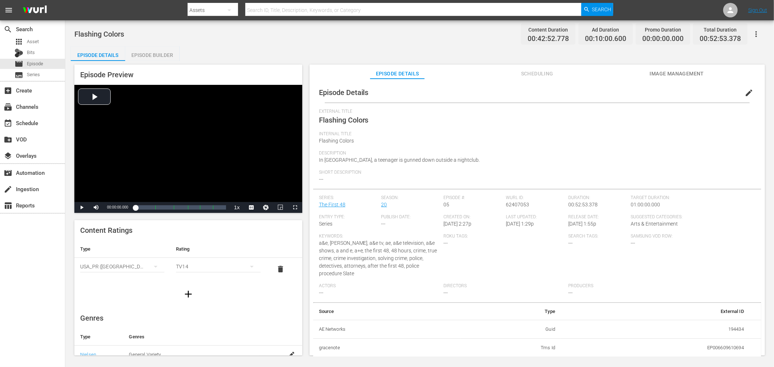
click at [162, 49] on div "Episode Builder" at bounding box center [152, 54] width 54 height 17
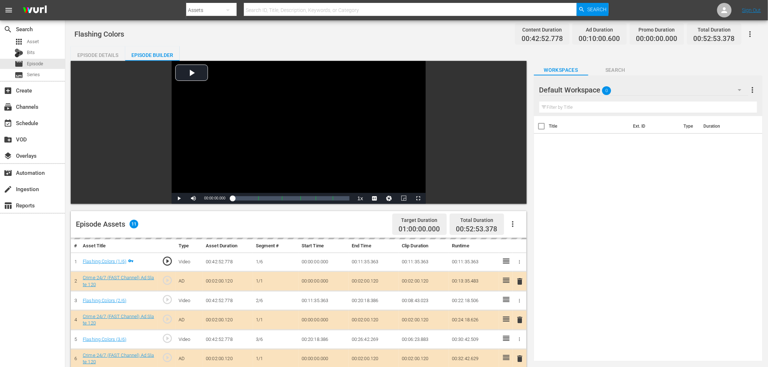
click at [621, 89] on div "Default Workspace 0" at bounding box center [643, 90] width 209 height 20
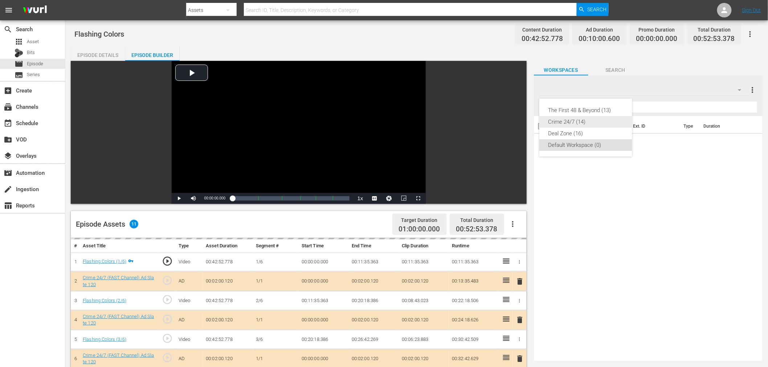
click at [561, 121] on div "Crime 24/7 (14)" at bounding box center [585, 122] width 75 height 12
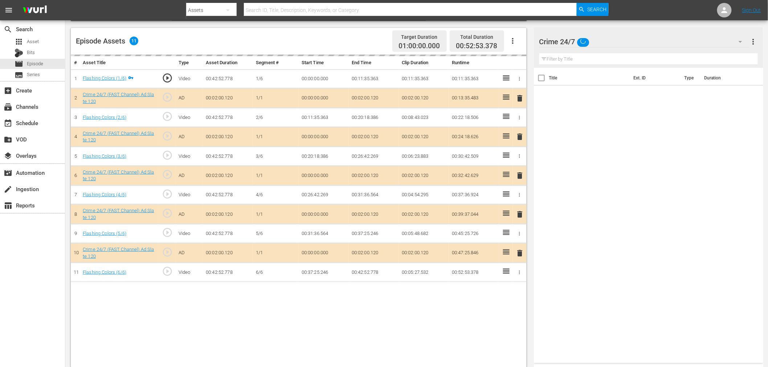
scroll to position [189, 0]
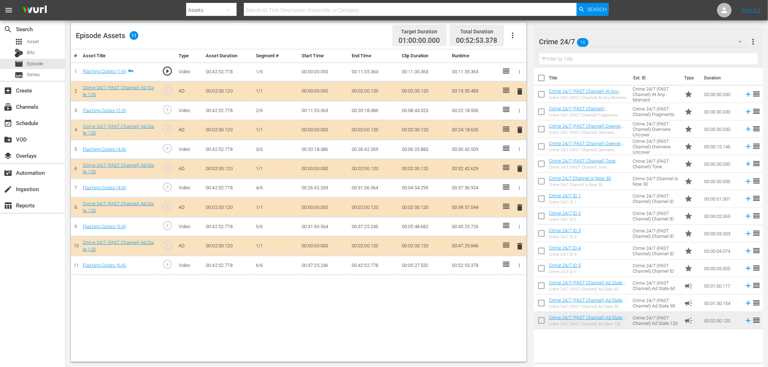
click at [520, 130] on span "delete" at bounding box center [520, 130] width 9 height 9
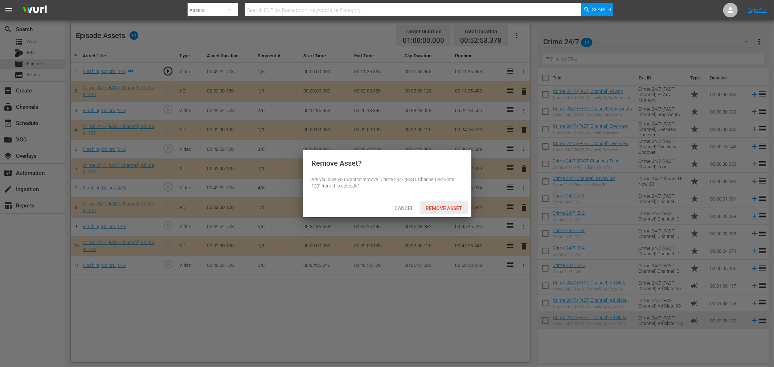
click at [437, 210] on span "Remove Asset" at bounding box center [444, 208] width 48 height 6
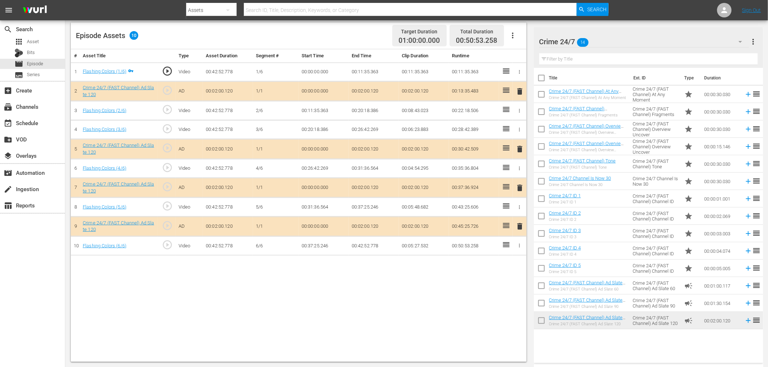
click at [697, 143] on td "00:00:15.146" at bounding box center [722, 146] width 40 height 17
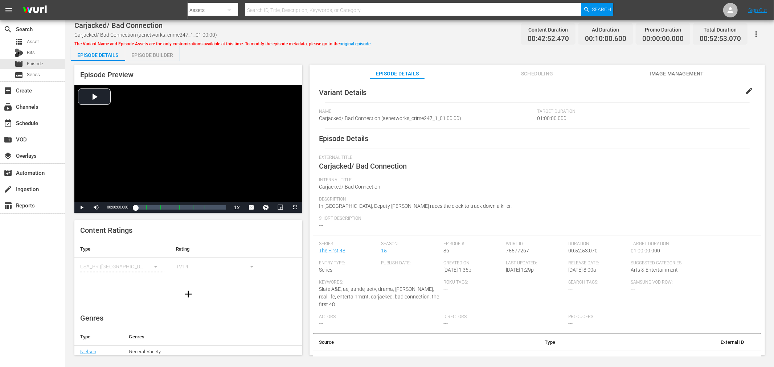
click at [137, 55] on div "Episode Builder" at bounding box center [152, 54] width 54 height 17
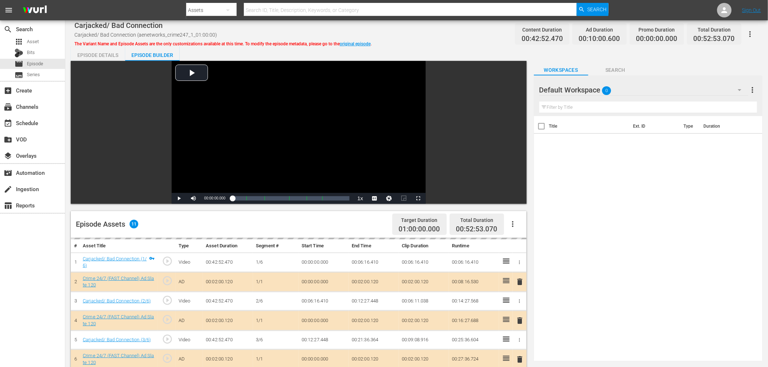
click at [655, 87] on div "Default Workspace 0" at bounding box center [643, 90] width 209 height 20
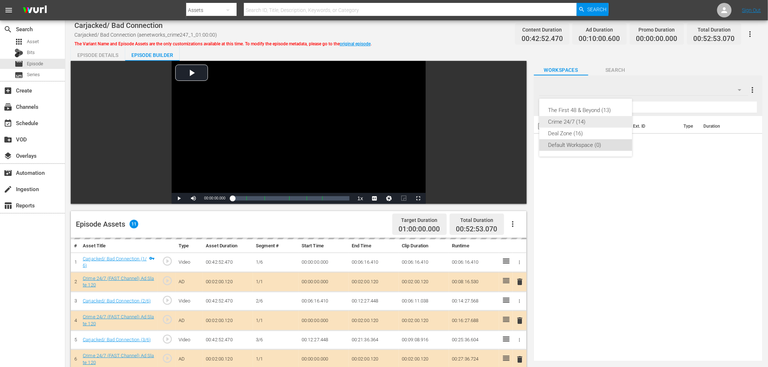
click at [566, 119] on div "Crime 24/7 (14)" at bounding box center [585, 122] width 75 height 12
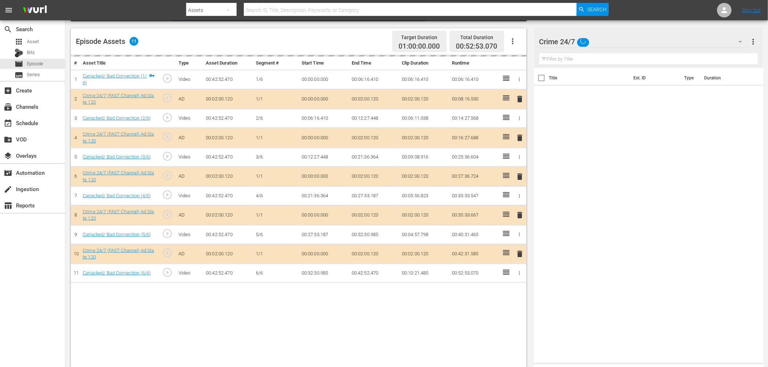
scroll to position [189, 0]
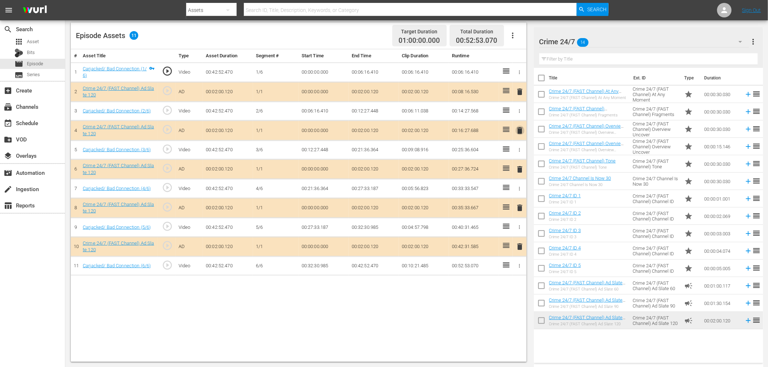
click at [518, 130] on span "delete" at bounding box center [520, 130] width 9 height 9
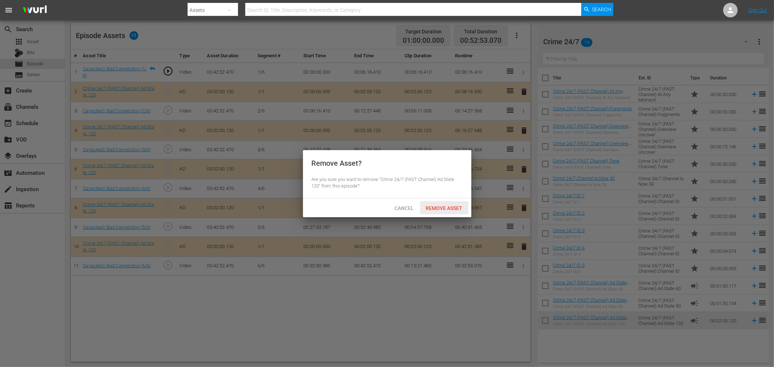
click at [443, 207] on span "Remove Asset" at bounding box center [444, 208] width 48 height 6
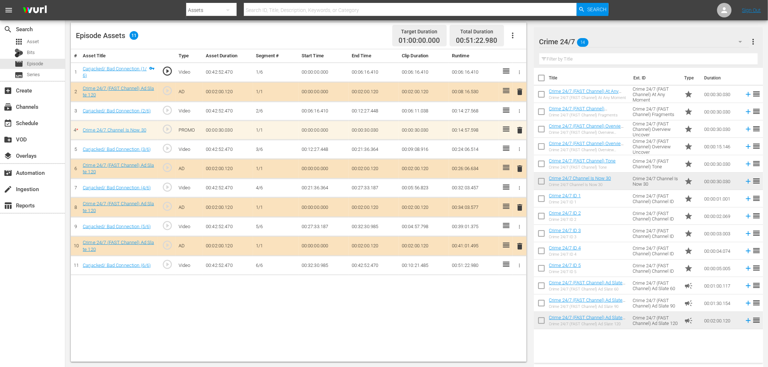
click at [697, 233] on td "00:00:03.003" at bounding box center [722, 233] width 40 height 17
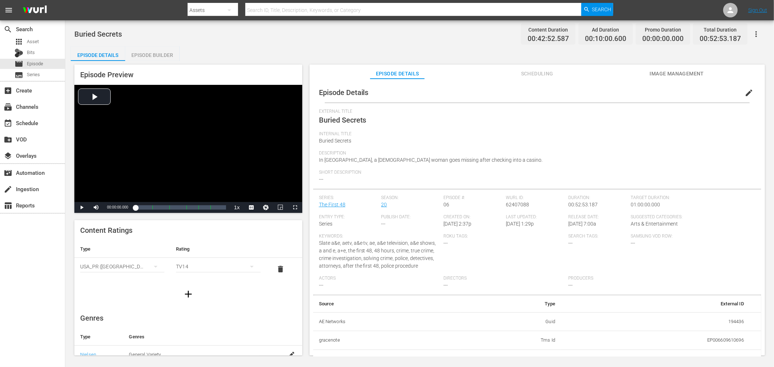
click at [166, 57] on div "Episode Builder" at bounding box center [152, 54] width 54 height 17
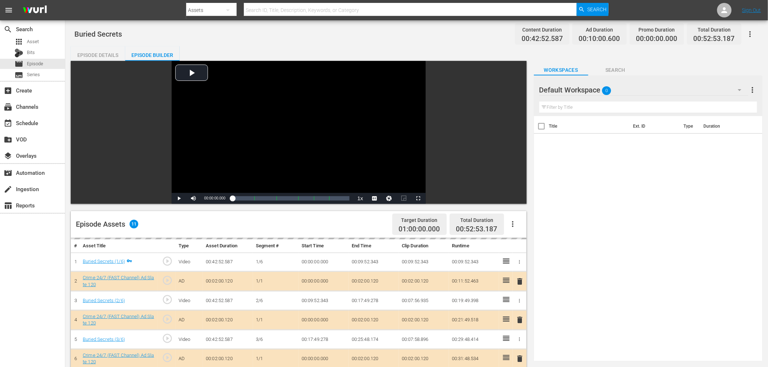
click at [652, 85] on div "Default Workspace 0" at bounding box center [643, 90] width 209 height 20
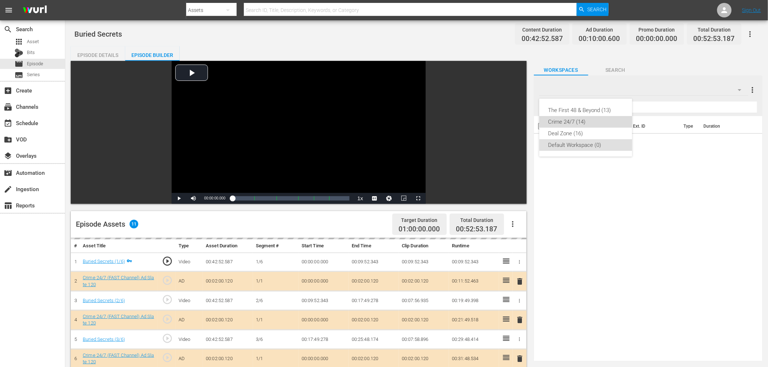
click at [575, 124] on div "Crime 24/7 (14)" at bounding box center [585, 122] width 75 height 12
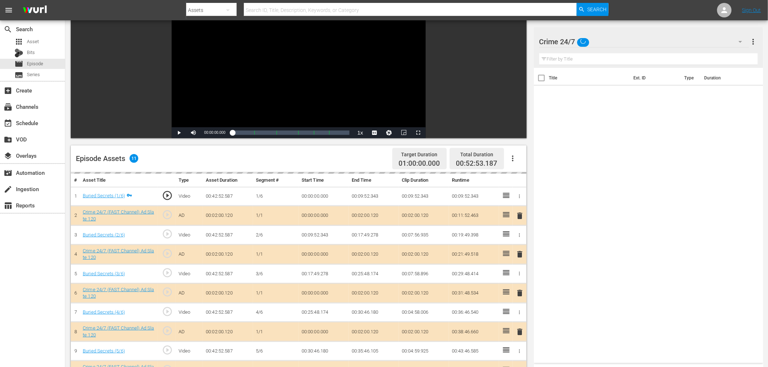
scroll to position [189, 0]
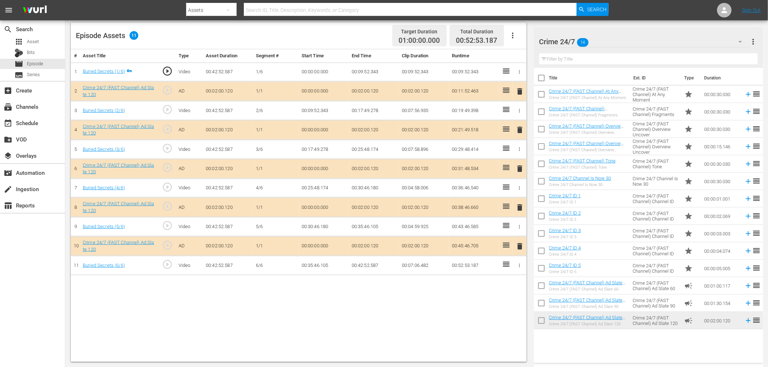
click at [518, 132] on span "delete" at bounding box center [520, 130] width 9 height 9
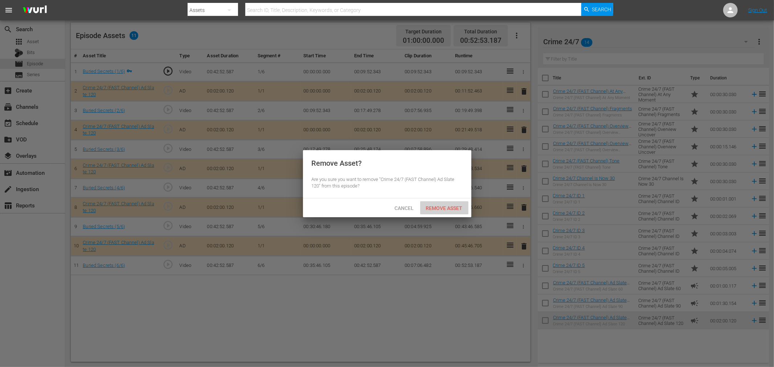
click at [446, 211] on div "Remove Asset" at bounding box center [444, 207] width 48 height 13
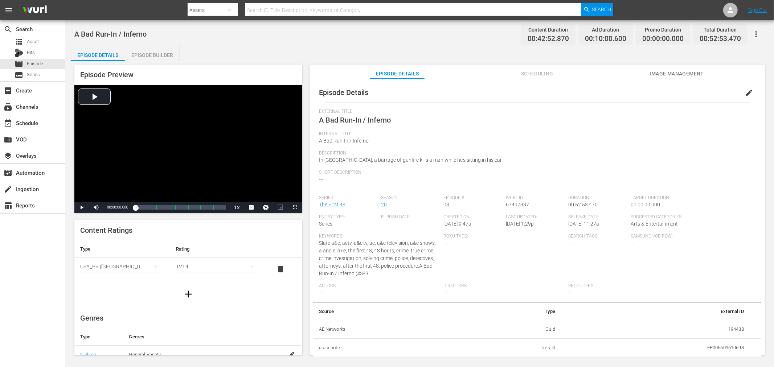
click at [168, 53] on div "Episode Builder" at bounding box center [152, 54] width 54 height 17
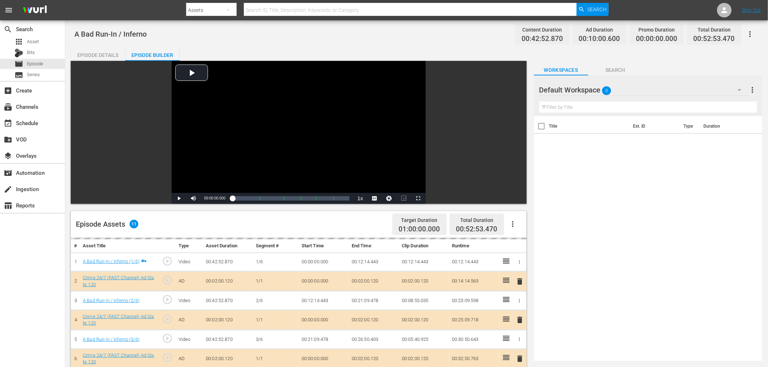
click at [644, 75] on div "Default Workspace 0 Default more_vert" at bounding box center [648, 86] width 218 height 23
click at [644, 81] on div "Default Workspace 0" at bounding box center [643, 90] width 209 height 20
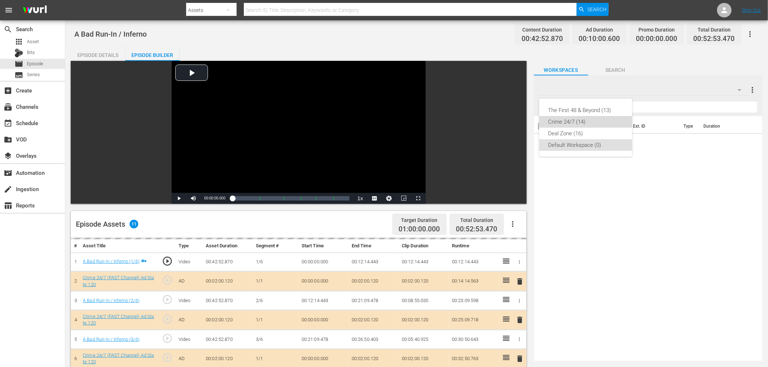
click at [572, 126] on div "Crime 24/7 (14)" at bounding box center [585, 122] width 75 height 12
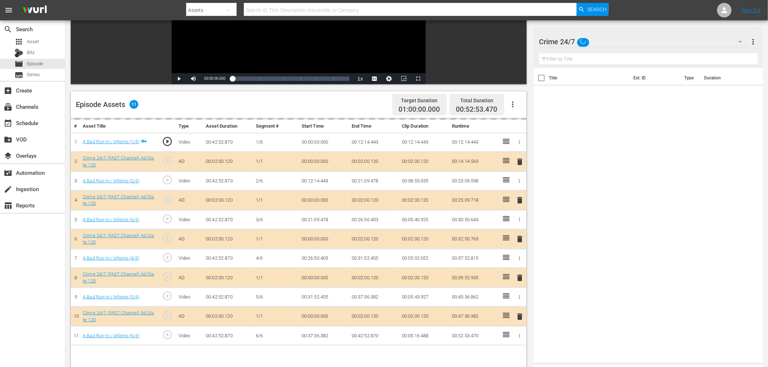
scroll to position [189, 0]
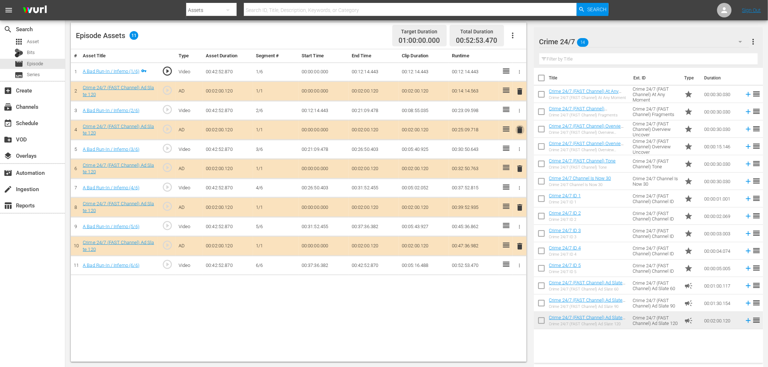
click at [520, 130] on span "delete" at bounding box center [520, 130] width 9 height 9
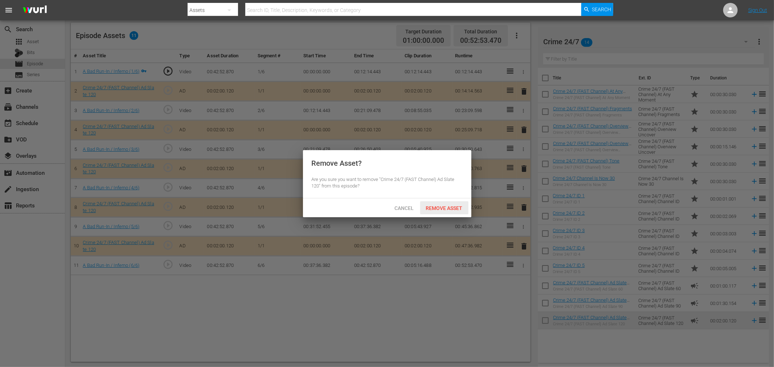
click at [440, 211] on div "Remove Asset" at bounding box center [444, 207] width 48 height 13
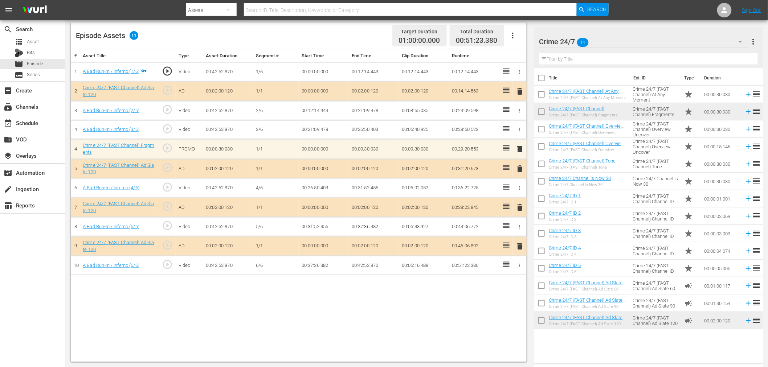
click at [511, 150] on td at bounding box center [506, 149] width 14 height 20
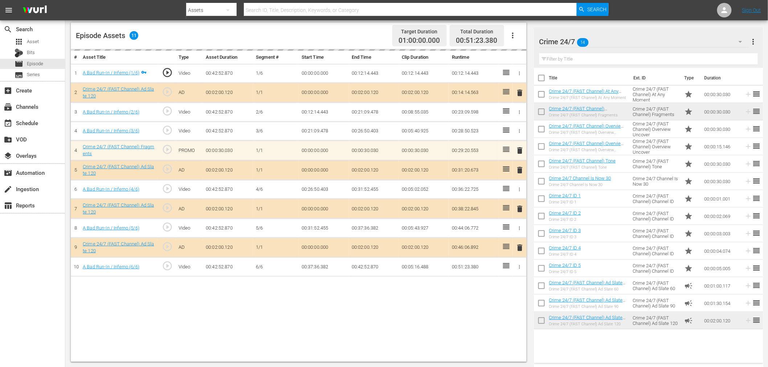
drag, startPoint x: 508, startPoint y: 150, endPoint x: 507, endPoint y: 126, distance: 24.0
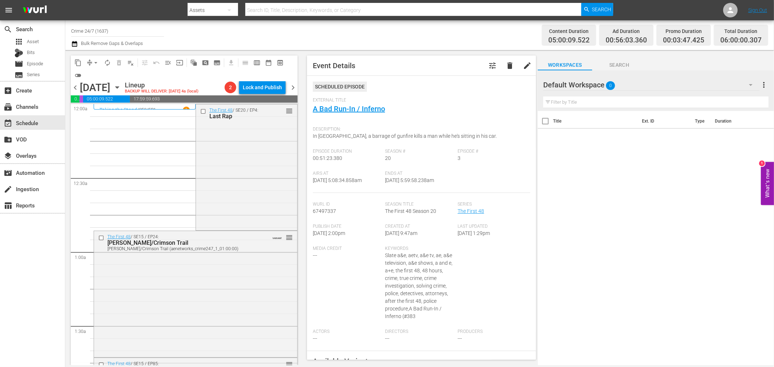
scroll to position [576, 0]
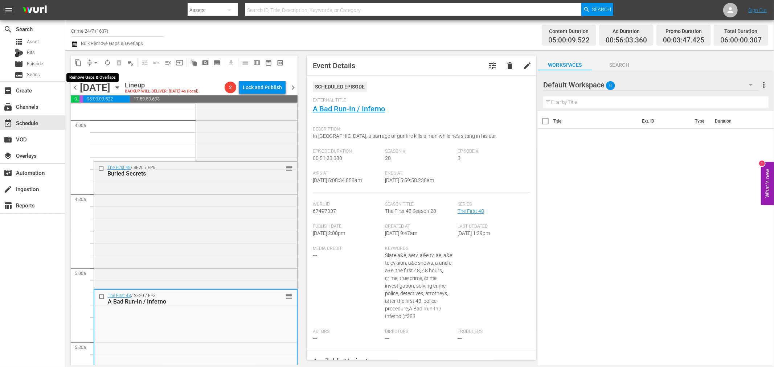
click at [94, 64] on span "arrow_drop_down" at bounding box center [95, 62] width 7 height 7
click at [89, 80] on li "Align to Midnight" at bounding box center [96, 77] width 76 height 12
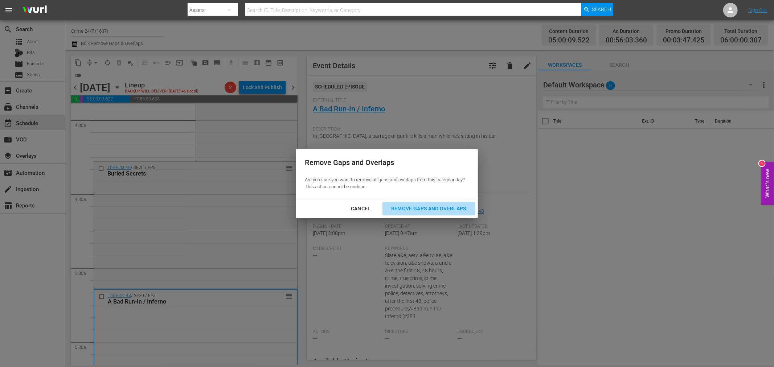
click at [425, 202] on button "Remove Gaps and Overlaps" at bounding box center [429, 208] width 93 height 13
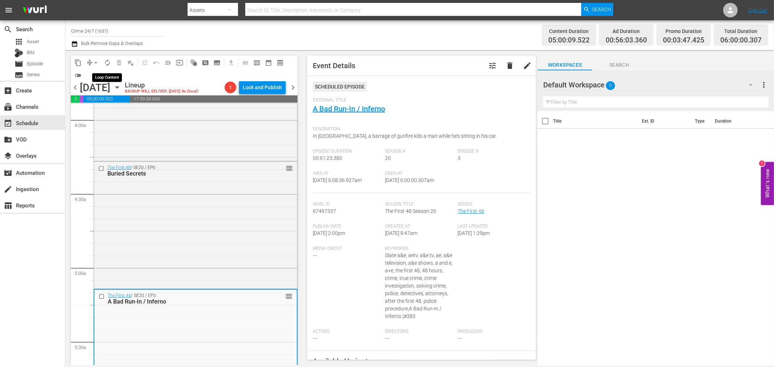
click at [102, 59] on span "autorenew_outlined" at bounding box center [108, 63] width 12 height 12
click at [105, 60] on span "autorenew_outlined" at bounding box center [107, 62] width 7 height 7
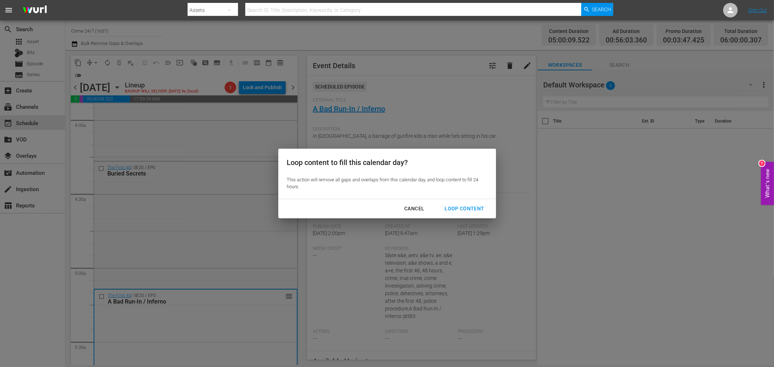
click at [477, 207] on div "Loop Content" at bounding box center [464, 208] width 51 height 9
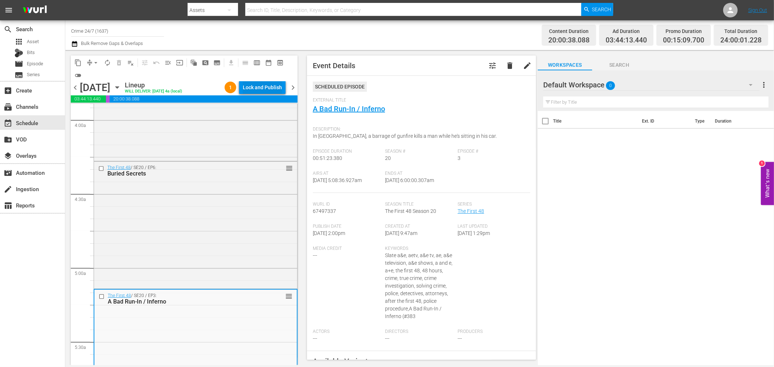
click at [260, 87] on div "Lock and Publish" at bounding box center [262, 87] width 39 height 13
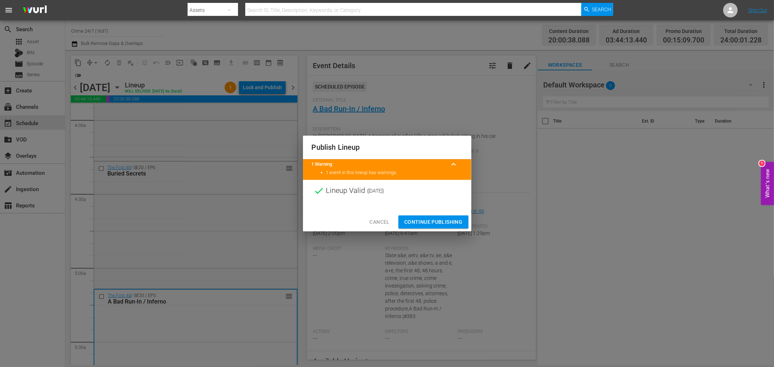
click at [419, 204] on div at bounding box center [387, 207] width 168 height 11
click at [434, 228] on button "Continue Publishing" at bounding box center [434, 222] width 70 height 13
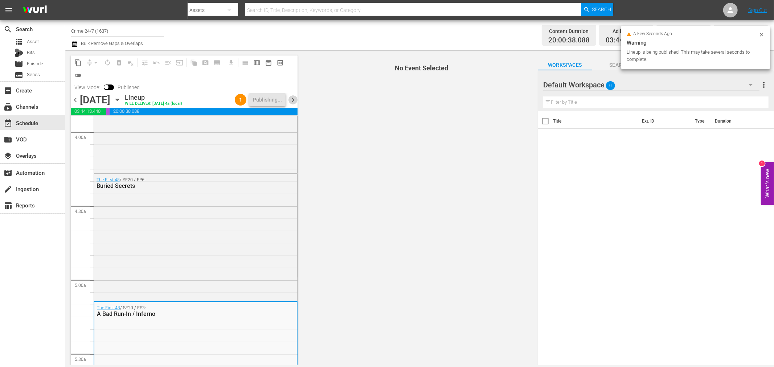
click at [291, 99] on span "chevron_right" at bounding box center [293, 99] width 9 height 9
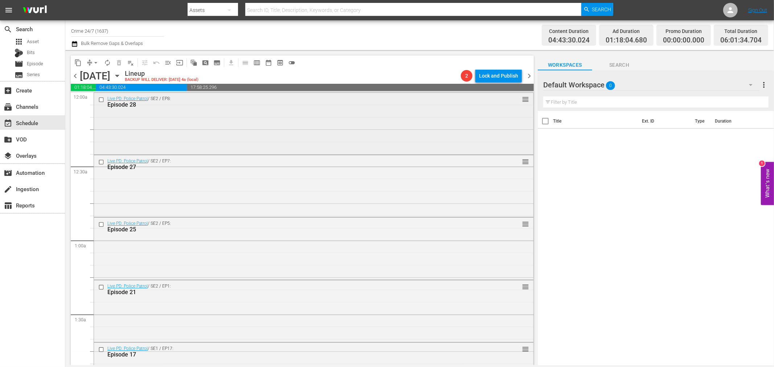
click at [142, 111] on div "Live PD: Police Patrol / SE2 / EP8: Episode 28 reorder" at bounding box center [314, 102] width 440 height 18
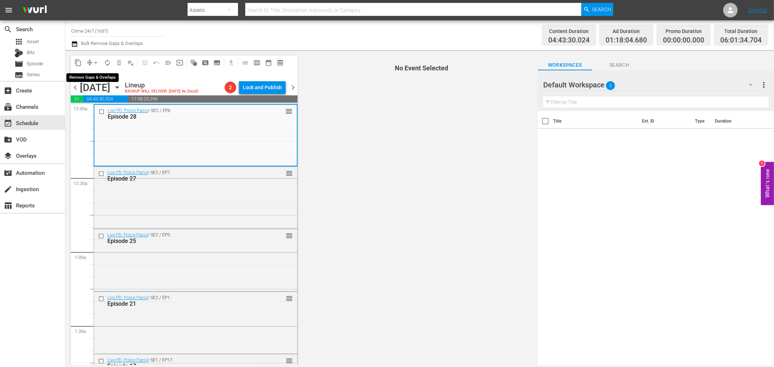
click at [92, 61] on span "arrow_drop_down" at bounding box center [95, 62] width 7 height 7
click at [92, 74] on li "Align to Midnight" at bounding box center [96, 77] width 60 height 12
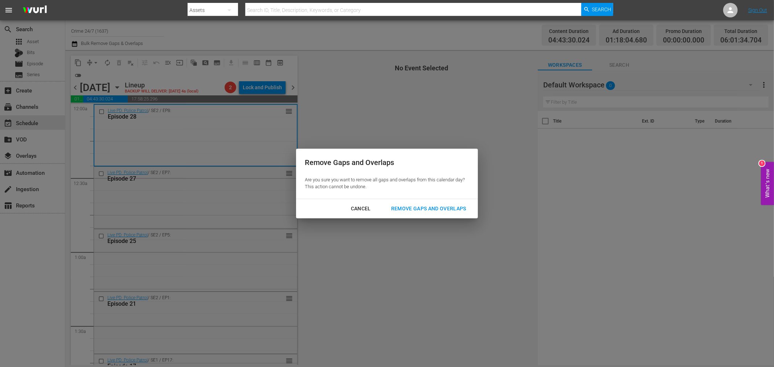
click at [429, 205] on div "Remove Gaps and Overlaps" at bounding box center [428, 208] width 87 height 9
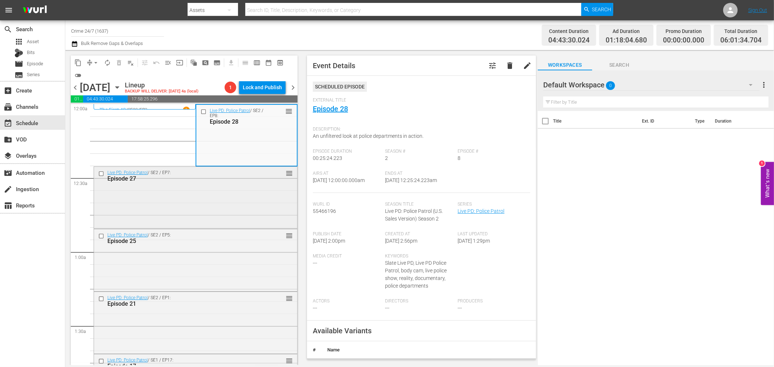
click at [253, 172] on div "Live PD: Police Patrol / SE2 / EP7: Episode 27" at bounding box center [183, 176] width 152 height 12
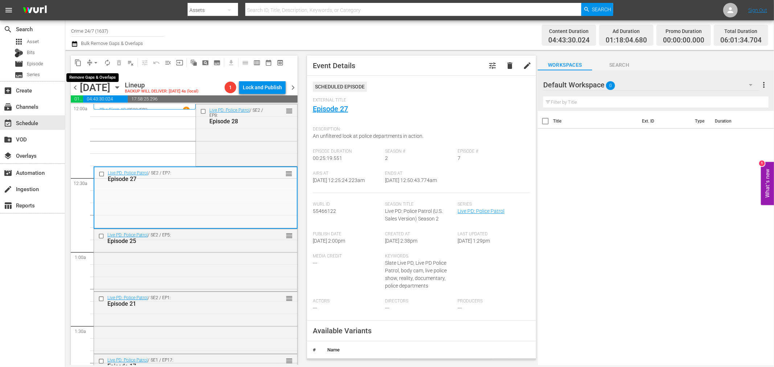
click at [93, 64] on span "arrow_drop_down" at bounding box center [95, 62] width 7 height 7
click at [100, 77] on li "Align to Midnight" at bounding box center [96, 77] width 76 height 12
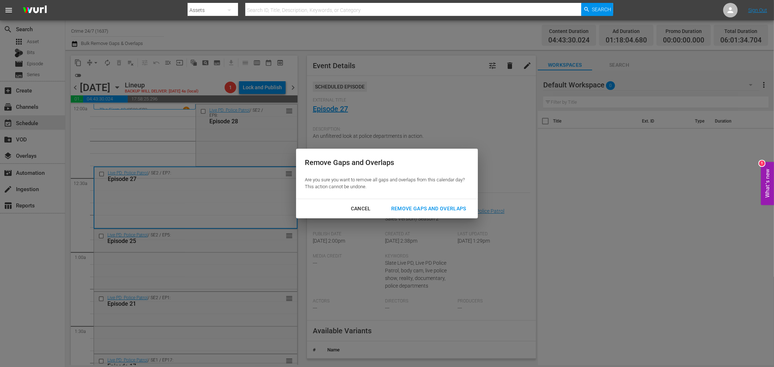
click at [445, 211] on div "Remove Gaps and Overlaps" at bounding box center [428, 208] width 87 height 9
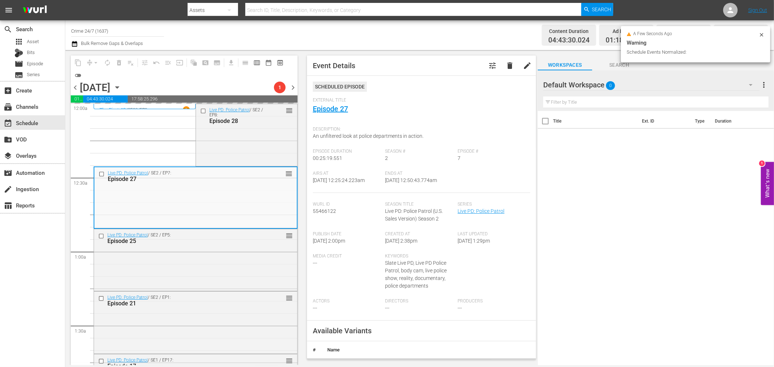
click at [760, 30] on div "a few seconds ago Warning Schedule Events Normalized:" at bounding box center [696, 44] width 150 height 36
click at [760, 34] on icon at bounding box center [762, 35] width 6 height 6
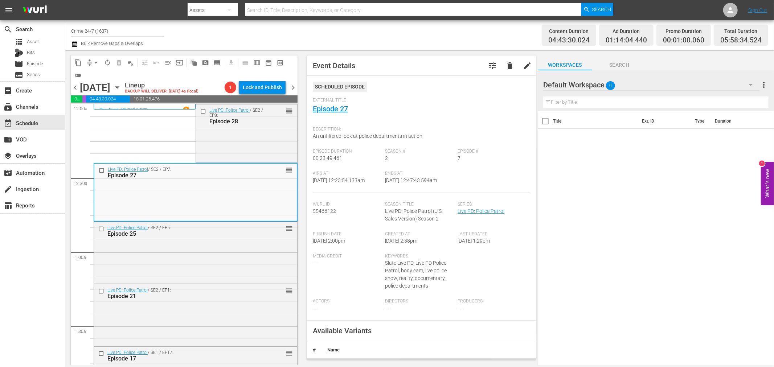
click at [99, 60] on span "arrow_drop_down" at bounding box center [95, 62] width 7 height 7
click at [91, 74] on li "Align to Midnight" at bounding box center [96, 77] width 76 height 12
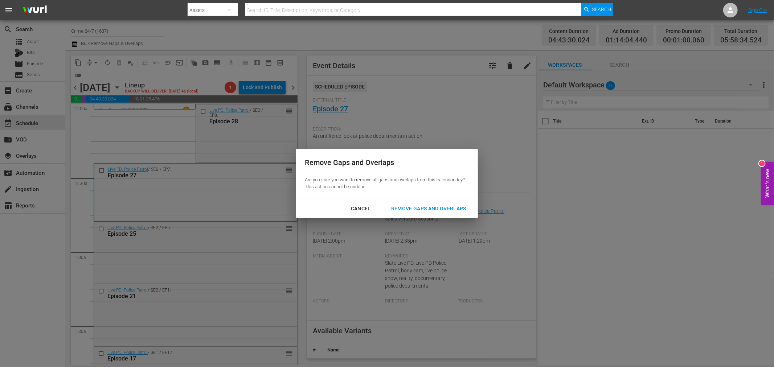
drag, startPoint x: 431, startPoint y: 208, endPoint x: 436, endPoint y: 206, distance: 5.0
click at [431, 207] on div "Remove Gaps and Overlaps" at bounding box center [428, 208] width 87 height 9
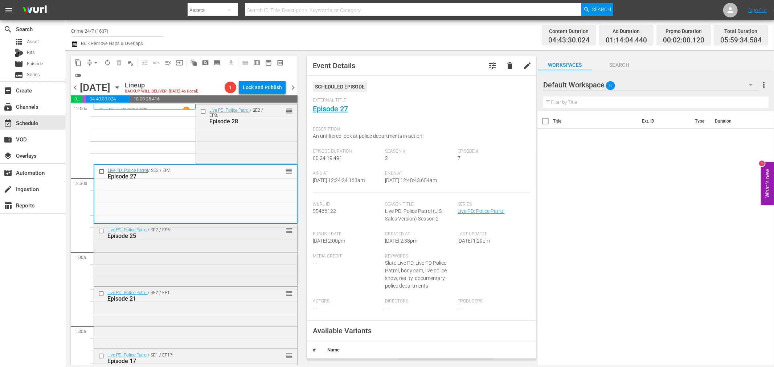
click at [185, 252] on div "Live PD: Police Patrol / SE2 / EP5: Episode 25 reorder" at bounding box center [195, 254] width 203 height 60
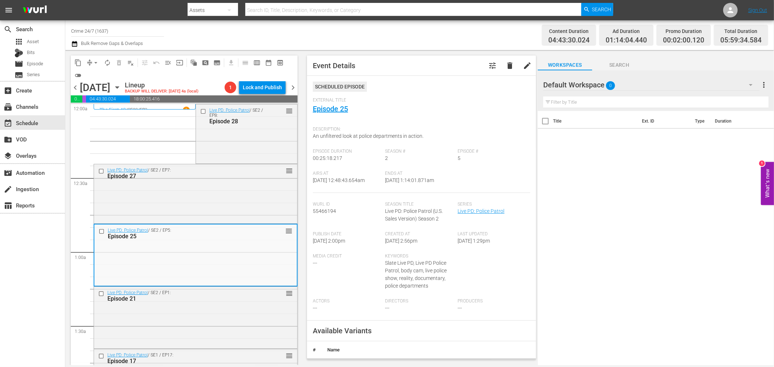
click at [93, 58] on button "arrow_drop_down" at bounding box center [96, 63] width 12 height 12
click at [106, 77] on li "Align to Midnight" at bounding box center [96, 77] width 76 height 12
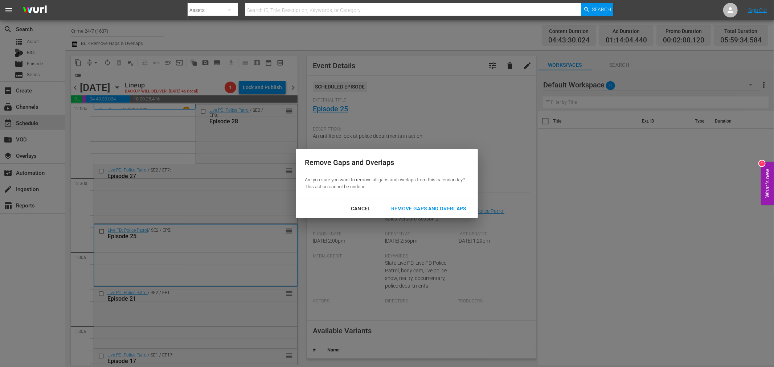
click at [424, 212] on div "Remove Gaps and Overlaps" at bounding box center [428, 208] width 87 height 9
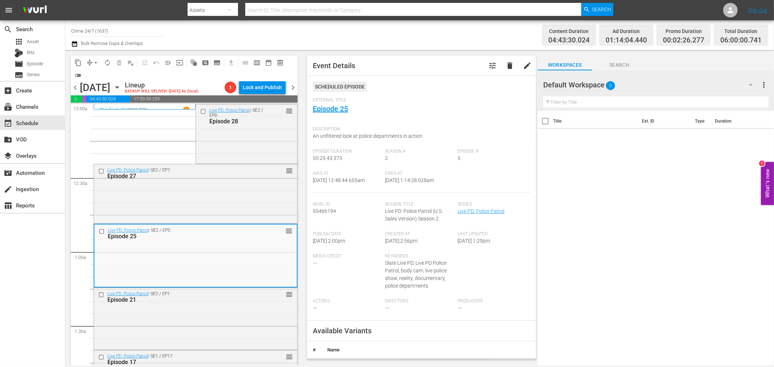
click at [111, 65] on button "autorenew_outlined" at bounding box center [108, 63] width 12 height 12
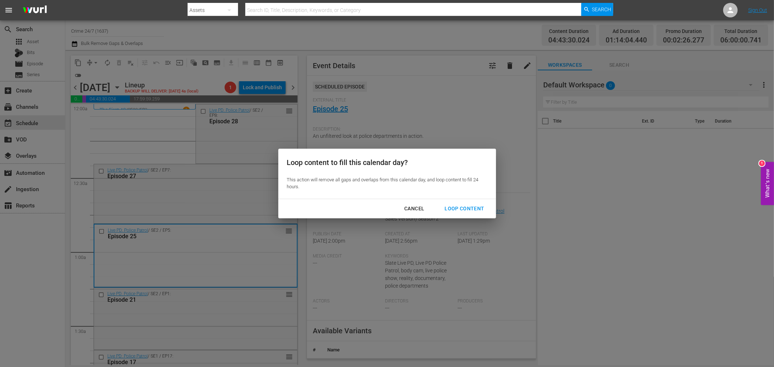
click at [466, 211] on div "Loop Content" at bounding box center [464, 208] width 51 height 9
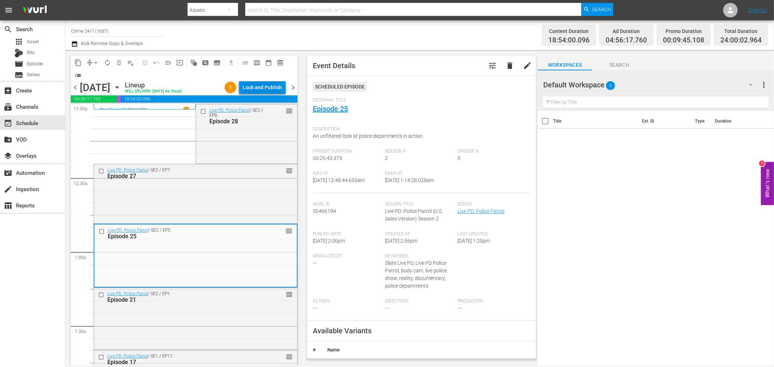
click at [261, 86] on div "Lock and Publish" at bounding box center [262, 87] width 39 height 13
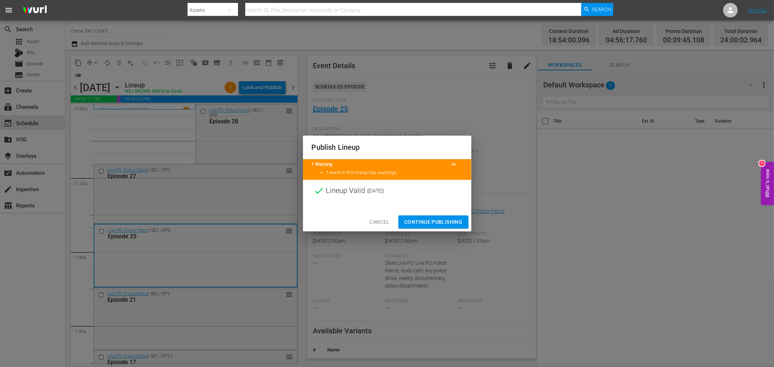
drag, startPoint x: 438, startPoint y: 223, endPoint x: 328, endPoint y: 200, distance: 113.0
click at [438, 223] on span "Continue Publishing" at bounding box center [433, 222] width 58 height 9
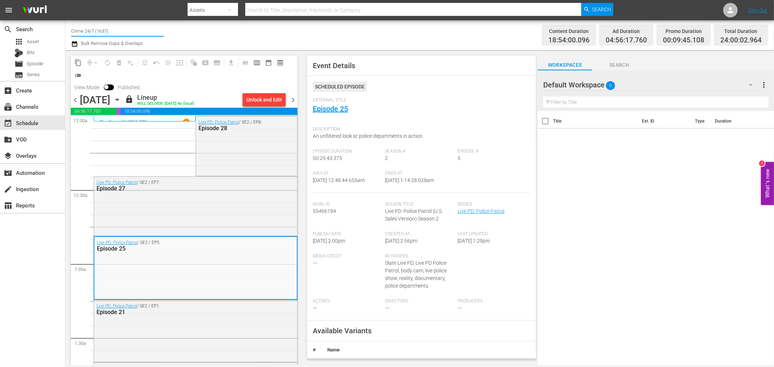
click at [96, 29] on input "Crime 24/7 (1637)" at bounding box center [117, 30] width 93 height 17
click at [124, 31] on input "Crime 24/7 (1637)" at bounding box center [117, 30] width 93 height 17
click at [121, 101] on icon "button" at bounding box center [117, 100] width 8 height 8
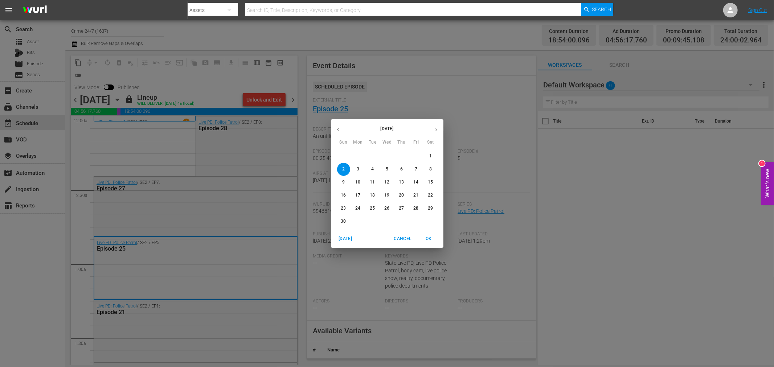
click at [339, 126] on button "button" at bounding box center [338, 130] width 14 height 14
click at [357, 208] on p "27" at bounding box center [357, 208] width 5 height 6
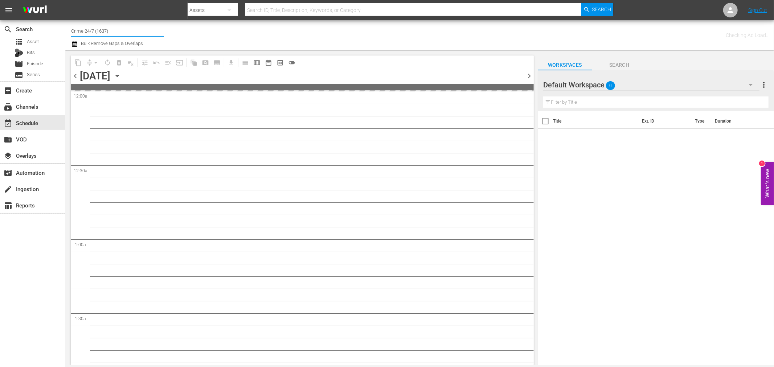
drag, startPoint x: 114, startPoint y: 28, endPoint x: -4, endPoint y: 28, distance: 117.6
click at [0, 28] on html "menu Search By Assets Search ID, Title, Description, Keywords, or Category Sear…" at bounding box center [387, 183] width 774 height 367
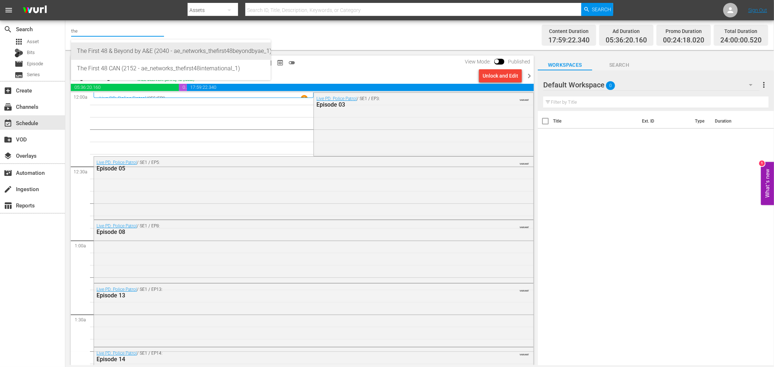
click at [161, 48] on div "The First 48 & Beyond by A&E (2040 - ae_networks_thefirst48beyondbyae_1)" at bounding box center [171, 50] width 188 height 17
type input "The First 48 & Beyond by A&E (2040 - ae_networks_thefirst48beyondbyae_1)"
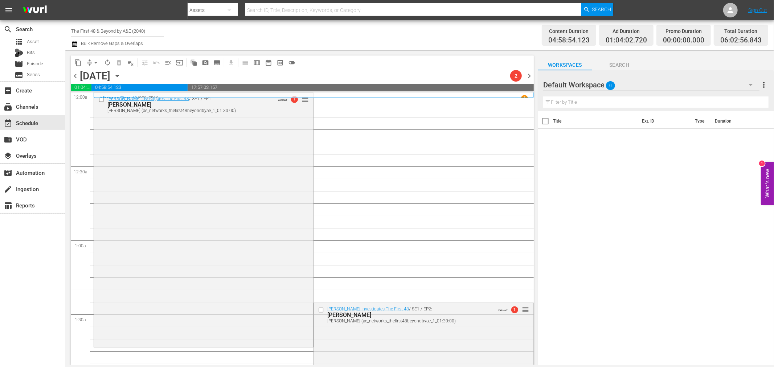
click at [95, 60] on span "arrow_drop_down" at bounding box center [95, 62] width 7 height 7
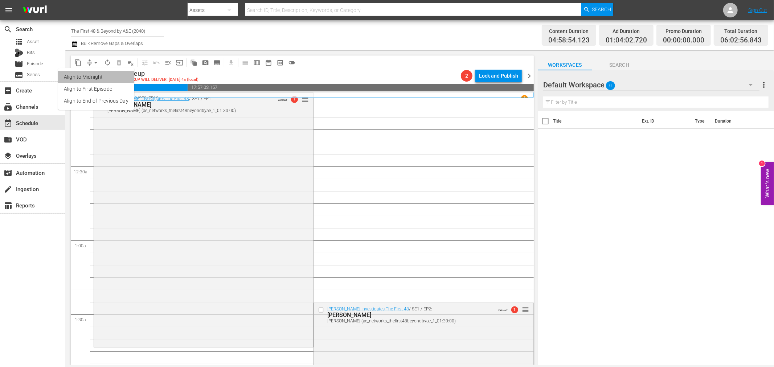
click at [97, 71] on li "Align to Midnight" at bounding box center [96, 77] width 76 height 12
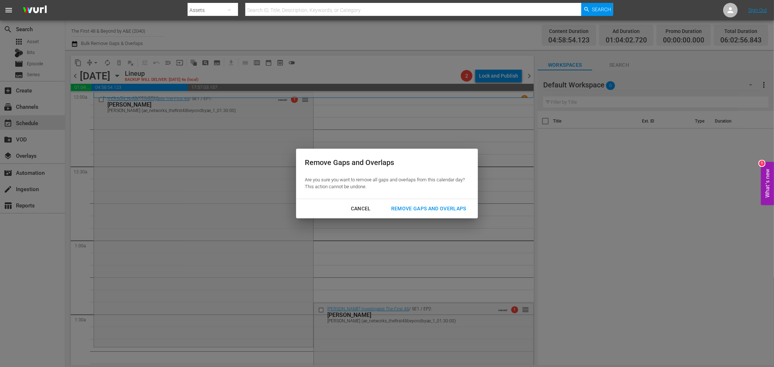
click at [437, 205] on div "Remove Gaps and Overlaps" at bounding box center [428, 208] width 87 height 9
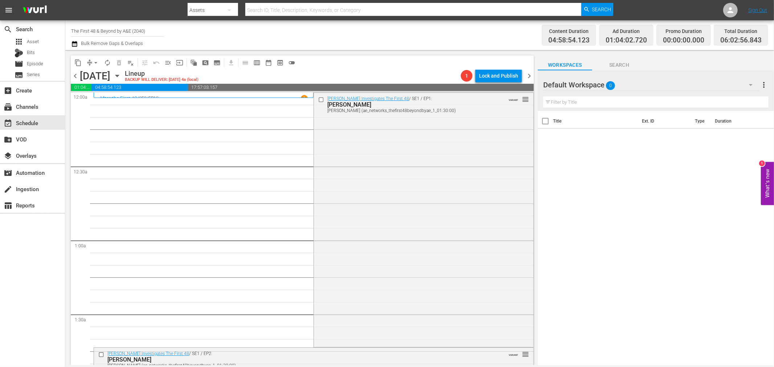
click at [412, 195] on div "Marcia Clark Investigates The First 48 / SE1 / EP1: Casey Anthony Casey Anthony…" at bounding box center [423, 219] width 219 height 253
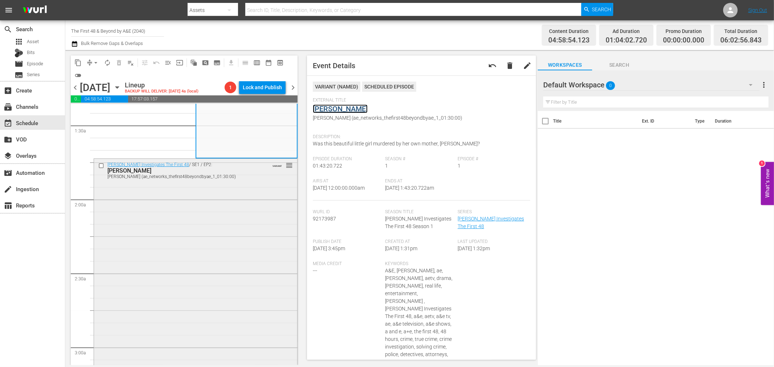
scroll to position [201, 0]
click at [218, 218] on div "Marcia Clark Investigates The First 48 / SE1 / EP2: Drew Peterson Drew Peterson…" at bounding box center [195, 284] width 203 height 253
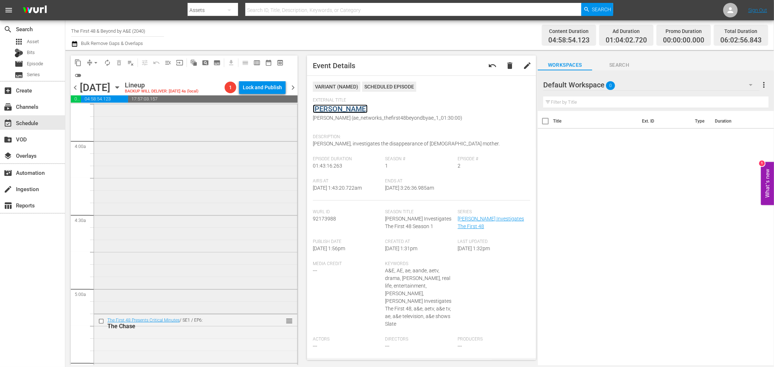
scroll to position [564, 0]
click at [182, 190] on div "Marcia Clark Investigates The First 48 / SE1 / EP3: Chandra Levy Chandra Levy (…" at bounding box center [195, 176] width 203 height 253
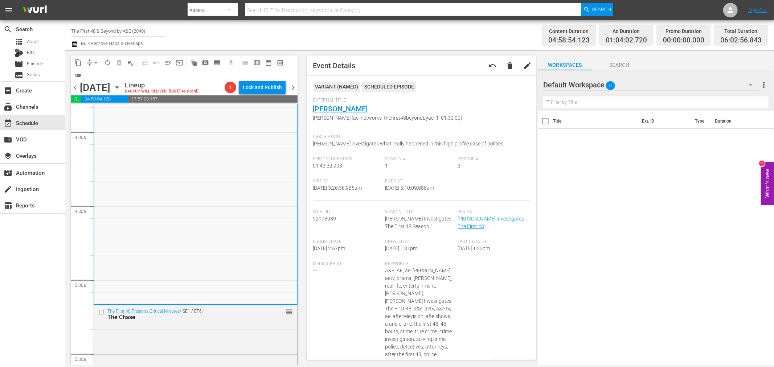
click at [92, 63] on span "arrow_drop_down" at bounding box center [95, 62] width 7 height 7
click at [94, 78] on li "Align to Midnight" at bounding box center [96, 77] width 76 height 12
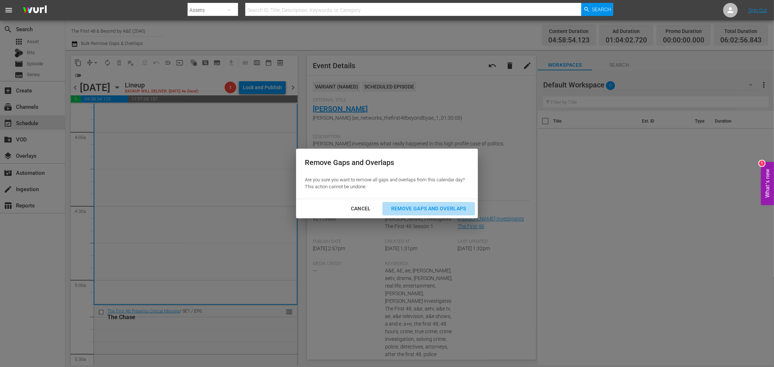
click at [436, 211] on div "Remove Gaps and Overlaps" at bounding box center [428, 208] width 87 height 9
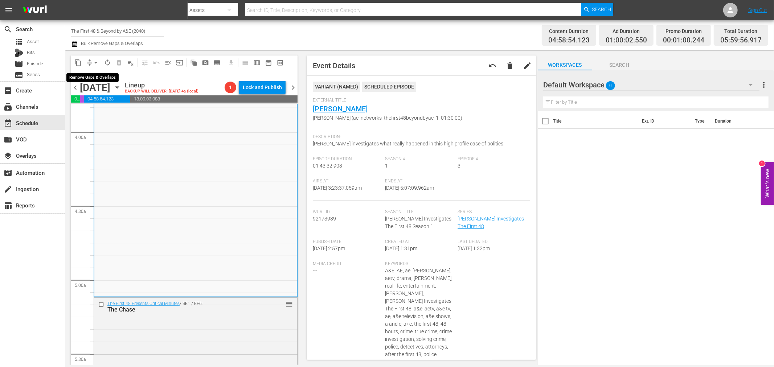
click at [91, 62] on button "arrow_drop_down" at bounding box center [96, 63] width 12 height 12
click at [93, 70] on ul "Align to Midnight Align to First Episode Align to End of Previous Day" at bounding box center [96, 89] width 76 height 42
click at [93, 72] on li "Align to Midnight" at bounding box center [96, 77] width 76 height 12
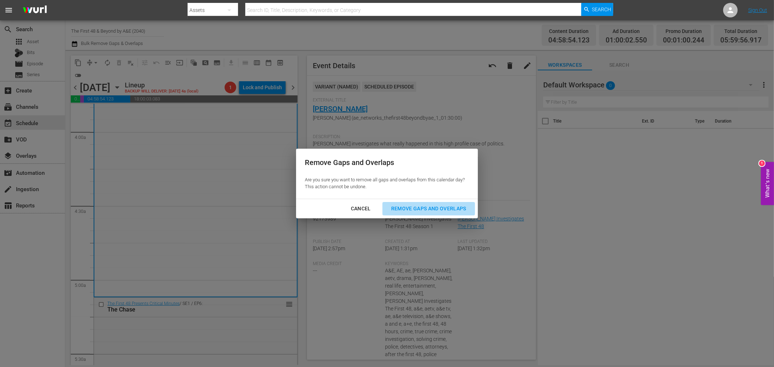
click at [436, 204] on div "Remove Gaps and Overlaps" at bounding box center [428, 208] width 87 height 9
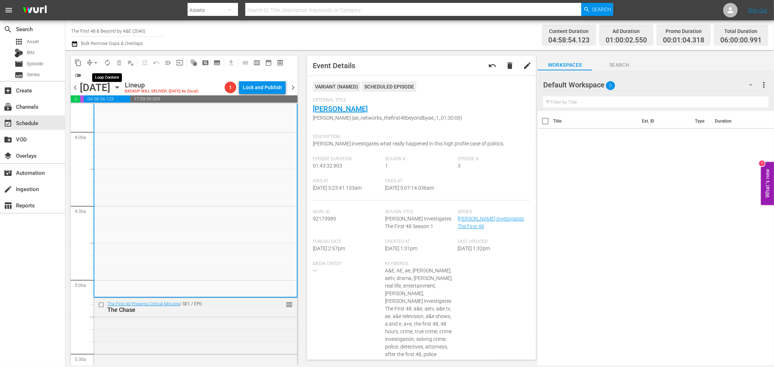
click at [107, 66] on span "autorenew_outlined" at bounding box center [107, 62] width 7 height 7
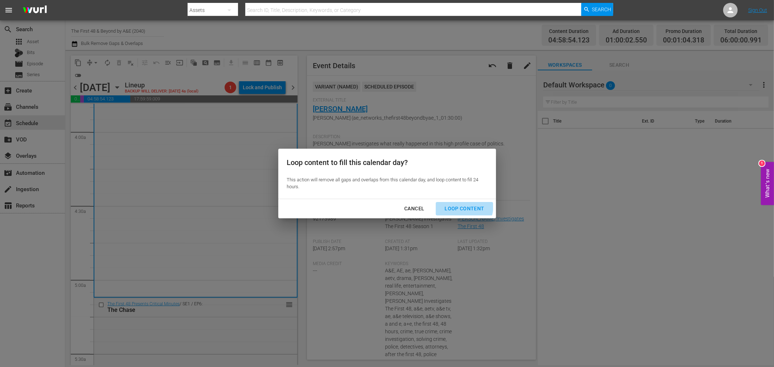
click at [463, 206] on div "Loop Content" at bounding box center [464, 208] width 51 height 9
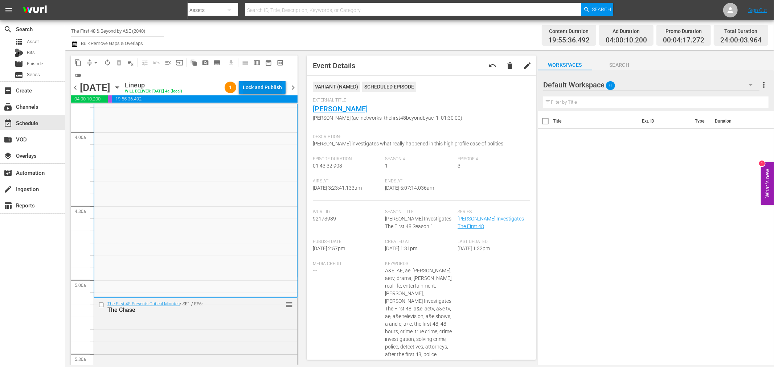
click at [260, 89] on div "Lock and Publish" at bounding box center [262, 87] width 39 height 13
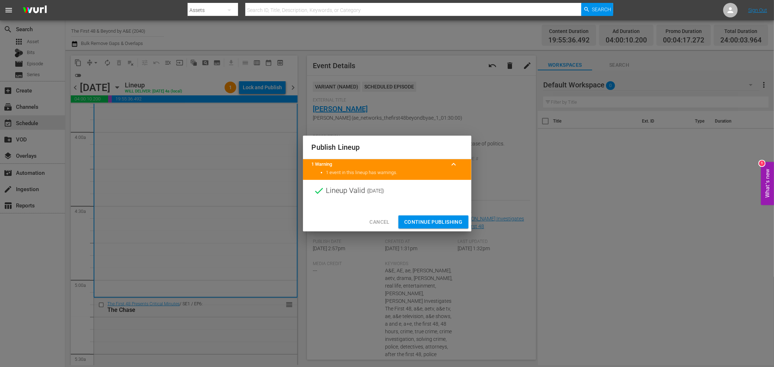
click at [430, 219] on span "Continue Publishing" at bounding box center [433, 222] width 58 height 9
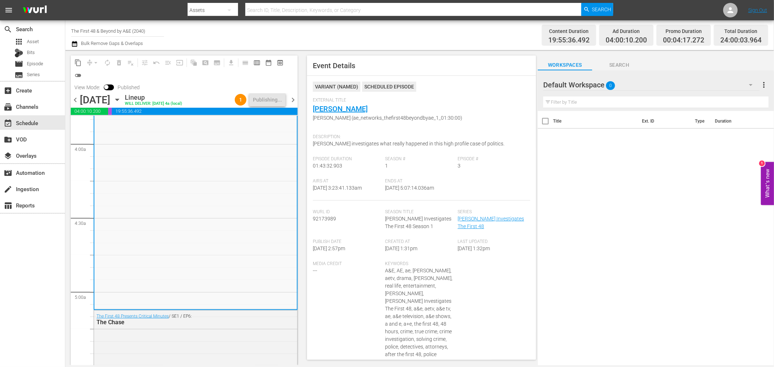
click at [295, 103] on span "chevron_right" at bounding box center [293, 99] width 9 height 9
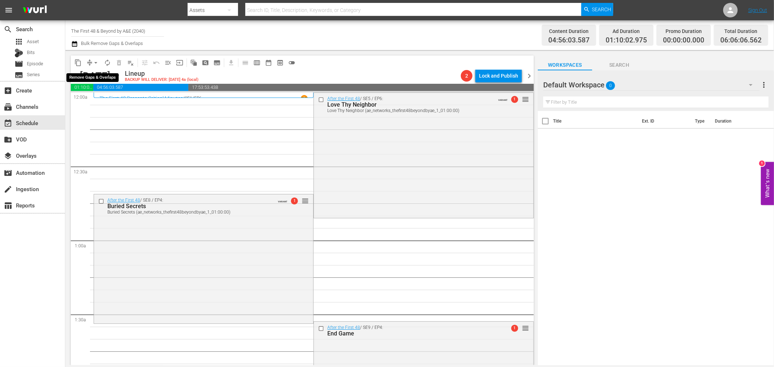
click at [95, 66] on button "arrow_drop_down" at bounding box center [96, 63] width 12 height 12
click at [85, 80] on li "Align to Midnight" at bounding box center [96, 77] width 76 height 12
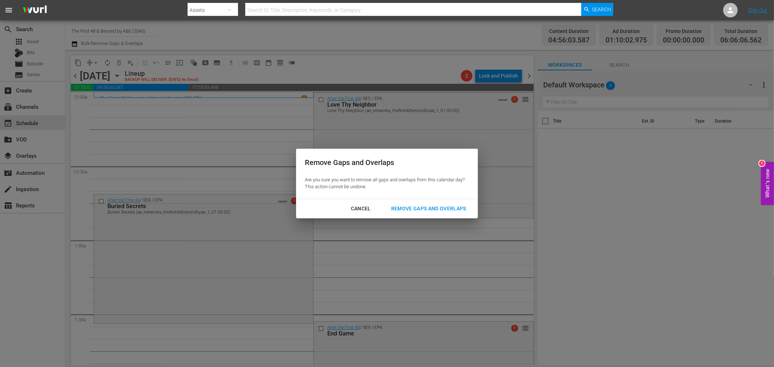
click at [395, 205] on div "Remove Gaps and Overlaps" at bounding box center [428, 208] width 87 height 9
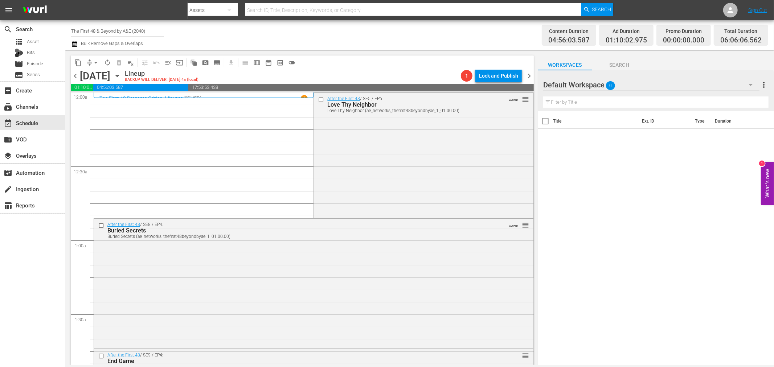
click at [395, 205] on div "After the First 48 / SE5 / EP6: Love Thy Neighbor Love Thy Neighbor (ae_network…" at bounding box center [423, 155] width 219 height 124
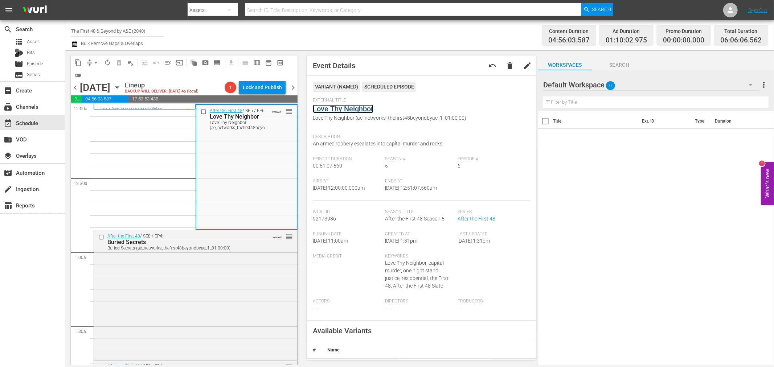
drag, startPoint x: 335, startPoint y: 113, endPoint x: 340, endPoint y: 109, distance: 7.0
click at [183, 245] on div "Buried Secrets" at bounding box center [183, 242] width 152 height 7
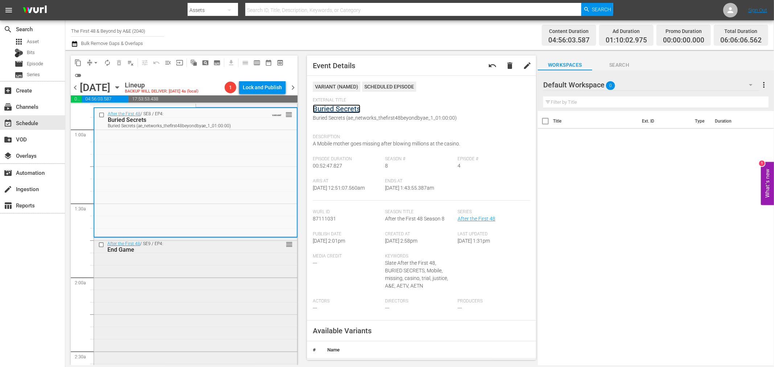
scroll to position [201, 0]
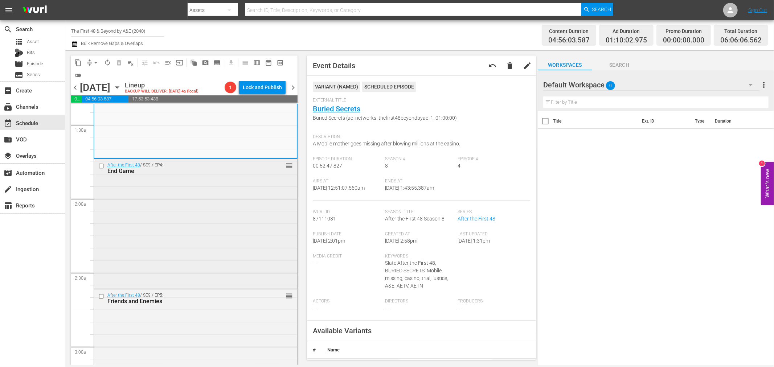
click at [162, 175] on div "End Game" at bounding box center [183, 171] width 152 height 7
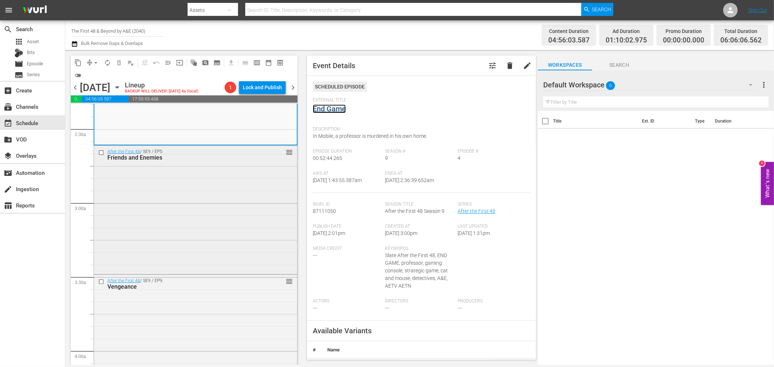
scroll to position [363, 0]
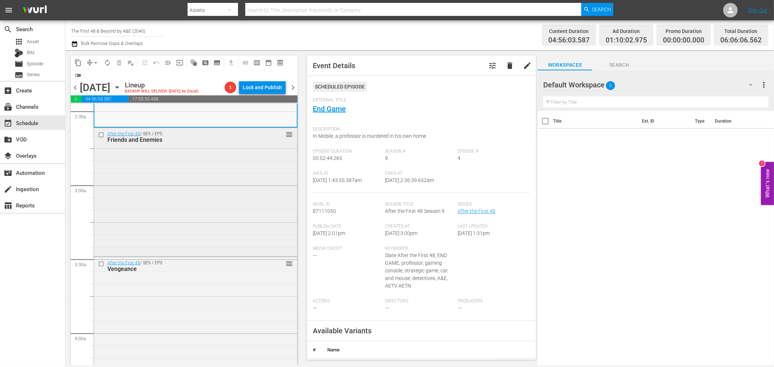
click at [202, 200] on div "After the First 48 / SE9 / EP5: Friends and Enemies reorder" at bounding box center [195, 191] width 203 height 127
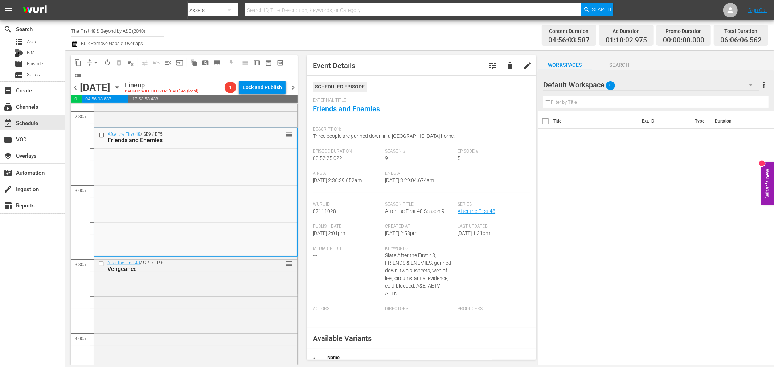
click at [201, 287] on div "After the First 48 / SE9 / EP9: Vengeance reorder" at bounding box center [195, 320] width 203 height 127
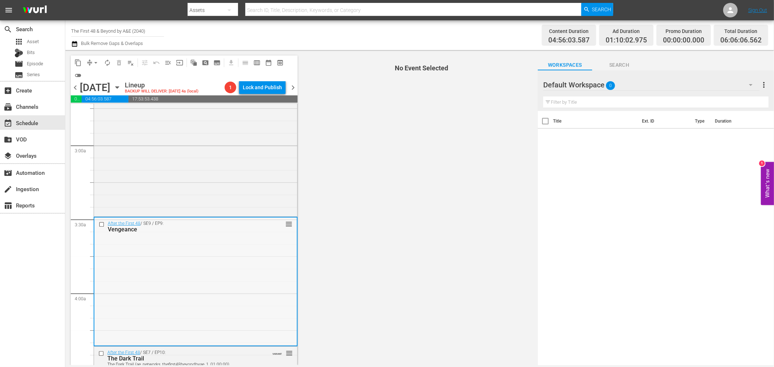
scroll to position [403, 0]
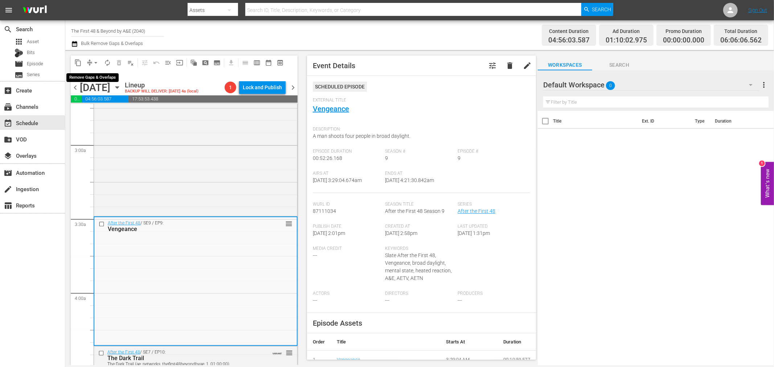
click at [95, 63] on span "arrow_drop_down" at bounding box center [95, 62] width 7 height 7
click at [91, 76] on li "Align to Midnight" at bounding box center [96, 77] width 76 height 12
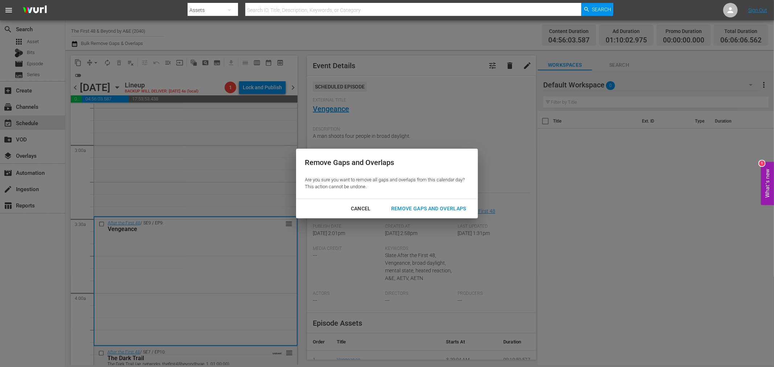
click at [430, 204] on div "Remove Gaps and Overlaps" at bounding box center [428, 208] width 87 height 9
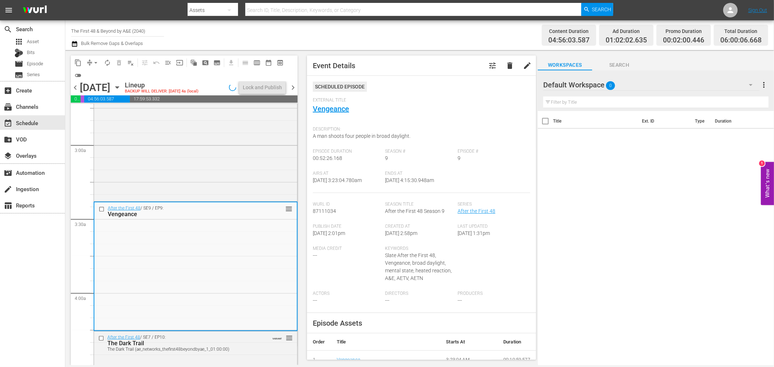
scroll to position [428, 0]
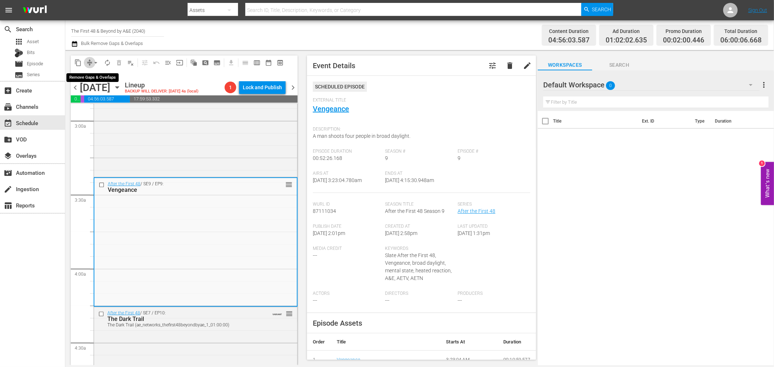
click at [89, 57] on button "compress" at bounding box center [90, 63] width 12 height 12
click at [97, 60] on span "arrow_drop_down" at bounding box center [95, 62] width 7 height 7
click at [99, 74] on li "Align to Midnight" at bounding box center [96, 77] width 76 height 12
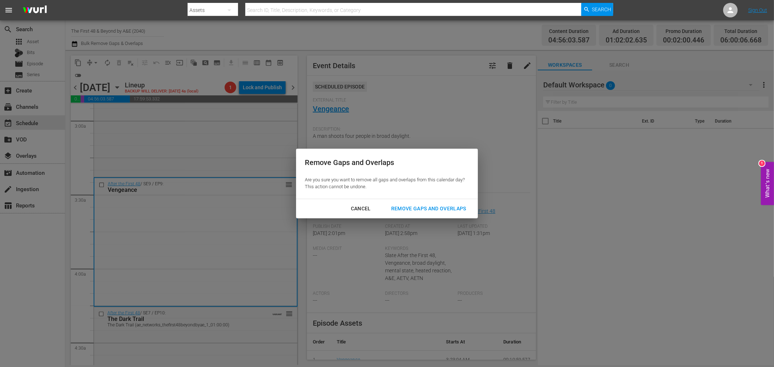
click at [442, 202] on button "Remove Gaps and Overlaps" at bounding box center [429, 208] width 93 height 13
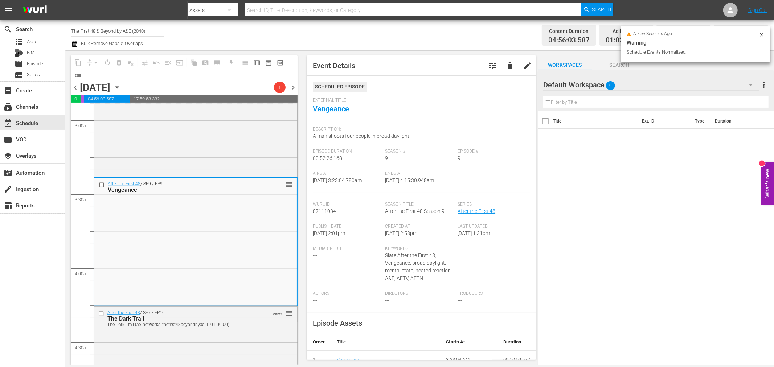
drag, startPoint x: 763, startPoint y: 33, endPoint x: 752, endPoint y: 33, distance: 10.5
click at [763, 33] on icon at bounding box center [762, 35] width 6 height 6
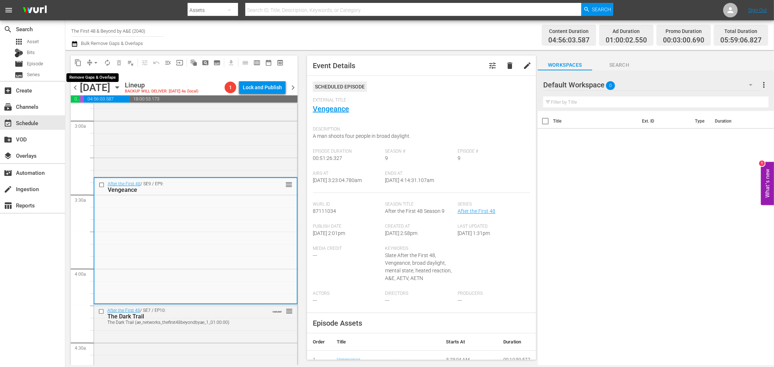
click at [95, 63] on span "arrow_drop_down" at bounding box center [95, 62] width 7 height 7
click at [93, 77] on li "Align to Midnight" at bounding box center [96, 77] width 76 height 12
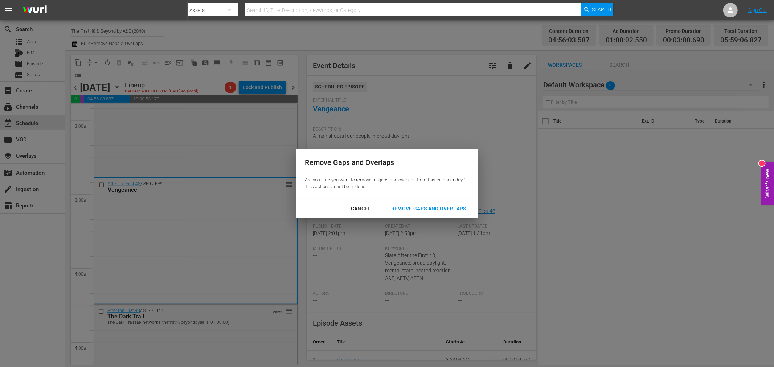
click at [420, 212] on div "Remove Gaps and Overlaps" at bounding box center [428, 208] width 87 height 9
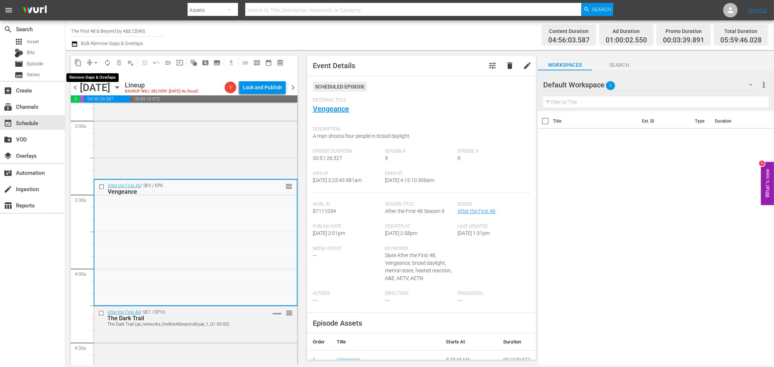
click at [97, 60] on span "arrow_drop_down" at bounding box center [95, 62] width 7 height 7
click at [107, 75] on li "Align to Midnight" at bounding box center [96, 77] width 76 height 12
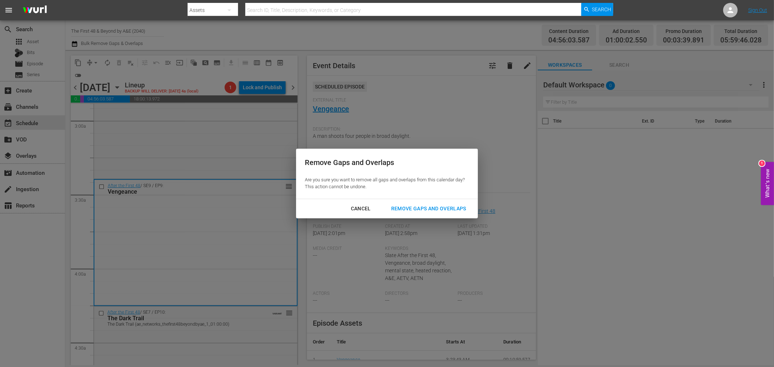
drag, startPoint x: 454, startPoint y: 206, endPoint x: 452, endPoint y: 203, distance: 3.7
click at [453, 206] on div "Remove Gaps and Overlaps" at bounding box center [428, 208] width 87 height 9
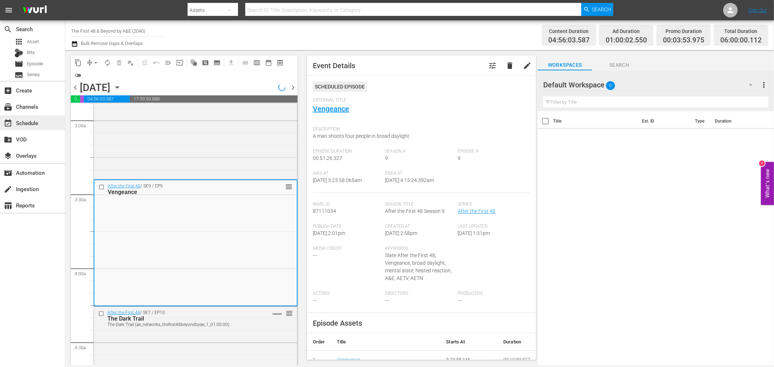
scroll to position [416, 0]
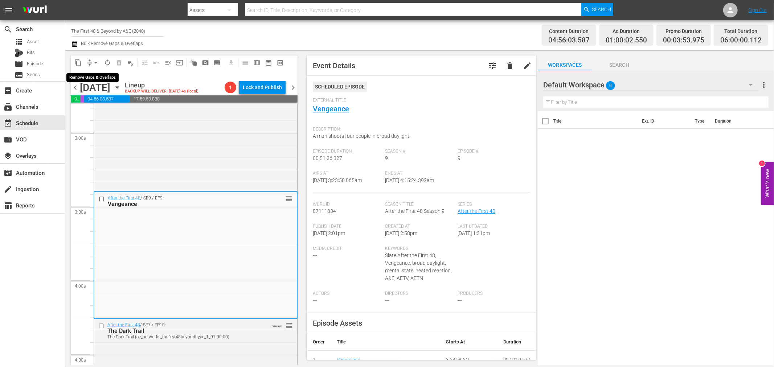
click at [101, 62] on button "arrow_drop_down" at bounding box center [96, 63] width 12 height 12
click at [110, 66] on span "autorenew_outlined" at bounding box center [107, 62] width 7 height 7
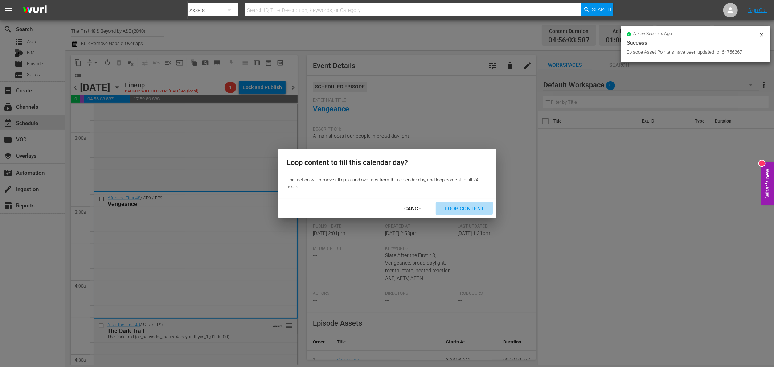
click at [454, 204] on div "Loop Content" at bounding box center [464, 208] width 51 height 9
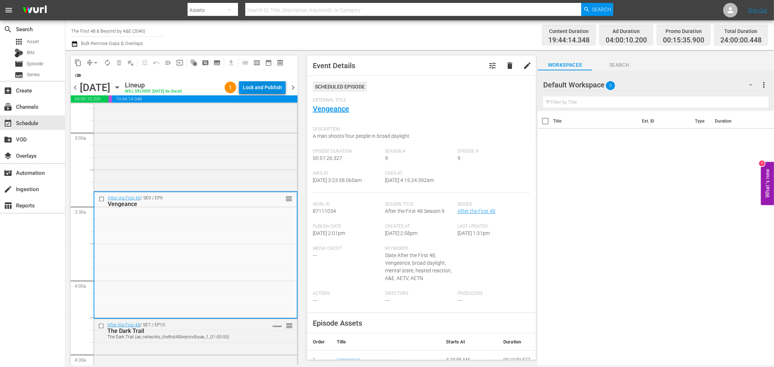
click at [262, 86] on div "Lock and Publish" at bounding box center [262, 87] width 39 height 13
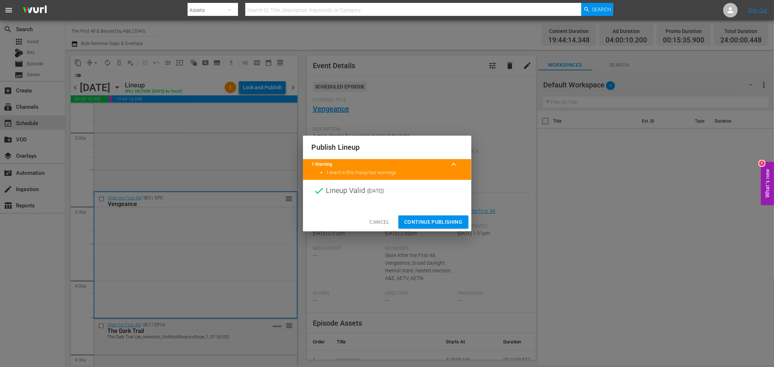
click at [421, 220] on span "Continue Publishing" at bounding box center [433, 222] width 58 height 9
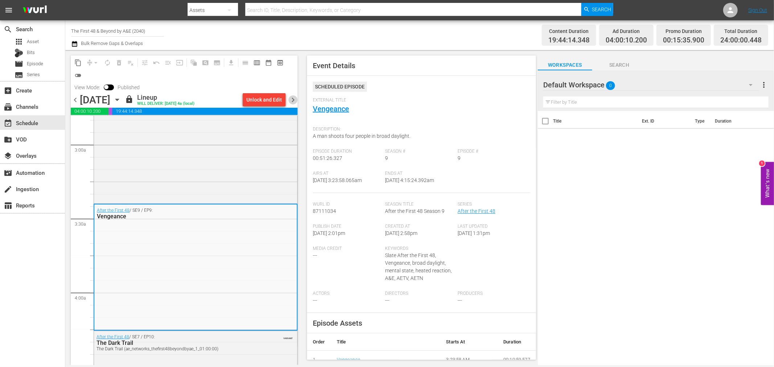
click at [295, 98] on span "chevron_right" at bounding box center [293, 99] width 9 height 9
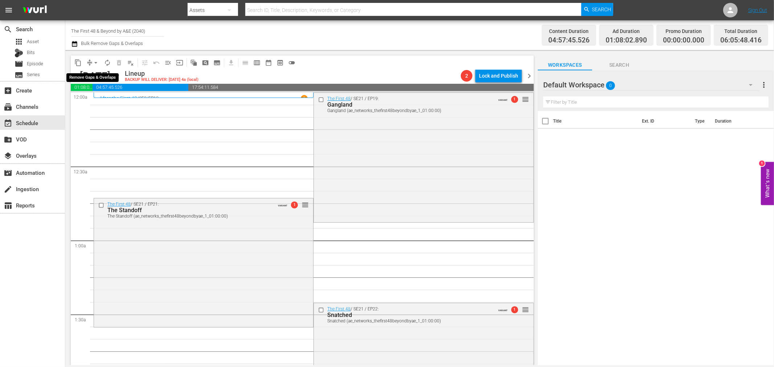
click at [94, 63] on span "arrow_drop_down" at bounding box center [95, 62] width 7 height 7
click at [94, 76] on li "Align to Midnight" at bounding box center [96, 77] width 76 height 12
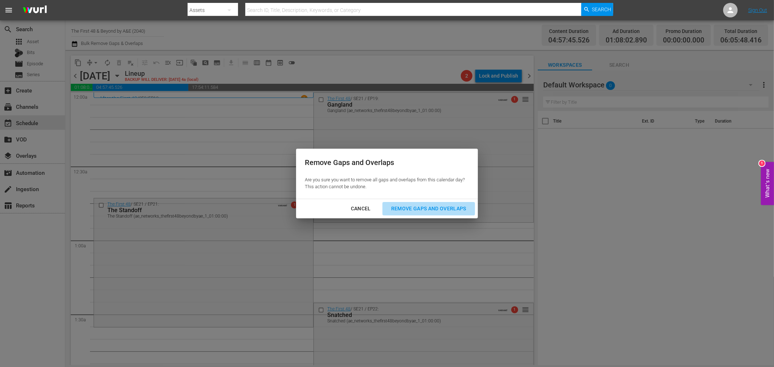
click at [432, 215] on button "Remove Gaps and Overlaps" at bounding box center [429, 208] width 93 height 13
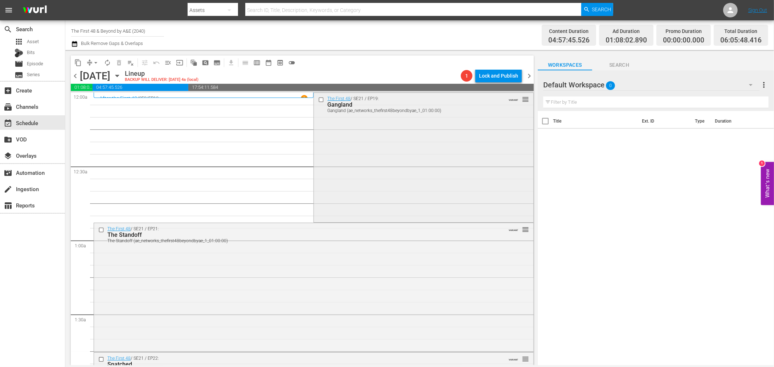
click at [381, 163] on div "The First 48 / SE21 / EP19: Gangland Gangland (ae_networks_thefirst48beyondbyae…" at bounding box center [423, 157] width 219 height 128
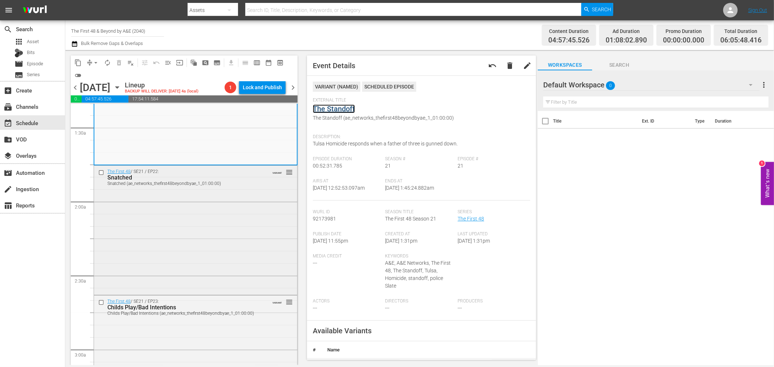
scroll to position [242, 0]
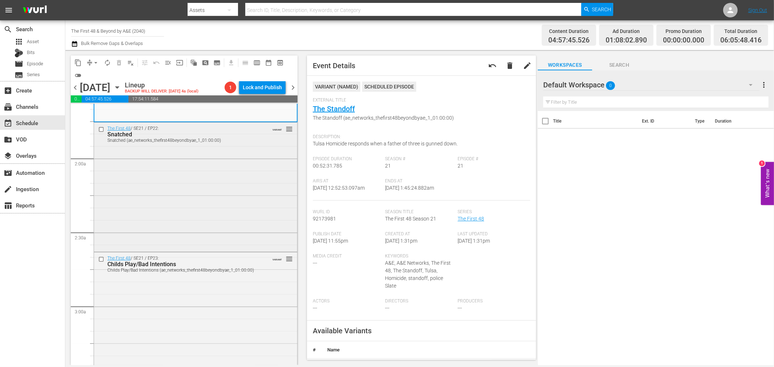
click at [222, 218] on div "The First 48 / SE21 / EP22: Snatched Snatched (ae_networks_thefirst48beyondbyae…" at bounding box center [195, 186] width 203 height 127
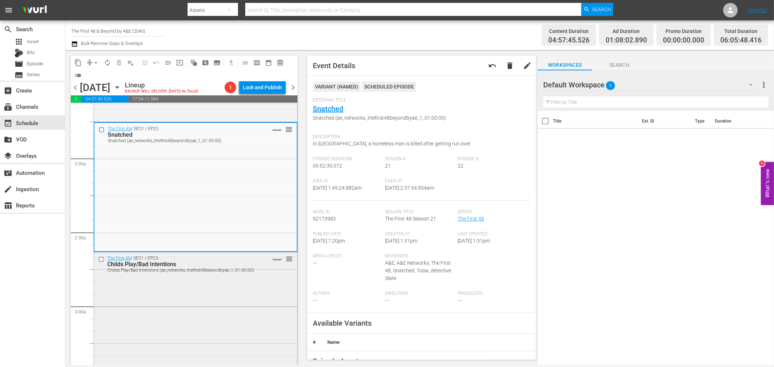
click at [213, 318] on div "The First 48 / SE21 / EP23: Childs Play/Bad Intentions Childs Play/Bad Intentio…" at bounding box center [195, 316] width 203 height 127
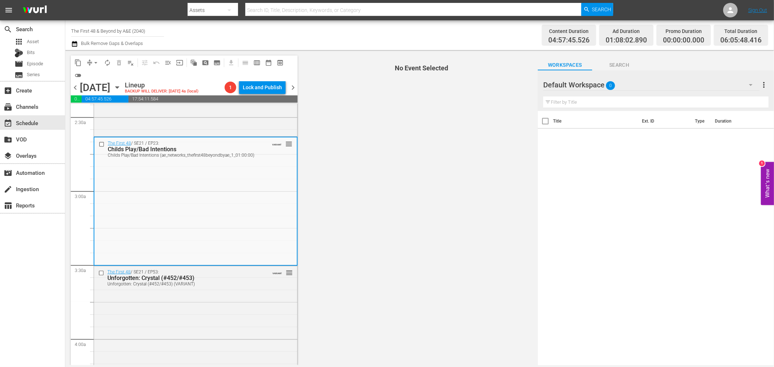
scroll to position [380, 0]
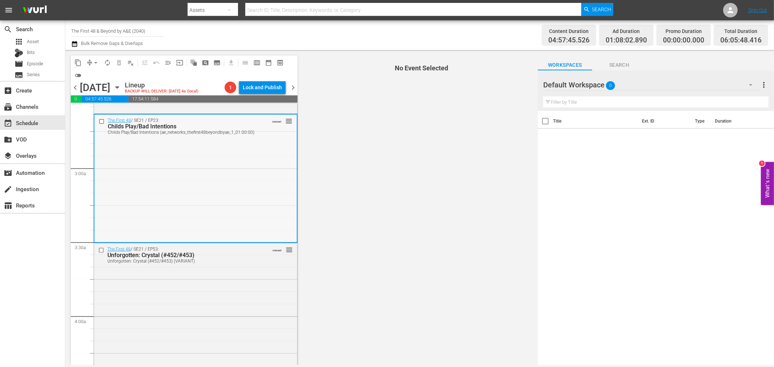
click at [276, 164] on div "The First 48 / SE21 / EP23: Childs Play/Bad Intentions Childs Play/Bad Intentio…" at bounding box center [195, 178] width 203 height 127
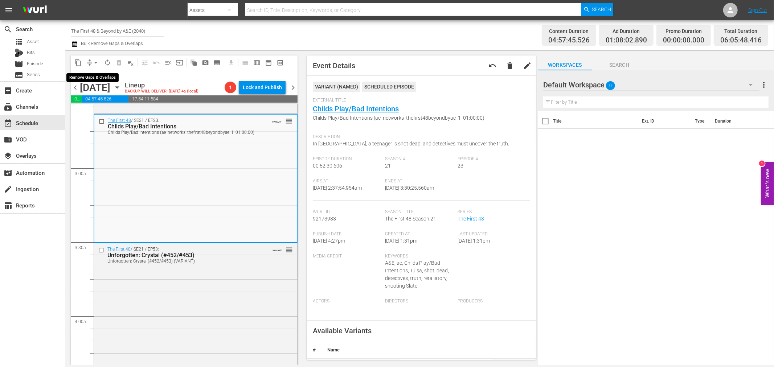
click at [91, 59] on button "arrow_drop_down" at bounding box center [96, 63] width 12 height 12
click at [103, 74] on li "Align to Midnight" at bounding box center [96, 77] width 76 height 12
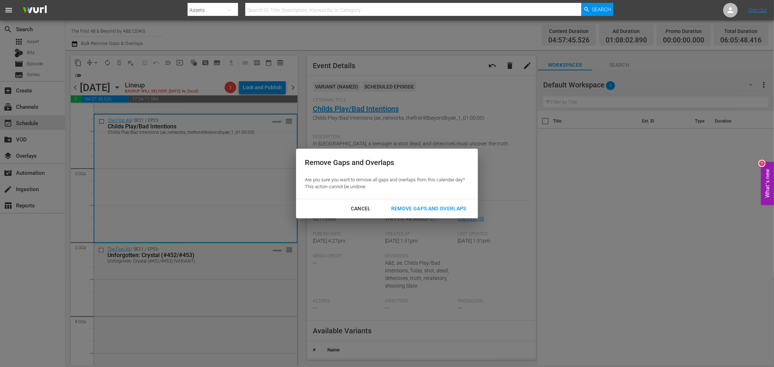
click at [415, 207] on div "Remove Gaps and Overlaps" at bounding box center [428, 208] width 87 height 9
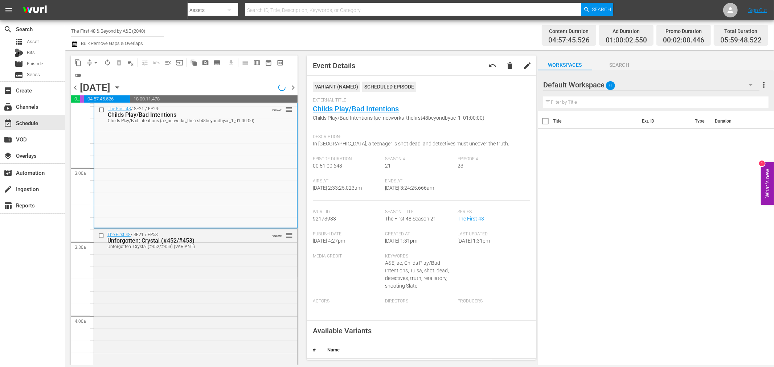
scroll to position [368, 0]
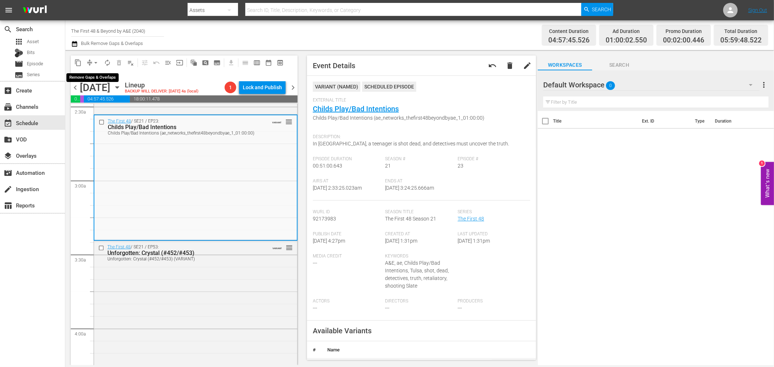
click at [97, 62] on span "arrow_drop_down" at bounding box center [95, 62] width 7 height 7
click at [93, 74] on li "Align to Midnight" at bounding box center [96, 77] width 76 height 12
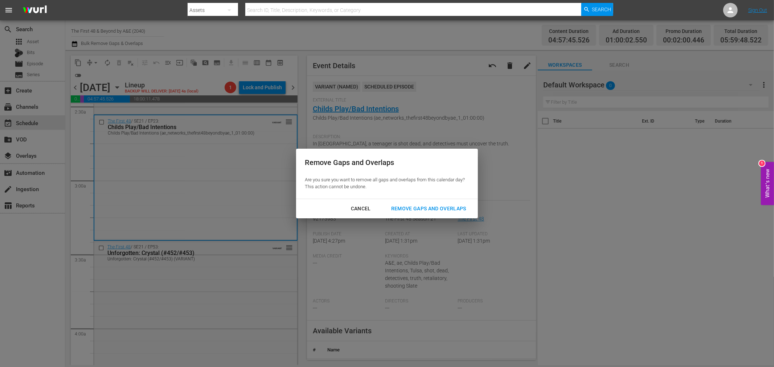
click at [411, 206] on div "Remove Gaps and Overlaps" at bounding box center [428, 208] width 87 height 9
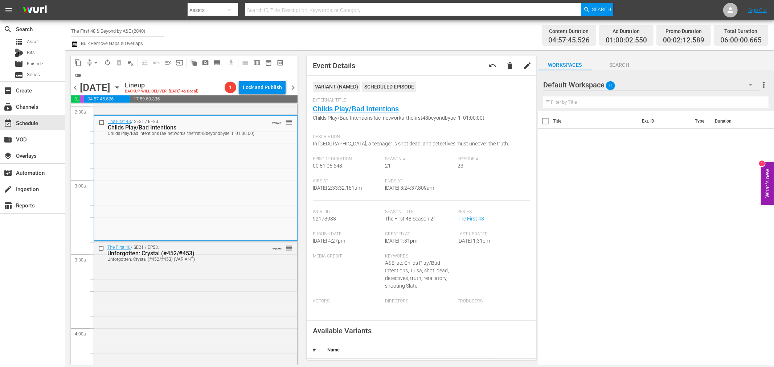
click at [104, 64] on span "autorenew_outlined" at bounding box center [107, 62] width 7 height 7
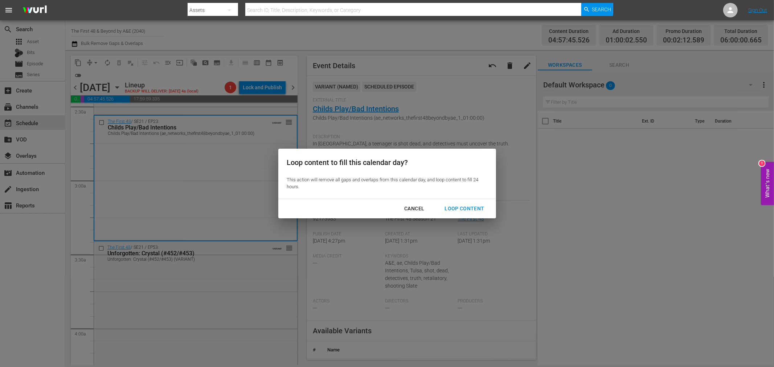
click at [466, 209] on div "Loop Content" at bounding box center [464, 208] width 51 height 9
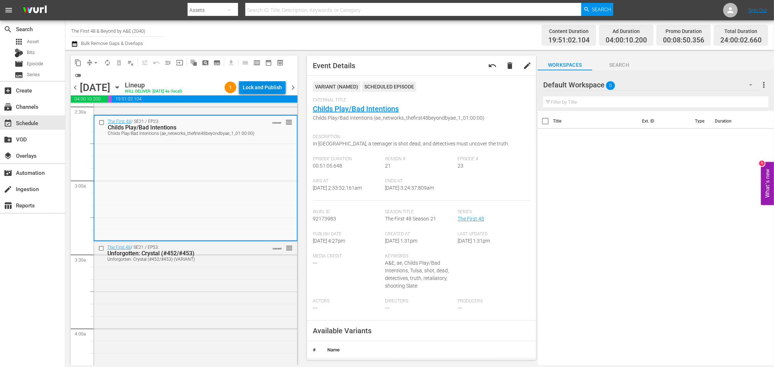
click at [276, 85] on div "Lock and Publish" at bounding box center [262, 87] width 39 height 13
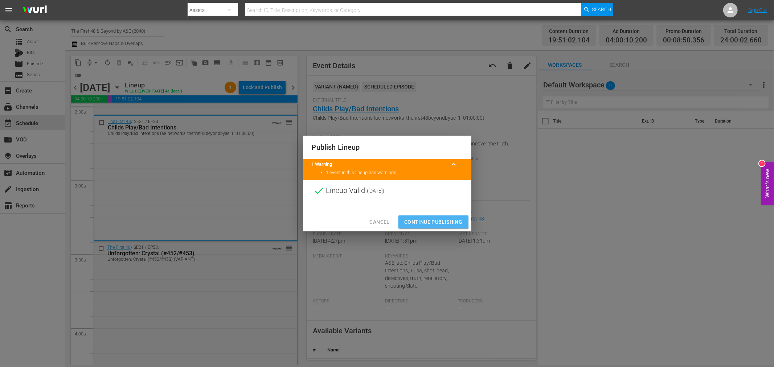
click at [421, 220] on span "Continue Publishing" at bounding box center [433, 222] width 58 height 9
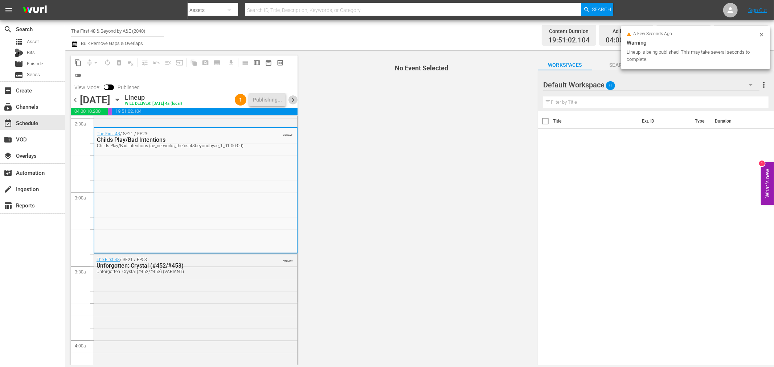
click at [295, 99] on span "chevron_right" at bounding box center [293, 99] width 9 height 9
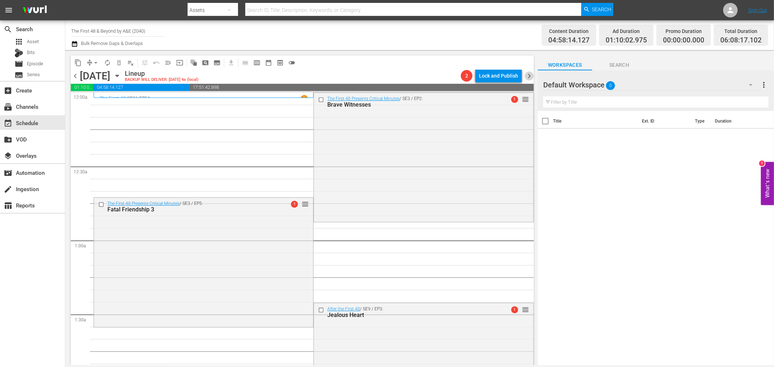
click at [532, 77] on span "chevron_right" at bounding box center [529, 76] width 9 height 9
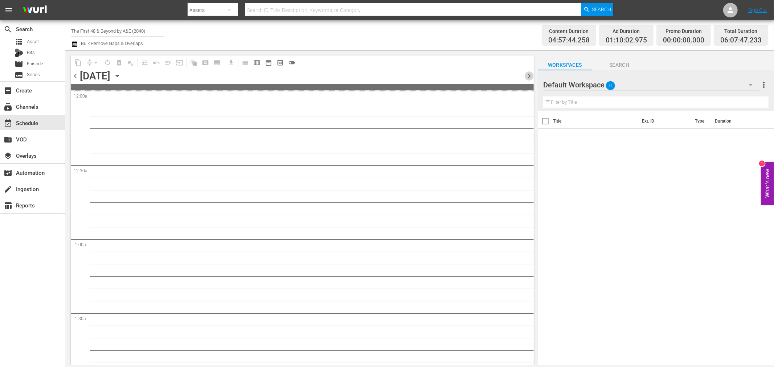
click at [531, 75] on span "chevron_right" at bounding box center [529, 76] width 9 height 9
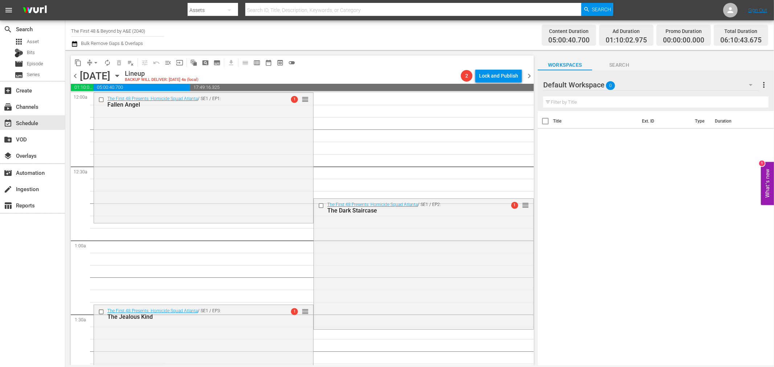
click at [529, 75] on span "chevron_right" at bounding box center [529, 76] width 9 height 9
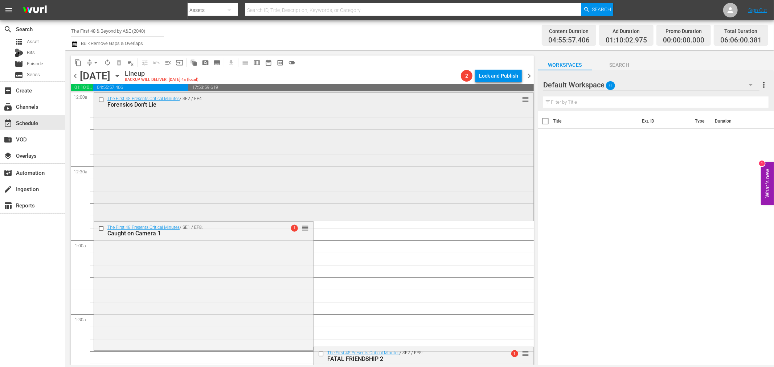
click at [148, 151] on div "The First 48 Presents Critical Minutes / SE2 / EP4: Forensics Don't Lie reorder" at bounding box center [314, 156] width 440 height 127
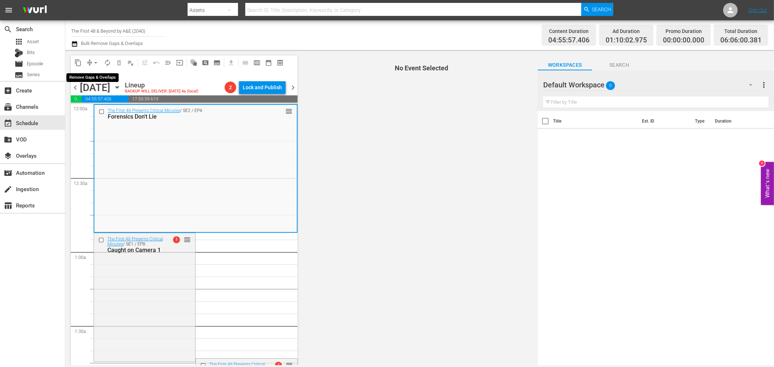
click at [97, 64] on span "arrow_drop_down" at bounding box center [95, 62] width 7 height 7
click at [90, 78] on li "Align to Midnight" at bounding box center [96, 77] width 60 height 12
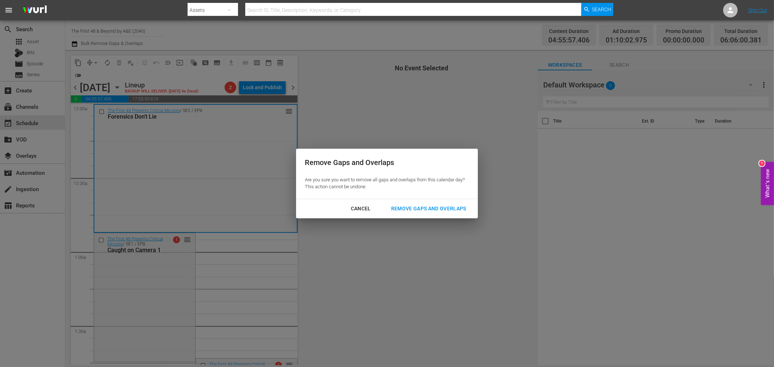
click at [413, 211] on div "Remove Gaps and Overlaps" at bounding box center [428, 208] width 87 height 9
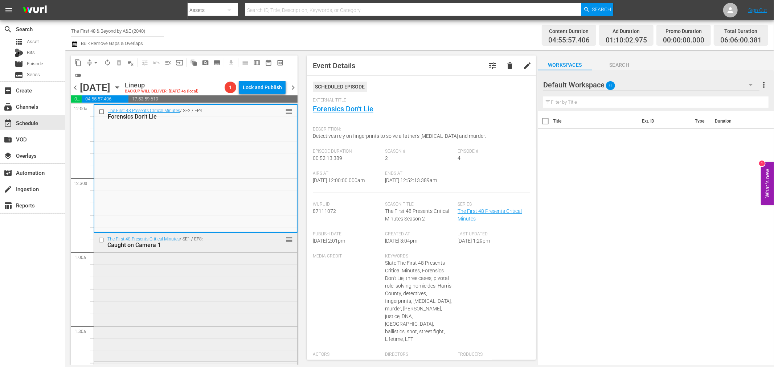
click at [235, 267] on div "The First 48 Presents Critical Minutes / SE1 / EP8: Caught on Camera 1 reorder" at bounding box center [195, 296] width 203 height 127
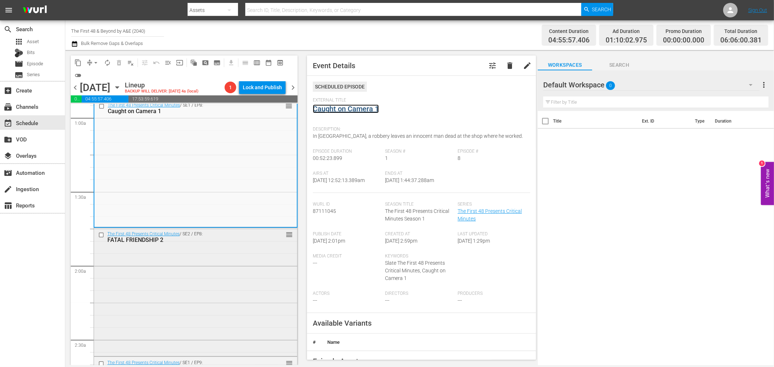
scroll to position [201, 0]
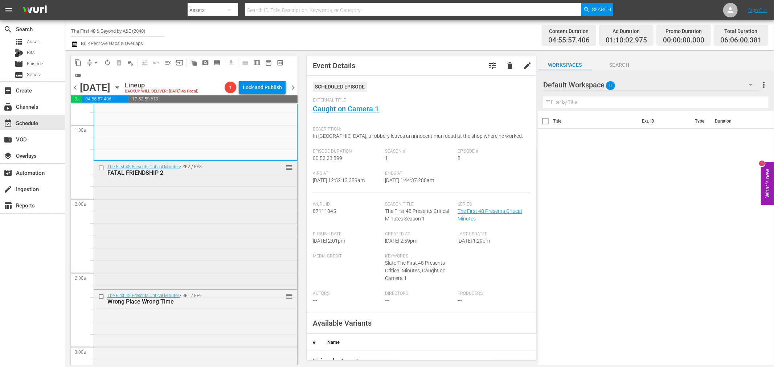
click at [256, 233] on div "The First 48 Presents Critical Minutes / SE2 / EP8: FATAL FRIENDSHIP 2 reorder" at bounding box center [195, 224] width 203 height 127
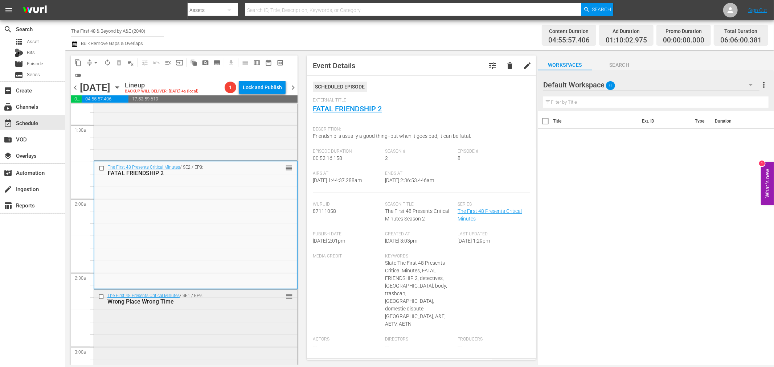
click at [222, 305] on div "Wrong Place Wrong Time" at bounding box center [183, 301] width 152 height 7
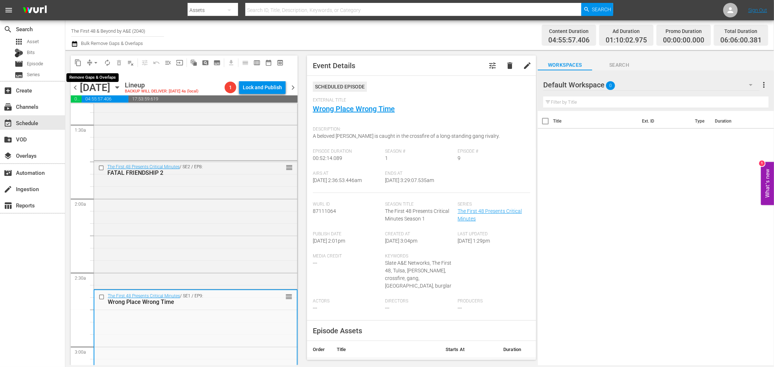
click at [93, 62] on span "arrow_drop_down" at bounding box center [95, 62] width 7 height 7
click at [89, 76] on li "Align to Midnight" at bounding box center [96, 77] width 60 height 12
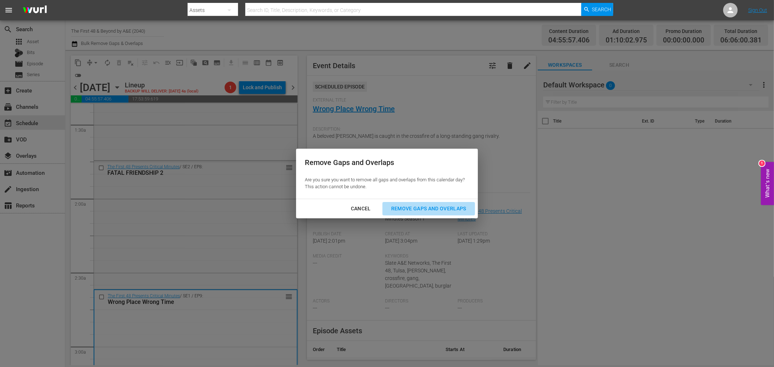
click at [412, 204] on div "Remove Gaps and Overlaps" at bounding box center [428, 208] width 87 height 9
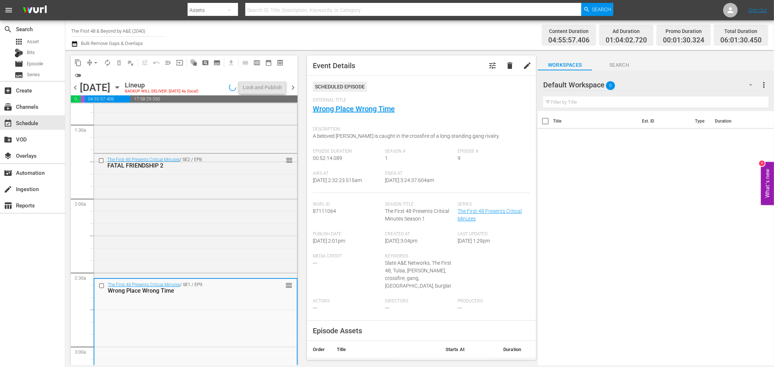
scroll to position [214, 0]
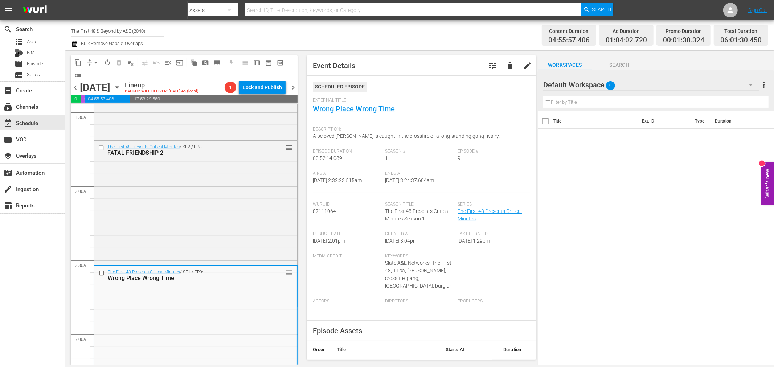
click at [99, 62] on span "arrow_drop_down" at bounding box center [95, 62] width 7 height 7
click at [107, 79] on li "Align to Midnight" at bounding box center [96, 77] width 60 height 12
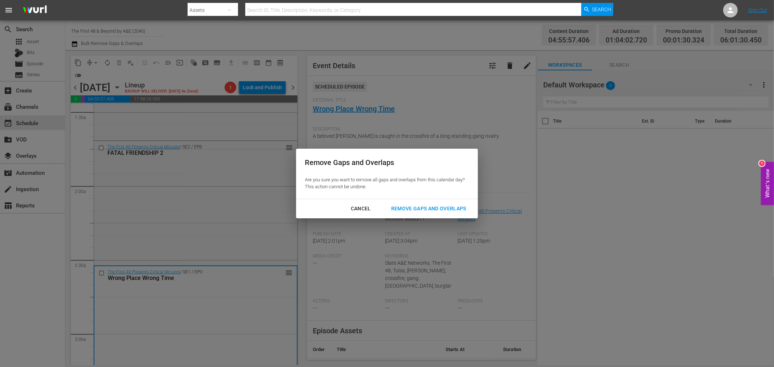
click at [464, 207] on div "Remove Gaps and Overlaps" at bounding box center [428, 208] width 87 height 9
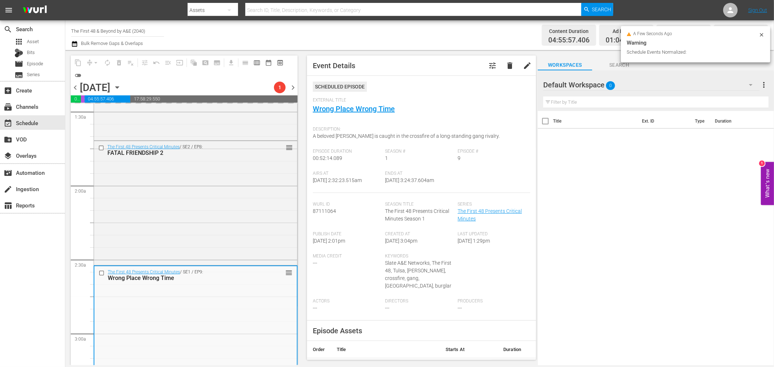
click at [764, 34] on icon at bounding box center [762, 35] width 6 height 6
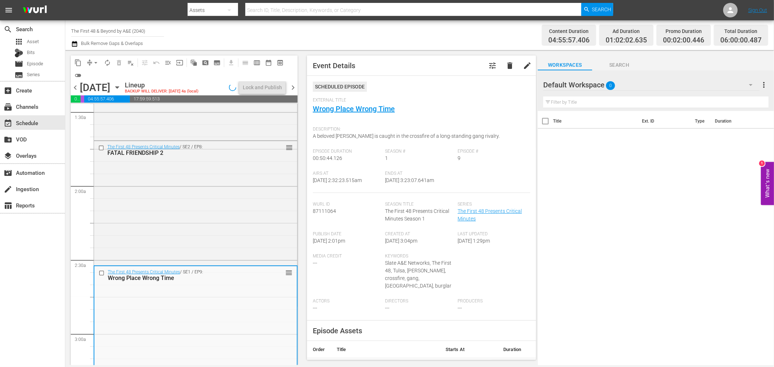
click at [107, 64] on span "autorenew_outlined" at bounding box center [107, 62] width 7 height 7
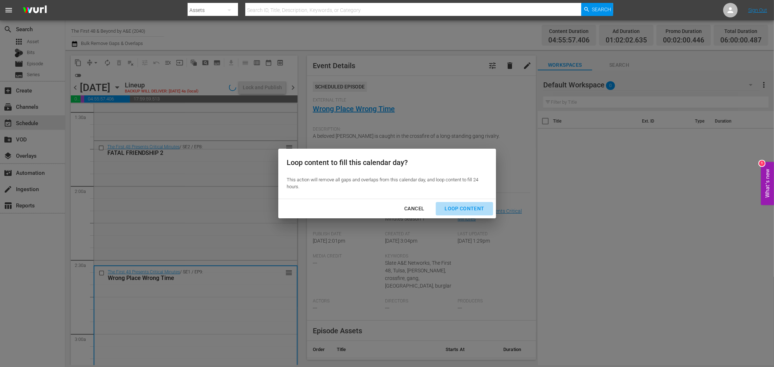
click at [479, 210] on div "Loop Content" at bounding box center [464, 208] width 51 height 9
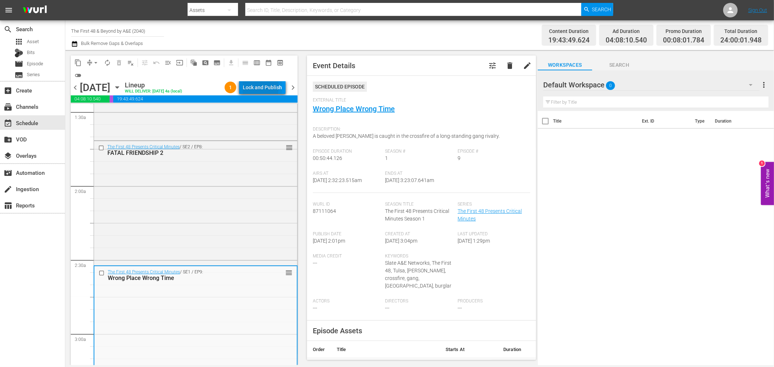
click at [246, 87] on div "Lock and Publish" at bounding box center [262, 87] width 39 height 13
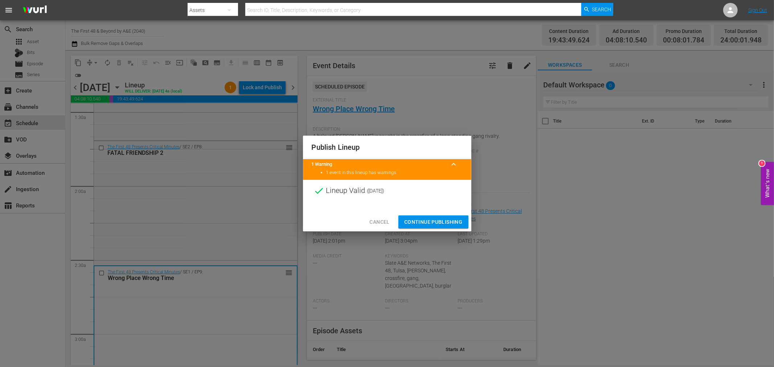
click at [441, 226] on span "Continue Publishing" at bounding box center [433, 222] width 58 height 9
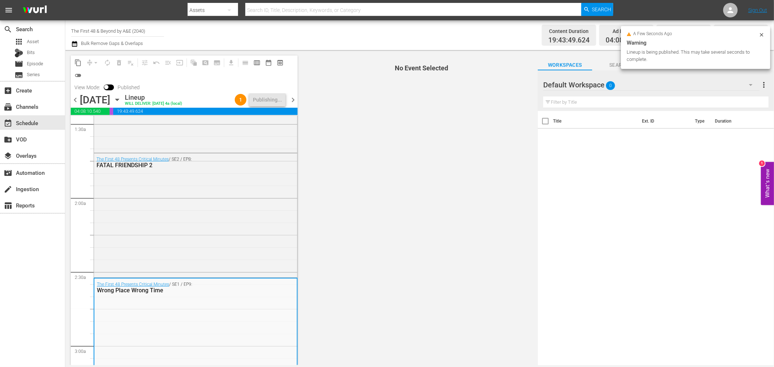
click at [76, 101] on span "chevron_left" at bounding box center [75, 99] width 9 height 9
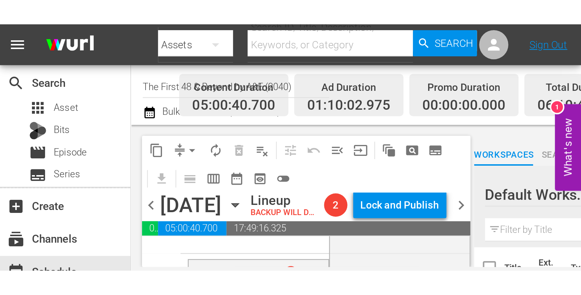
scroll to position [201, 0]
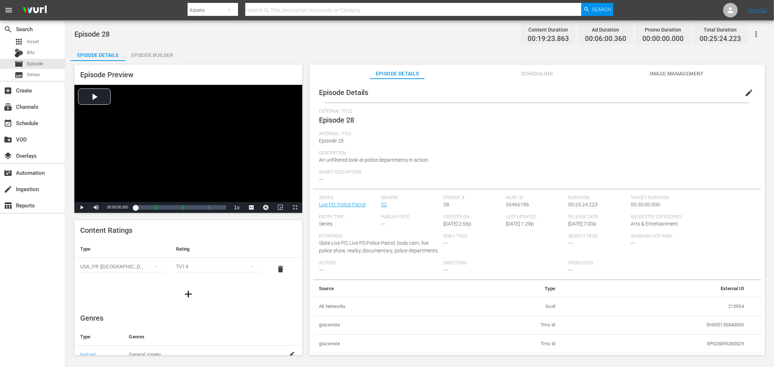
click at [155, 57] on div "Episode Builder" at bounding box center [152, 54] width 54 height 17
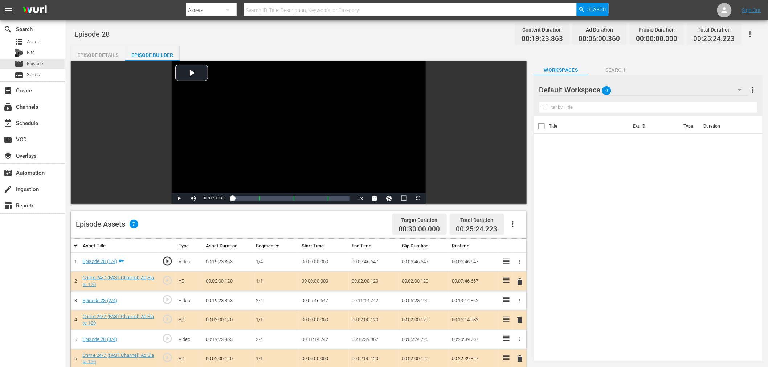
click at [644, 87] on div "Default Workspace 0" at bounding box center [643, 90] width 209 height 20
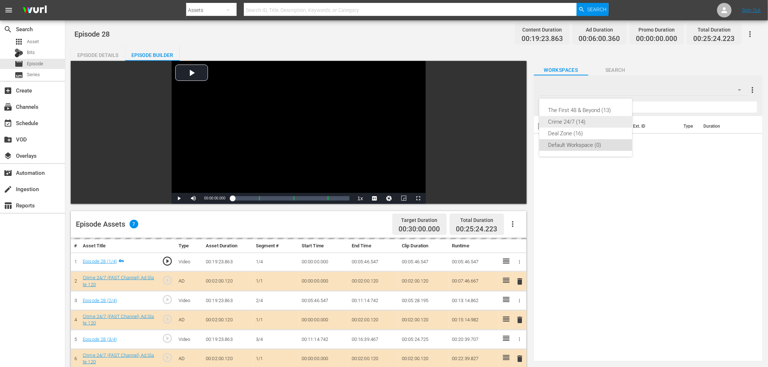
click at [611, 123] on div "Crime 24/7 (14)" at bounding box center [585, 122] width 75 height 12
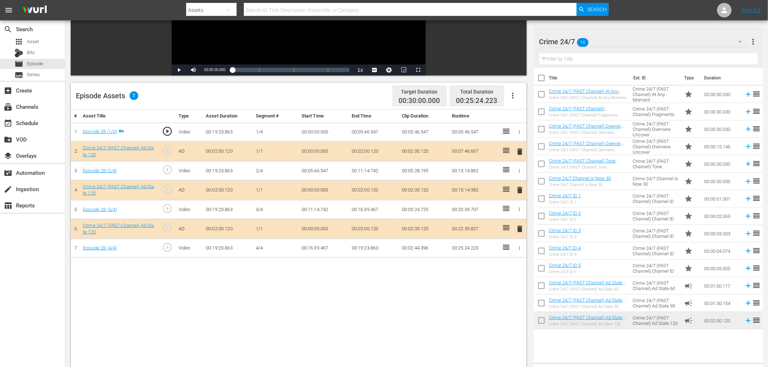
scroll to position [189, 0]
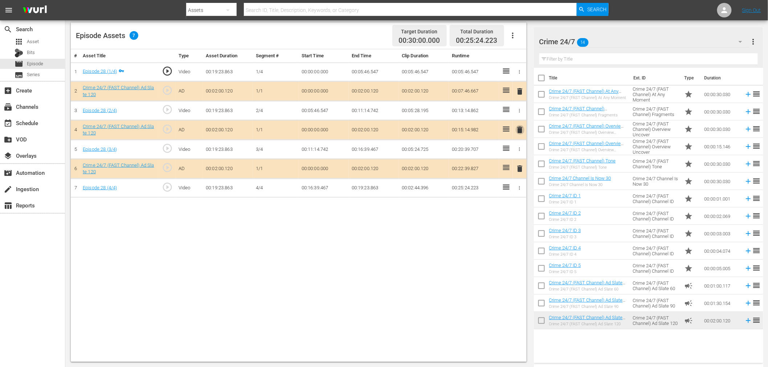
click at [517, 128] on span "delete" at bounding box center [520, 130] width 9 height 9
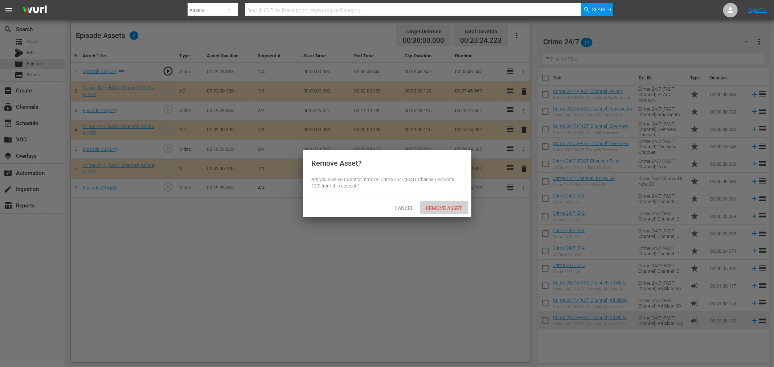
click at [452, 211] on div "Remove Asset" at bounding box center [444, 207] width 48 height 13
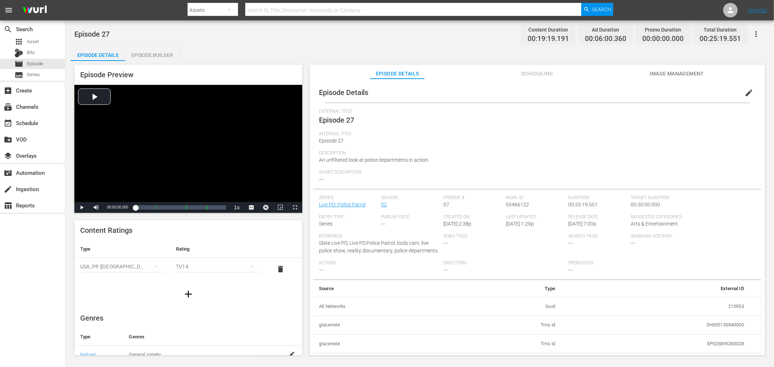
click at [156, 58] on div "Episode Builder" at bounding box center [152, 54] width 54 height 17
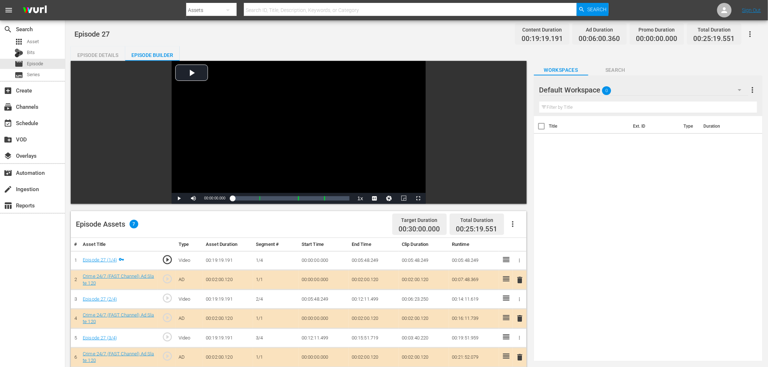
click at [628, 84] on div "Default Workspace 0" at bounding box center [643, 90] width 209 height 20
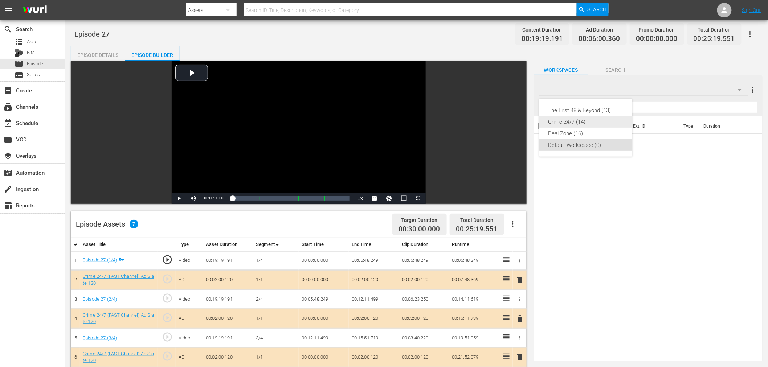
click at [581, 121] on div "Crime 24/7 (14)" at bounding box center [585, 122] width 75 height 12
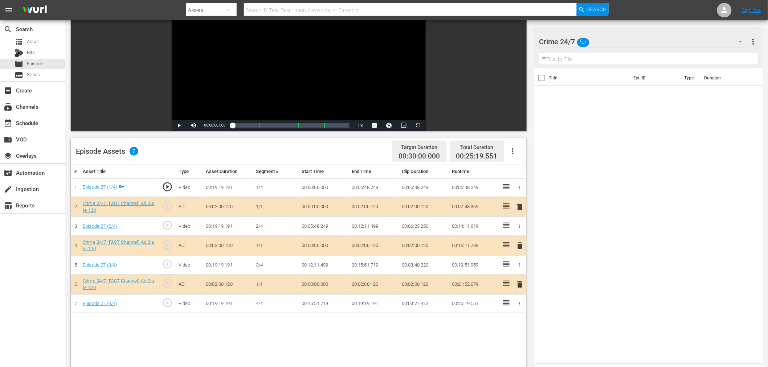
scroll to position [81, 0]
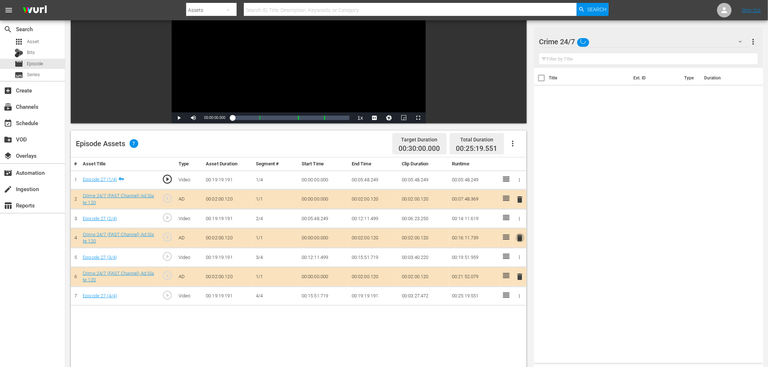
click at [521, 237] on span "delete" at bounding box center [520, 238] width 9 height 9
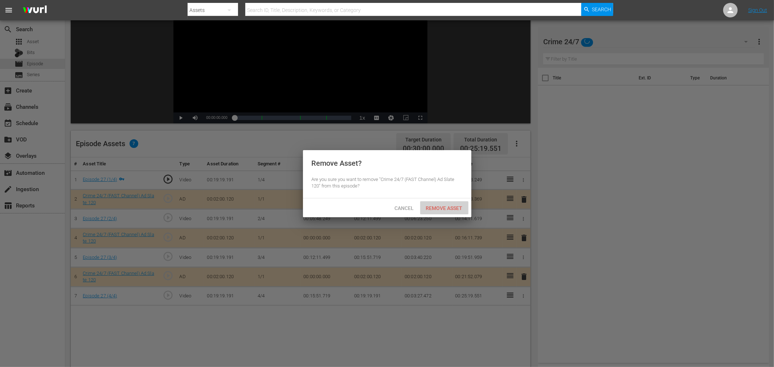
click at [448, 205] on span "Remove Asset" at bounding box center [444, 208] width 48 height 6
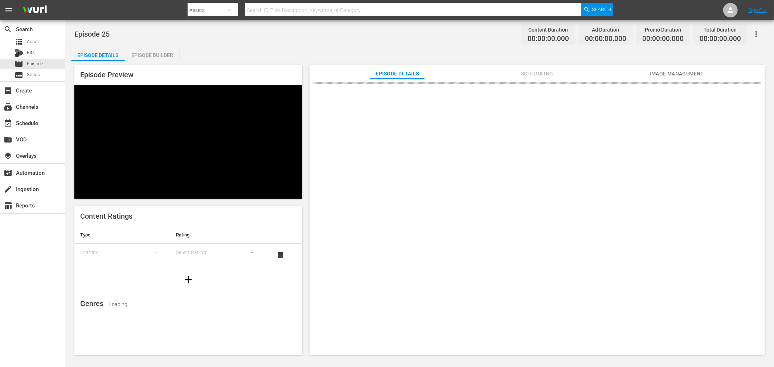
click at [155, 54] on div "Episode Builder" at bounding box center [152, 54] width 54 height 17
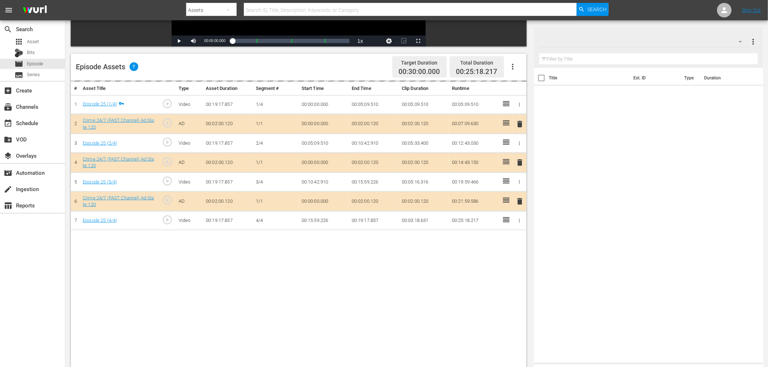
scroll to position [161, 0]
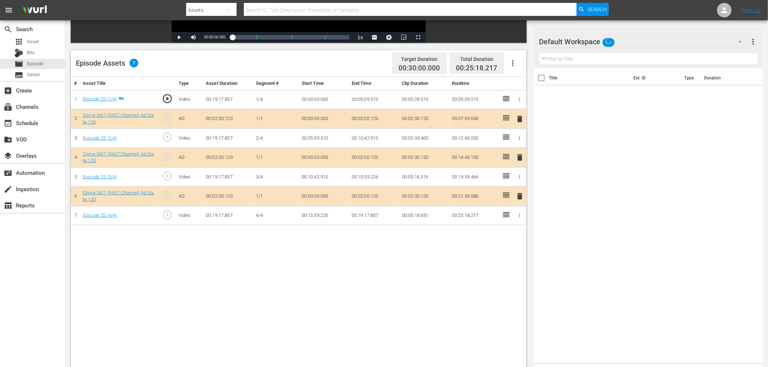
click at [633, 43] on div "Default Workspace" at bounding box center [644, 42] width 210 height 20
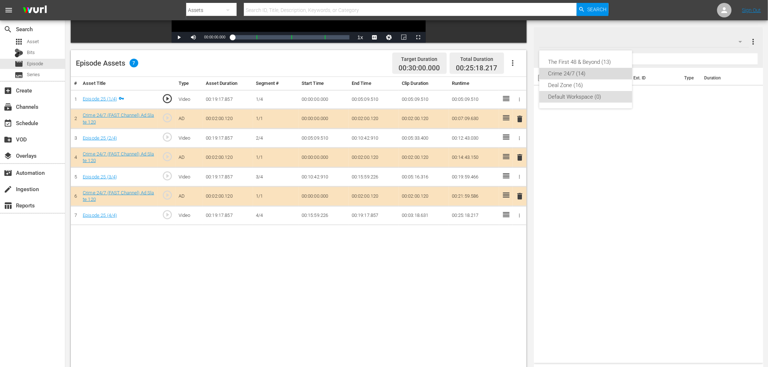
click at [577, 71] on div "Crime 24/7 (14)" at bounding box center [585, 74] width 75 height 12
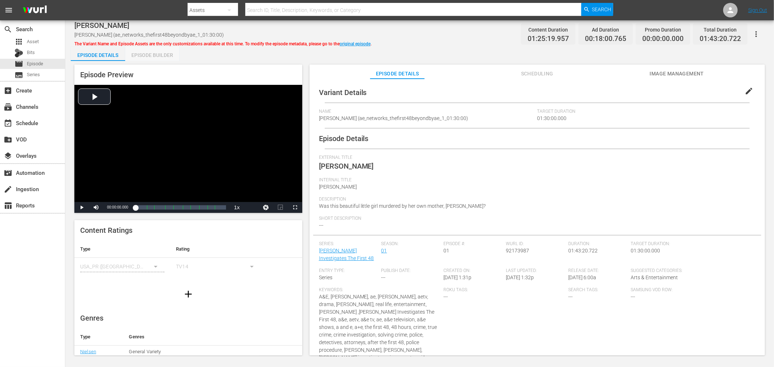
click at [147, 49] on div "Episode Builder" at bounding box center [152, 54] width 54 height 17
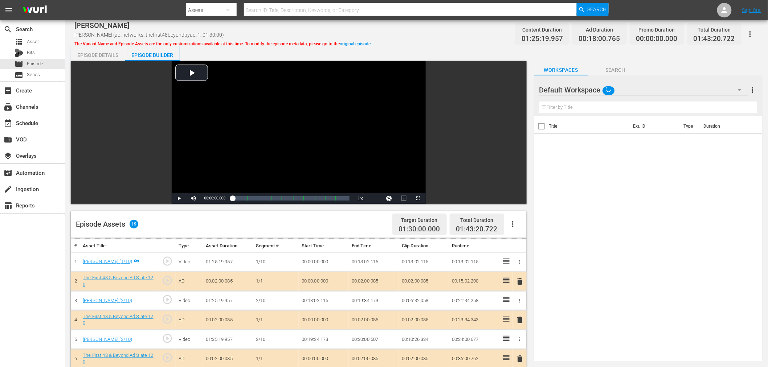
click at [637, 93] on div "Default Workspace" at bounding box center [643, 90] width 209 height 20
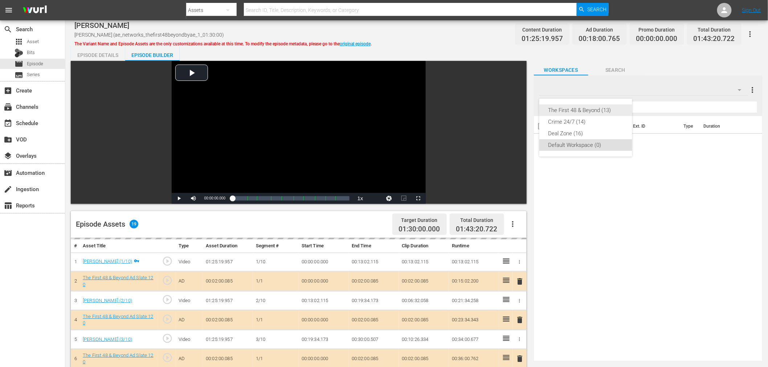
click at [608, 113] on div "The First 48 & Beyond (13)" at bounding box center [585, 111] width 75 height 12
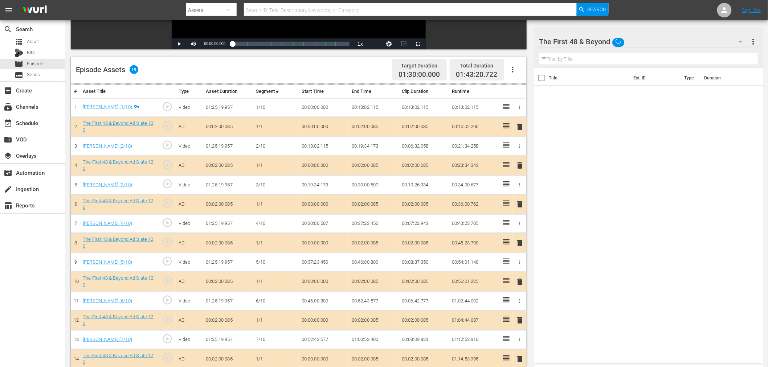
scroll to position [161, 0]
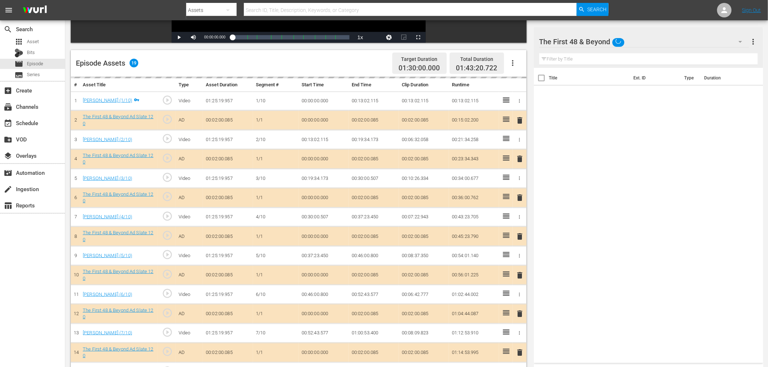
click at [519, 155] on div "delete" at bounding box center [520, 159] width 8 height 11
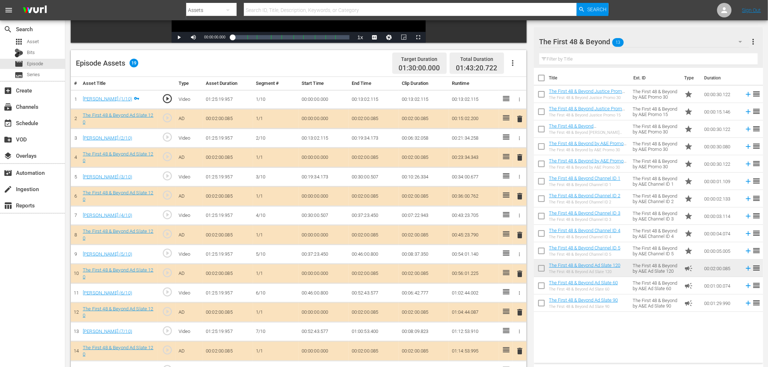
click at [520, 156] on span "delete" at bounding box center [520, 157] width 9 height 9
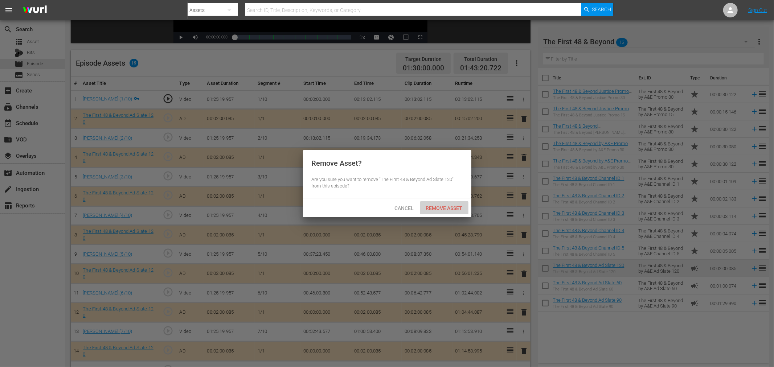
drag, startPoint x: 451, startPoint y: 204, endPoint x: 505, endPoint y: 176, distance: 60.7
click at [450, 205] on div "Remove Asset" at bounding box center [444, 207] width 48 height 13
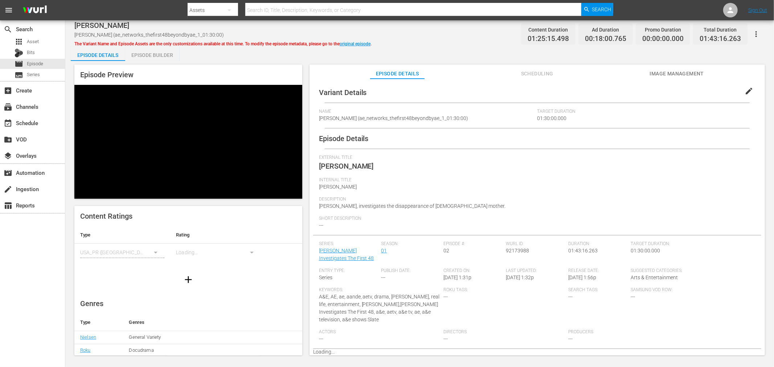
click at [169, 48] on div "Episode Builder" at bounding box center [152, 54] width 54 height 17
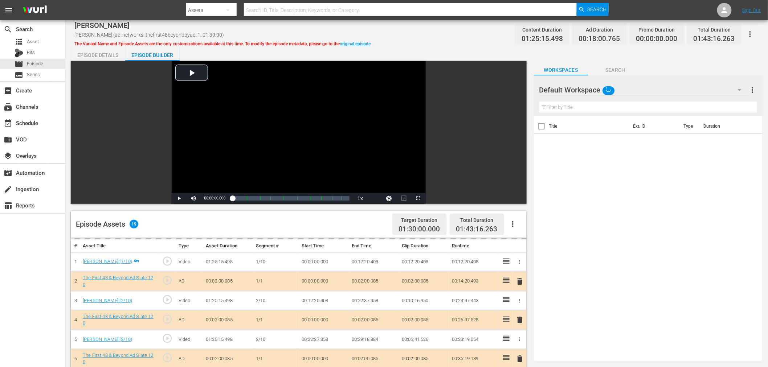
click at [685, 94] on div "Default Workspace" at bounding box center [643, 90] width 209 height 20
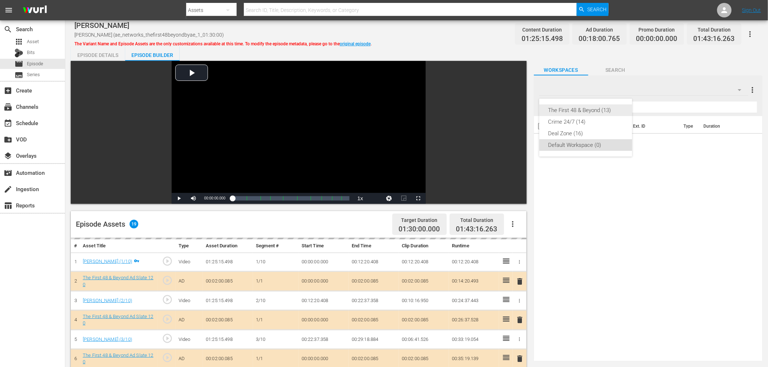
click at [593, 110] on div "The First 48 & Beyond (13)" at bounding box center [585, 111] width 75 height 12
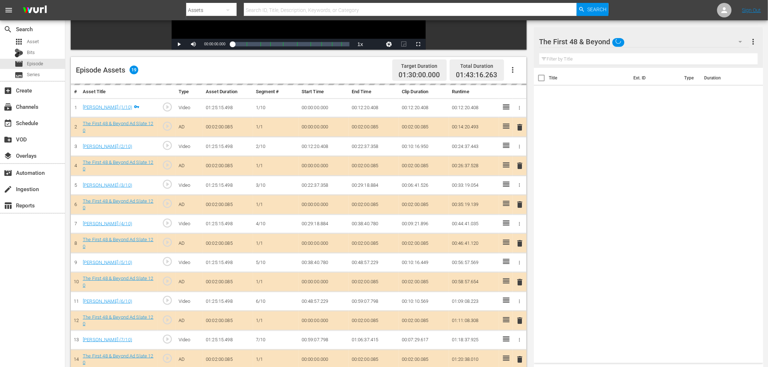
scroll to position [201, 0]
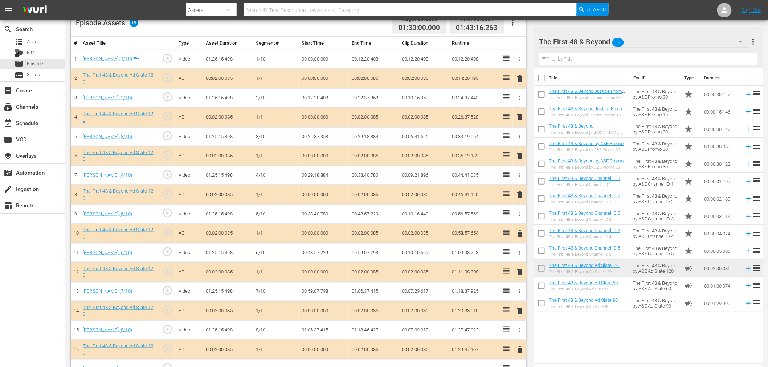
click at [521, 115] on span "delete" at bounding box center [520, 117] width 9 height 9
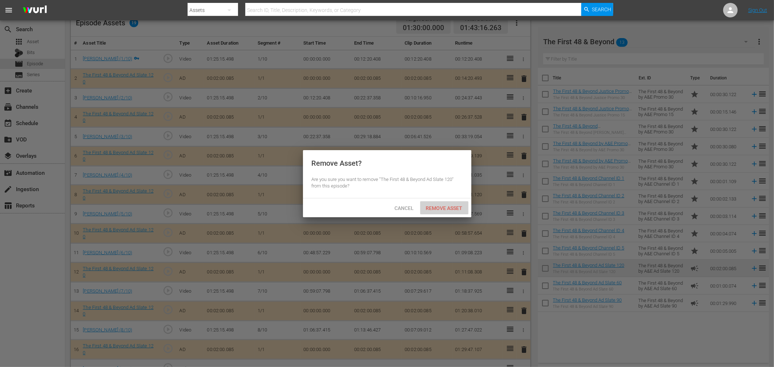
click at [446, 205] on span "Remove Asset" at bounding box center [444, 208] width 48 height 6
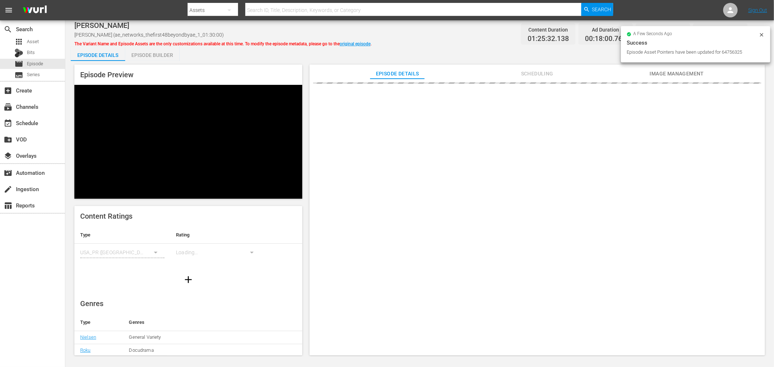
click at [144, 57] on div "Episode Builder" at bounding box center [152, 54] width 54 height 17
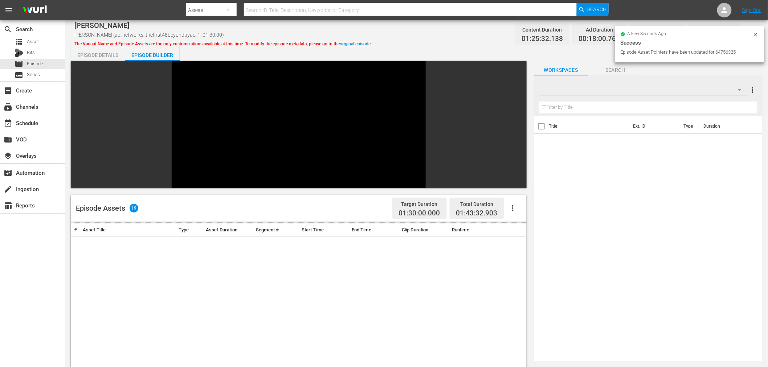
click at [667, 102] on input "text" at bounding box center [648, 108] width 218 height 12
click at [651, 85] on div at bounding box center [643, 90] width 209 height 20
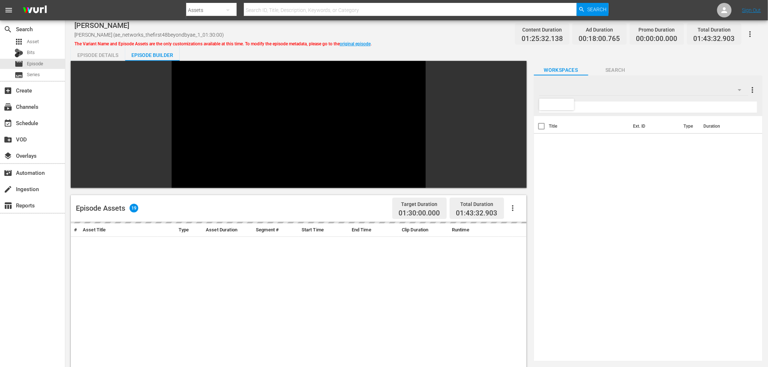
click at [662, 85] on div at bounding box center [384, 183] width 768 height 367
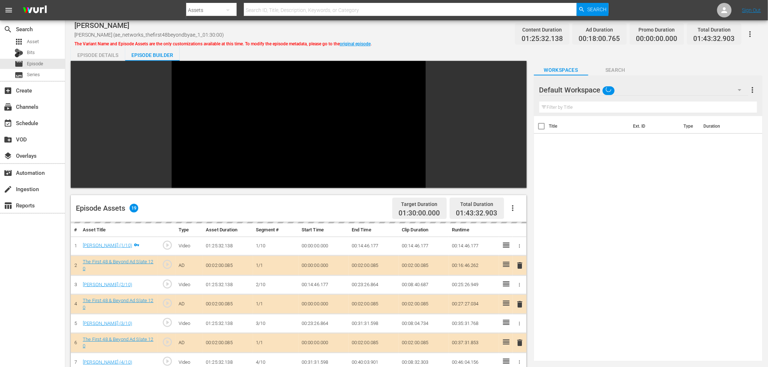
click at [670, 81] on div "Default Workspace" at bounding box center [643, 90] width 209 height 20
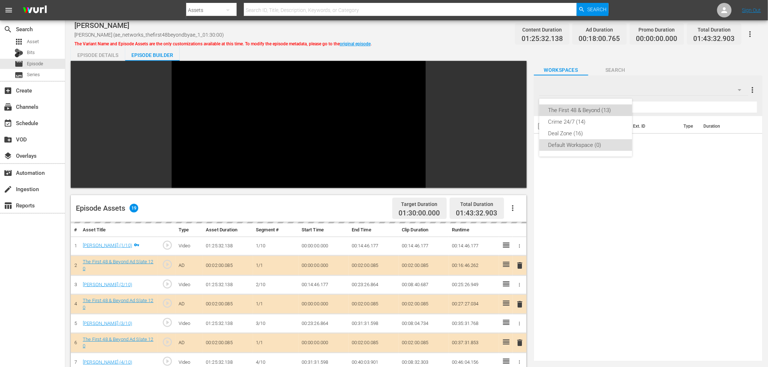
click at [573, 106] on div "The First 48 & Beyond (13)" at bounding box center [585, 111] width 75 height 12
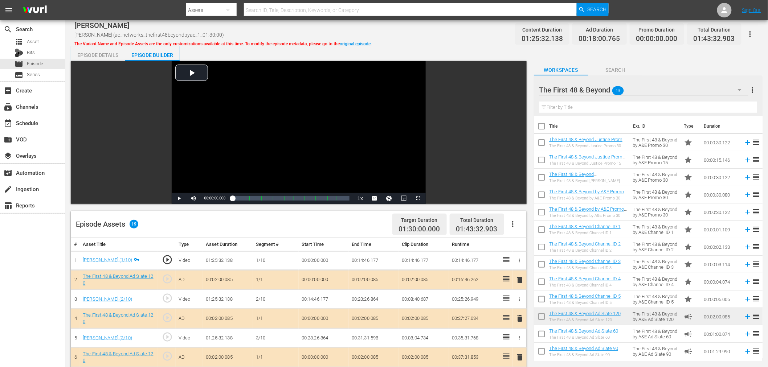
click at [522, 316] on span "delete" at bounding box center [520, 318] width 9 height 9
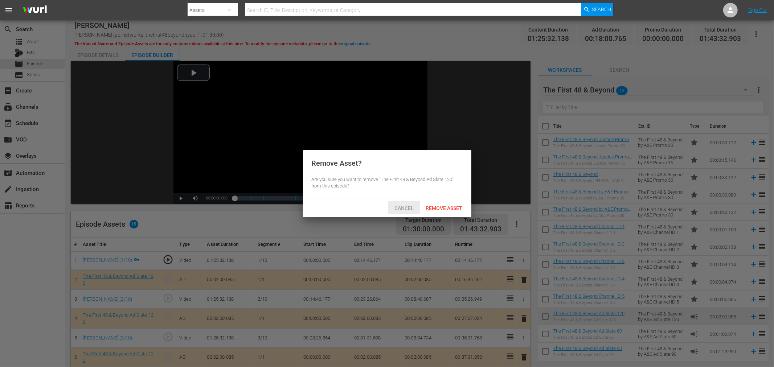
click at [390, 208] on span "Cancel" at bounding box center [404, 208] width 31 height 6
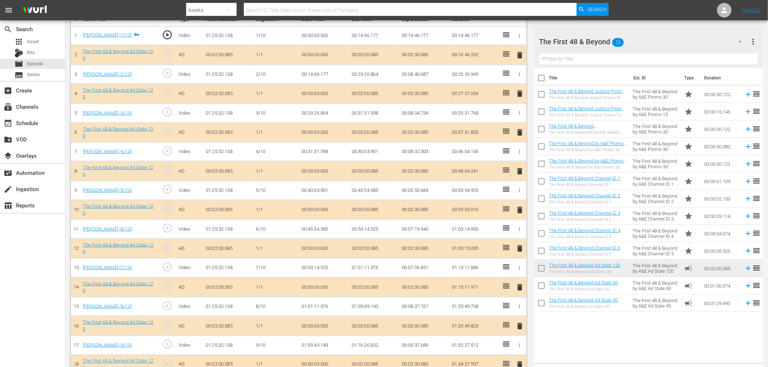
scroll to position [242, 0]
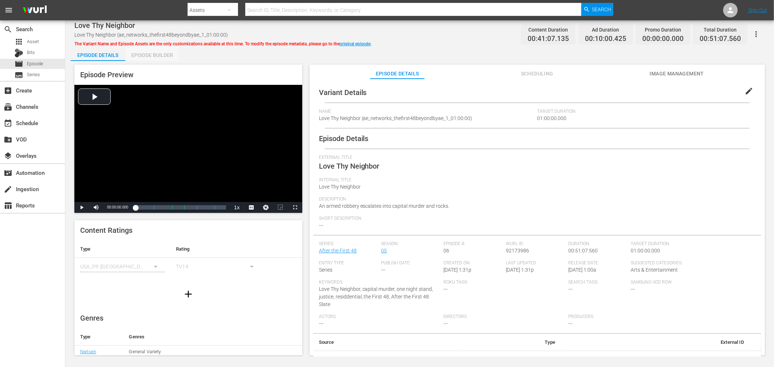
click at [151, 52] on div "Episode Builder" at bounding box center [152, 54] width 54 height 17
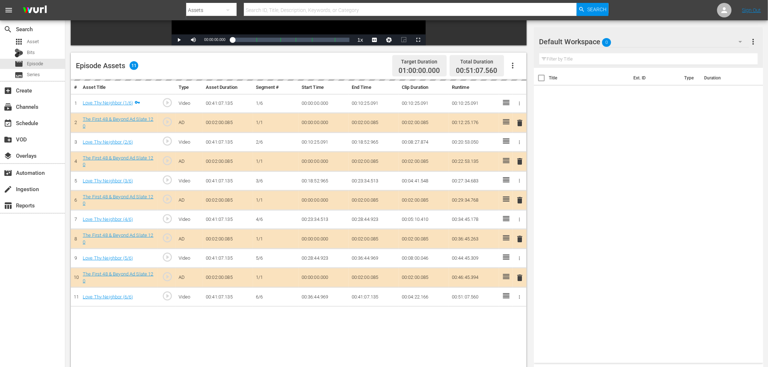
scroll to position [161, 0]
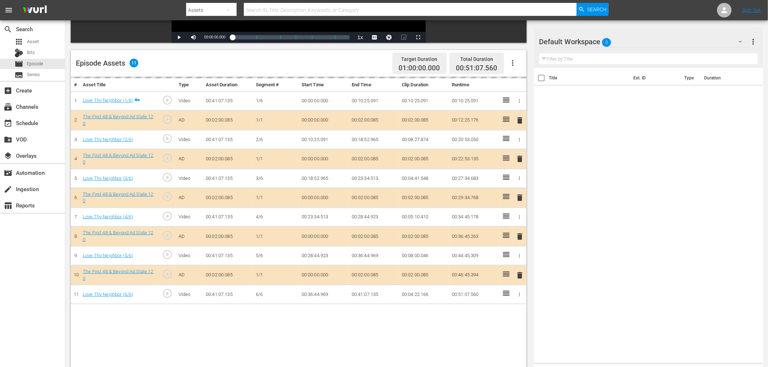
click at [633, 33] on div "Default Workspace 0" at bounding box center [644, 42] width 210 height 20
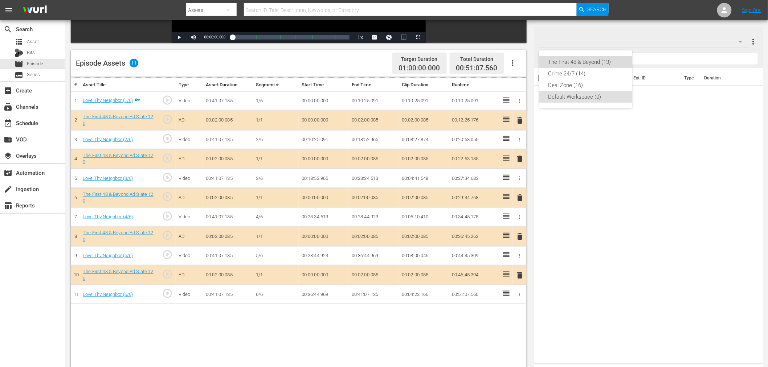
click at [597, 60] on div "The First 48 & Beyond (13)" at bounding box center [585, 62] width 75 height 12
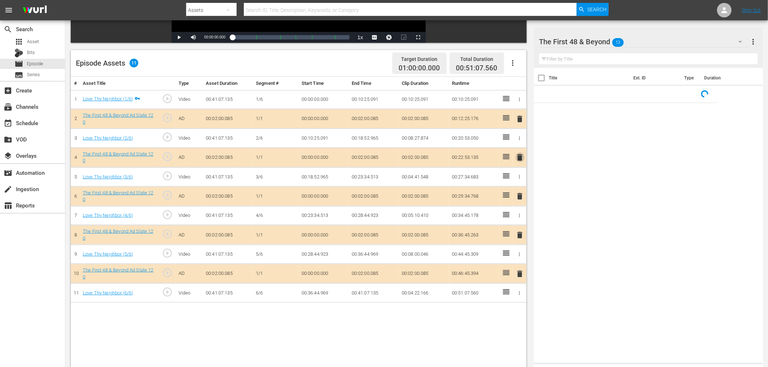
click at [520, 158] on span "delete" at bounding box center [520, 157] width 9 height 9
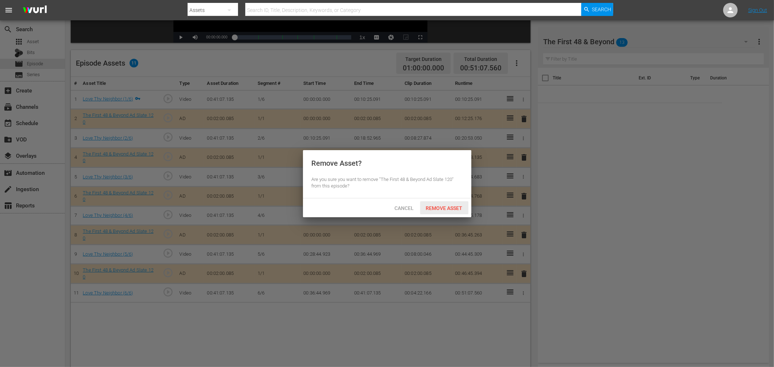
click at [439, 207] on span "Remove Asset" at bounding box center [444, 208] width 48 height 6
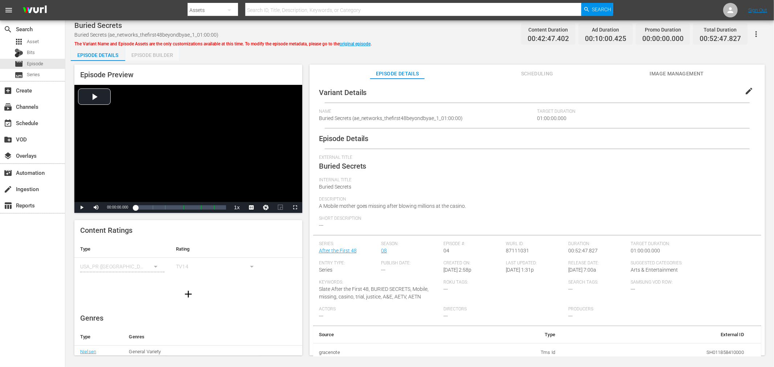
click at [149, 51] on div "Episode Builder" at bounding box center [152, 54] width 54 height 17
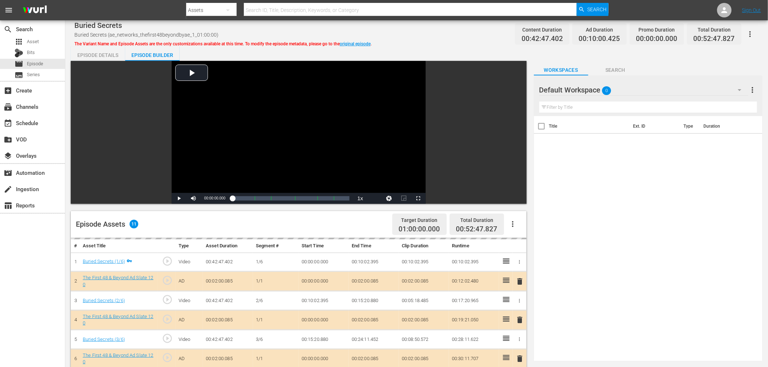
click at [643, 90] on div "Default Workspace 0" at bounding box center [643, 90] width 209 height 20
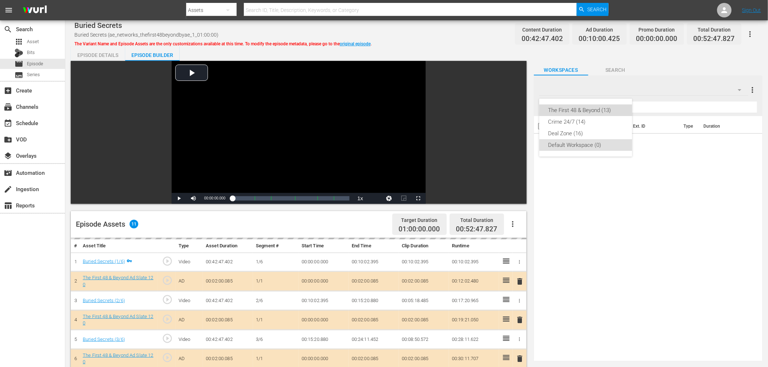
click at [600, 109] on div "The First 48 & Beyond (13)" at bounding box center [585, 111] width 75 height 12
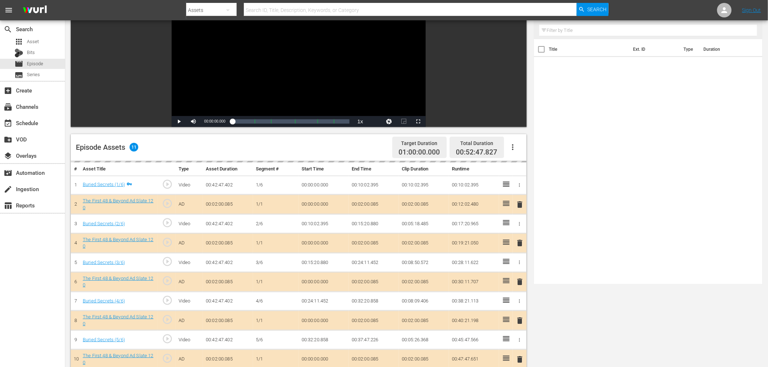
scroll to position [189, 0]
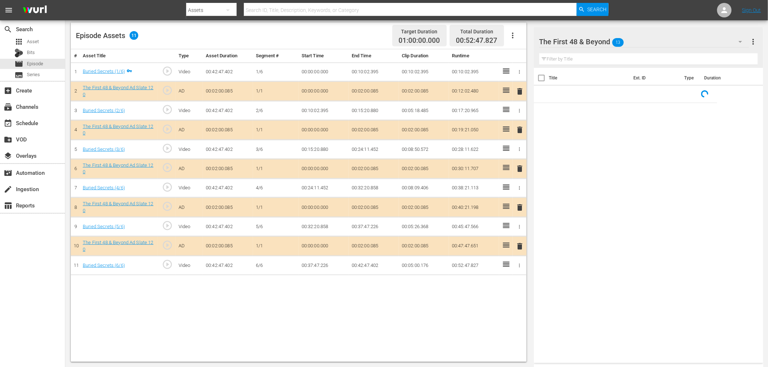
click at [521, 129] on span "delete" at bounding box center [520, 130] width 9 height 9
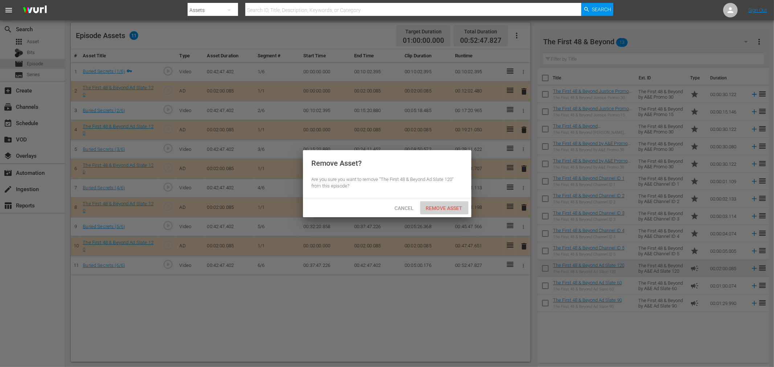
click at [444, 205] on span "Remove Asset" at bounding box center [444, 208] width 48 height 6
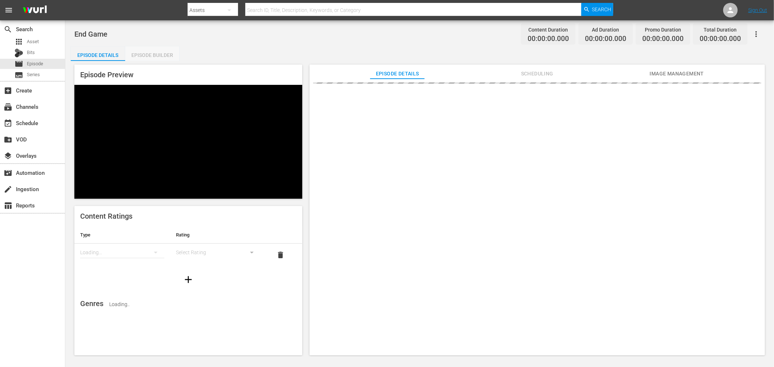
click at [150, 53] on div "Episode Builder" at bounding box center [152, 54] width 54 height 17
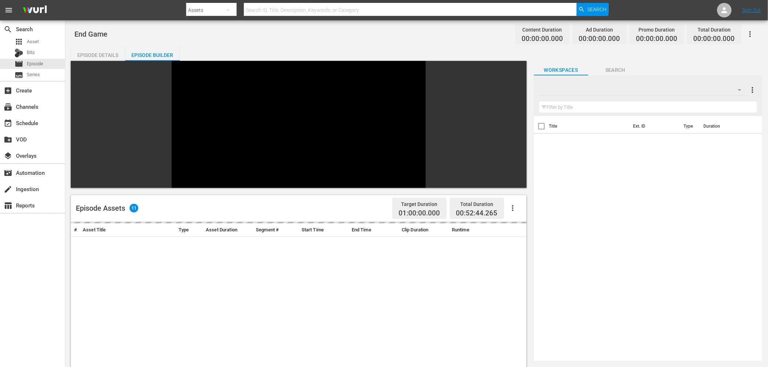
click at [604, 88] on div at bounding box center [643, 90] width 209 height 20
click at [554, 103] on div at bounding box center [556, 105] width 35 height 12
click at [563, 111] on div "The First 48 & Beyond (13)" at bounding box center [579, 111] width 63 height 12
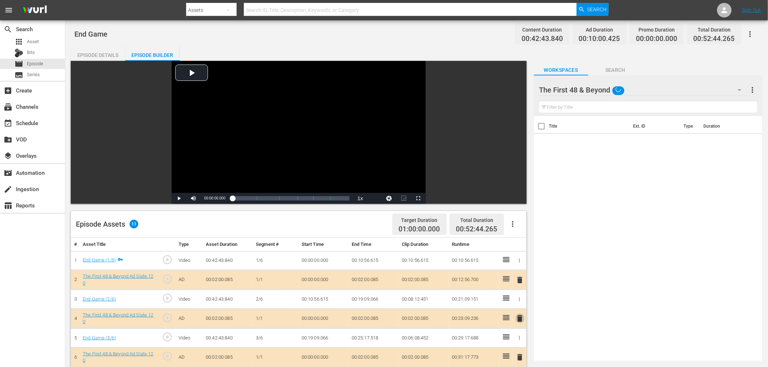
click at [519, 316] on span "delete" at bounding box center [520, 318] width 9 height 9
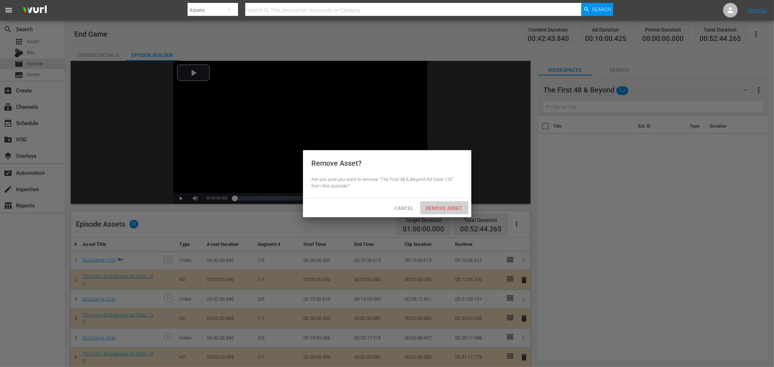
click at [448, 208] on span "Remove Asset" at bounding box center [444, 208] width 48 height 6
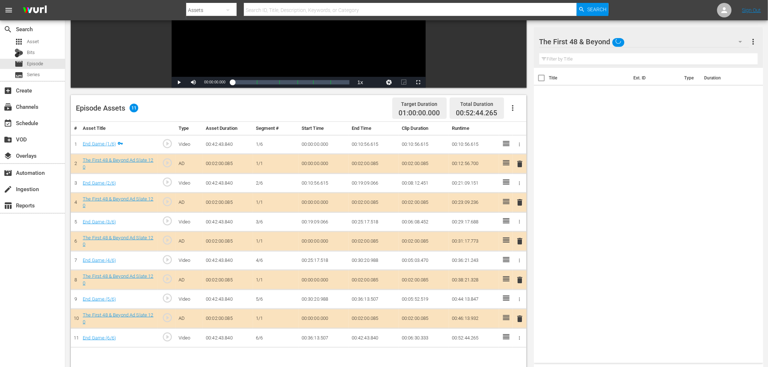
scroll to position [121, 0]
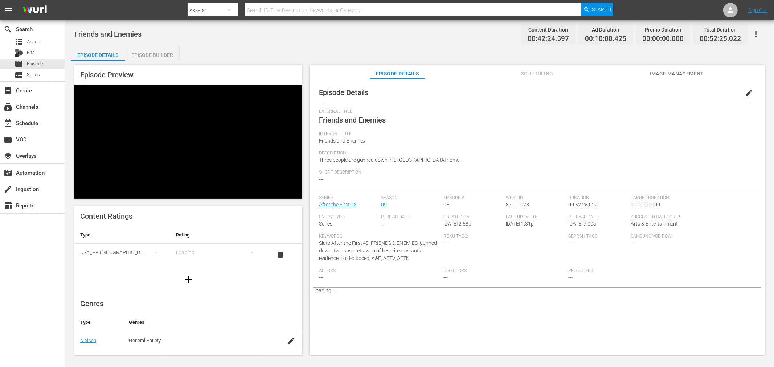
click at [151, 58] on div "Episode Builder" at bounding box center [152, 54] width 54 height 17
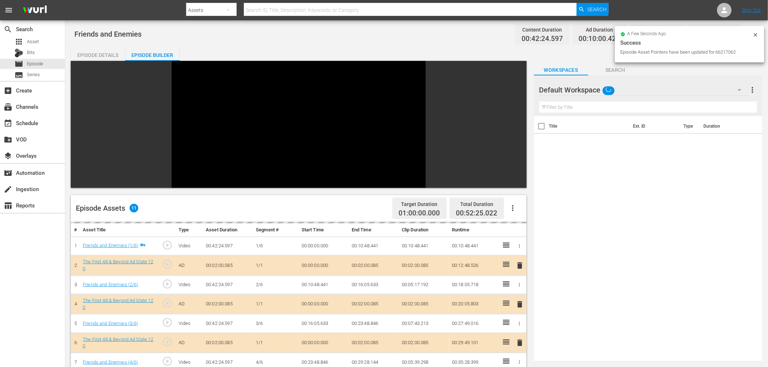
click at [650, 88] on div "Default Workspace" at bounding box center [643, 90] width 209 height 20
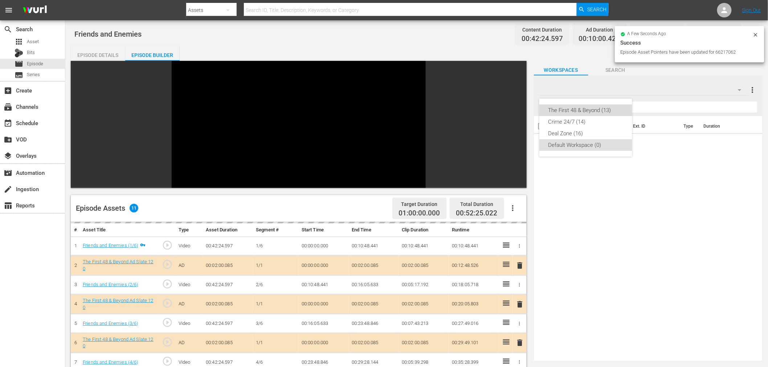
click at [588, 110] on div "The First 48 & Beyond (13)" at bounding box center [585, 111] width 75 height 12
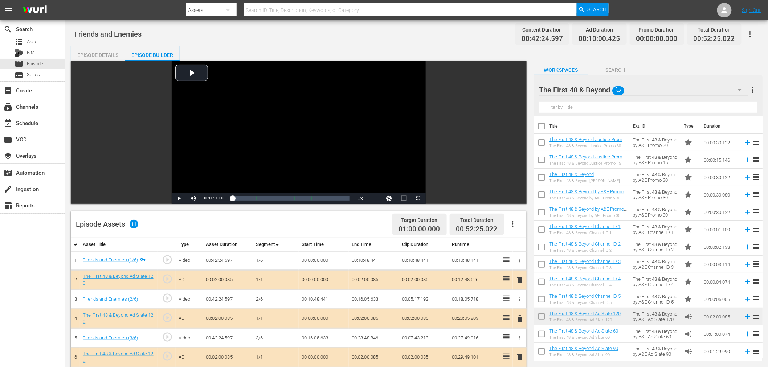
click at [521, 318] on span "delete" at bounding box center [520, 318] width 9 height 9
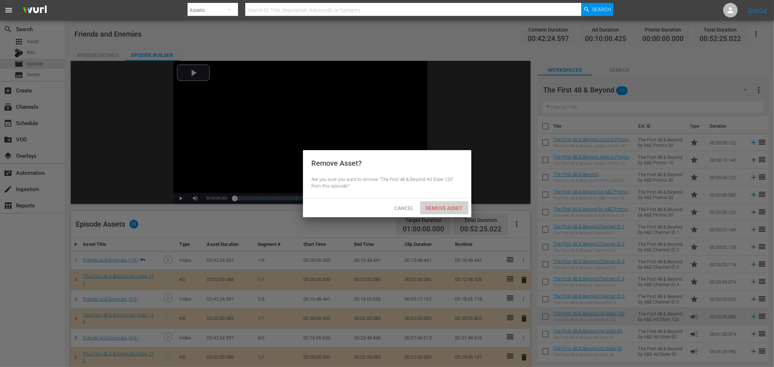
click at [450, 202] on div "Remove Asset" at bounding box center [444, 207] width 48 height 13
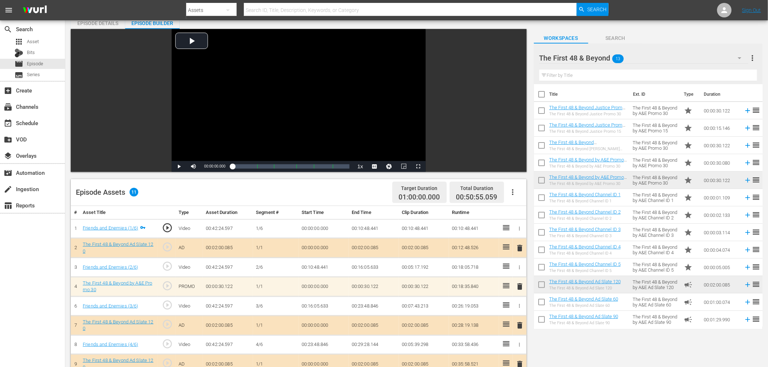
scroll to position [161, 0]
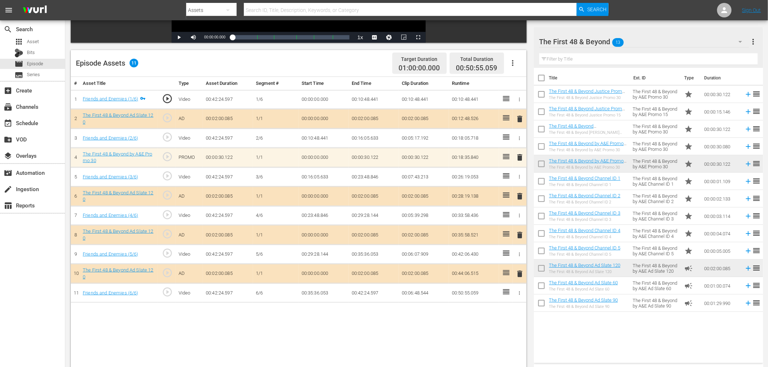
click at [697, 143] on td "00:00:30.080" at bounding box center [722, 146] width 40 height 17
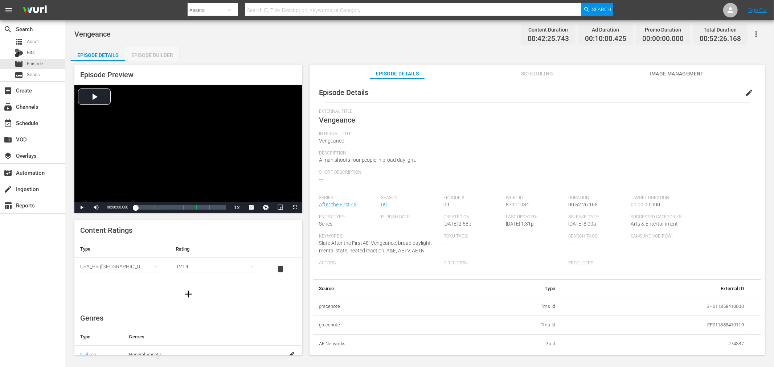
click at [157, 60] on div "Episode Builder" at bounding box center [152, 54] width 54 height 17
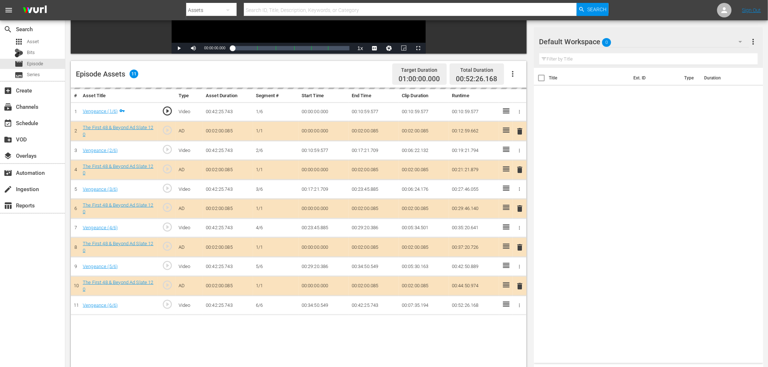
scroll to position [189, 0]
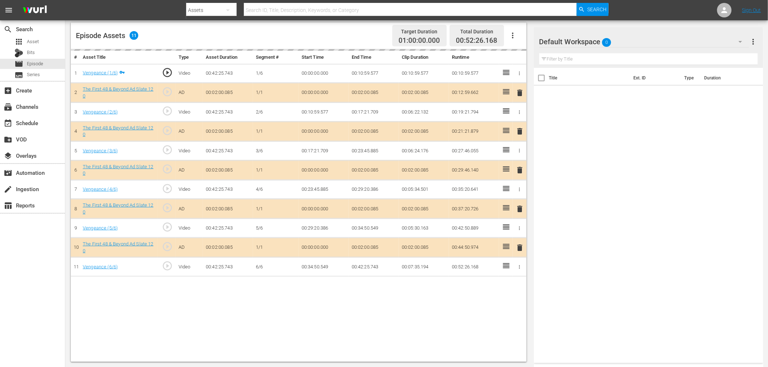
click at [637, 36] on div "Default Workspace 0" at bounding box center [644, 42] width 210 height 20
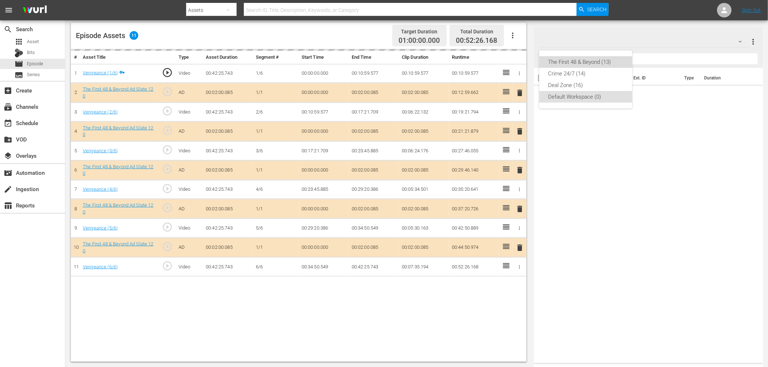
click at [583, 65] on div "The First 48 & Beyond (13)" at bounding box center [585, 62] width 75 height 12
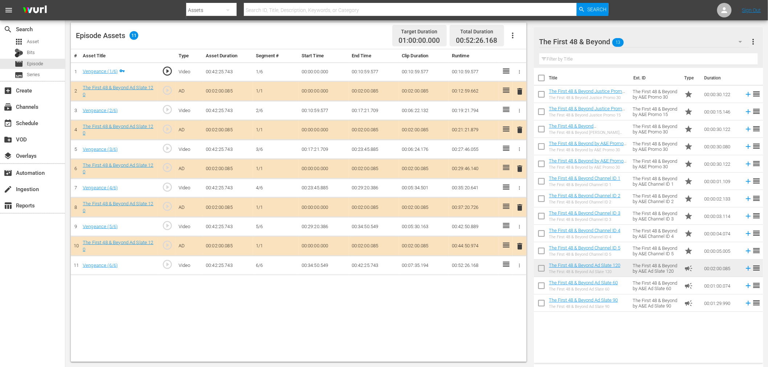
click at [521, 133] on span "delete" at bounding box center [520, 130] width 9 height 9
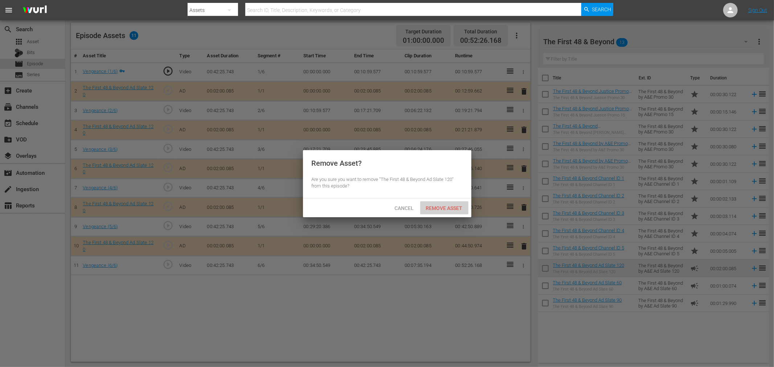
click at [454, 205] on span "Remove Asset" at bounding box center [444, 208] width 48 height 6
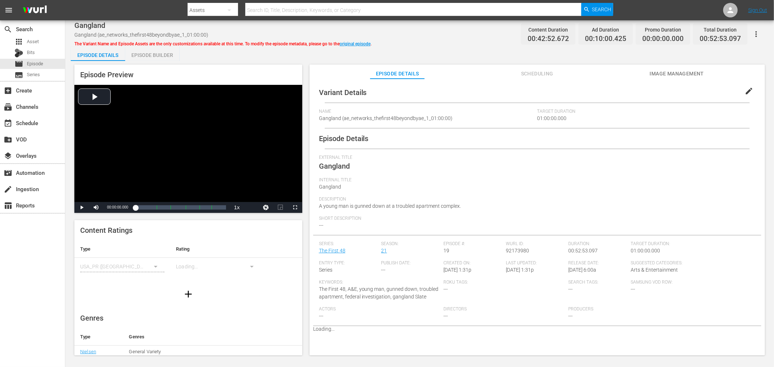
click at [158, 57] on div "Episode Builder" at bounding box center [152, 54] width 54 height 17
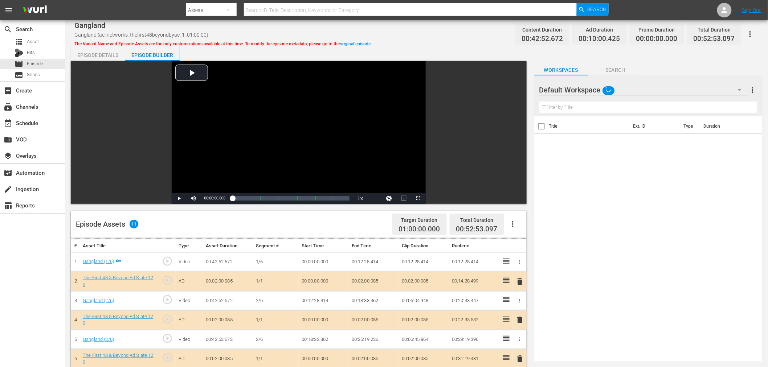
click at [646, 84] on div "Default Workspace" at bounding box center [643, 90] width 209 height 20
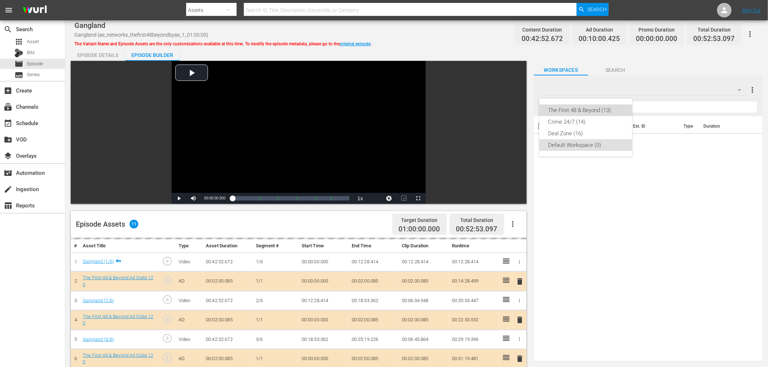
click at [605, 111] on div "The First 48 & Beyond (13)" at bounding box center [585, 111] width 75 height 12
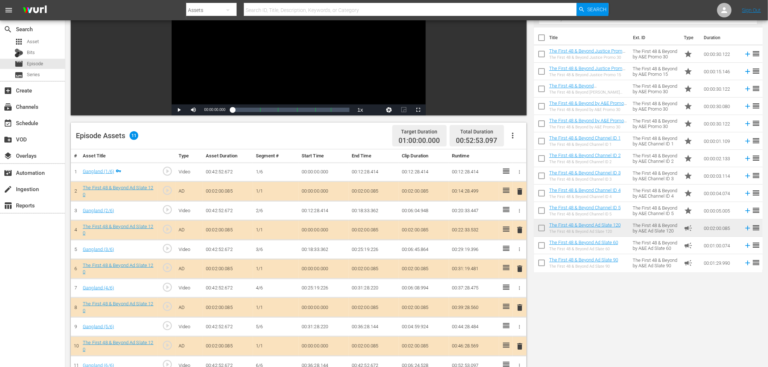
scroll to position [121, 0]
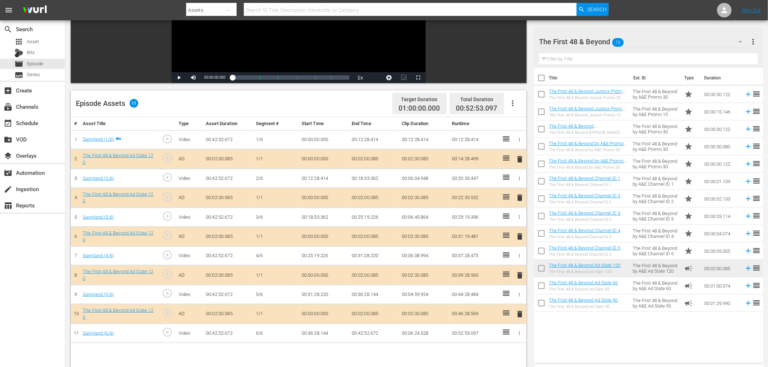
click at [520, 198] on span "delete" at bounding box center [520, 197] width 9 height 9
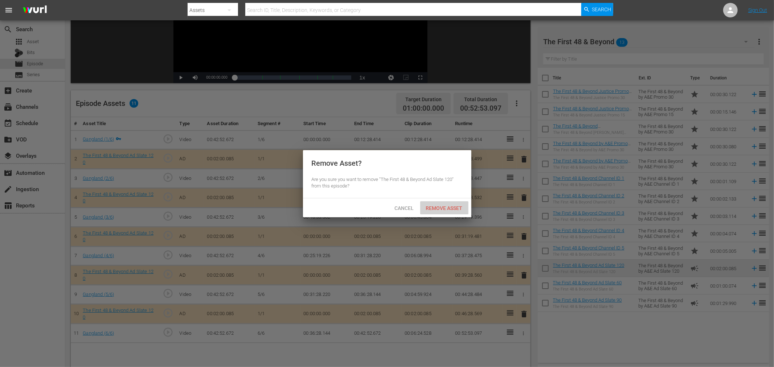
click at [434, 207] on span "Remove Asset" at bounding box center [444, 208] width 48 height 6
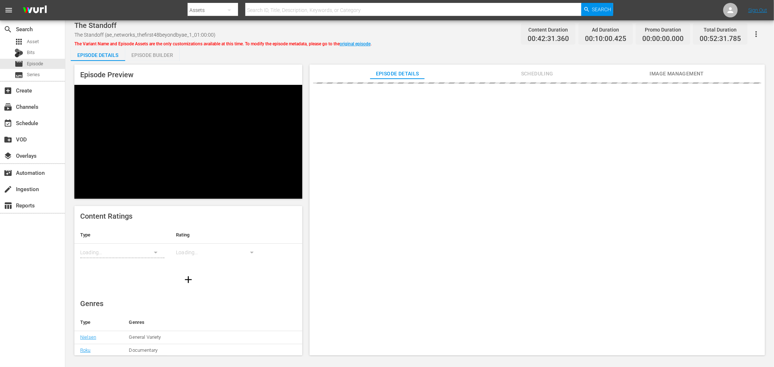
click at [143, 50] on div "Episode Builder" at bounding box center [152, 54] width 54 height 17
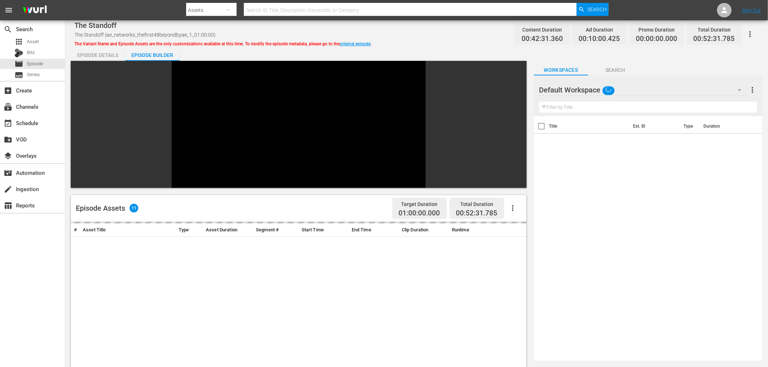
click at [642, 83] on div "Default Workspace" at bounding box center [643, 90] width 209 height 20
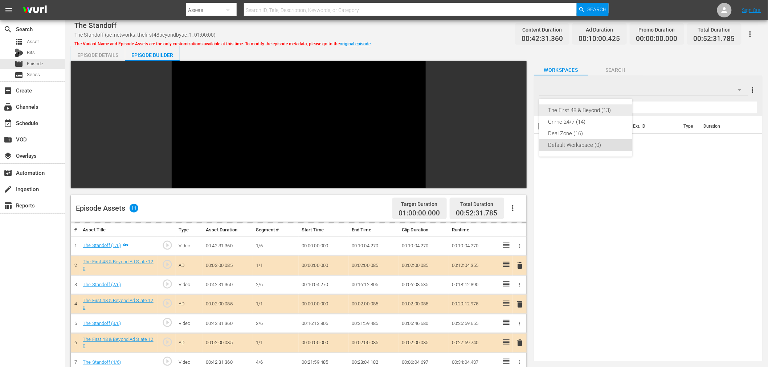
click at [596, 107] on div "The First 48 & Beyond (13)" at bounding box center [585, 111] width 75 height 12
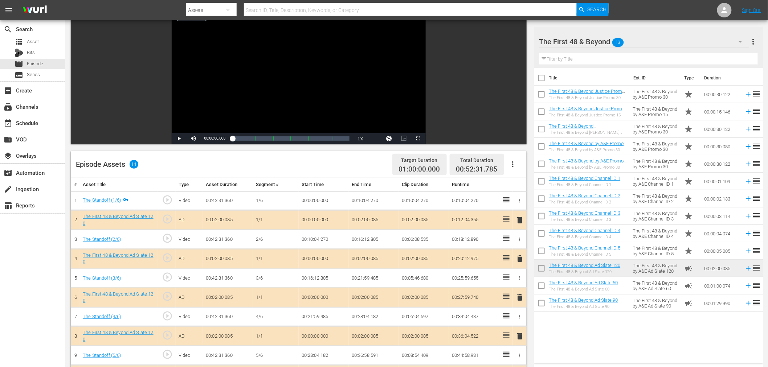
scroll to position [121, 0]
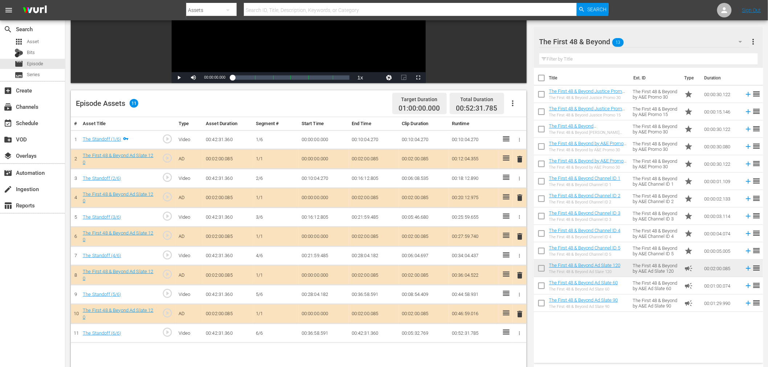
click at [517, 195] on span "delete" at bounding box center [520, 197] width 9 height 9
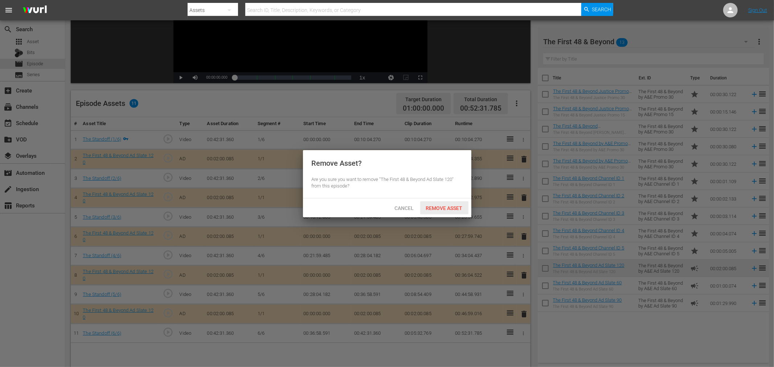
click at [438, 208] on span "Remove Asset" at bounding box center [444, 208] width 48 height 6
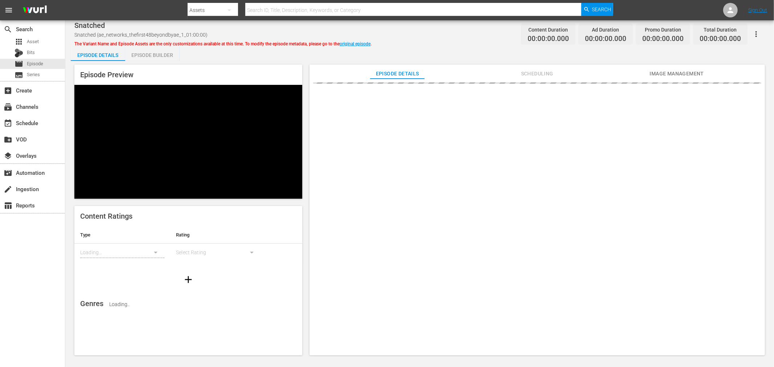
click at [154, 53] on div "Episode Builder" at bounding box center [152, 54] width 54 height 17
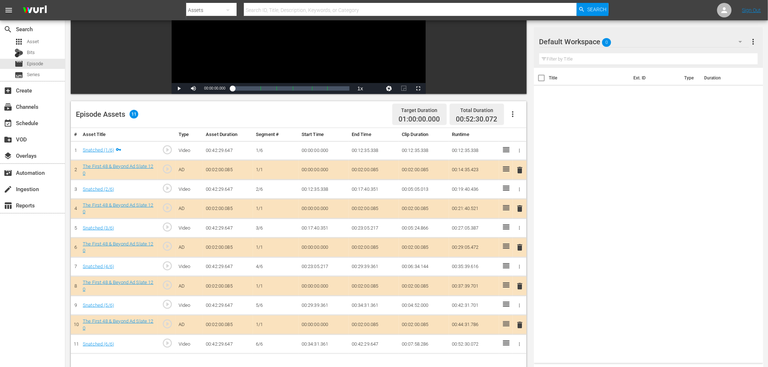
scroll to position [121, 0]
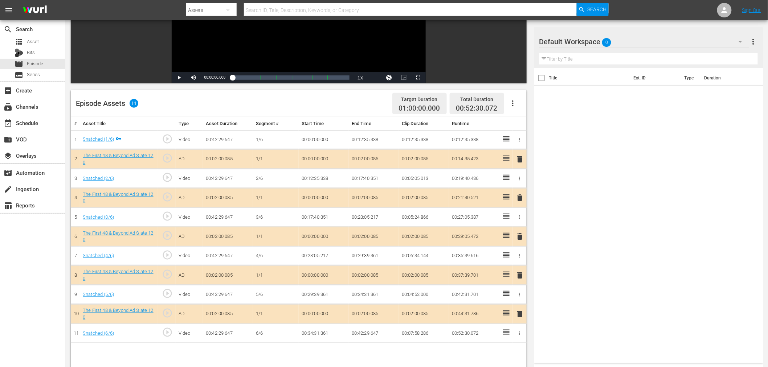
click at [626, 38] on div "Default Workspace 0" at bounding box center [644, 42] width 210 height 20
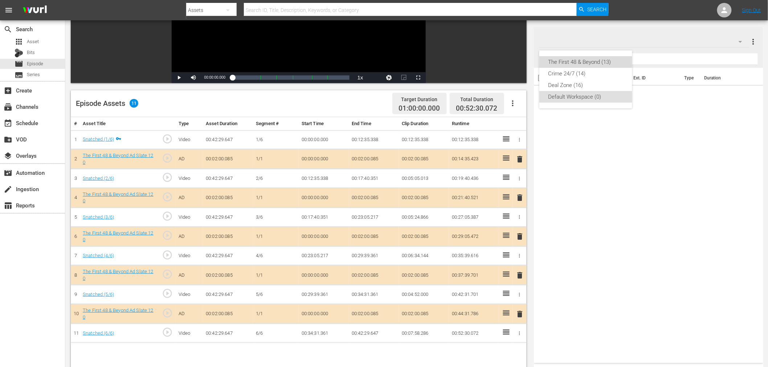
click at [588, 58] on div "The First 48 & Beyond (13)" at bounding box center [585, 62] width 75 height 12
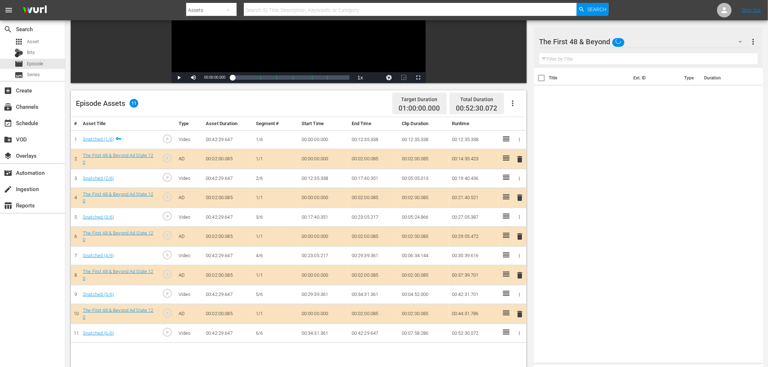
click at [520, 198] on span "delete" at bounding box center [520, 197] width 9 height 9
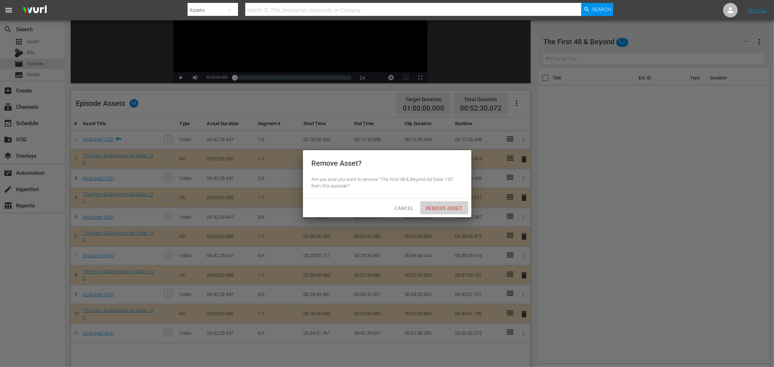
click at [449, 210] on span "Remove Asset" at bounding box center [444, 208] width 48 height 6
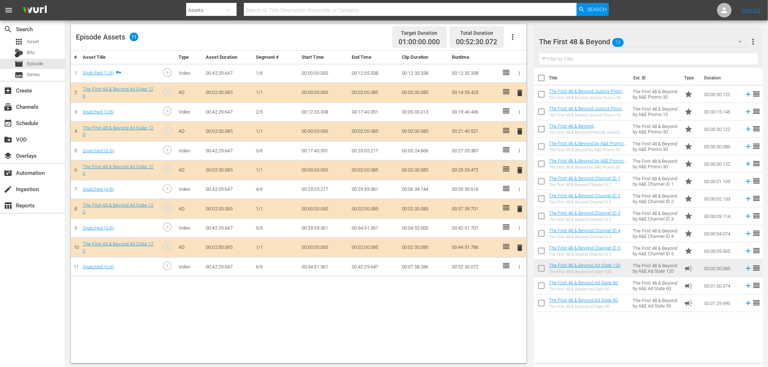
scroll to position [189, 0]
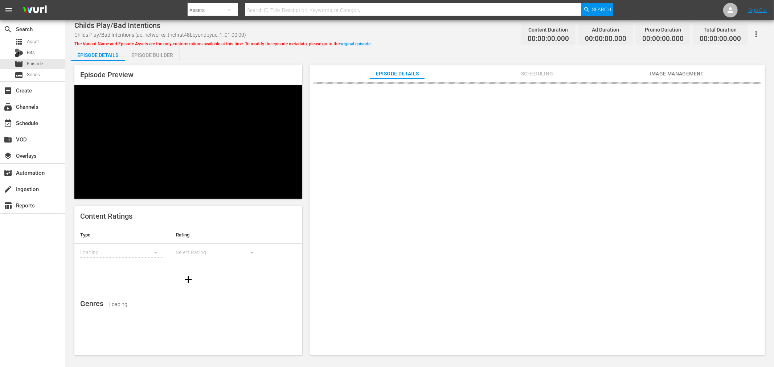
click at [154, 52] on div "Episode Builder" at bounding box center [152, 54] width 54 height 17
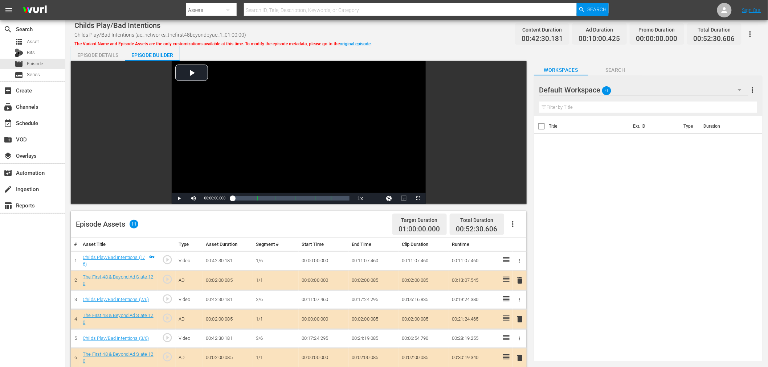
click at [638, 88] on div "Default Workspace 0" at bounding box center [643, 90] width 209 height 20
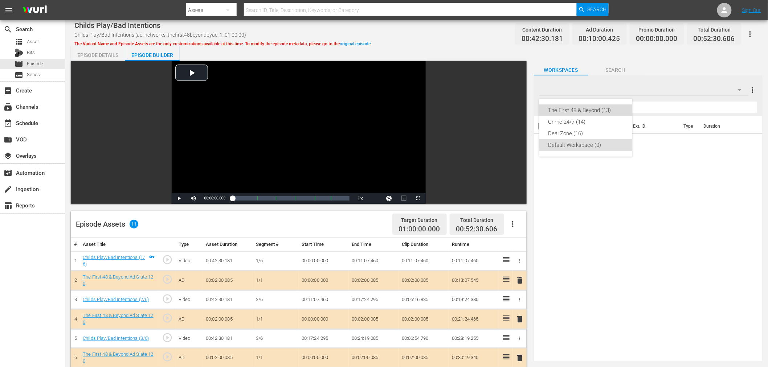
click at [591, 111] on div "The First 48 & Beyond (13)" at bounding box center [585, 111] width 75 height 12
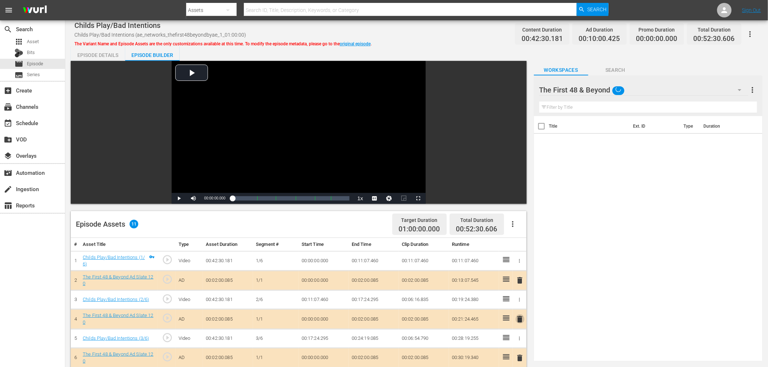
click at [522, 318] on span "delete" at bounding box center [520, 319] width 9 height 9
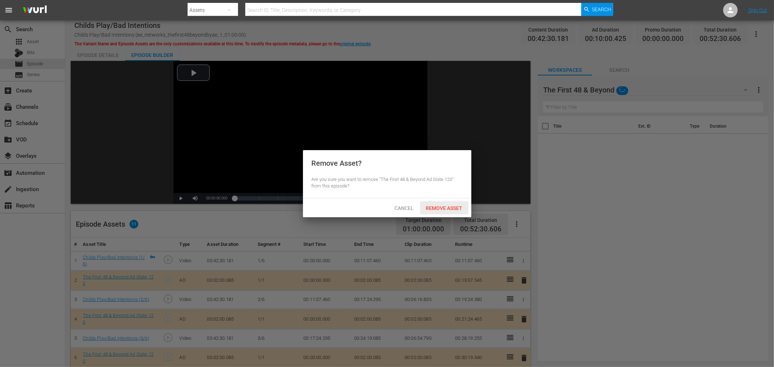
click at [445, 206] on span "Remove Asset" at bounding box center [444, 208] width 48 height 6
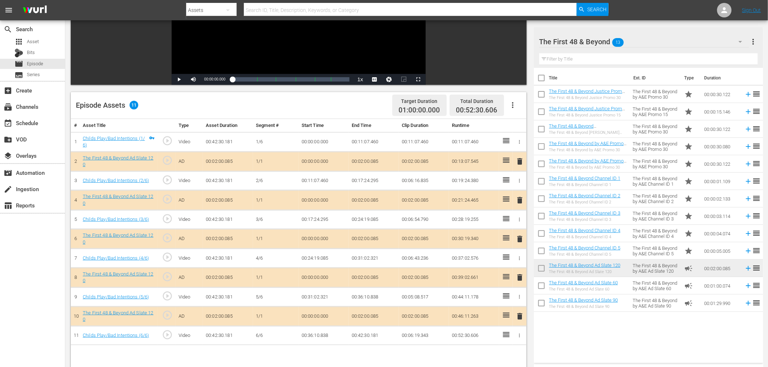
scroll to position [161, 0]
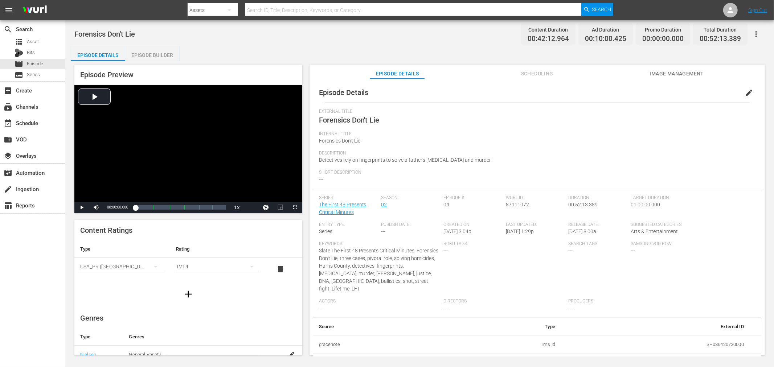
click at [140, 56] on div "Episode Builder" at bounding box center [152, 54] width 54 height 17
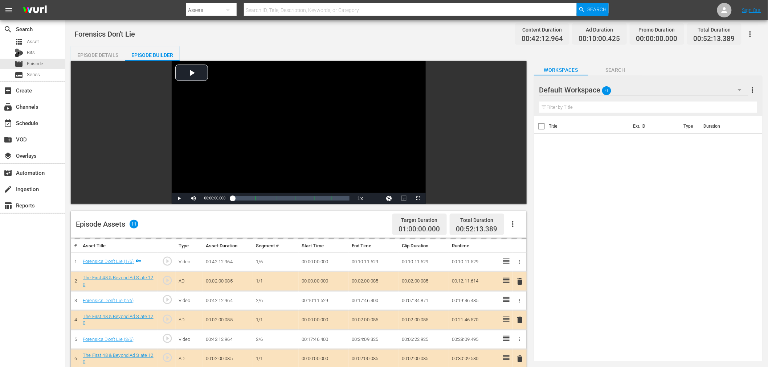
click at [633, 91] on div "Default Workspace 0" at bounding box center [643, 90] width 209 height 20
drag, startPoint x: 592, startPoint y: 103, endPoint x: 592, endPoint y: 107, distance: 4.0
click at [592, 107] on div "The First 48 & Beyond (13) Crime 24/7 (14) Deal Zone (16) Default Workspace (0)" at bounding box center [585, 128] width 93 height 58
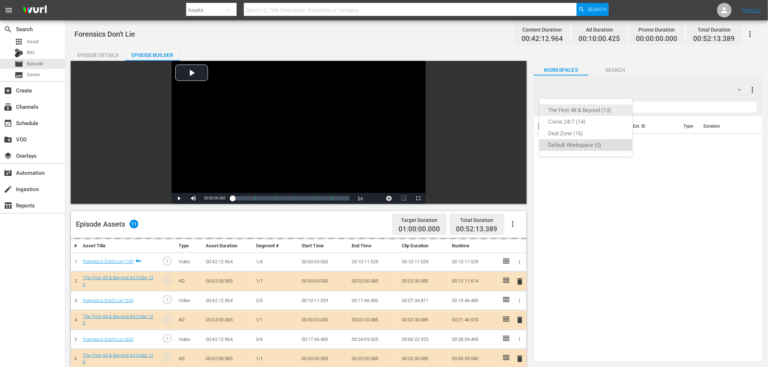
click at [592, 107] on div "The First 48 & Beyond (13)" at bounding box center [585, 111] width 75 height 12
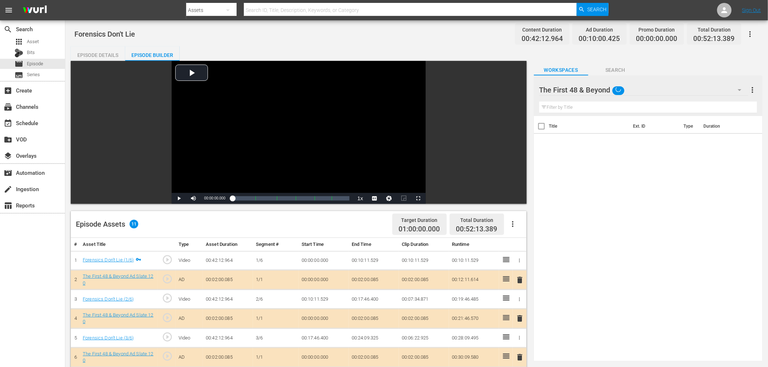
click at [523, 318] on span "delete" at bounding box center [520, 318] width 9 height 9
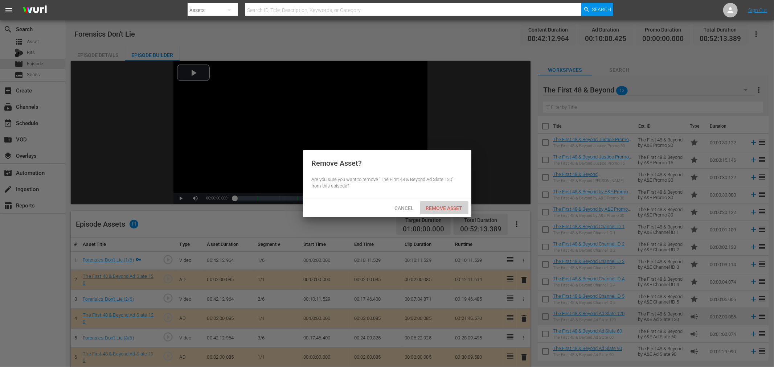
click at [444, 205] on span "Remove Asset" at bounding box center [444, 208] width 48 height 6
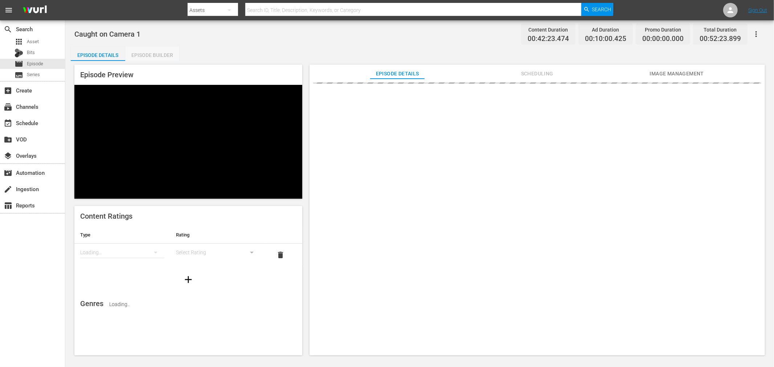
click at [149, 56] on div "Episode Builder" at bounding box center [152, 54] width 54 height 17
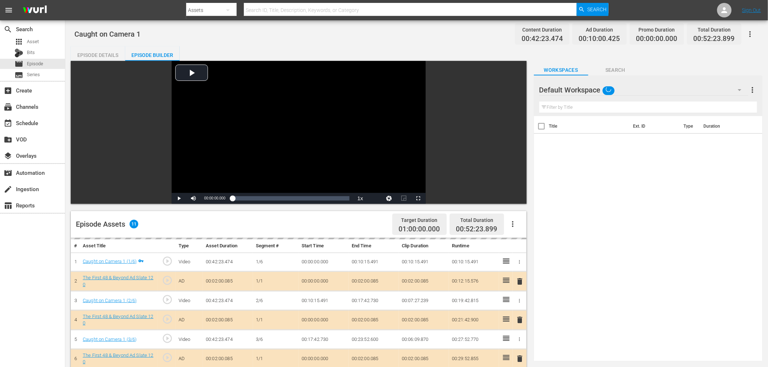
click at [637, 86] on div "Default Workspace" at bounding box center [643, 90] width 209 height 20
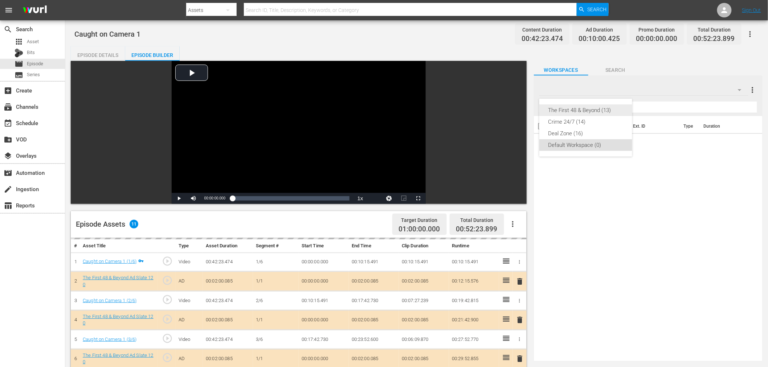
click at [594, 106] on div "The First 48 & Beyond (13)" at bounding box center [585, 111] width 75 height 12
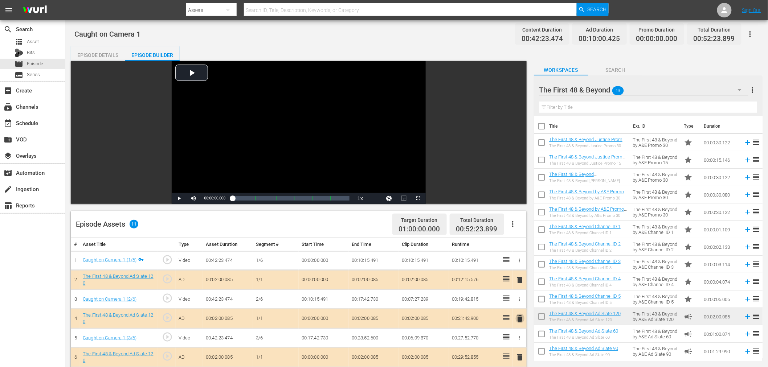
click at [523, 321] on span "delete" at bounding box center [520, 318] width 9 height 9
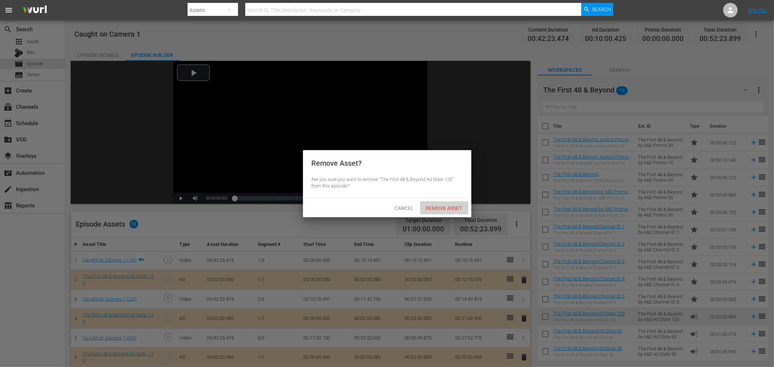
click at [448, 205] on span "Remove Asset" at bounding box center [444, 208] width 48 height 6
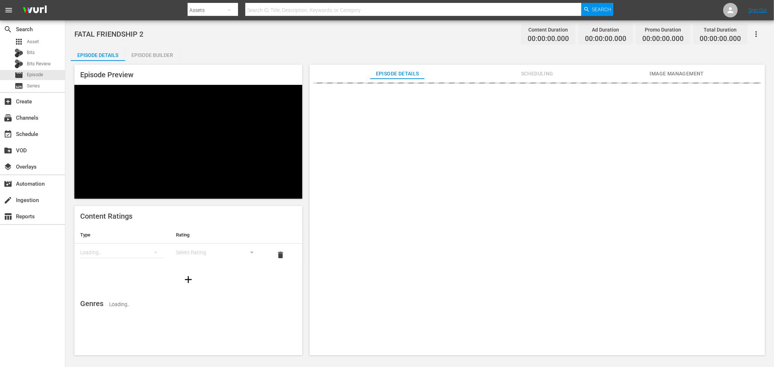
click at [150, 59] on div "Episode Builder" at bounding box center [152, 54] width 54 height 17
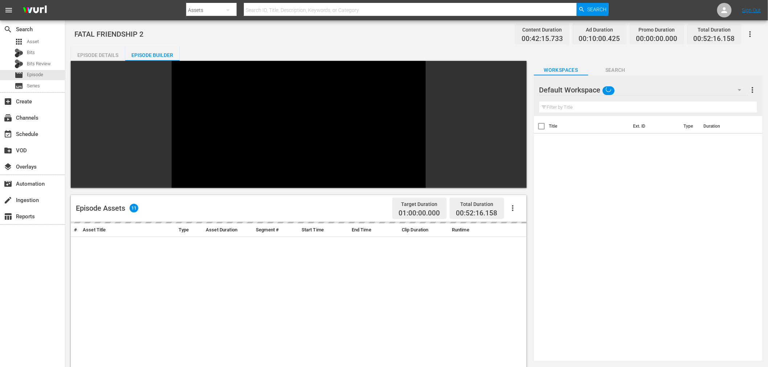
click at [667, 86] on div "Default Workspace" at bounding box center [643, 90] width 209 height 20
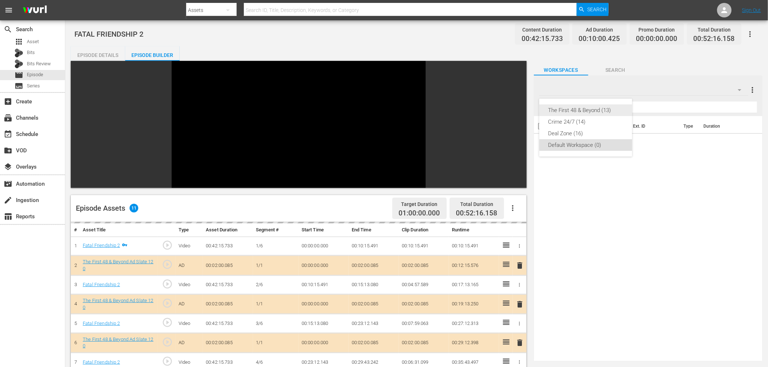
click at [598, 110] on div "The First 48 & Beyond (13)" at bounding box center [585, 111] width 75 height 12
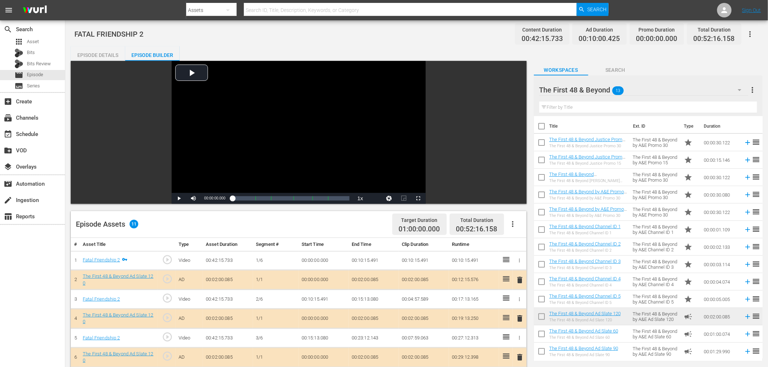
click at [521, 321] on span "delete" at bounding box center [520, 318] width 9 height 9
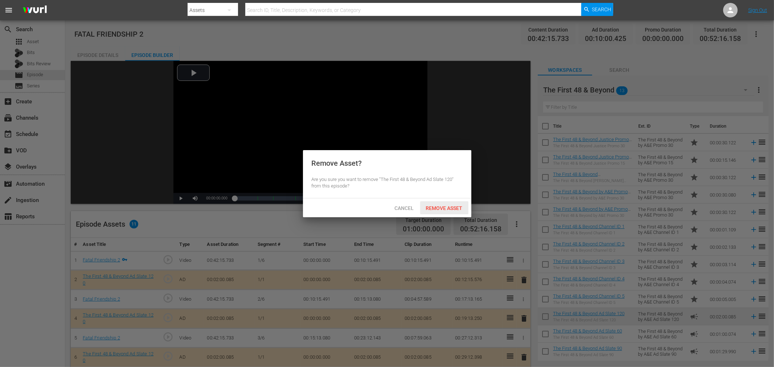
click at [443, 207] on span "Remove Asset" at bounding box center [444, 208] width 48 height 6
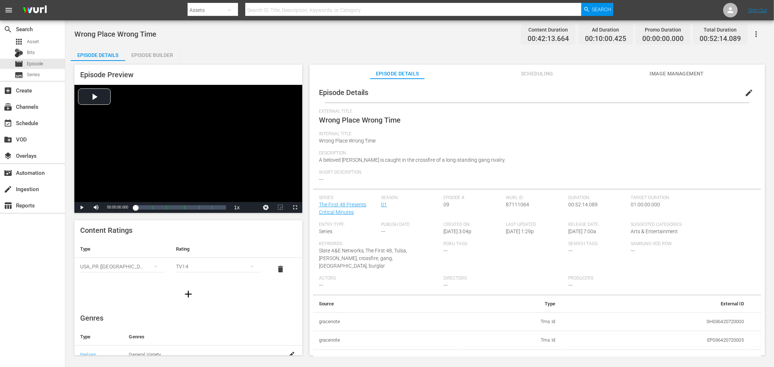
click at [154, 55] on div "Episode Builder" at bounding box center [152, 54] width 54 height 17
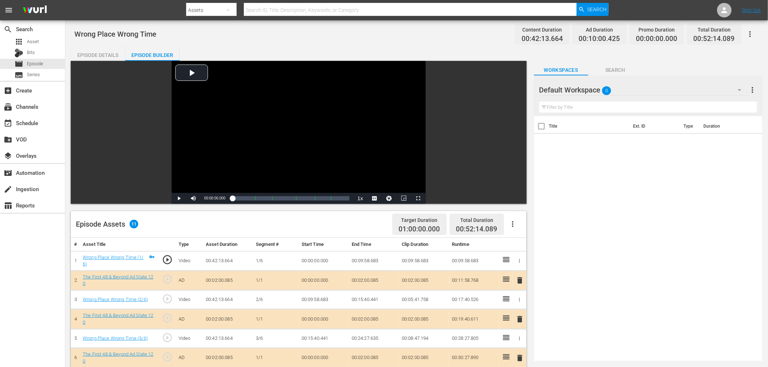
click at [520, 313] on td "delete" at bounding box center [520, 320] width 14 height 20
click at [520, 317] on span "delete" at bounding box center [520, 319] width 9 height 9
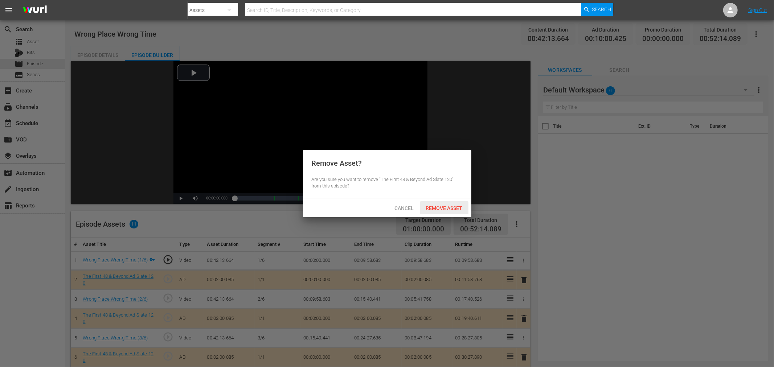
click at [434, 207] on span "Remove Asset" at bounding box center [444, 208] width 48 height 6
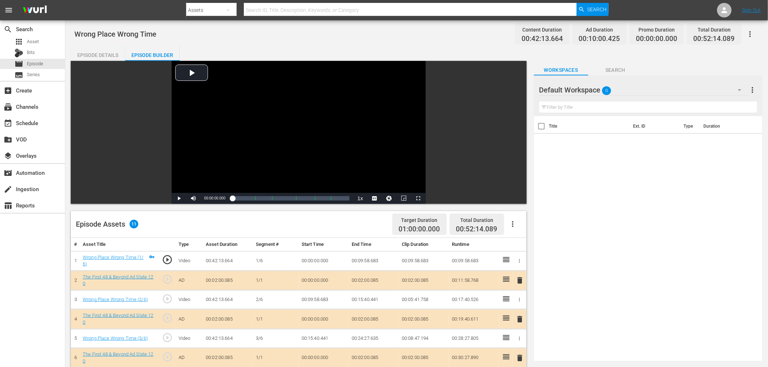
click at [621, 81] on body "menu Search By Assets Search ID, Title, Description, Keywords, or Category Sear…" at bounding box center [384, 183] width 768 height 367
click at [626, 88] on div "Default Workspace 0" at bounding box center [643, 90] width 209 height 20
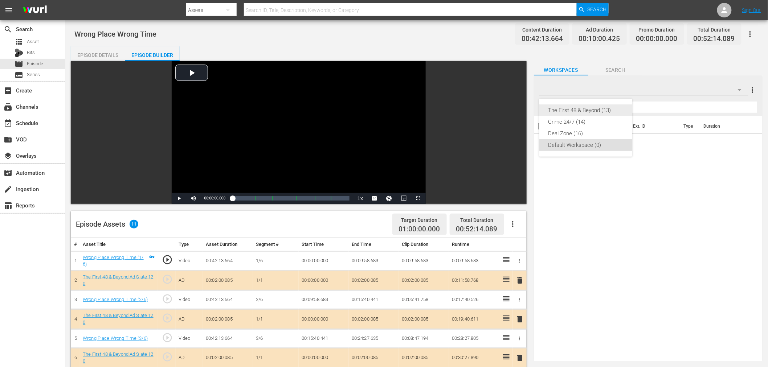
drag, startPoint x: 606, startPoint y: 108, endPoint x: 600, endPoint y: 109, distance: 6.6
click at [606, 109] on div "The First 48 & Beyond (13)" at bounding box center [585, 111] width 75 height 12
